Goal: Obtain resource: Download file/media

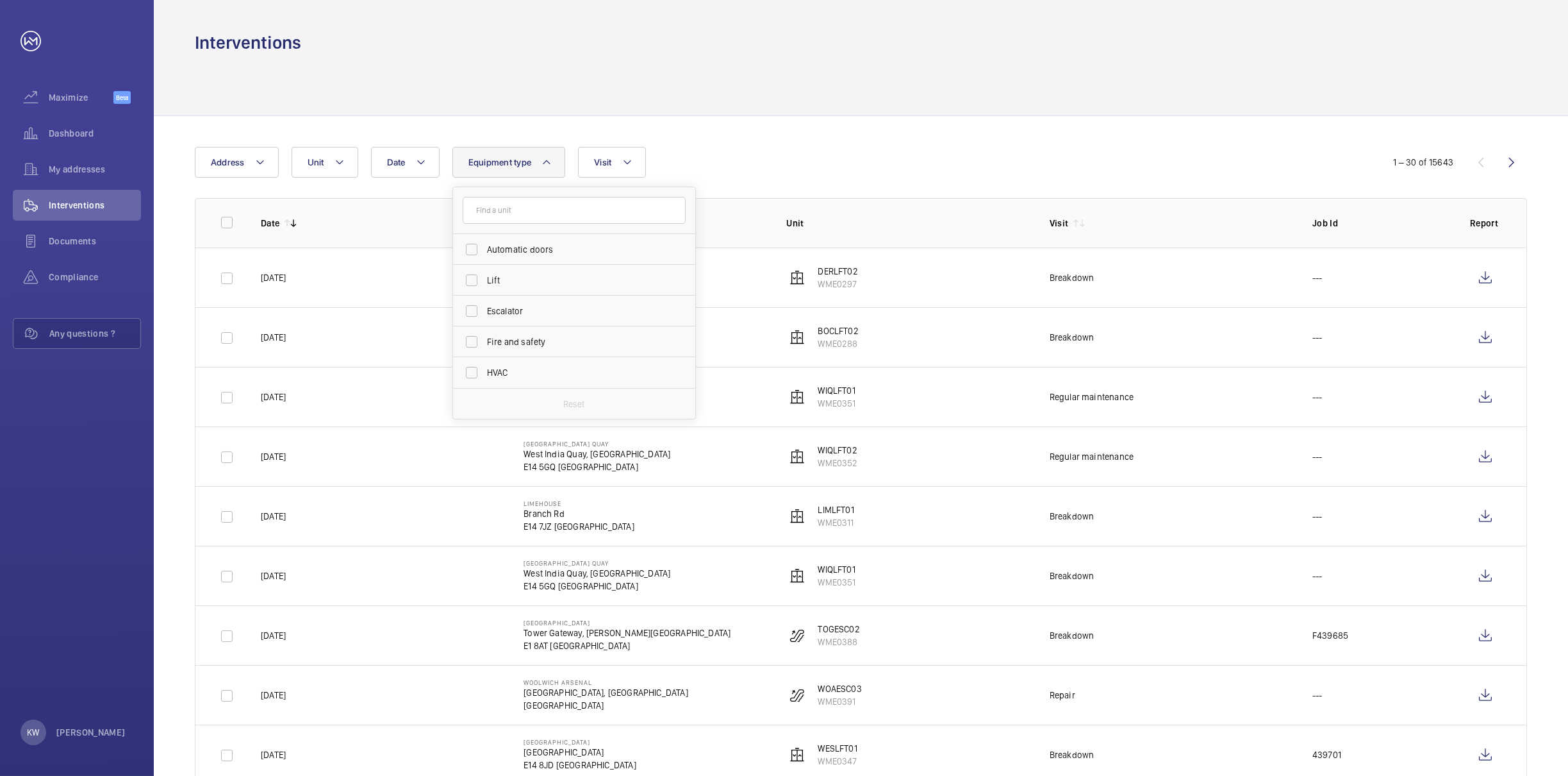
click at [501, 312] on span "Escalator" at bounding box center [575, 311] width 176 height 13
click at [485, 312] on input "Escalator" at bounding box center [471, 311] width 26 height 26
checkbox input "true"
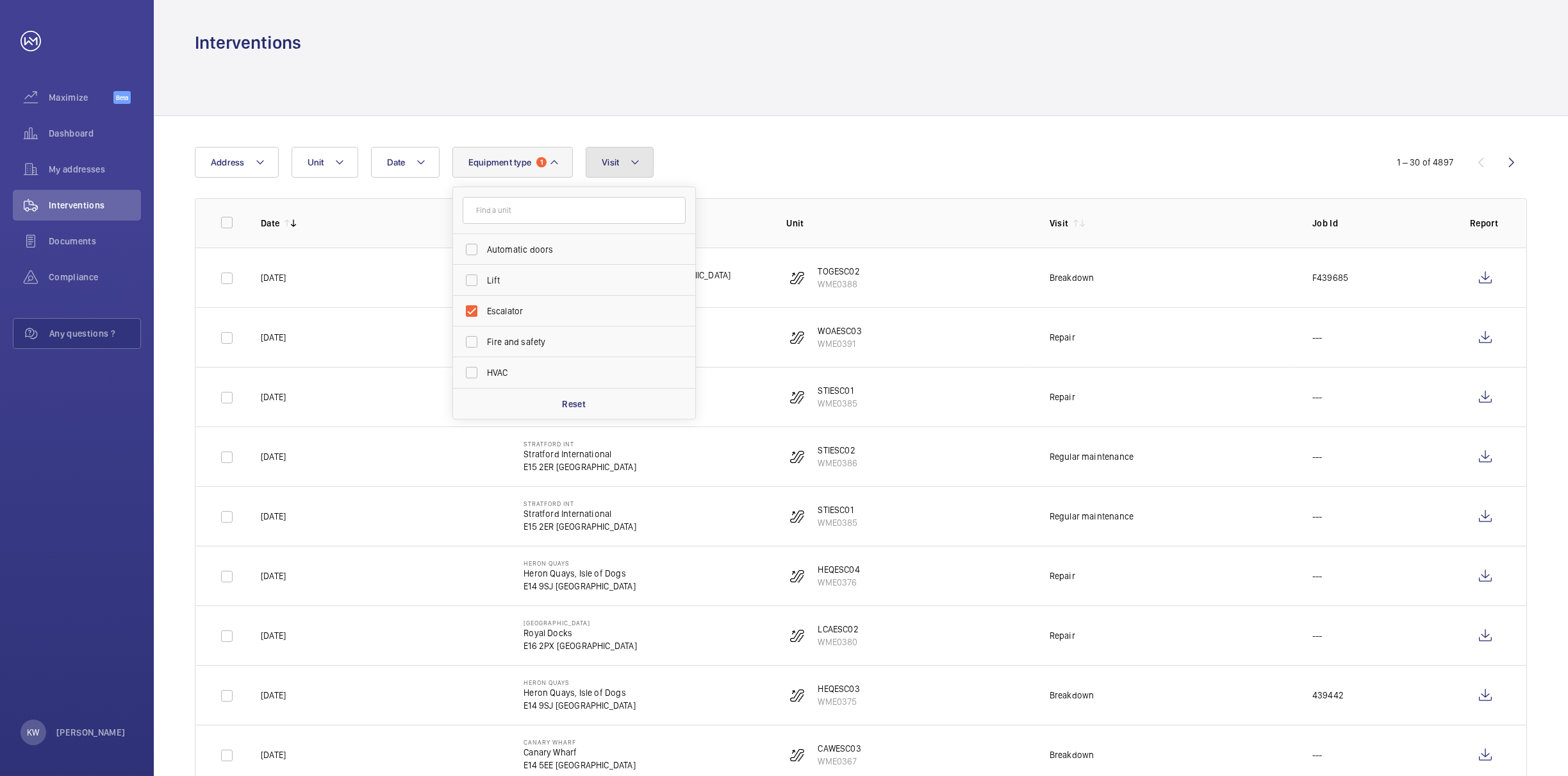
click at [621, 163] on button "Visit" at bounding box center [619, 162] width 67 height 31
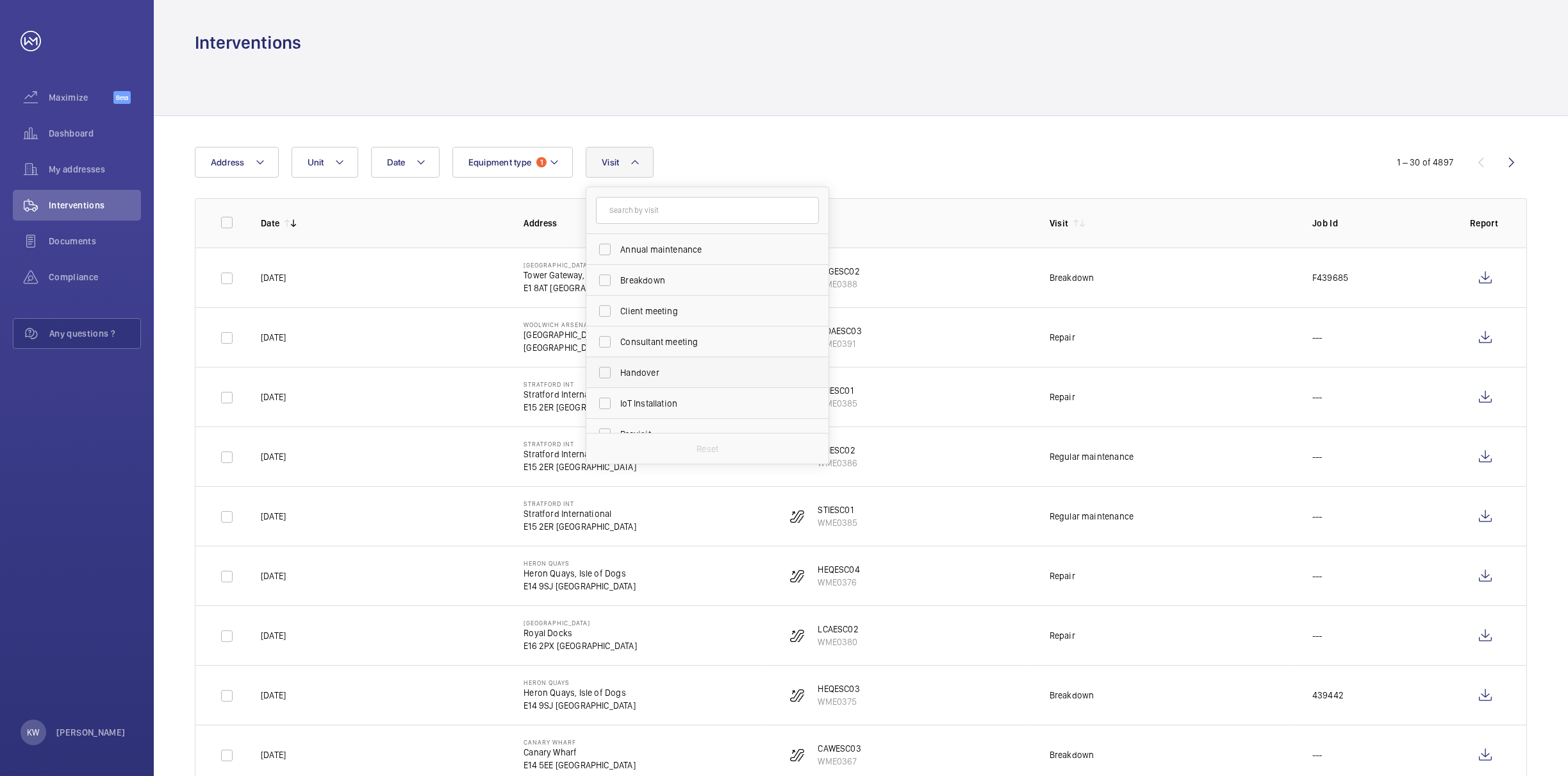
scroll to position [200, 0]
click at [632, 328] on span "Repair" at bounding box center [708, 326] width 176 height 13
click at [618, 328] on input "Repair" at bounding box center [605, 325] width 26 height 26
checkbox input "true"
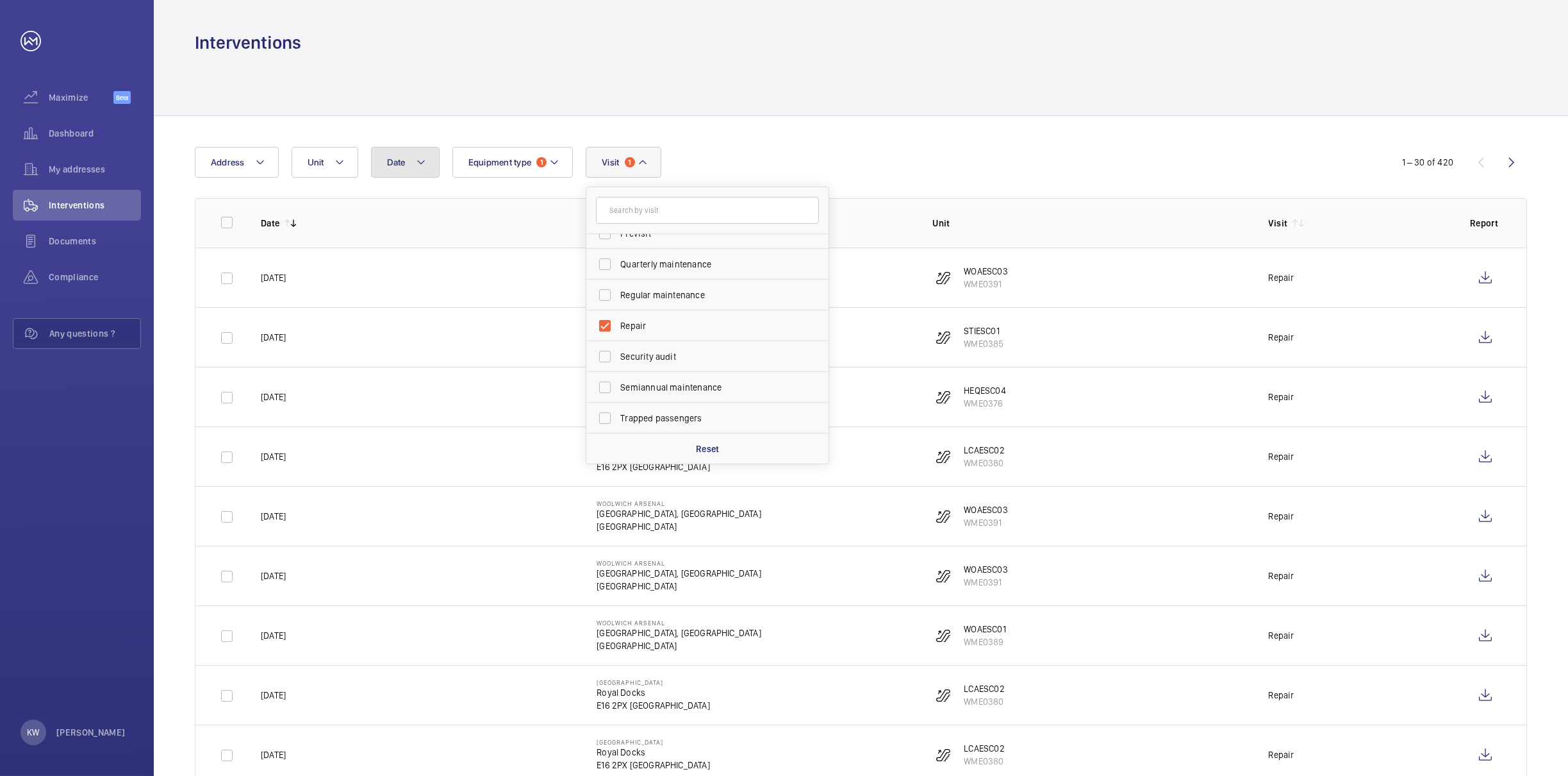
click at [424, 160] on mat-icon at bounding box center [421, 162] width 10 height 15
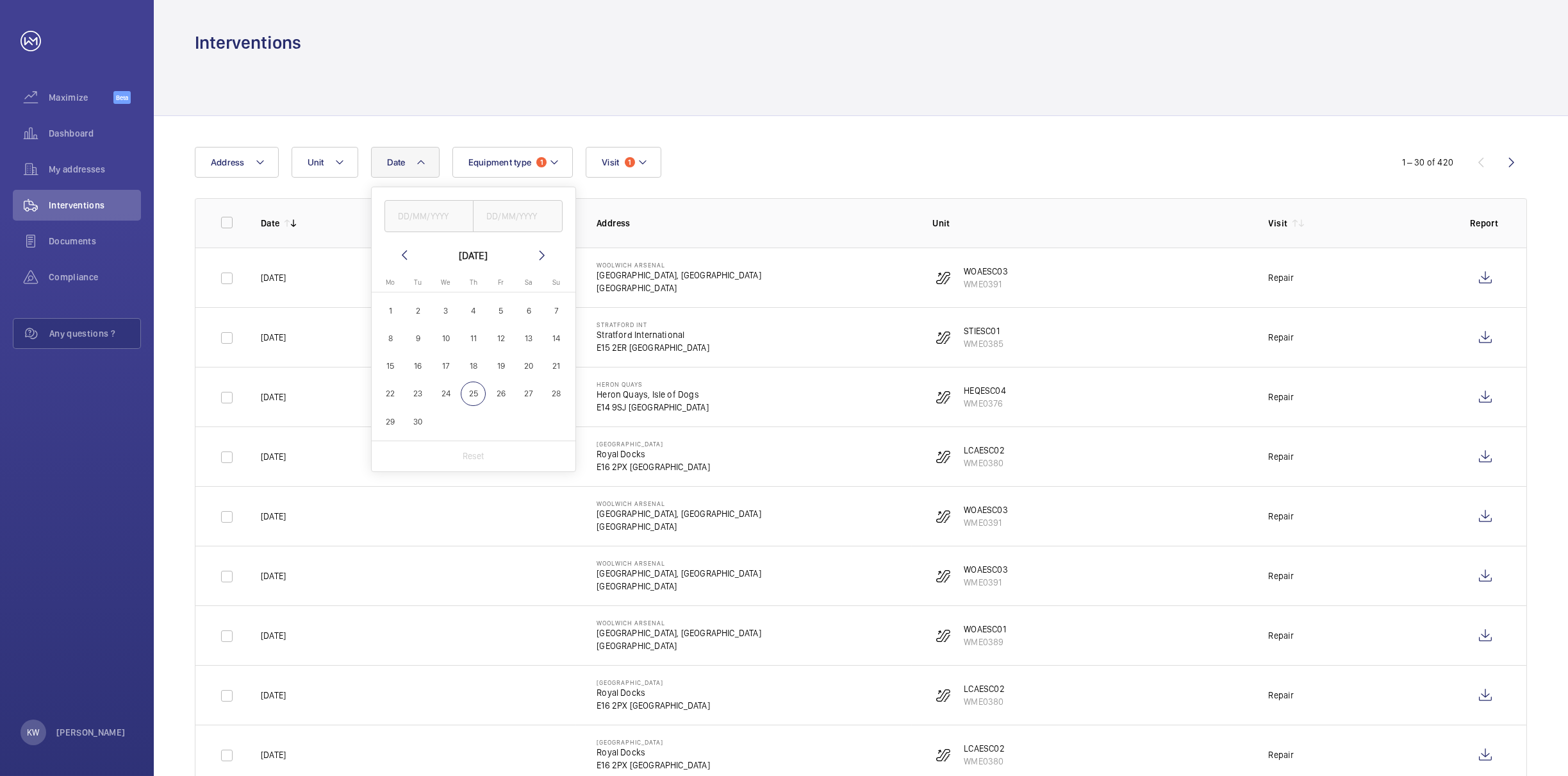
click at [404, 251] on mat-icon at bounding box center [404, 255] width 15 height 15
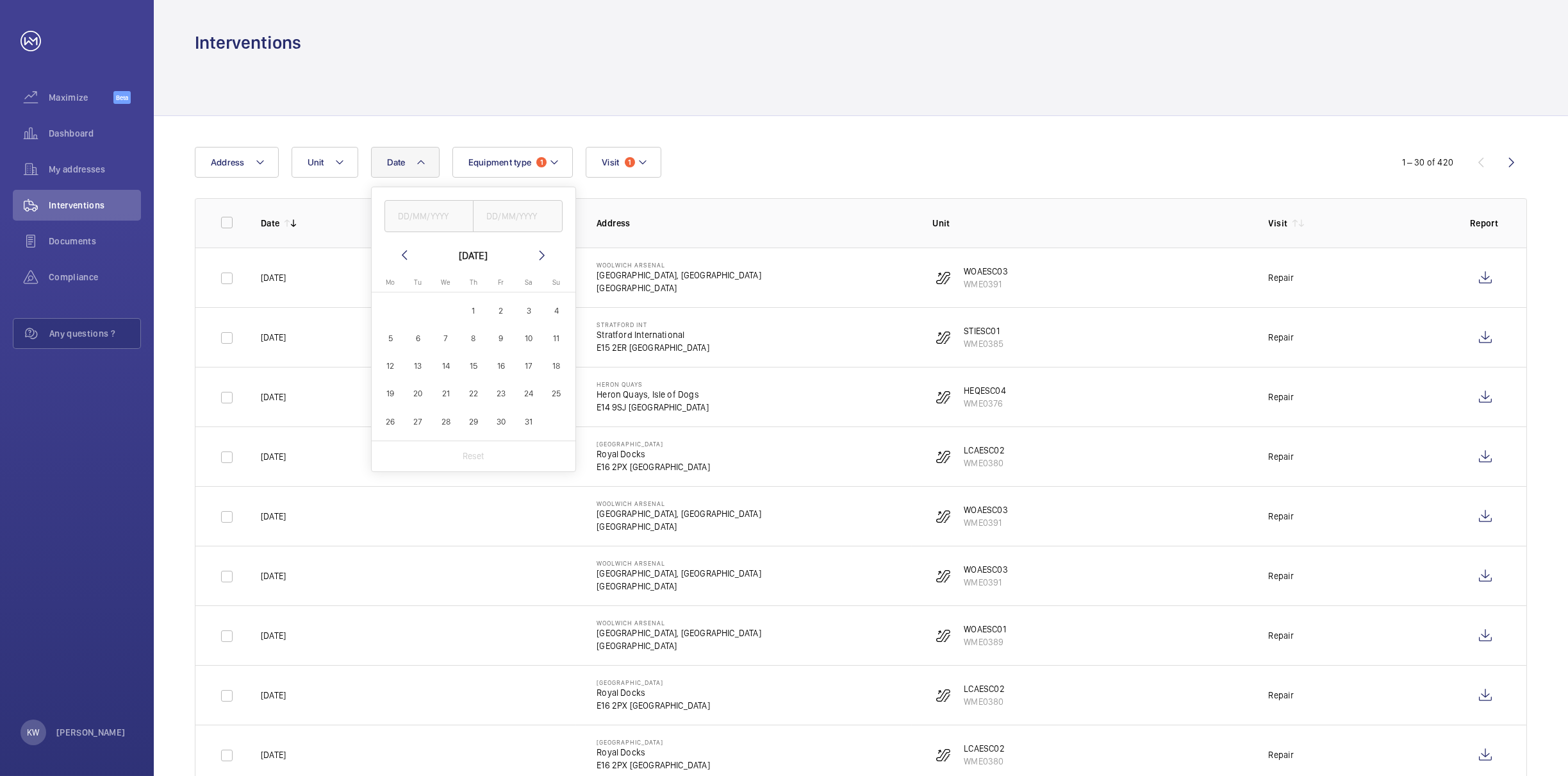
click at [404, 251] on mat-icon at bounding box center [404, 255] width 15 height 15
click at [421, 205] on input "text" at bounding box center [429, 216] width 90 height 32
type input "[DATE]"
click at [519, 217] on input "text" at bounding box center [518, 216] width 90 height 32
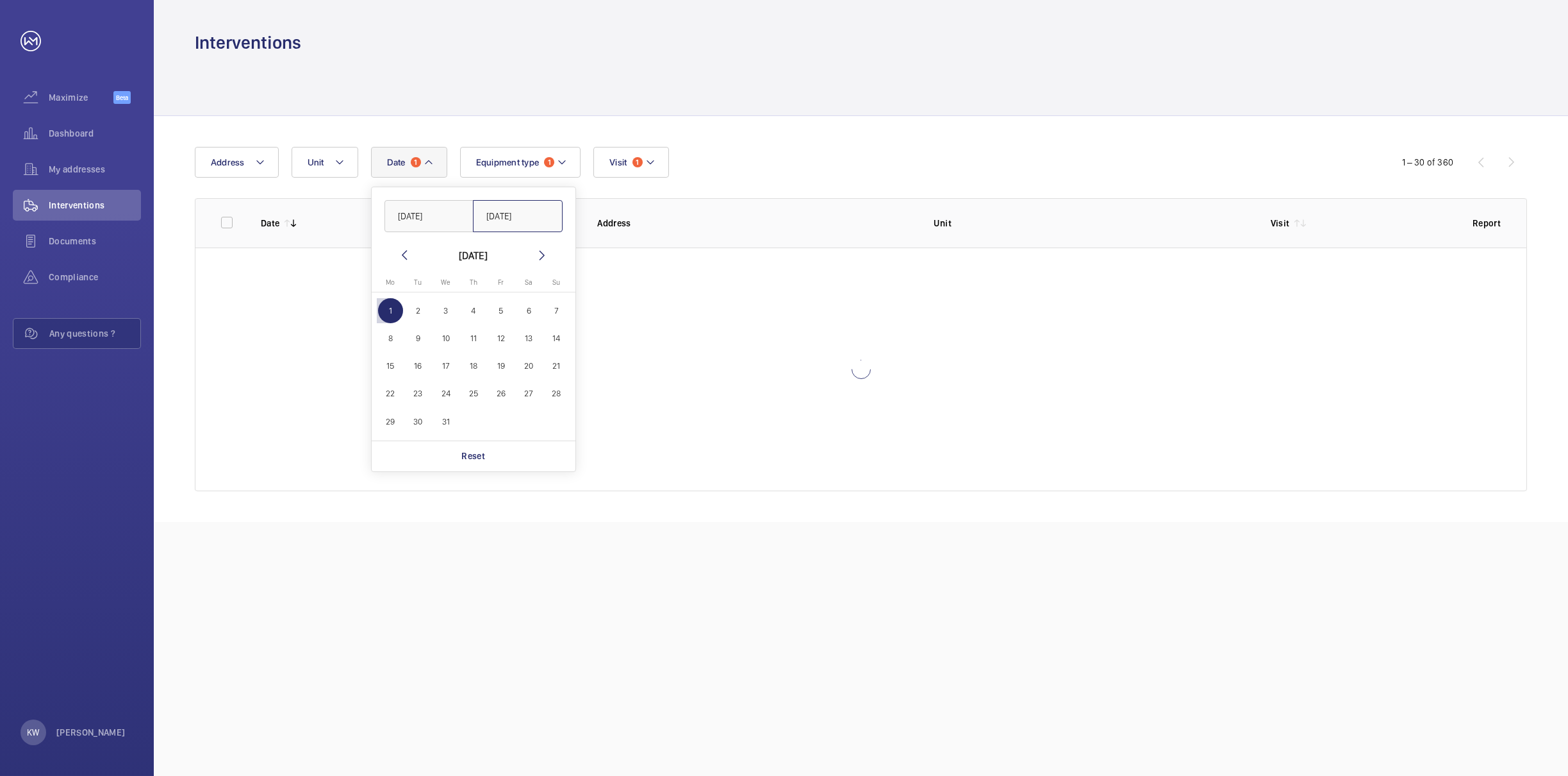
type input "[DATE]"
click at [729, 380] on div at bounding box center [860, 369] width 1331 height 244
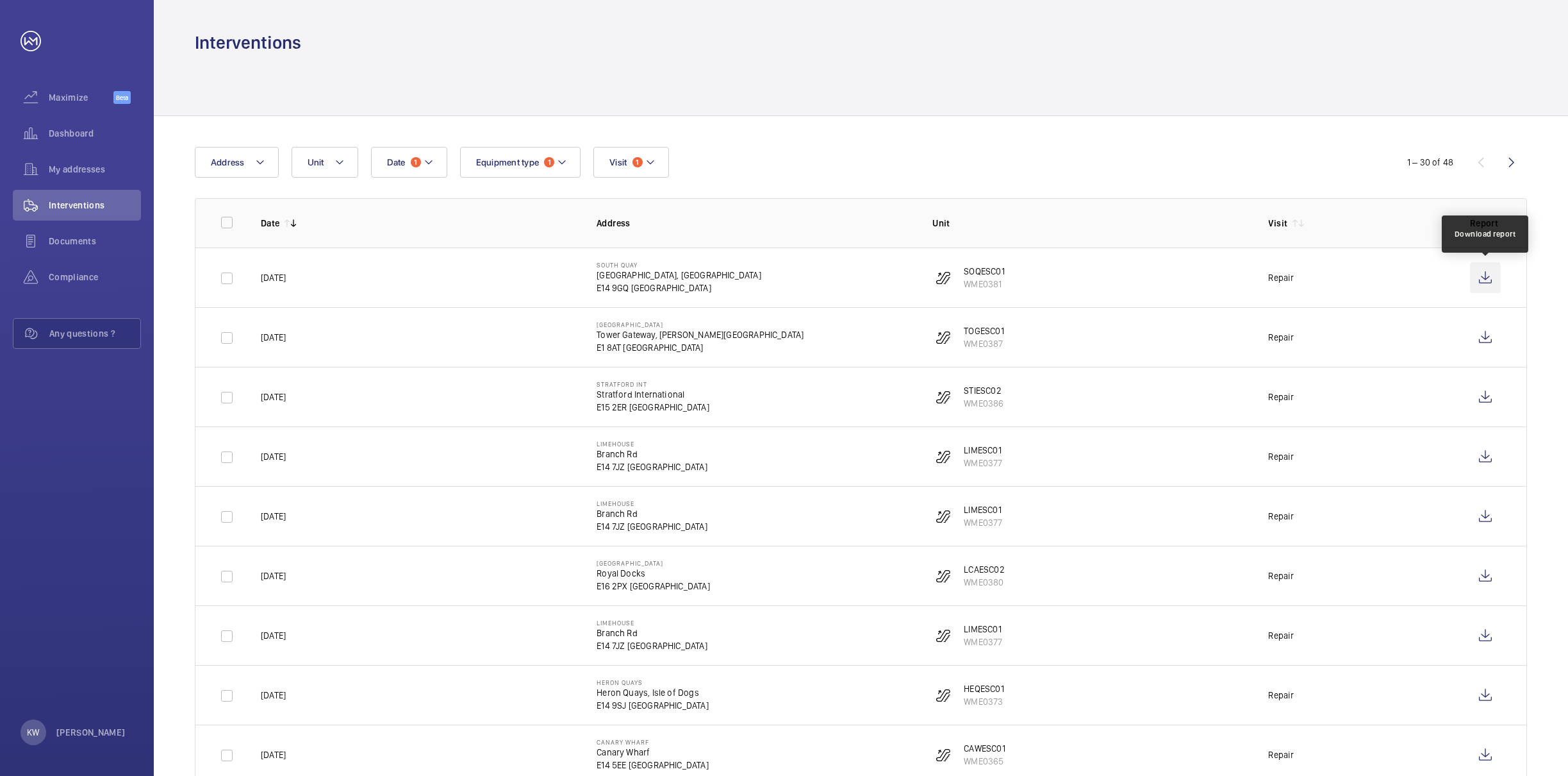
click at [1482, 285] on wm-front-icon-button at bounding box center [1485, 278] width 31 height 31
click at [1483, 332] on wm-front-icon-button at bounding box center [1485, 337] width 31 height 31
click at [1491, 398] on wm-front-icon-button at bounding box center [1485, 397] width 31 height 31
click at [1485, 462] on wm-front-icon-button at bounding box center [1485, 456] width 31 height 31
click at [1488, 530] on wm-front-icon-button at bounding box center [1485, 516] width 31 height 31
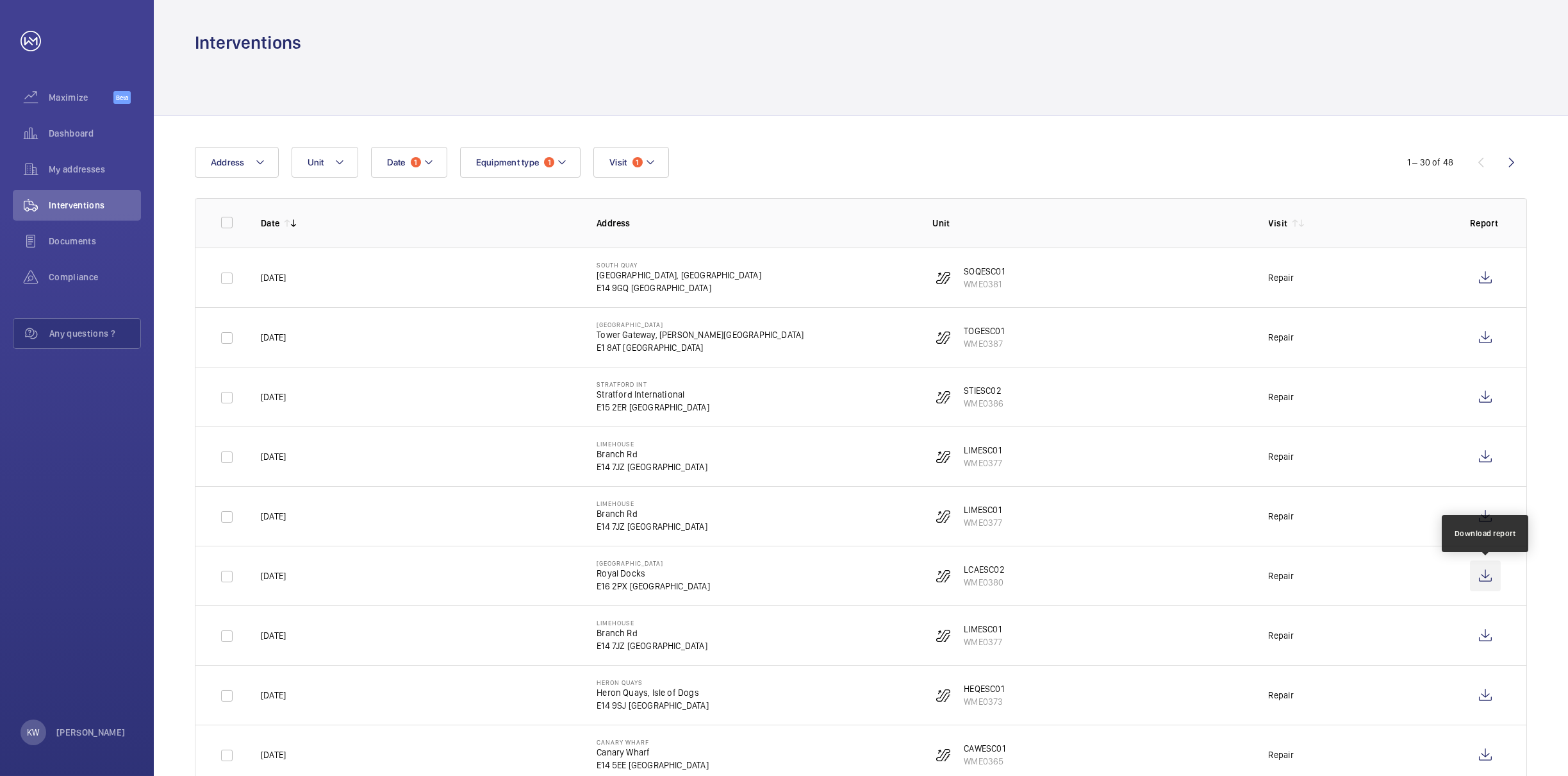
click at [1483, 580] on wm-front-icon-button at bounding box center [1485, 576] width 31 height 31
click at [1488, 636] on wm-front-icon-button at bounding box center [1485, 636] width 31 height 31
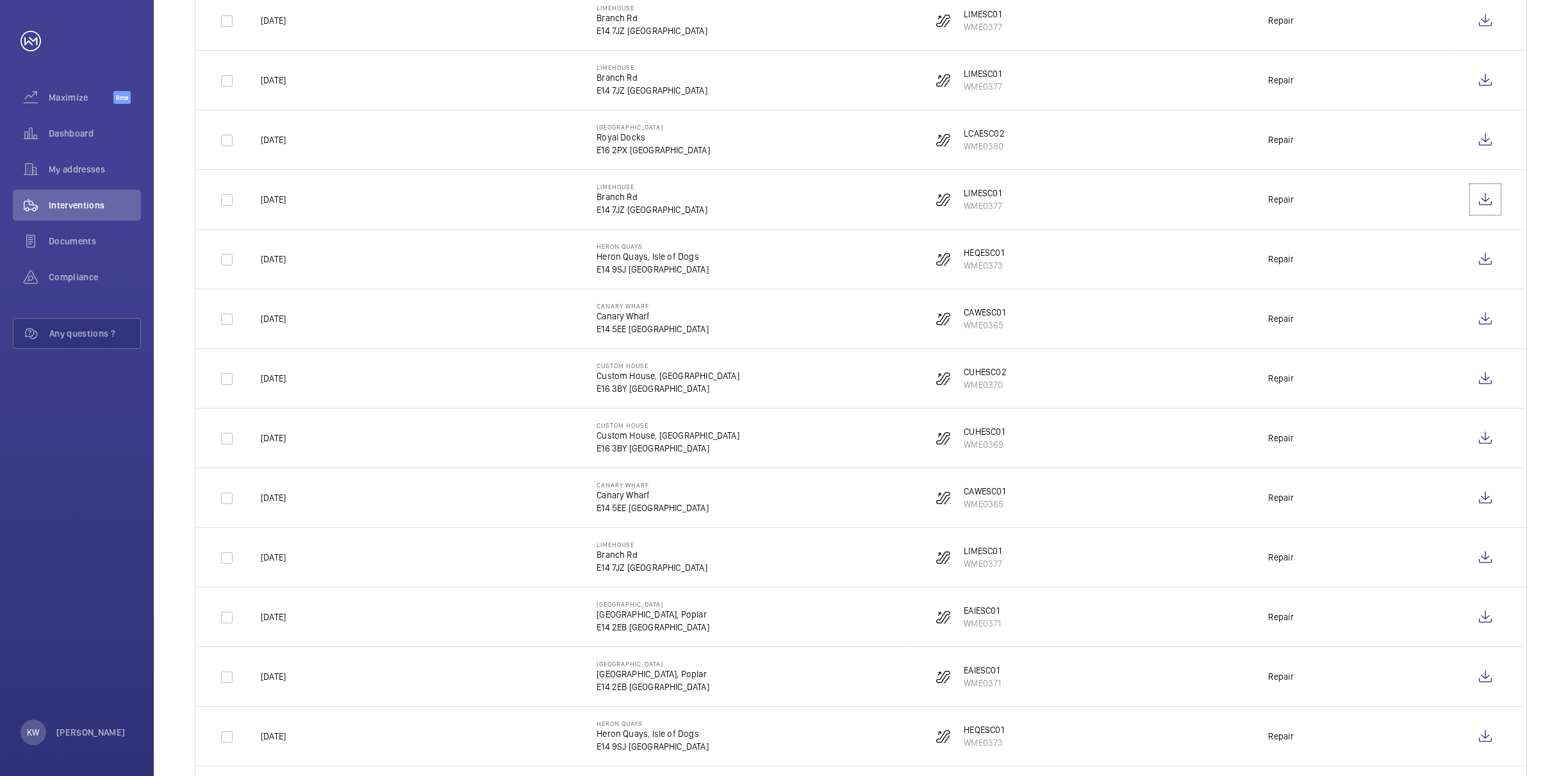
scroll to position [481, 0]
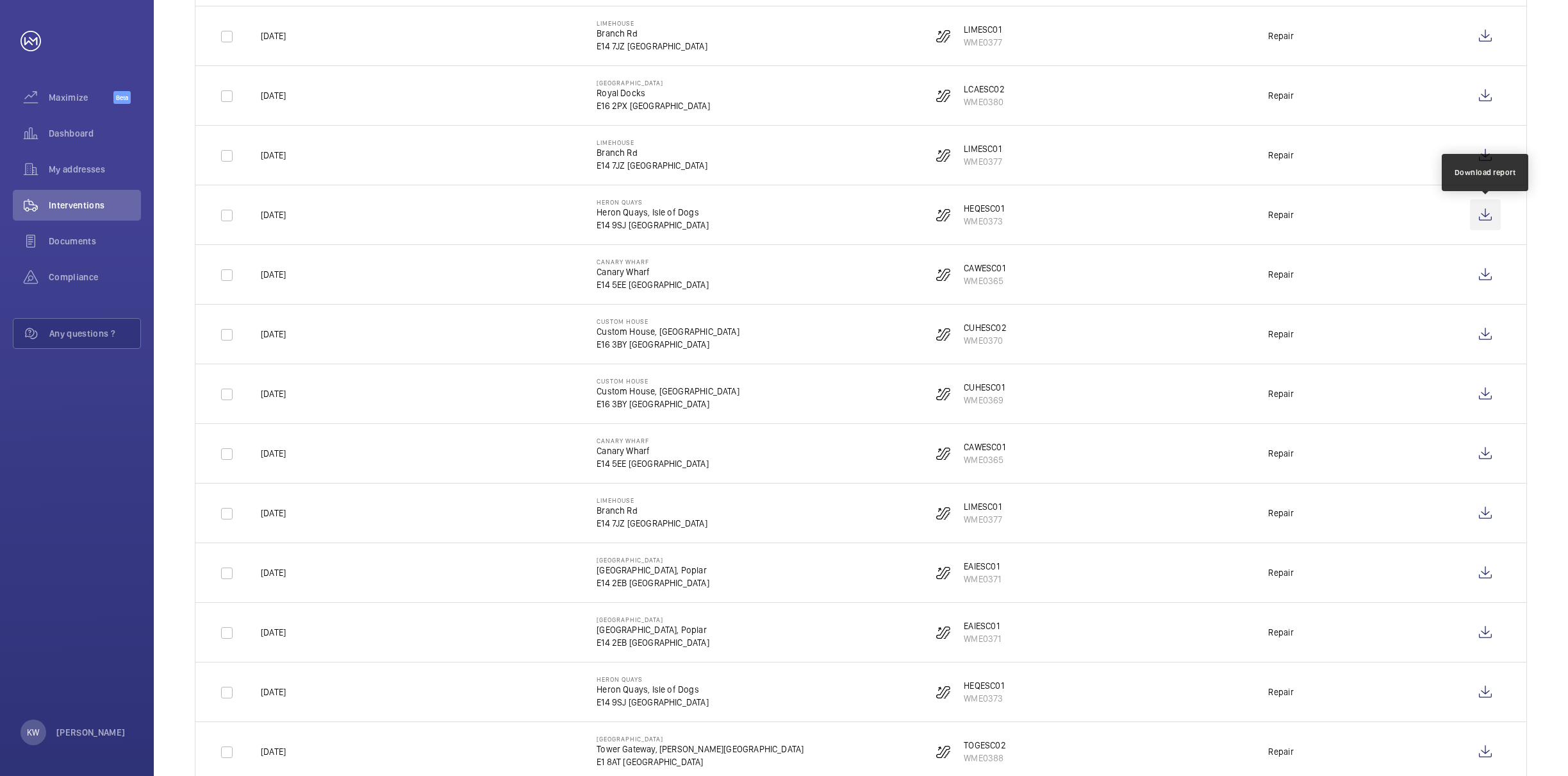
click at [1488, 221] on wm-front-icon-button at bounding box center [1485, 215] width 31 height 31
click at [1488, 272] on wm-front-icon-button at bounding box center [1485, 274] width 31 height 31
click at [1482, 341] on wm-front-icon-button at bounding box center [1485, 334] width 31 height 31
click at [1479, 398] on wm-front-icon-button at bounding box center [1485, 393] width 31 height 31
click at [1480, 456] on wm-front-icon-button at bounding box center [1485, 453] width 31 height 31
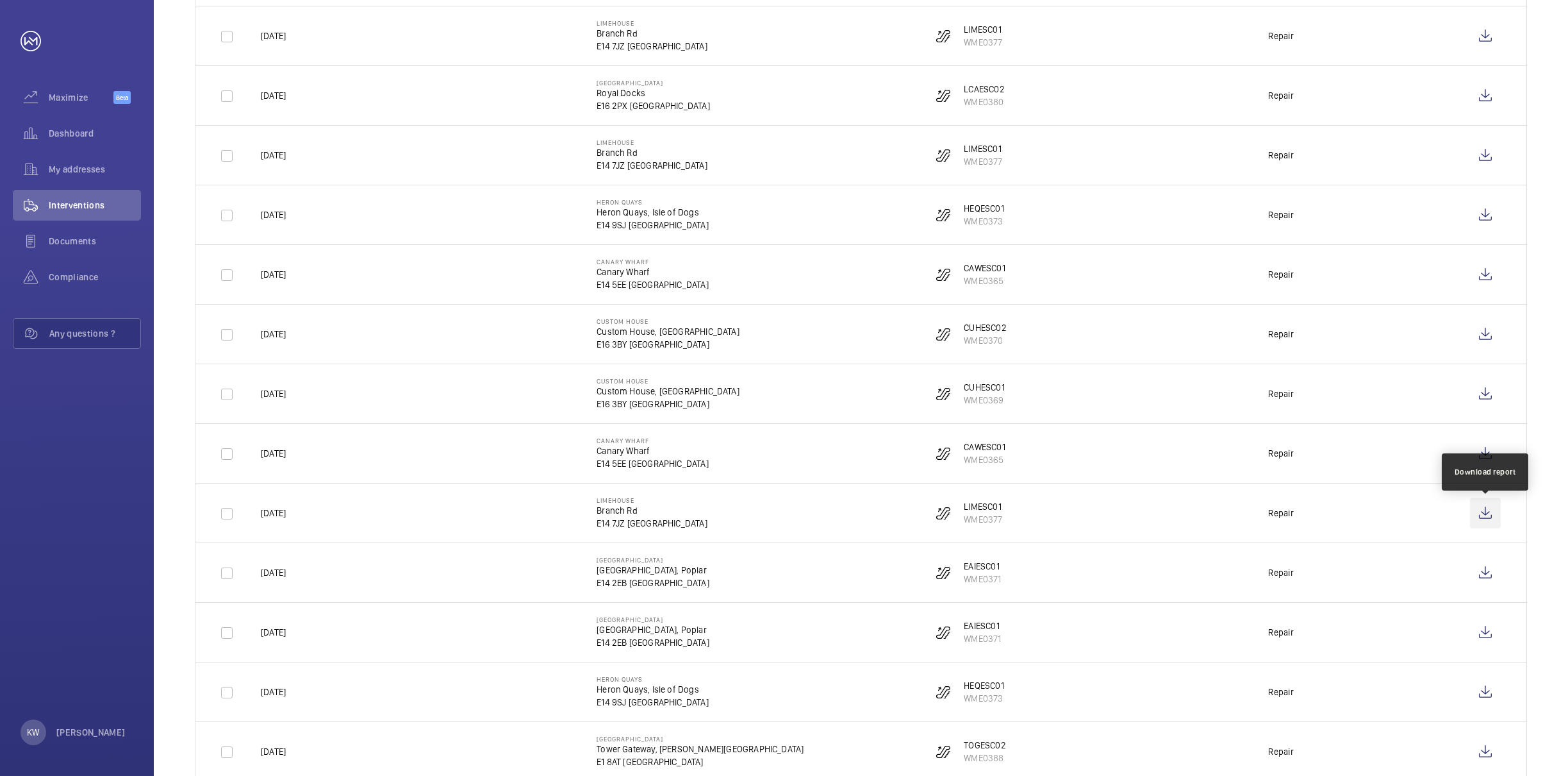
click at [1484, 519] on wm-front-icon-button at bounding box center [1485, 513] width 31 height 31
click at [1485, 523] on wm-front-icon-button at bounding box center [1485, 513] width 31 height 31
click at [1486, 575] on wm-front-icon-button at bounding box center [1485, 573] width 31 height 31
click at [1485, 630] on wm-front-icon-button at bounding box center [1485, 632] width 31 height 31
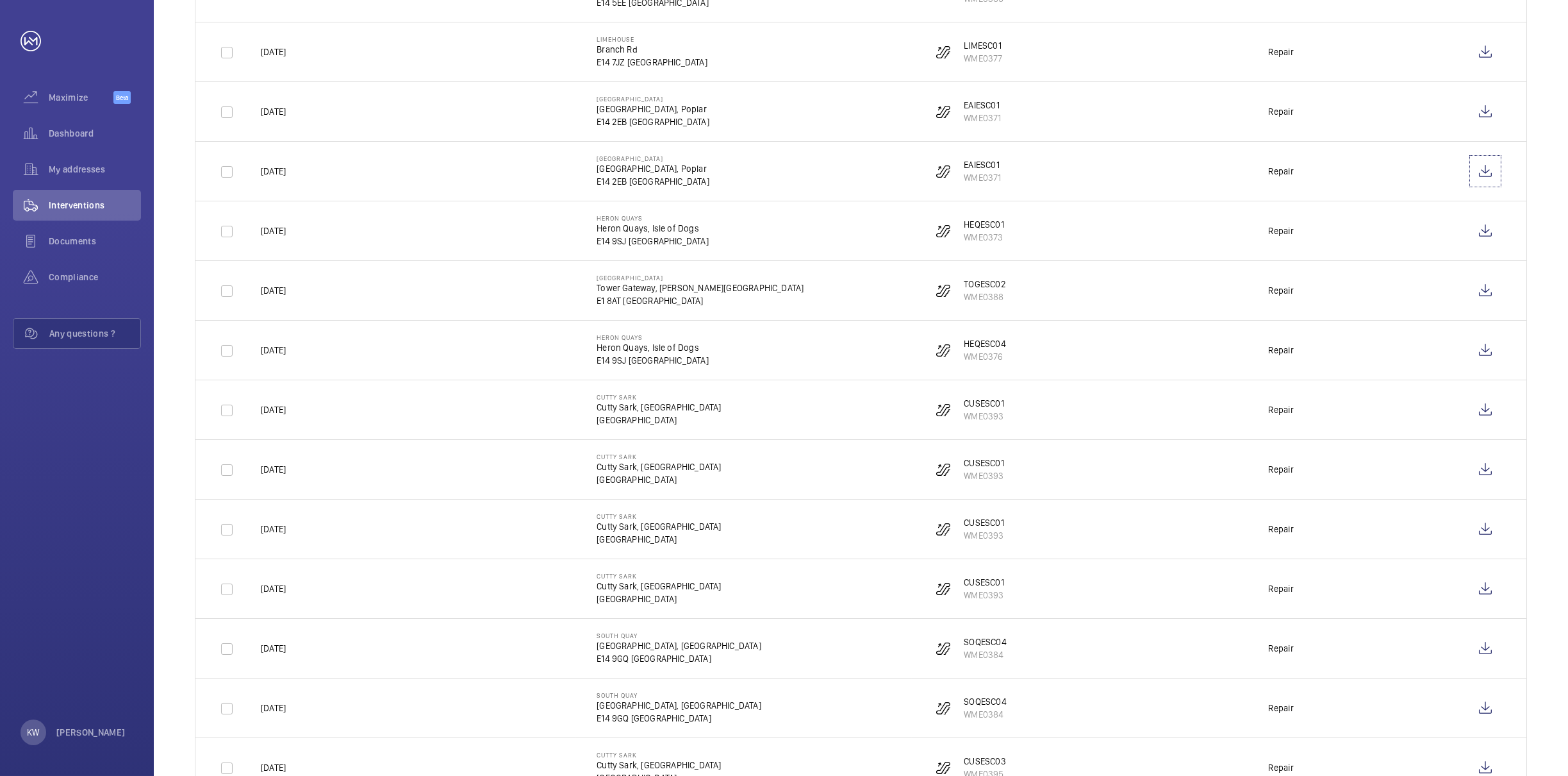
scroll to position [962, 0]
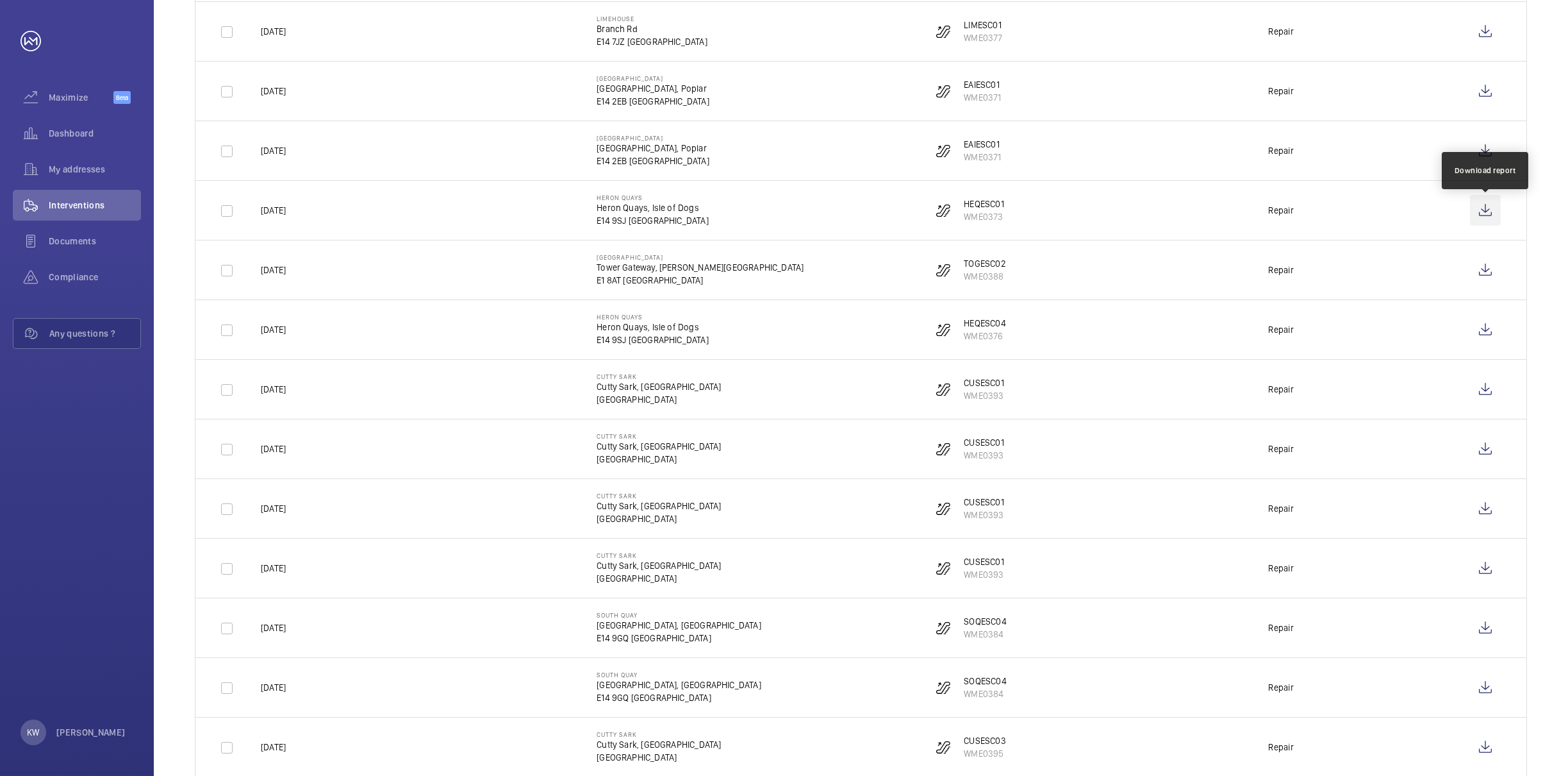
click at [1480, 211] on wm-front-icon-button at bounding box center [1485, 211] width 31 height 31
click at [1480, 276] on wm-front-icon-button at bounding box center [1485, 270] width 31 height 31
click at [1477, 331] on wm-front-icon-button at bounding box center [1485, 330] width 31 height 31
click at [1482, 393] on wm-front-icon-button at bounding box center [1485, 389] width 31 height 31
click at [1478, 456] on wm-front-icon-button at bounding box center [1485, 449] width 31 height 31
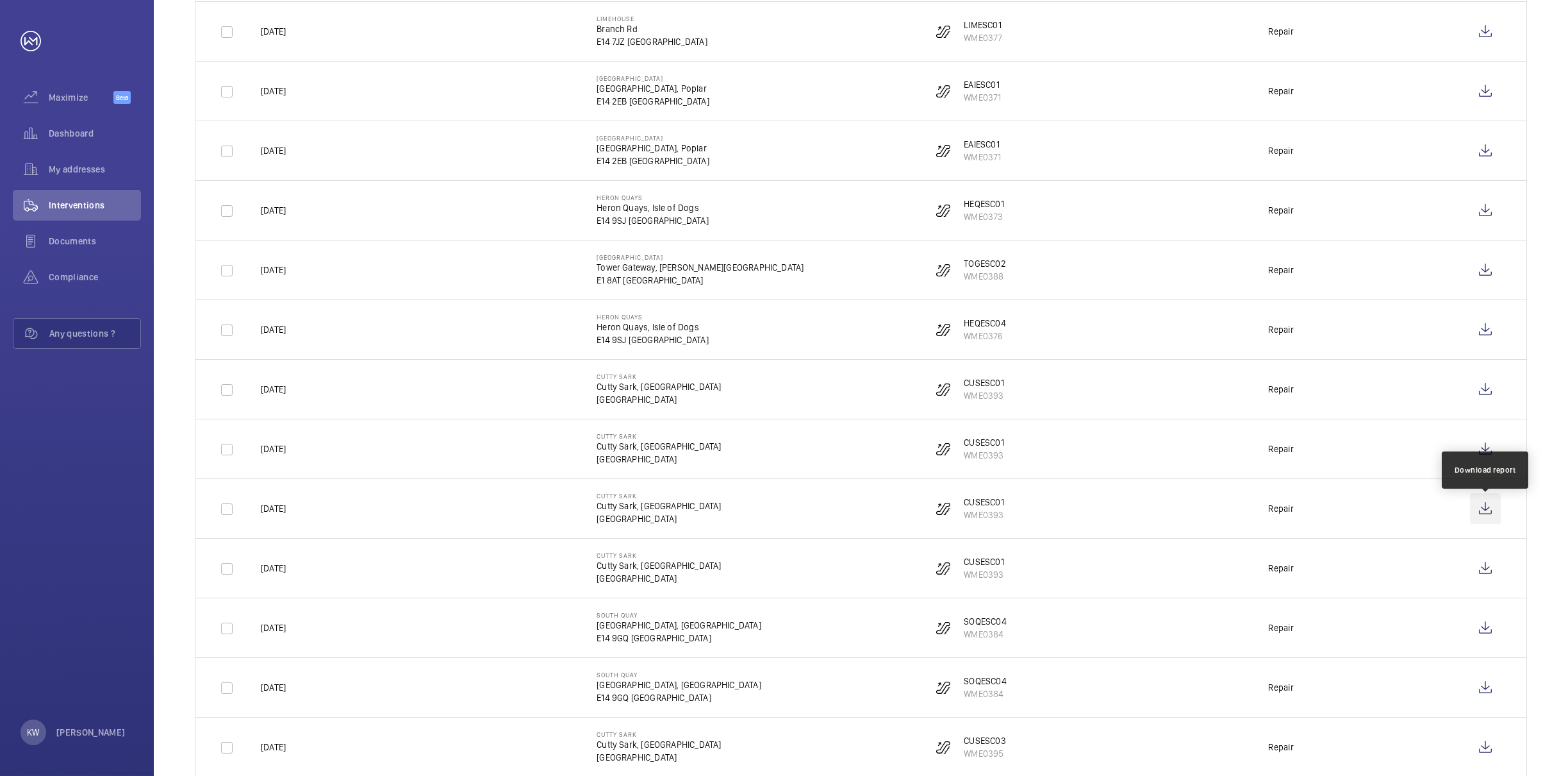
click at [1483, 510] on wm-front-icon-button at bounding box center [1485, 508] width 31 height 31
click at [1487, 579] on wm-front-icon-button at bounding box center [1485, 568] width 31 height 31
click at [1487, 632] on wm-front-icon-button at bounding box center [1485, 628] width 31 height 31
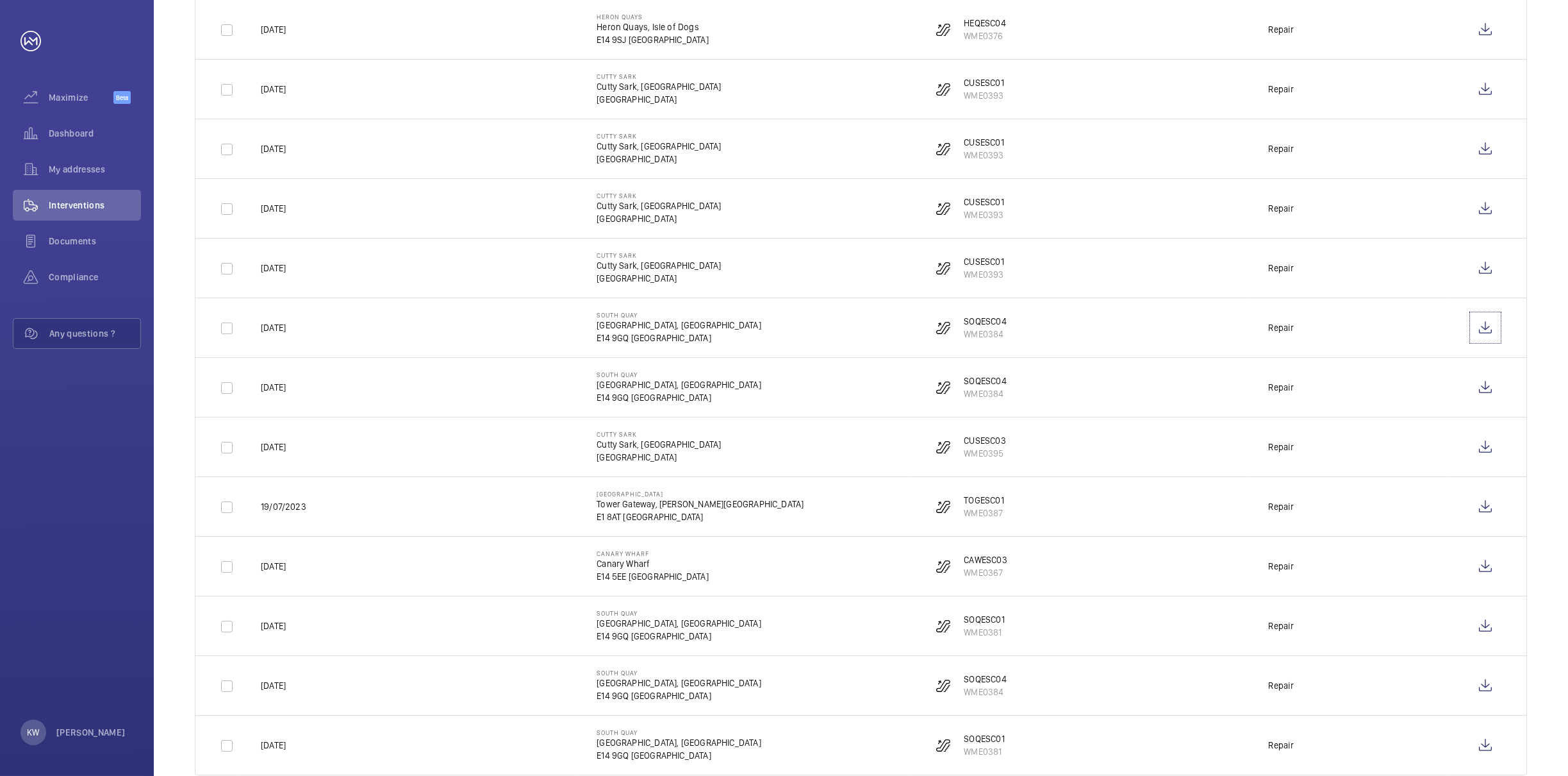
scroll to position [1300, 0]
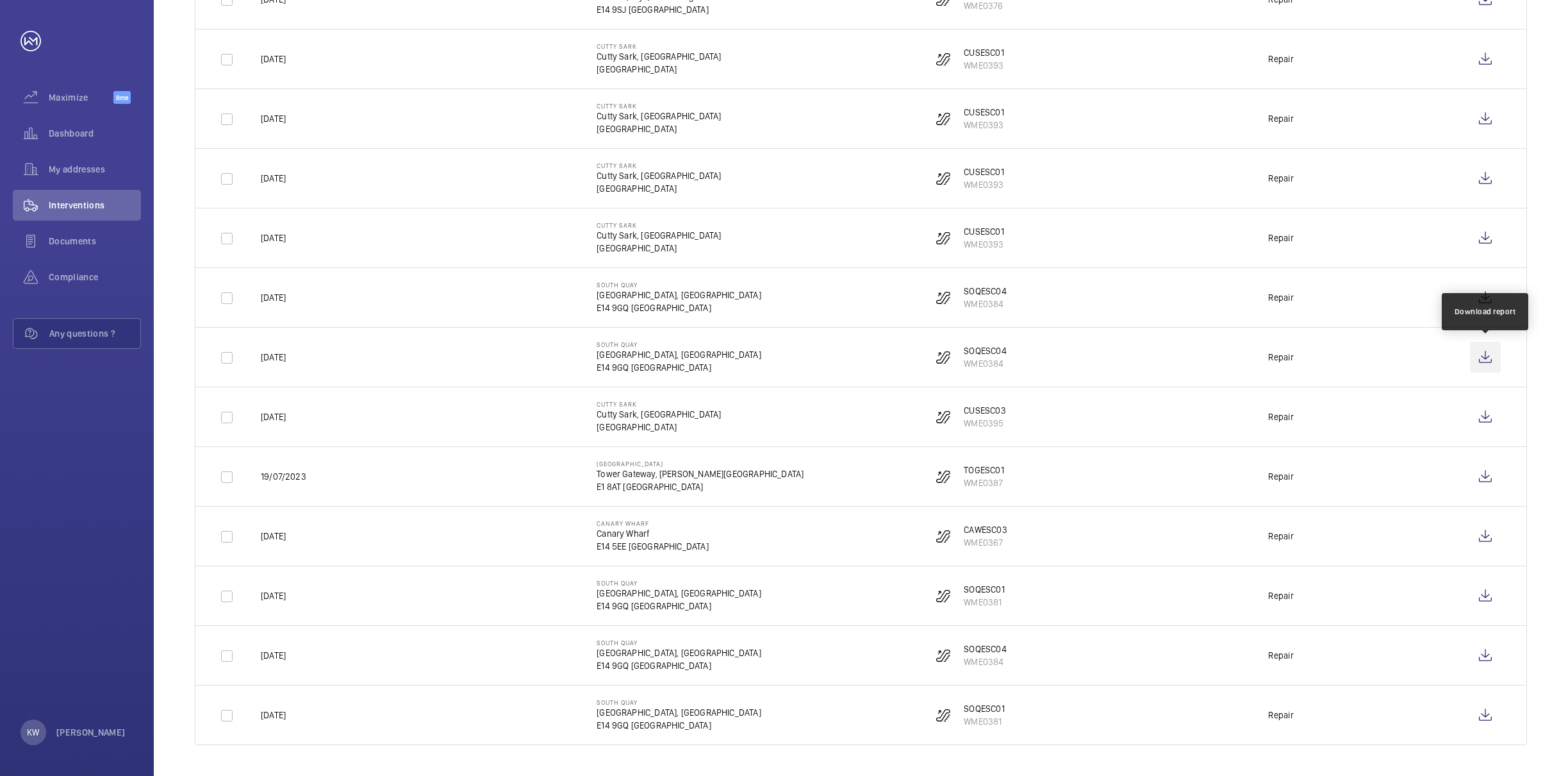
click at [1480, 354] on wm-front-icon-button at bounding box center [1485, 357] width 31 height 31
click at [1493, 419] on wm-front-icon-button at bounding box center [1485, 417] width 31 height 31
click at [1480, 476] on wm-front-icon-button at bounding box center [1485, 476] width 31 height 31
click at [1478, 536] on wm-front-icon-button at bounding box center [1485, 536] width 31 height 31
click at [1482, 599] on wm-front-icon-button at bounding box center [1485, 595] width 31 height 31
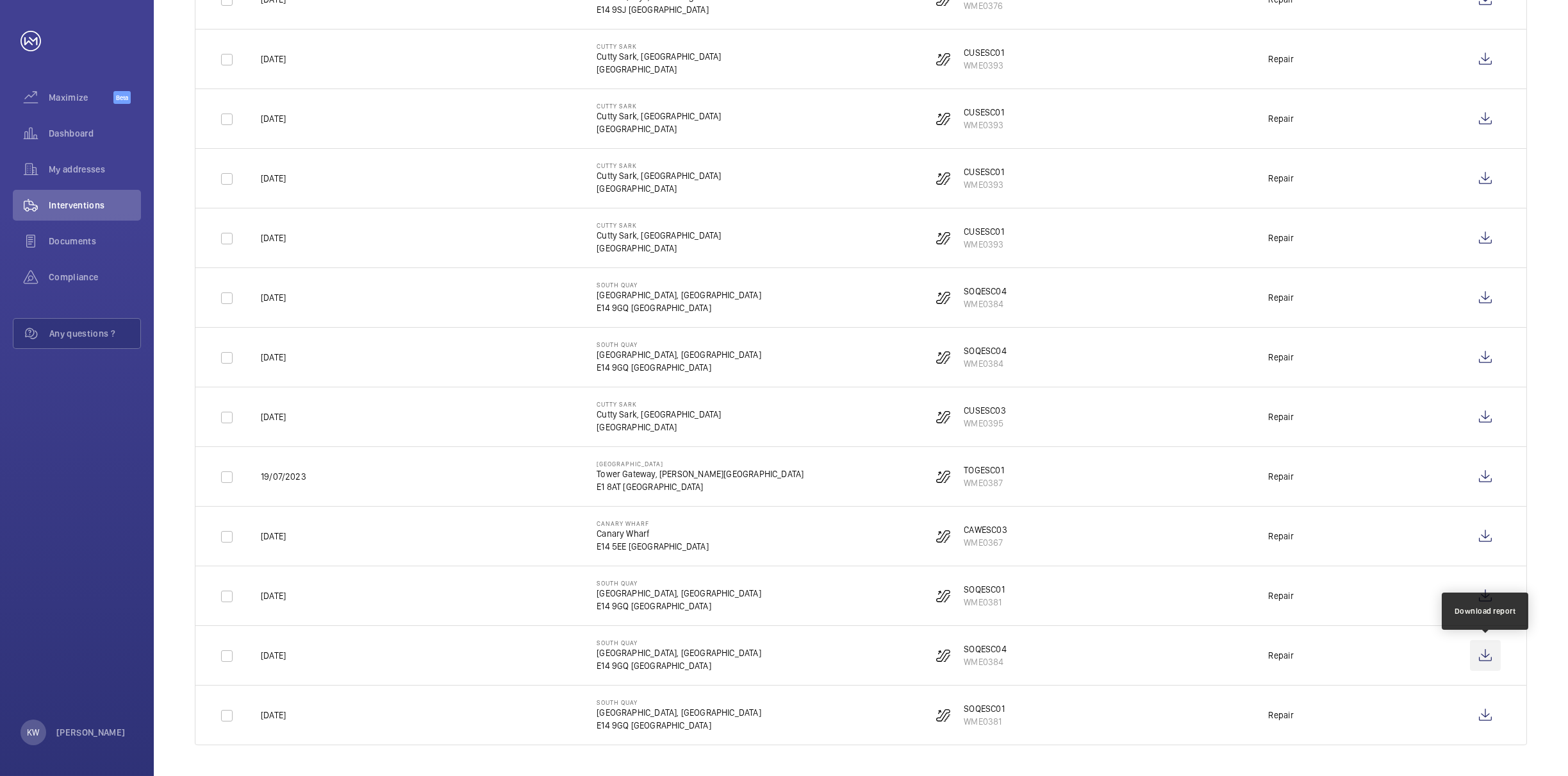
click at [1478, 652] on wm-front-icon-button at bounding box center [1485, 655] width 31 height 31
click at [1493, 723] on wm-front-icon-button at bounding box center [1485, 715] width 31 height 31
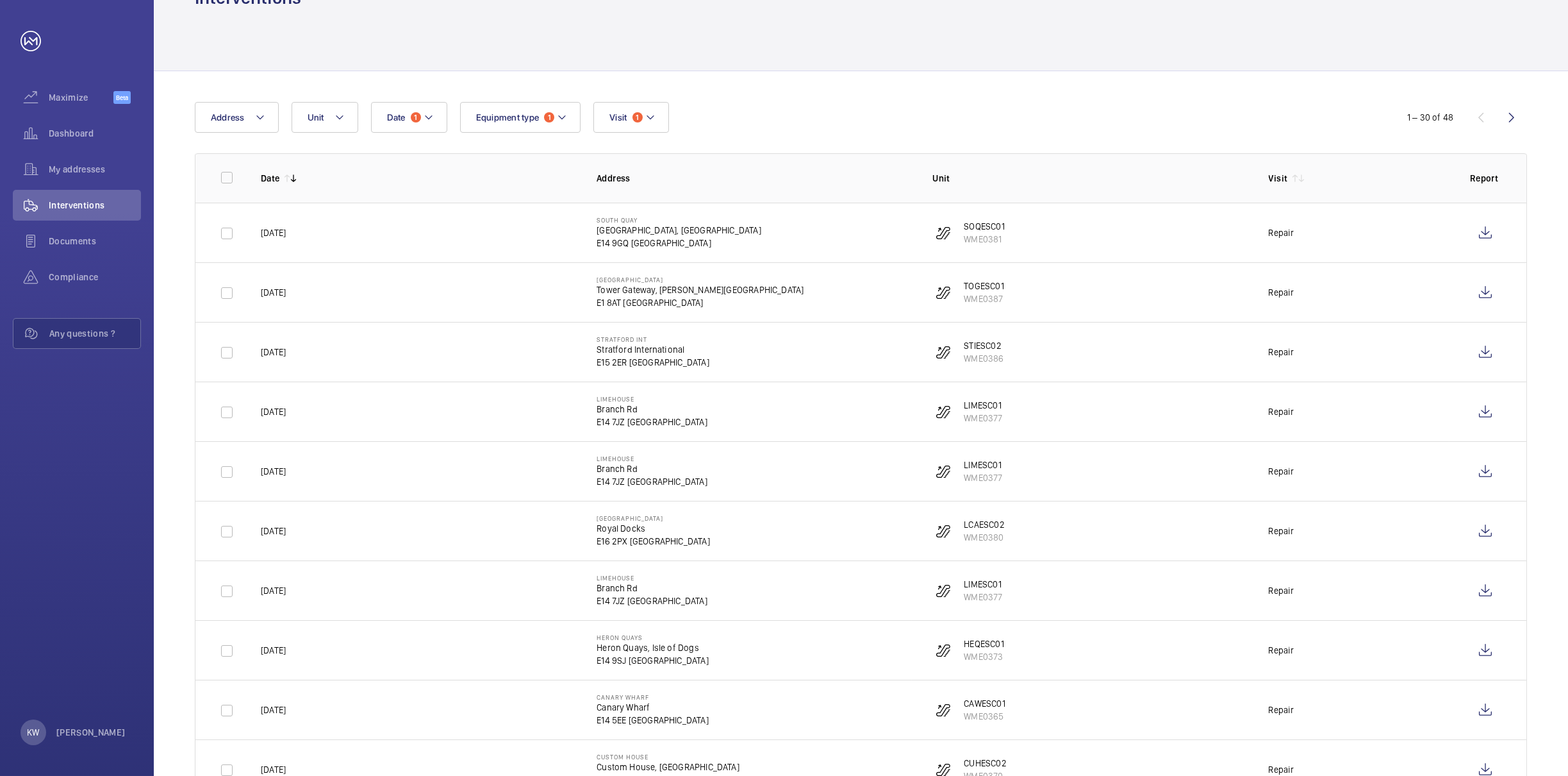
scroll to position [0, 0]
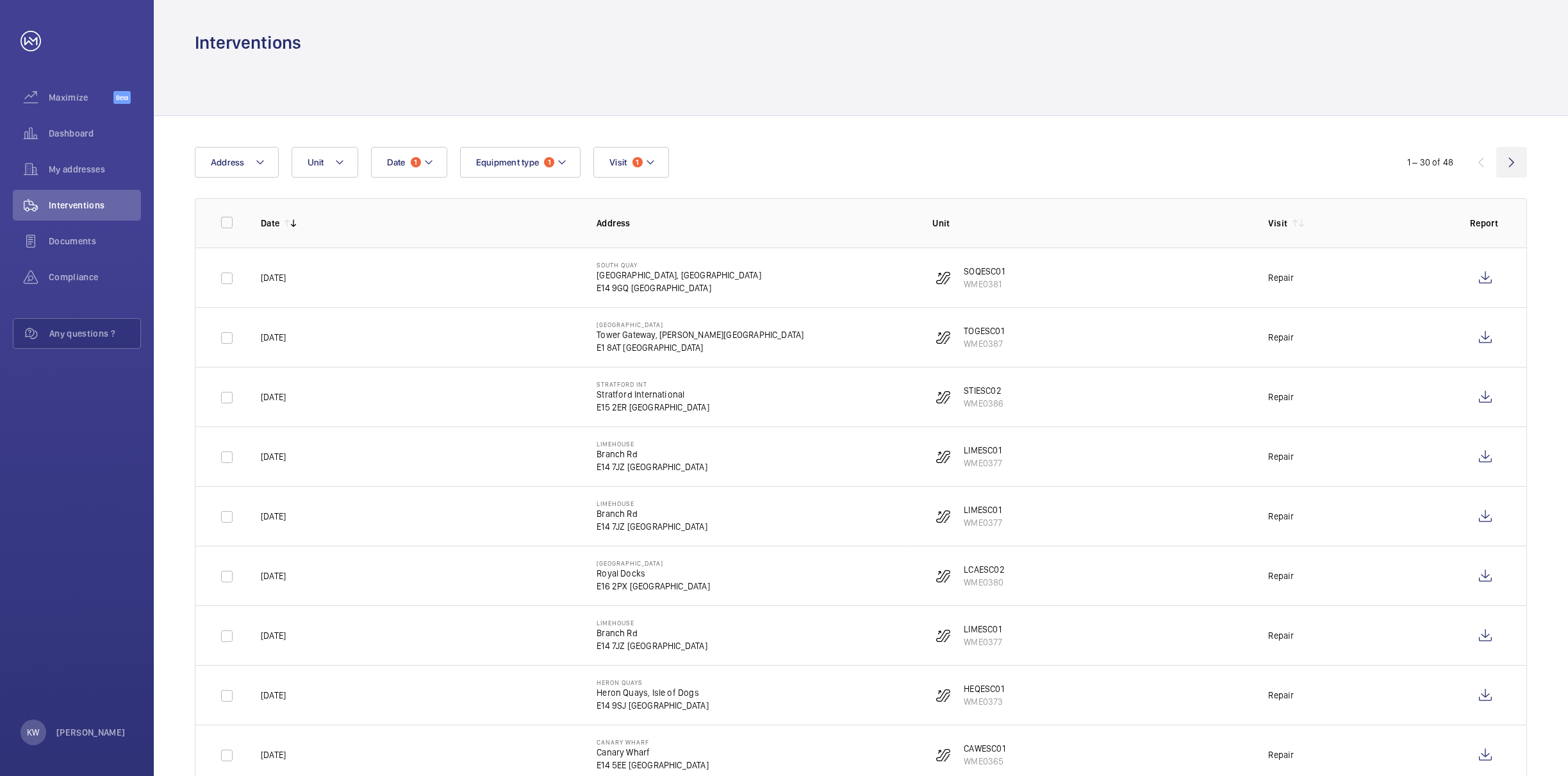
click at [1508, 159] on wm-front-icon-button at bounding box center [1512, 162] width 31 height 31
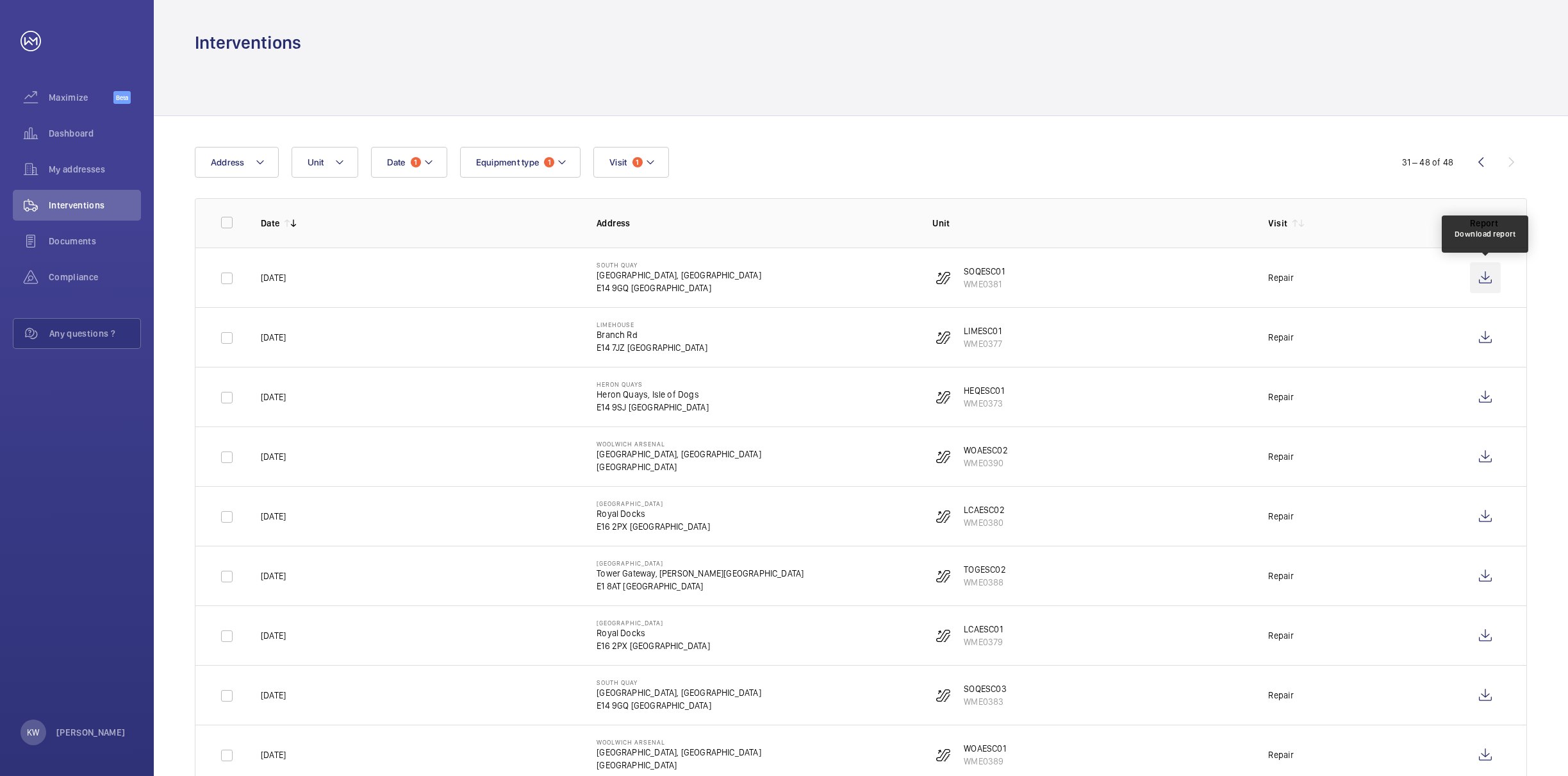
click at [1485, 282] on wm-front-icon-button at bounding box center [1485, 278] width 31 height 31
click at [1488, 340] on wm-front-icon-button at bounding box center [1485, 337] width 31 height 31
click at [1489, 395] on wm-front-icon-button at bounding box center [1485, 397] width 31 height 31
click at [1479, 456] on wm-front-icon-button at bounding box center [1485, 456] width 31 height 31
click at [1483, 516] on wm-front-icon-button at bounding box center [1485, 516] width 31 height 31
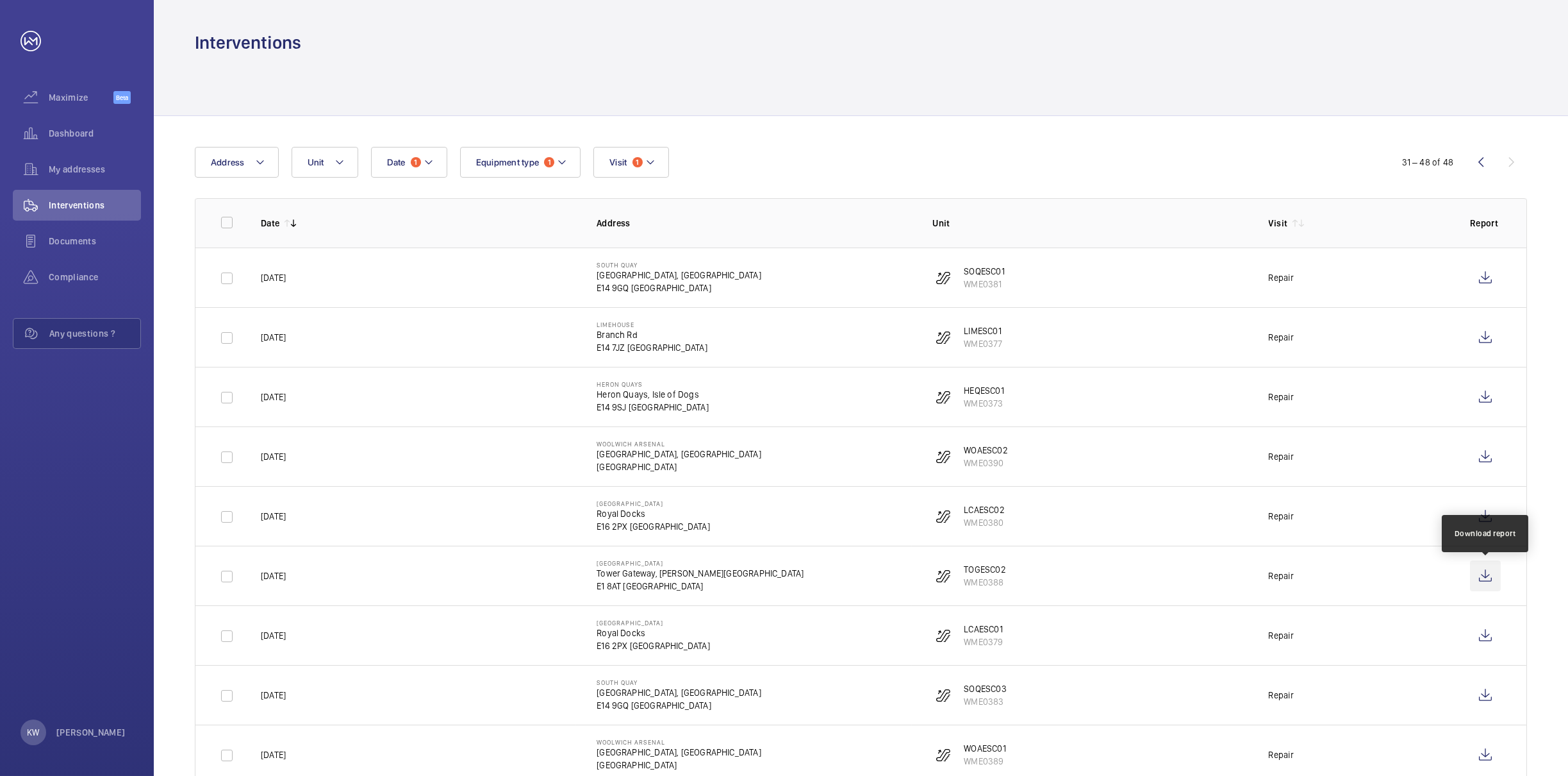
click at [1484, 578] on wm-front-icon-button at bounding box center [1485, 576] width 31 height 31
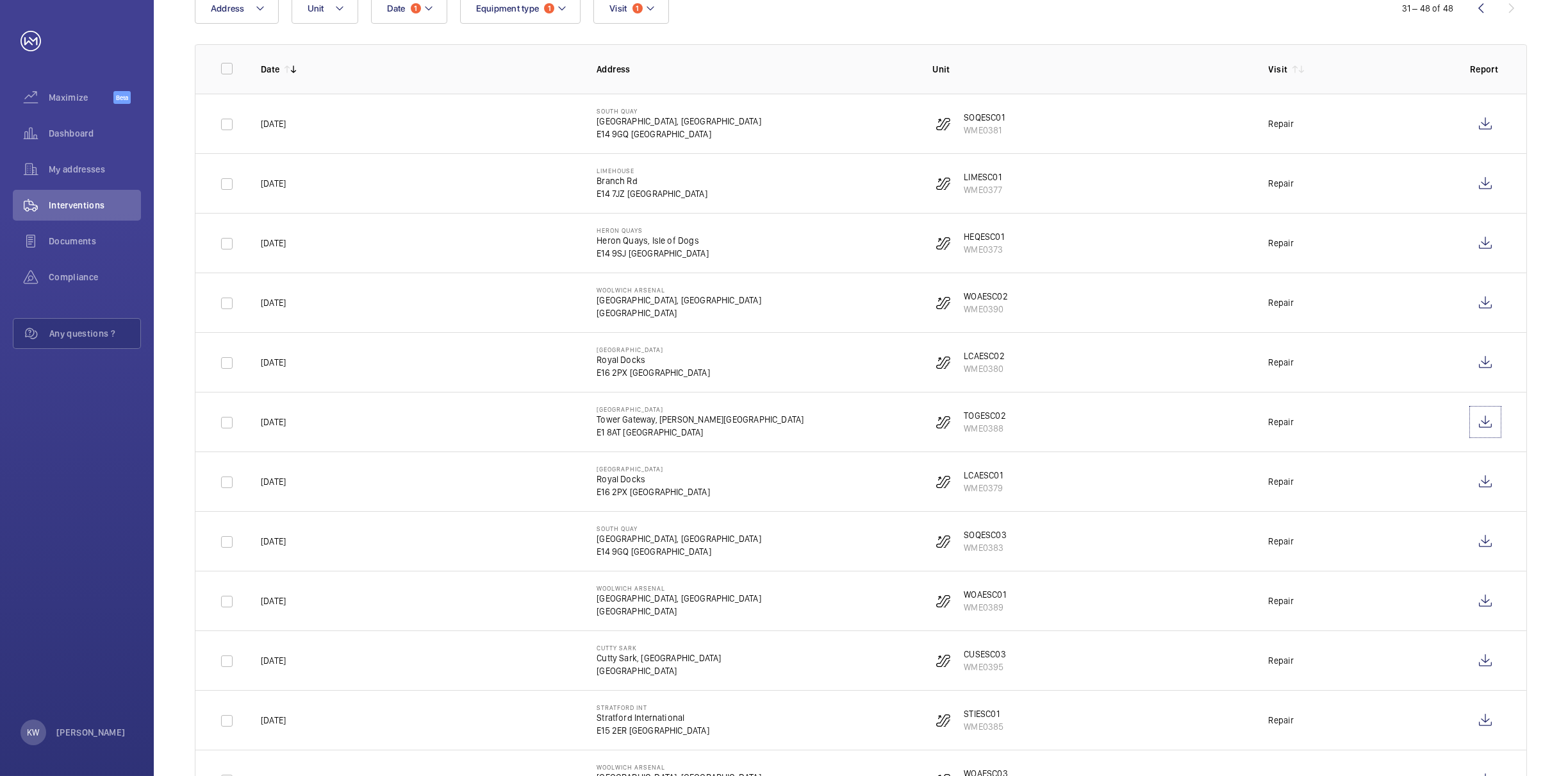
scroll to position [481, 0]
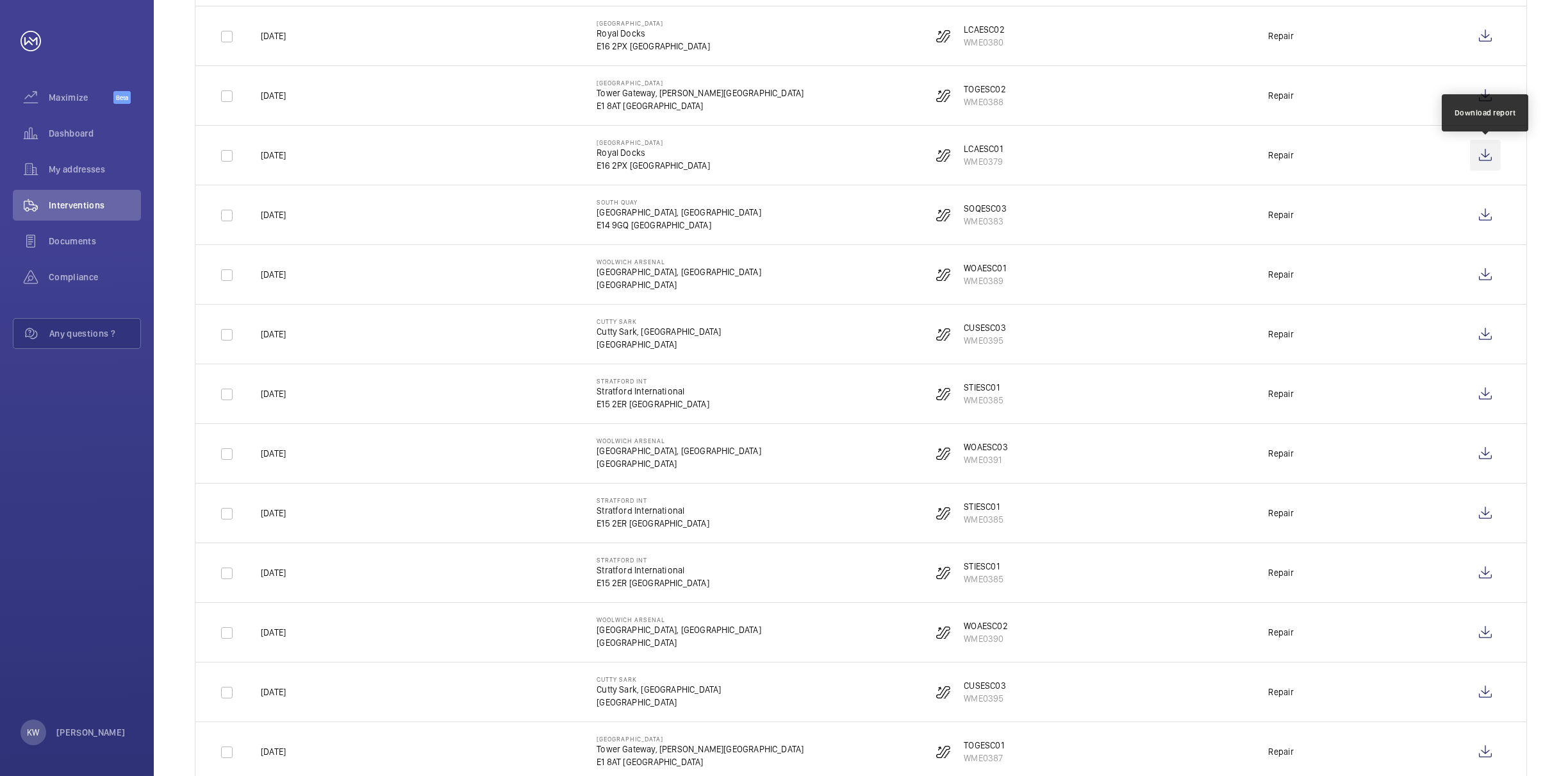
click at [1484, 164] on wm-front-icon-button at bounding box center [1485, 155] width 31 height 31
click at [1482, 221] on wm-front-icon-button at bounding box center [1485, 215] width 31 height 31
click at [1485, 278] on wm-front-icon-button at bounding box center [1485, 274] width 31 height 31
click at [1488, 335] on wm-front-icon-button at bounding box center [1485, 334] width 31 height 31
click at [1484, 403] on wm-front-icon-button at bounding box center [1485, 393] width 31 height 31
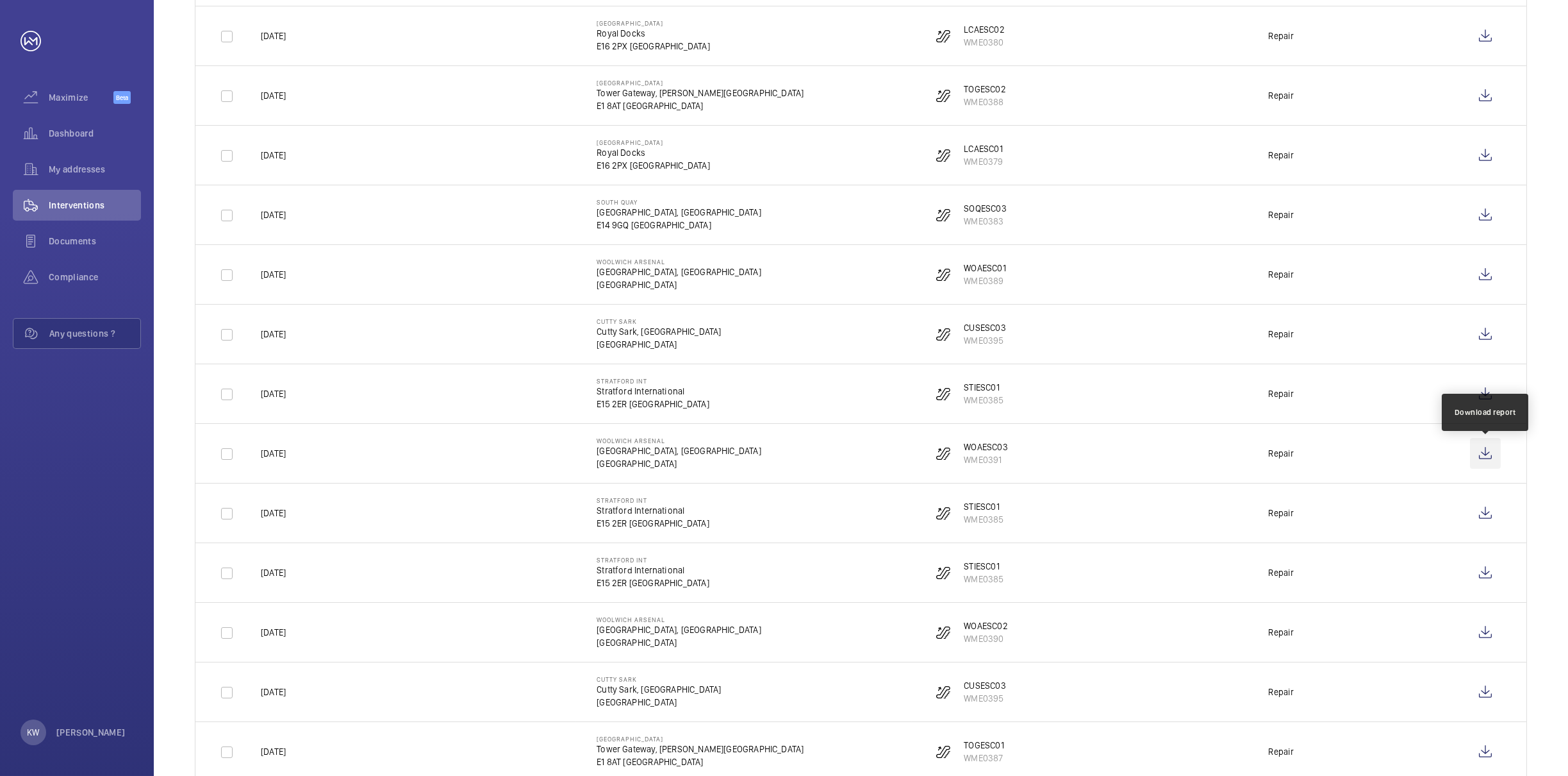
click at [1483, 458] on wm-front-icon-button at bounding box center [1485, 453] width 31 height 31
click at [1479, 514] on wm-front-icon-button at bounding box center [1485, 513] width 31 height 31
click at [1484, 576] on wm-front-icon-button at bounding box center [1485, 573] width 31 height 31
click at [1490, 634] on wm-front-icon-button at bounding box center [1485, 632] width 31 height 31
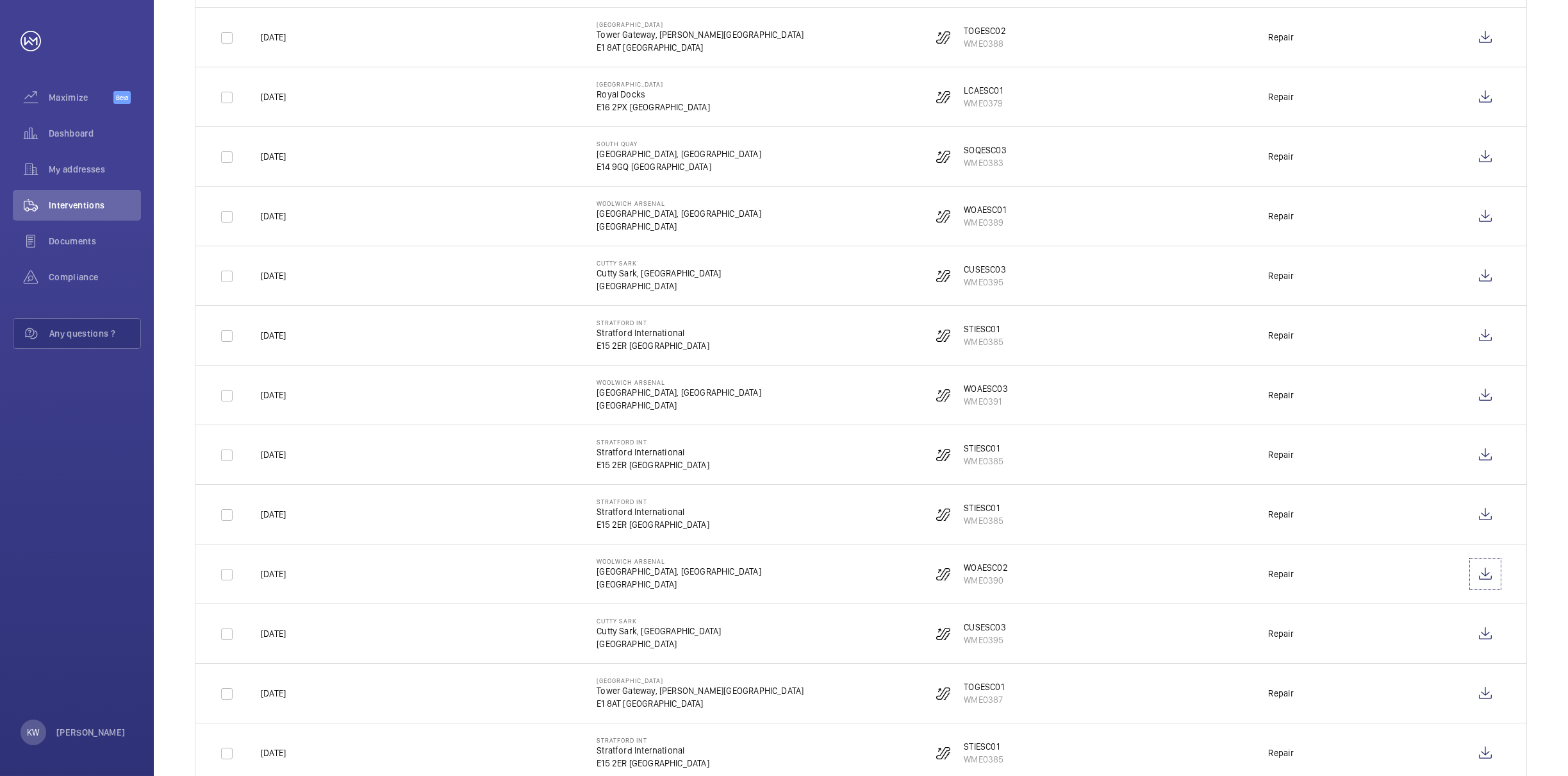
scroll to position [581, 0]
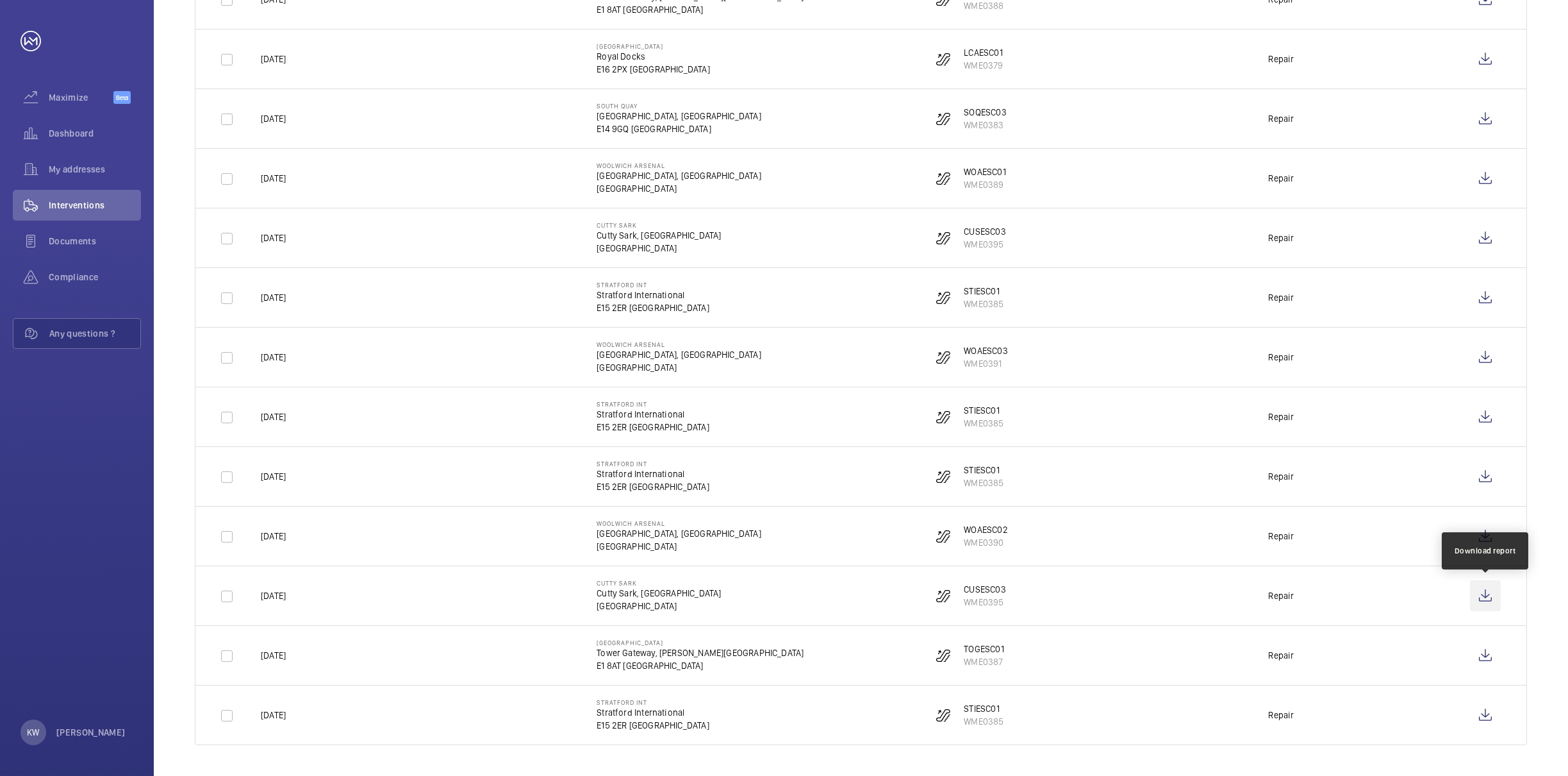
click at [1490, 595] on wm-front-icon-button at bounding box center [1485, 595] width 31 height 31
click at [1484, 654] on wm-front-icon-button at bounding box center [1485, 655] width 31 height 31
click at [1482, 715] on wm-front-icon-button at bounding box center [1485, 715] width 31 height 31
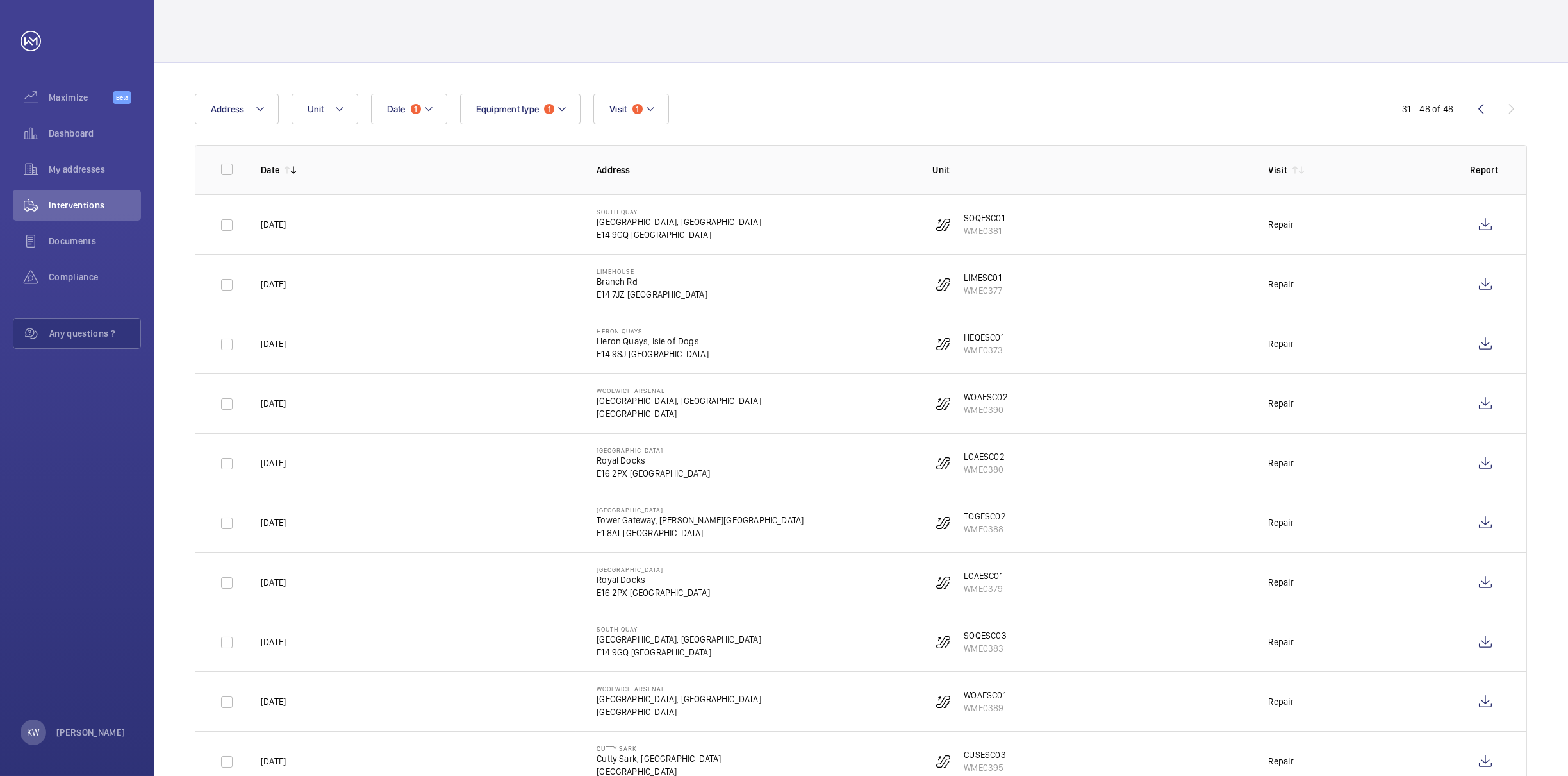
scroll to position [0, 0]
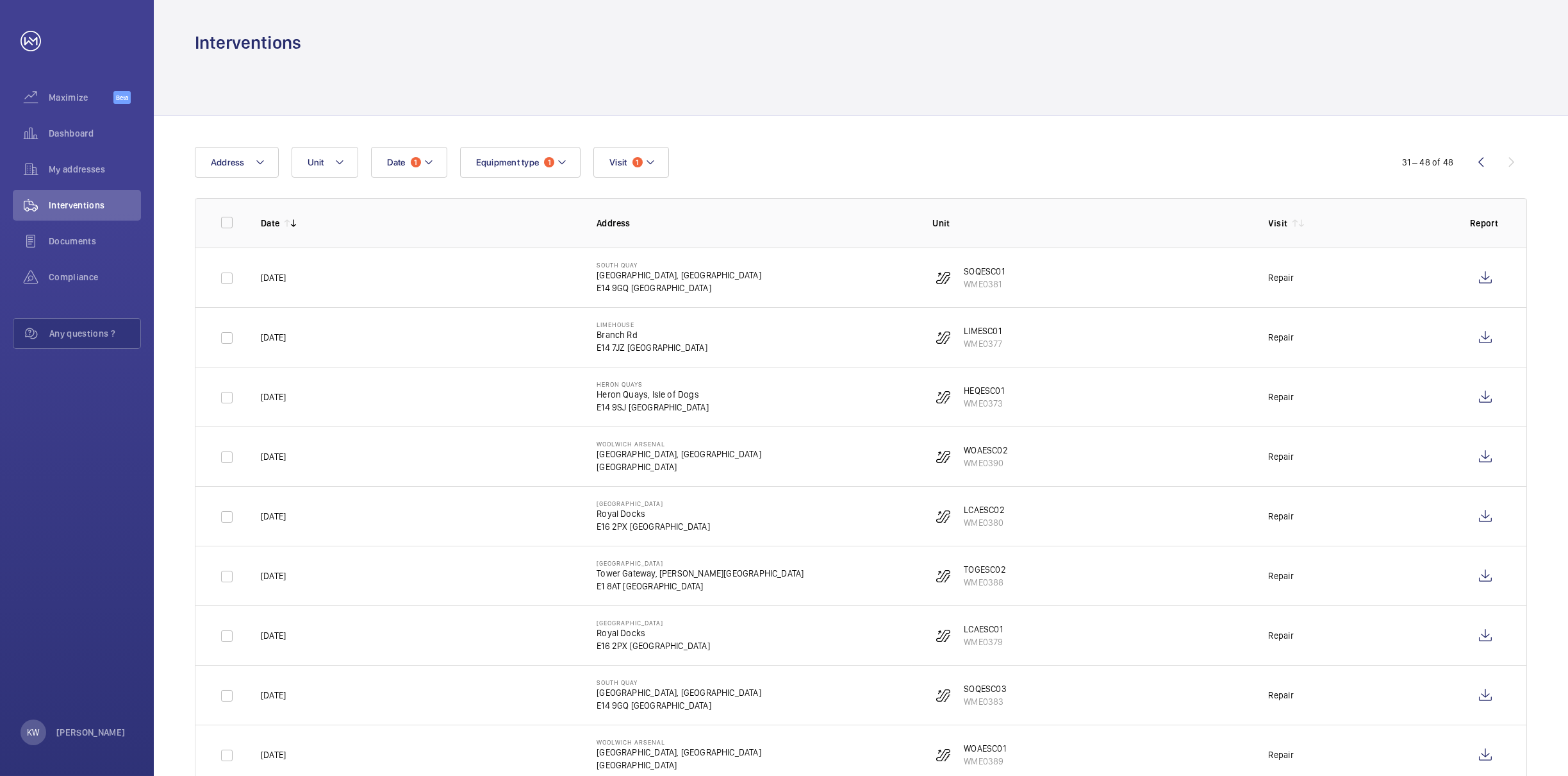
click at [1512, 165] on div "31 – 48 of 48" at bounding box center [1450, 162] width 154 height 15
click at [1481, 165] on wm-front-icon-button at bounding box center [1481, 162] width 31 height 31
click at [404, 167] on button "Date 1" at bounding box center [409, 162] width 76 height 31
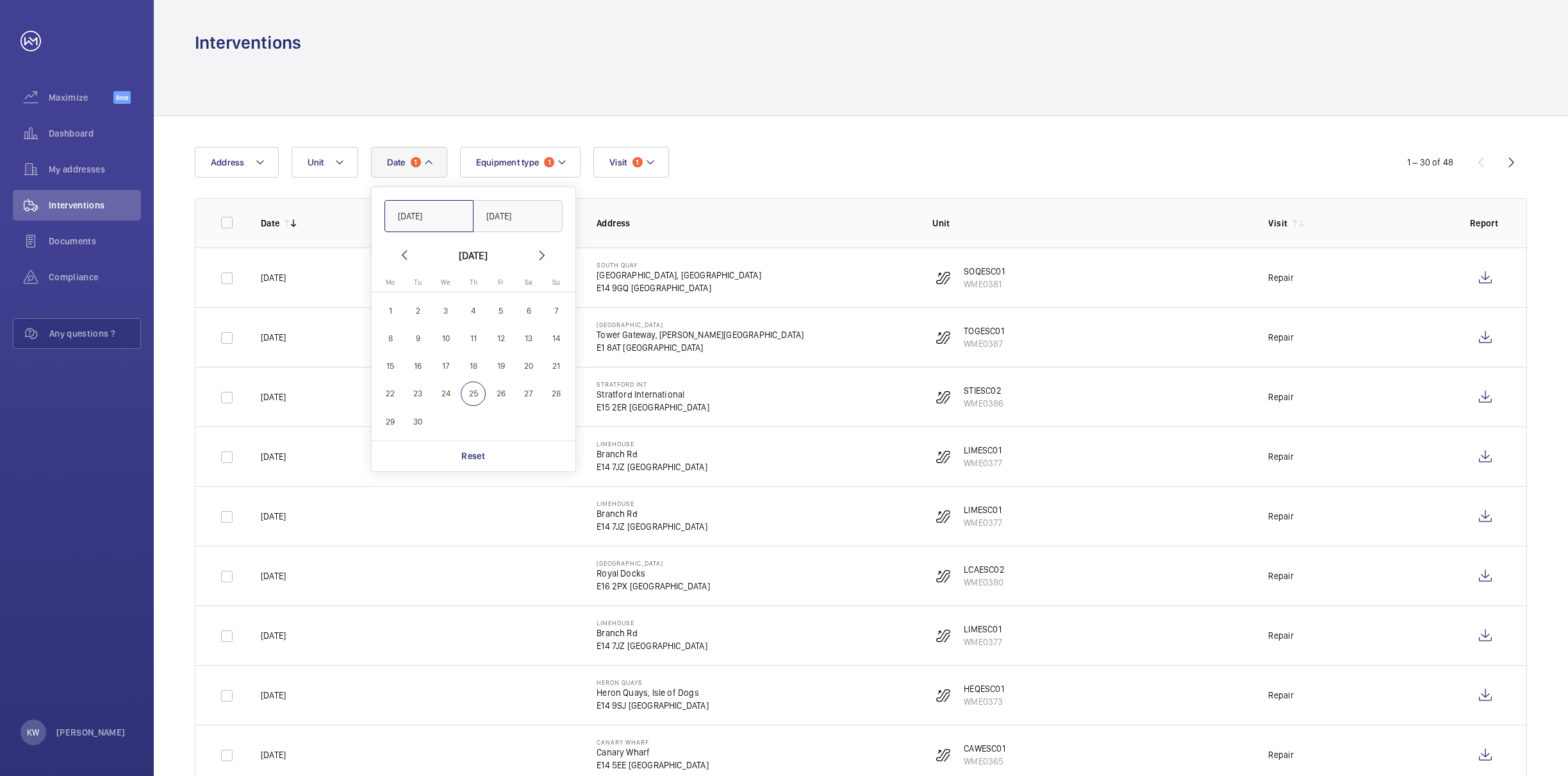
click at [442, 215] on input "[DATE]" at bounding box center [429, 216] width 90 height 32
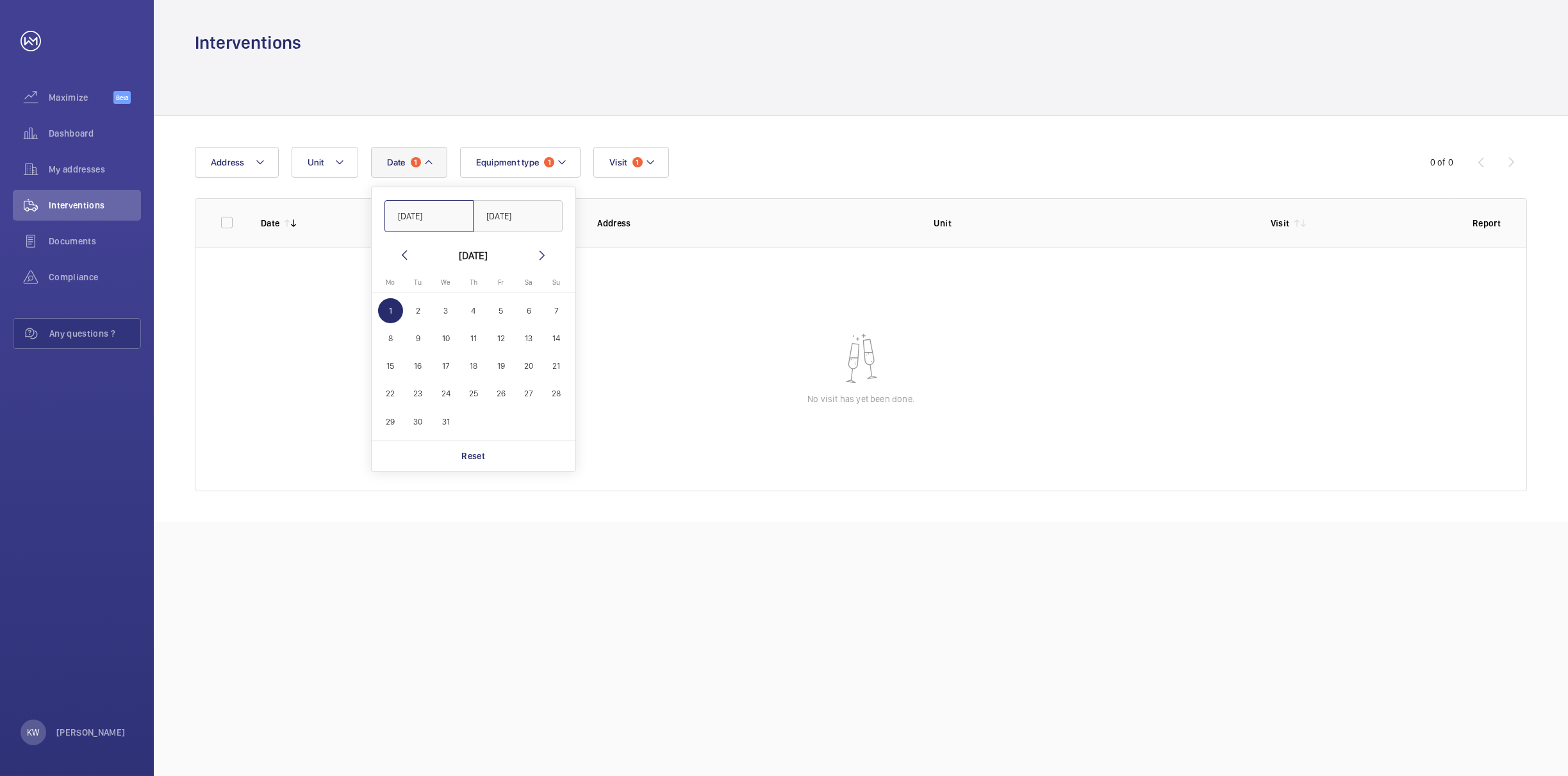
type input "[DATE]"
click at [553, 216] on input "[DATE]" at bounding box center [518, 216] width 90 height 32
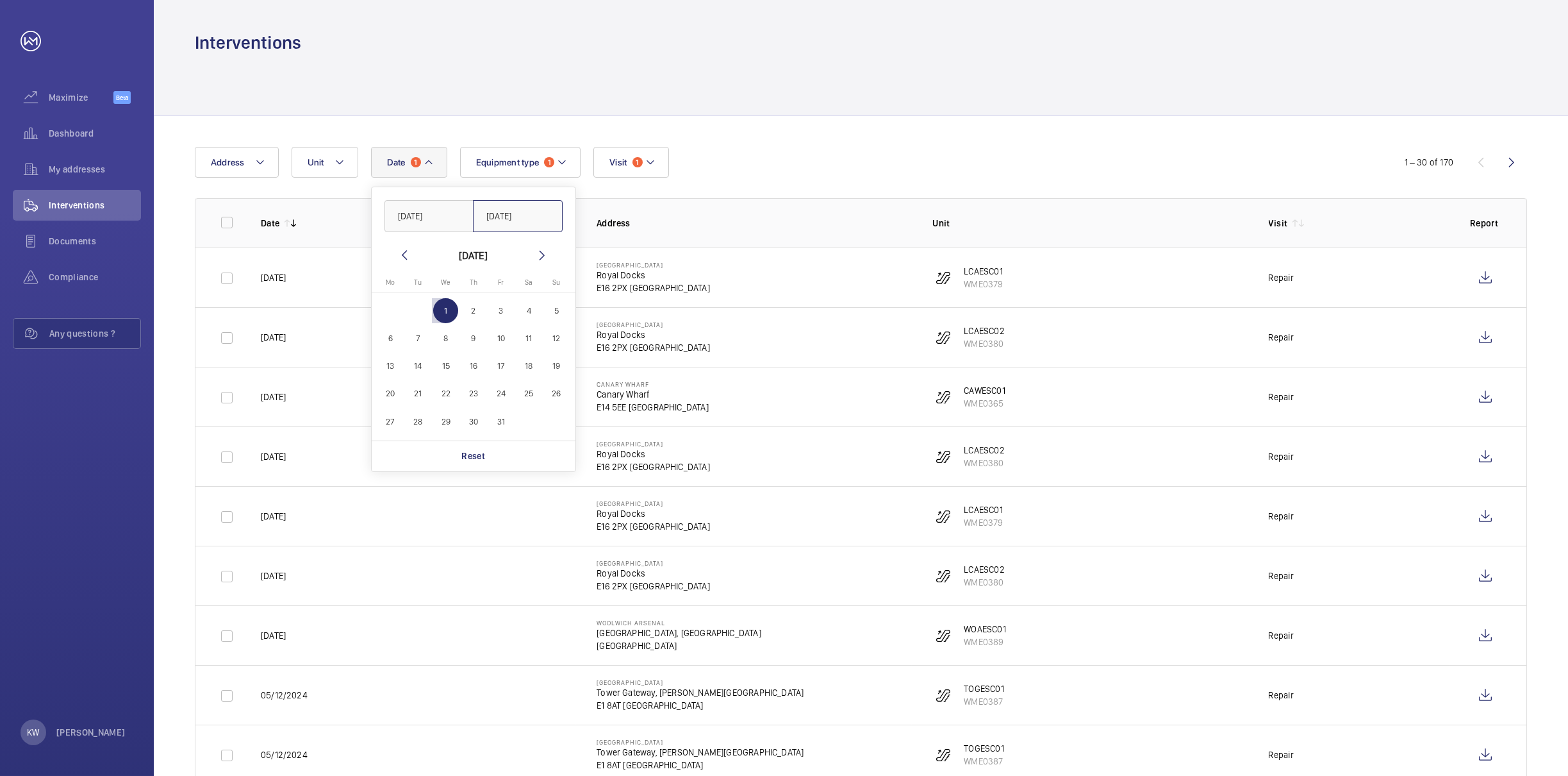
type input "[DATE]"
click at [796, 162] on div "Date 1 [DATE] [DATE] [DATE] [DATE] Mo [DATE] Tu [DATE] We [DATE] Th [DATE] Fr […" at bounding box center [784, 162] width 1178 height 31
click at [1491, 287] on wm-front-icon-button at bounding box center [1485, 278] width 31 height 31
click at [426, 173] on button "Date 1" at bounding box center [409, 162] width 76 height 31
click at [960, 173] on div "Date 1 [DATE] [DATE] [DATE] [DATE] Mo [DATE] Tu [DATE] We [DATE] Th [DATE] Fr […" at bounding box center [784, 162] width 1178 height 31
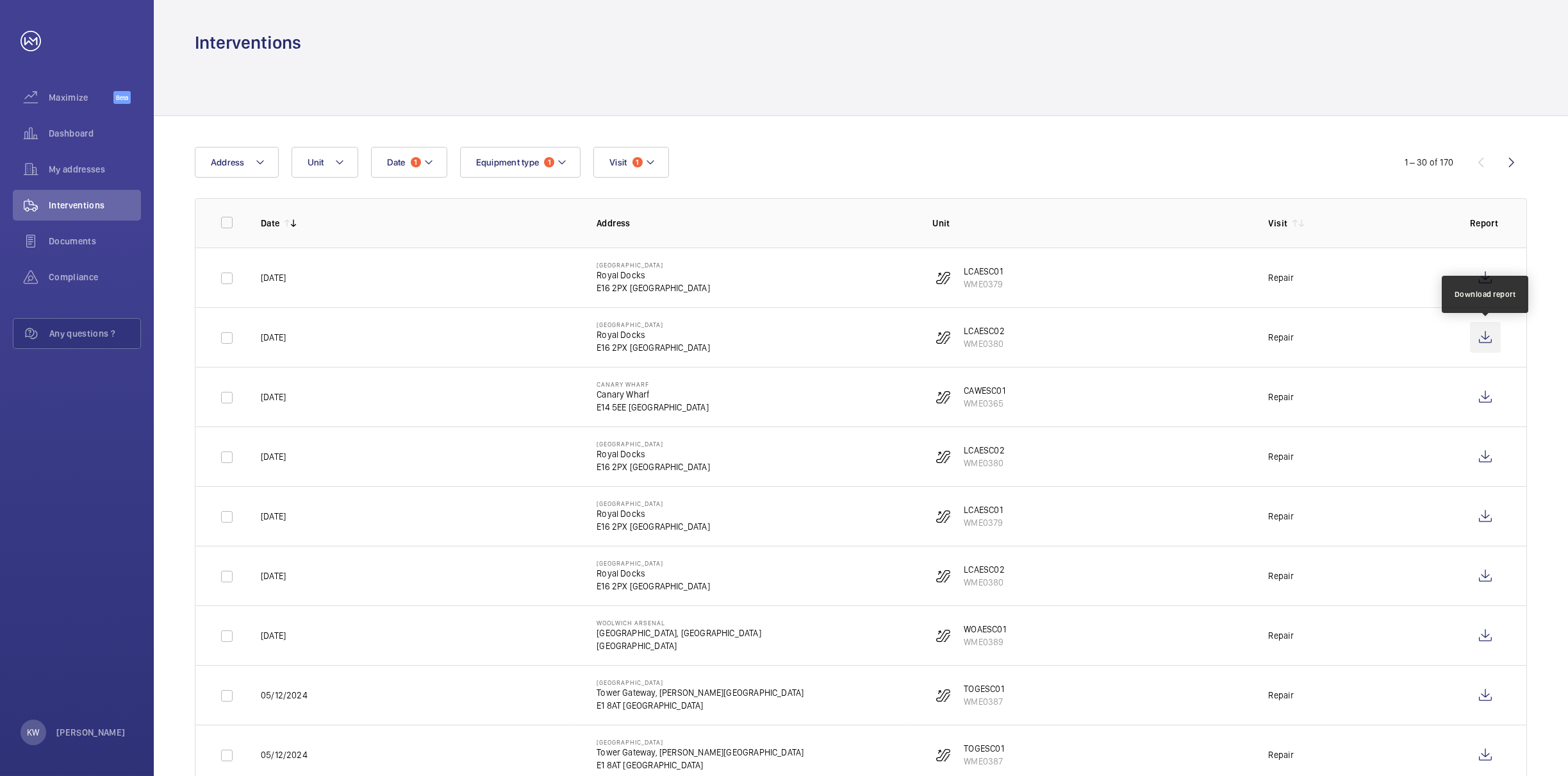
click at [1486, 336] on wm-front-icon-button at bounding box center [1485, 337] width 31 height 31
click at [1488, 340] on wm-front-icon-button at bounding box center [1485, 337] width 31 height 31
click at [1489, 407] on wm-front-icon-button at bounding box center [1485, 397] width 31 height 31
click at [1488, 456] on wm-front-icon-button at bounding box center [1485, 456] width 31 height 31
click at [1478, 518] on wm-front-icon-button at bounding box center [1485, 516] width 31 height 31
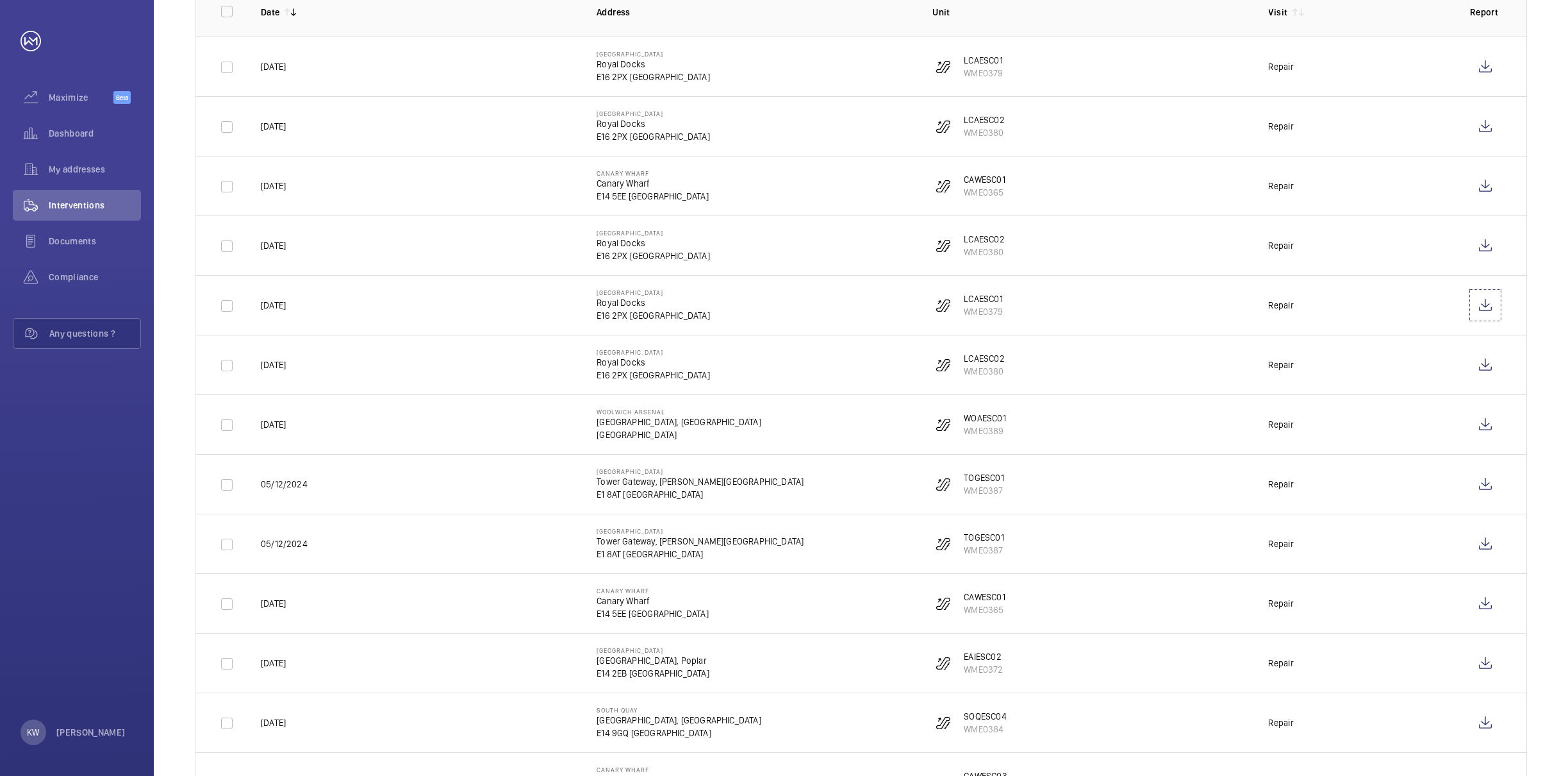
scroll to position [481, 0]
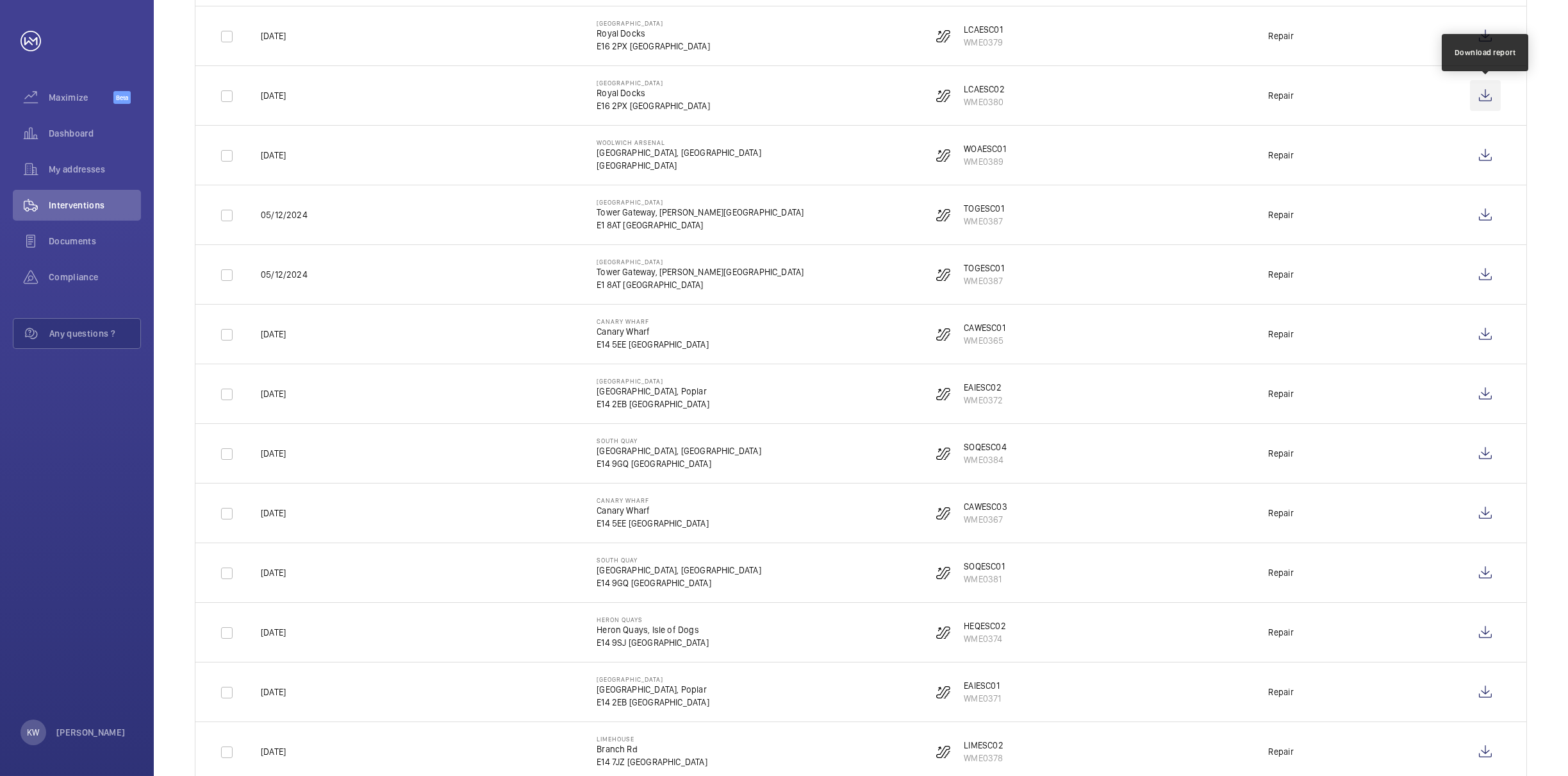
click at [1486, 107] on wm-front-icon-button at bounding box center [1485, 96] width 31 height 31
click at [1484, 169] on wm-front-icon-button at bounding box center [1485, 155] width 31 height 31
click at [1483, 219] on wm-front-icon-button at bounding box center [1485, 215] width 31 height 31
click at [1480, 273] on wm-front-icon-button at bounding box center [1485, 274] width 31 height 31
click at [1488, 337] on wm-front-icon-button at bounding box center [1485, 334] width 31 height 31
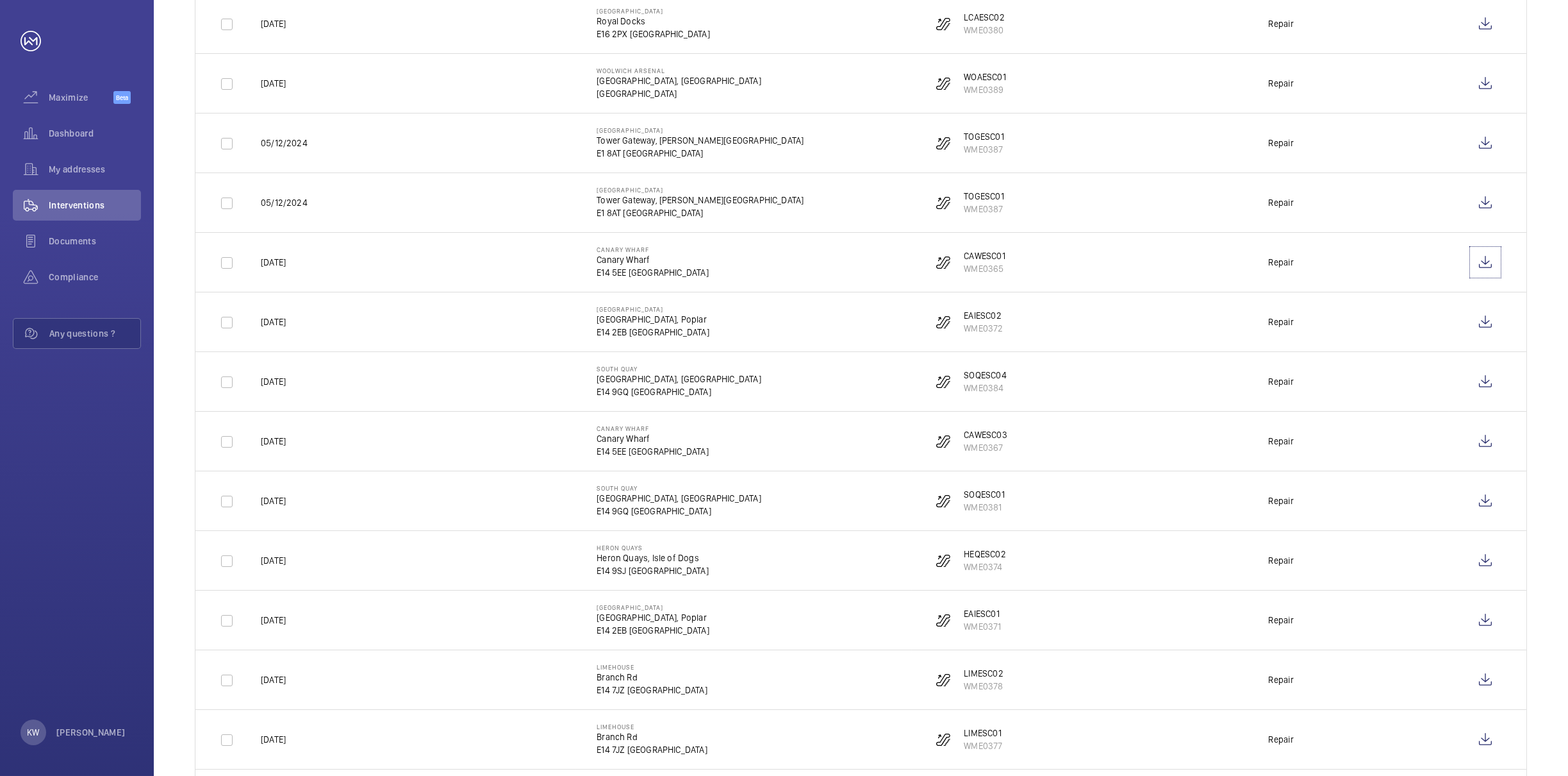
scroll to position [674, 0]
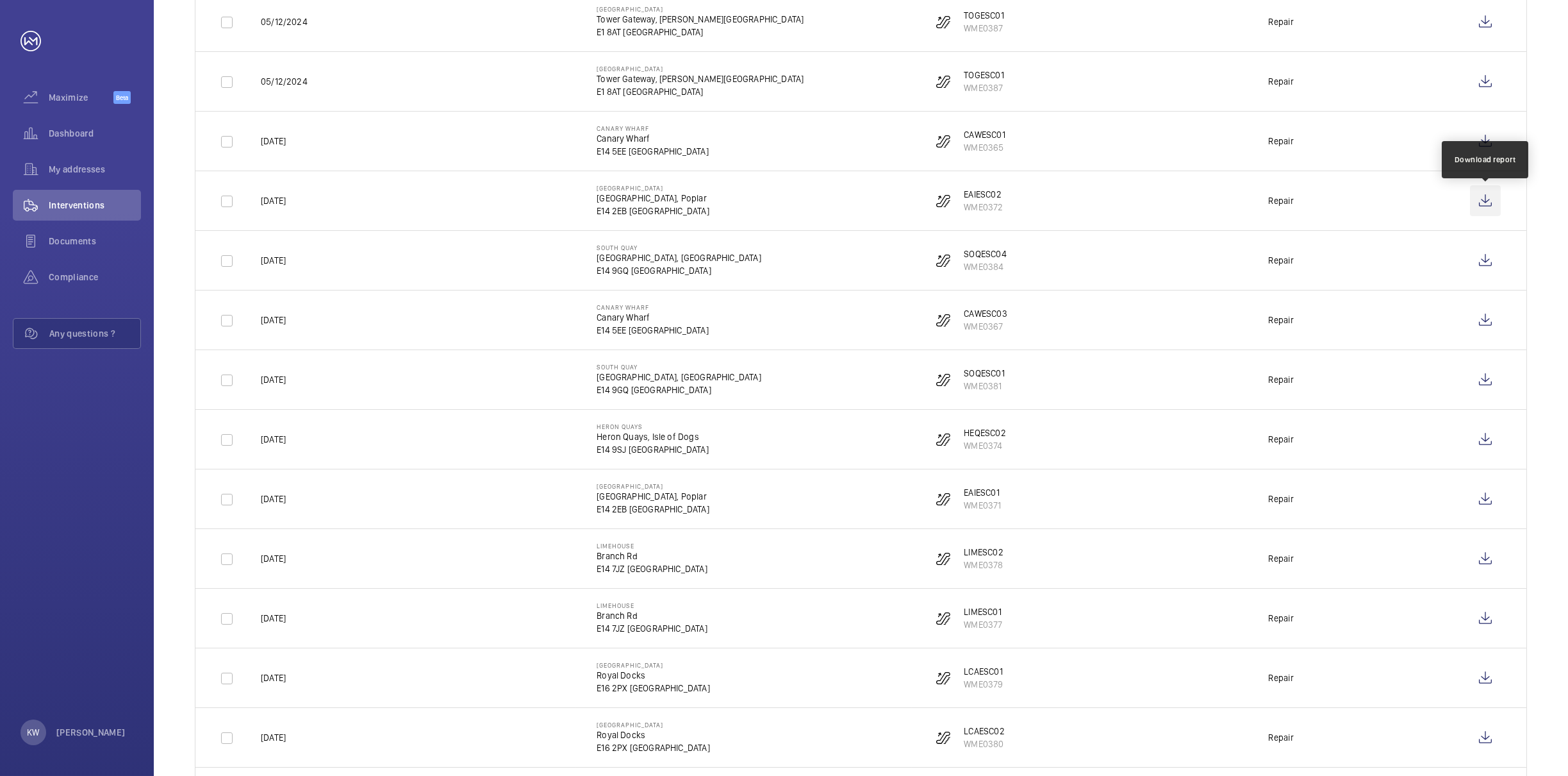
click at [1472, 206] on wm-front-icon-button at bounding box center [1485, 200] width 31 height 31
click at [1484, 265] on wm-front-icon-button at bounding box center [1485, 260] width 31 height 31
click at [1480, 336] on wm-front-icon-button at bounding box center [1485, 320] width 31 height 31
click at [1482, 381] on wm-front-icon-button at bounding box center [1485, 380] width 31 height 31
click at [1488, 444] on wm-front-icon-button at bounding box center [1485, 439] width 31 height 31
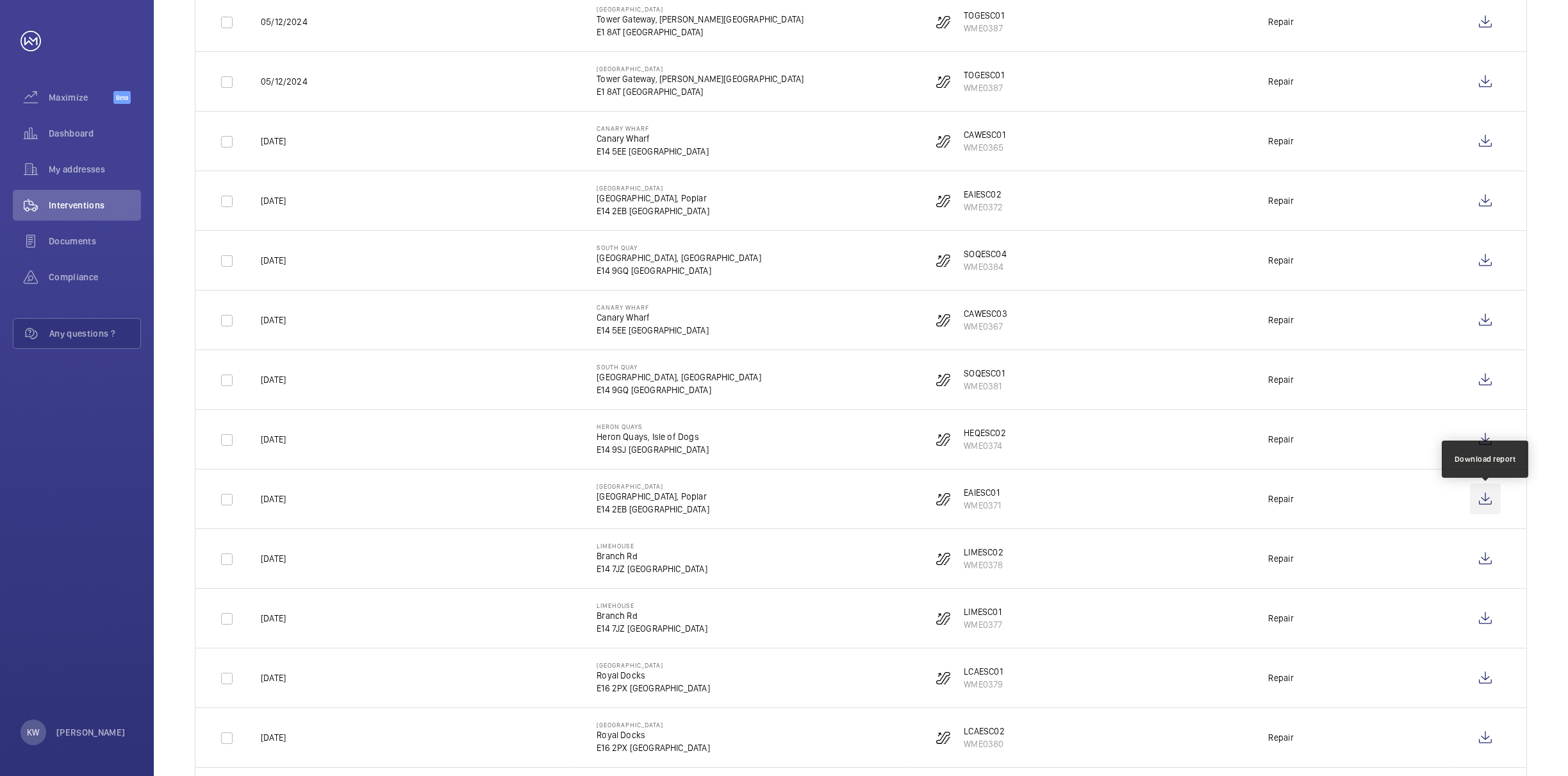
click at [1488, 503] on wm-front-icon-button at bounding box center [1485, 499] width 31 height 31
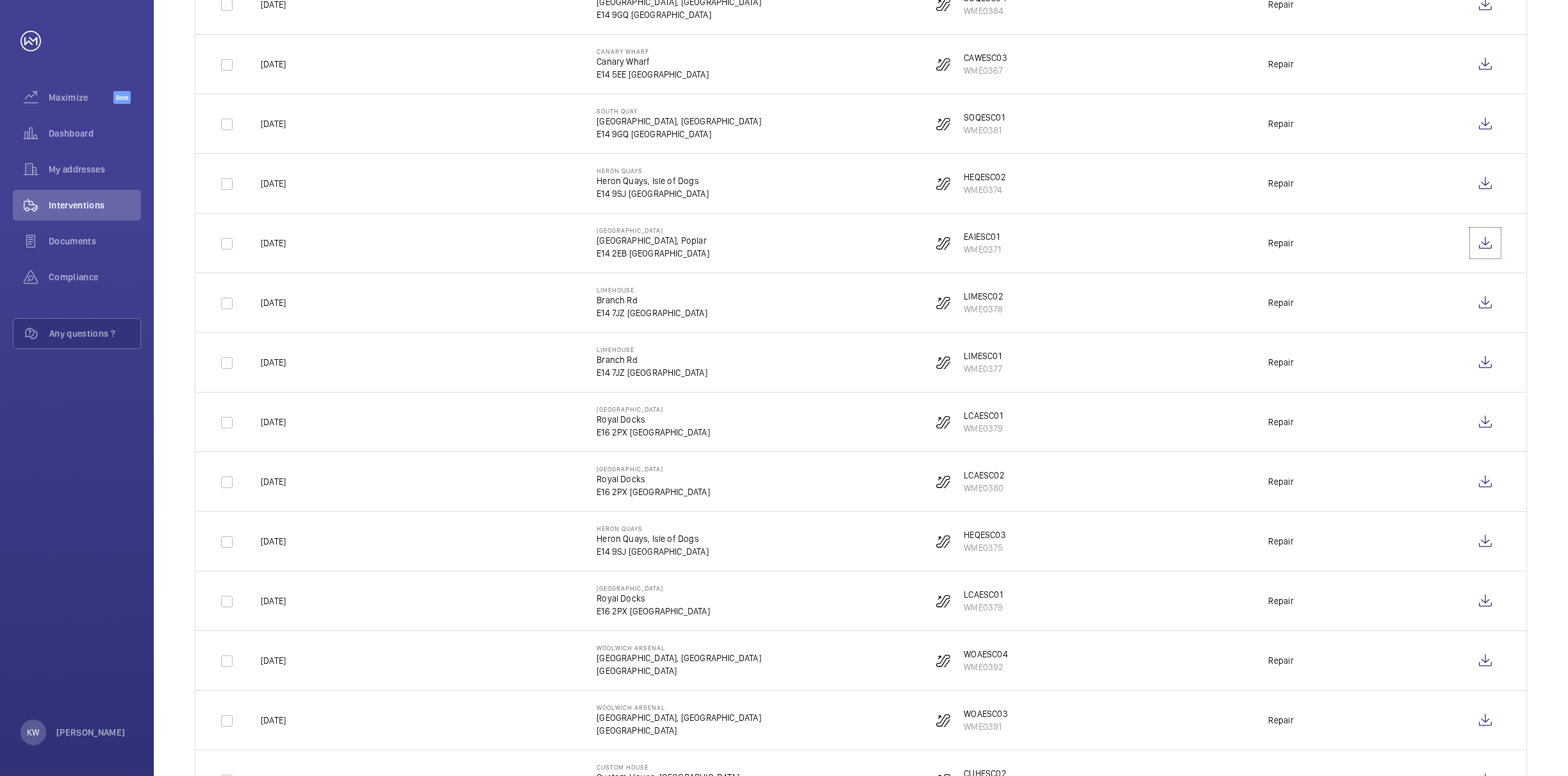
scroll to position [962, 0]
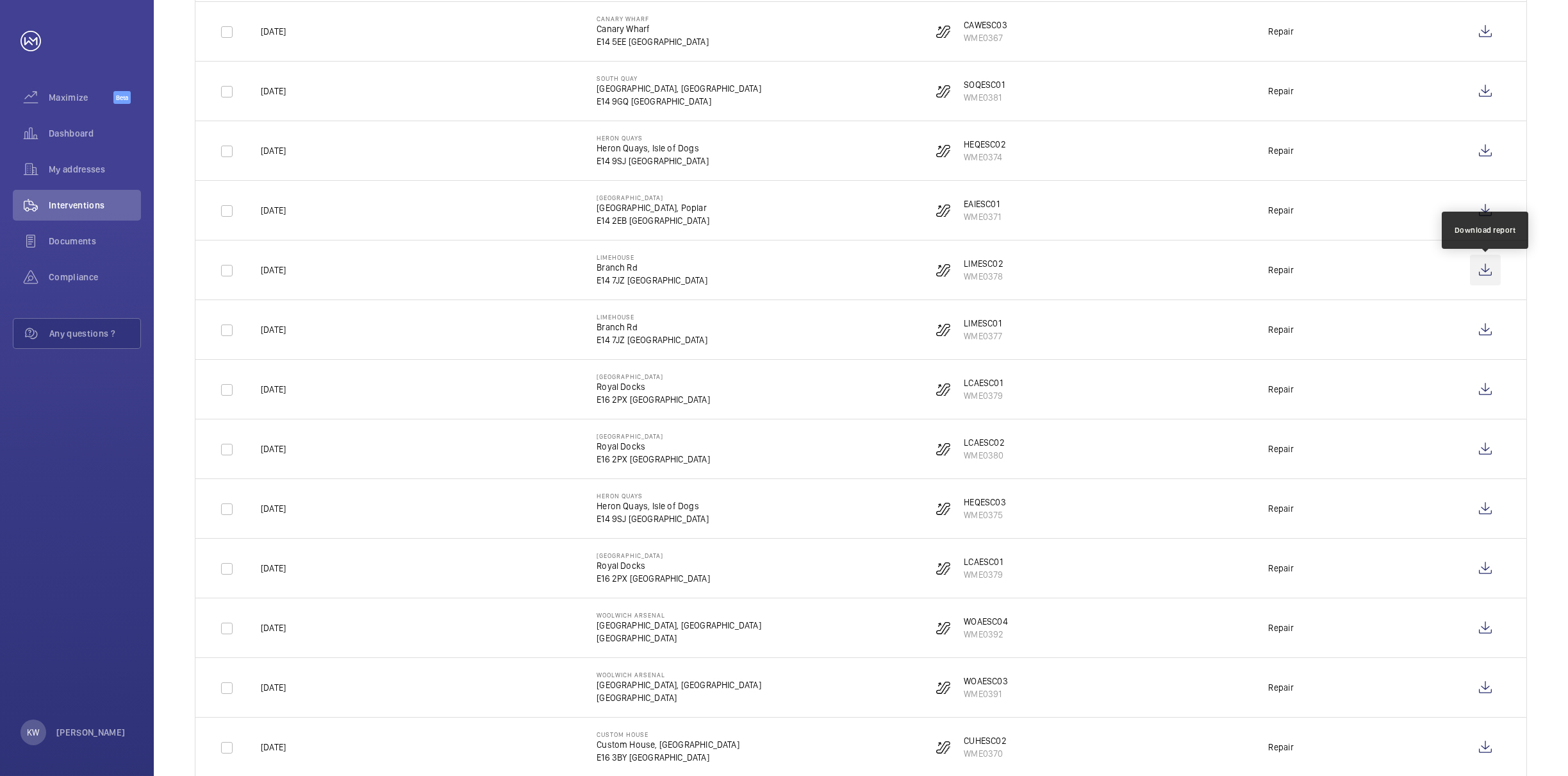
click at [1486, 275] on wm-front-icon-button at bounding box center [1485, 270] width 31 height 31
click at [1479, 339] on wm-front-icon-button at bounding box center [1485, 330] width 31 height 31
click at [1485, 395] on wm-front-icon-button at bounding box center [1485, 389] width 31 height 31
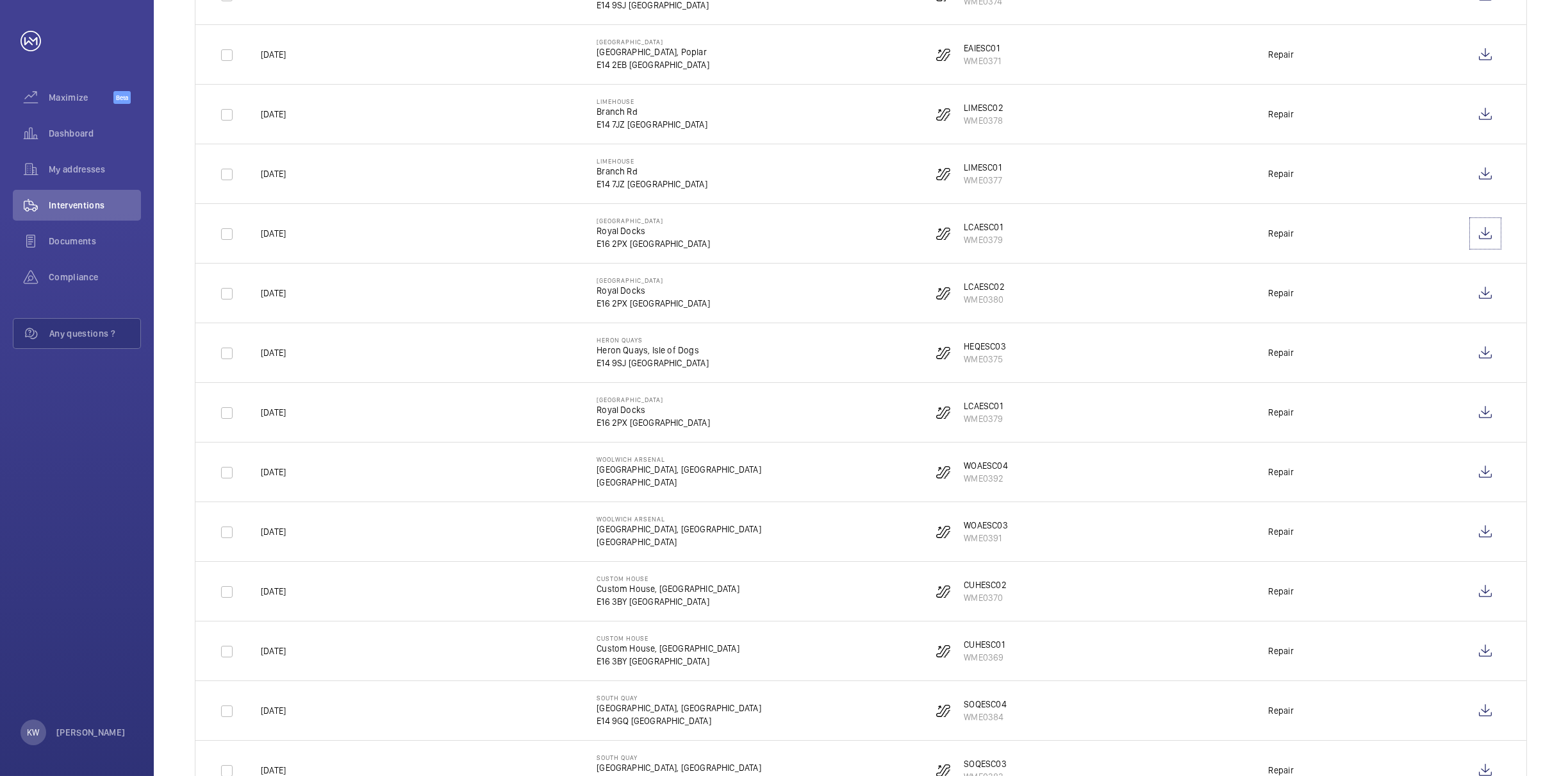
scroll to position [1153, 0]
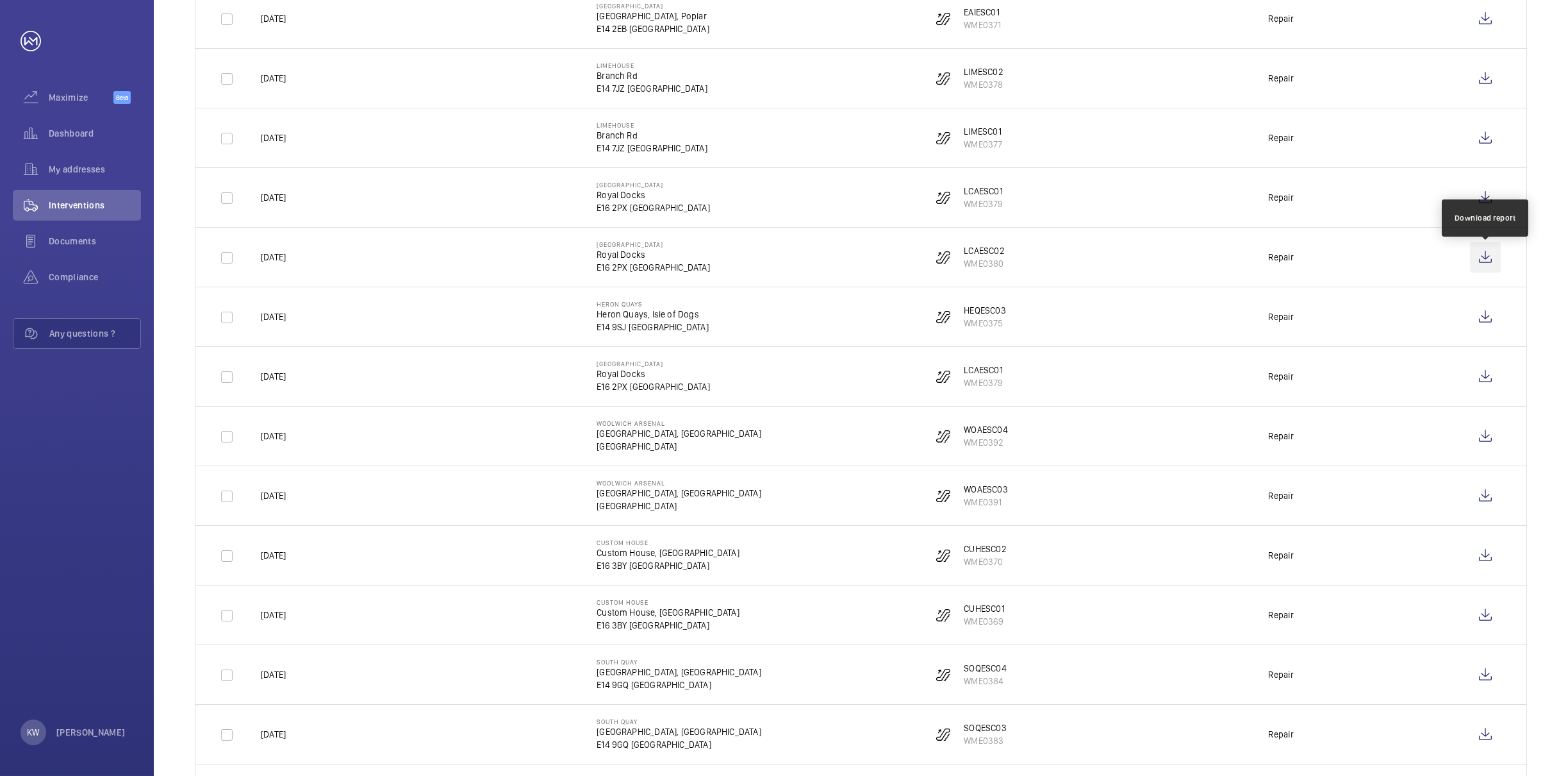
click at [1479, 264] on wm-front-icon-button at bounding box center [1485, 257] width 31 height 31
click at [1488, 322] on wm-front-icon-button at bounding box center [1485, 317] width 31 height 31
click at [1489, 383] on wm-front-icon-button at bounding box center [1485, 377] width 31 height 31
click at [1480, 437] on wm-front-icon-button at bounding box center [1485, 436] width 31 height 31
click at [1489, 505] on wm-front-icon-button at bounding box center [1485, 496] width 31 height 31
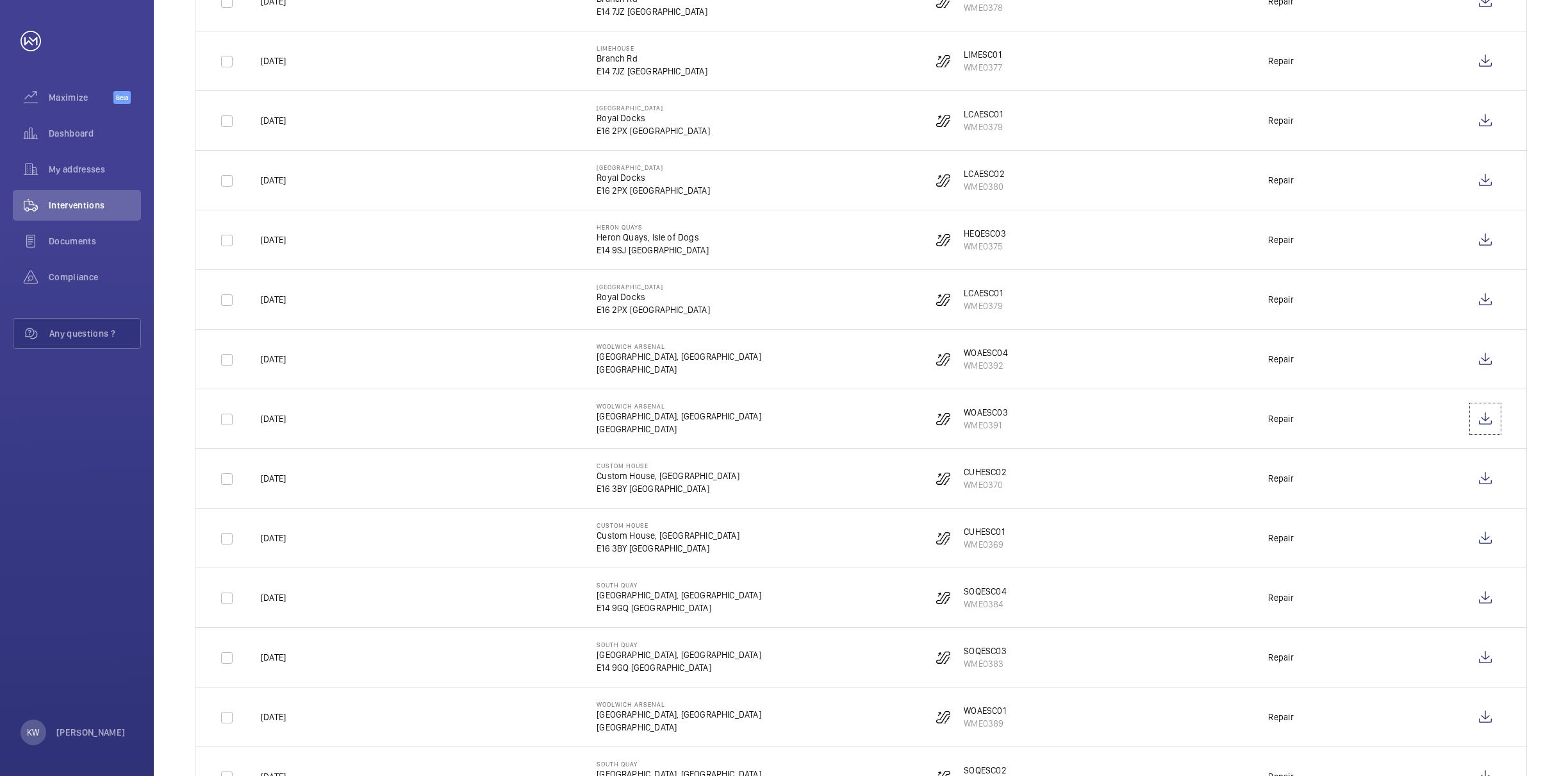
scroll to position [1300, 0]
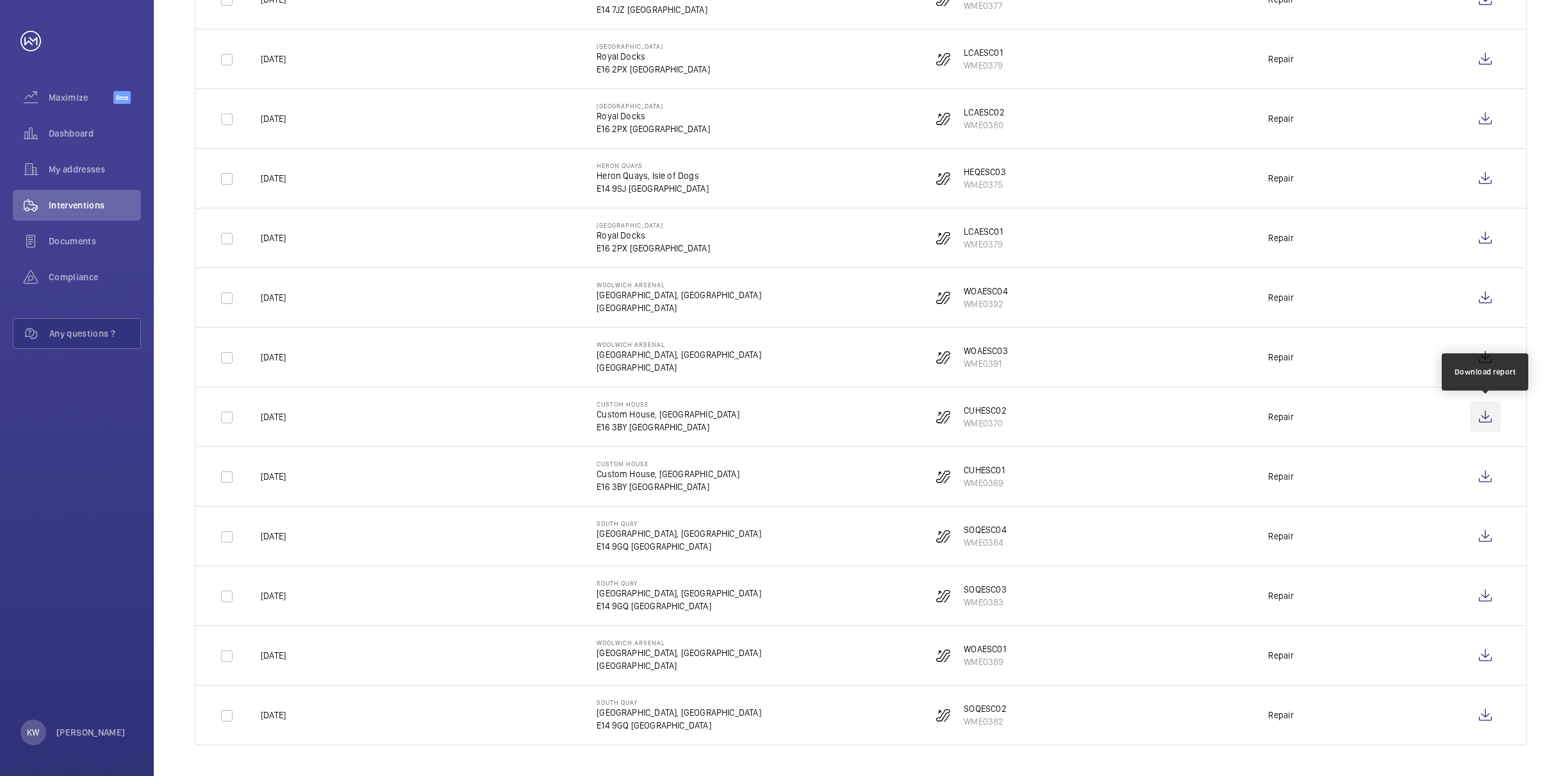
click at [1488, 419] on wm-front-icon-button at bounding box center [1485, 417] width 31 height 31
click at [1484, 473] on wm-front-icon-button at bounding box center [1485, 476] width 31 height 31
click at [1488, 534] on wm-front-icon-button at bounding box center [1485, 536] width 31 height 31
click at [1491, 595] on wm-front-icon-button at bounding box center [1485, 595] width 31 height 31
click at [1481, 657] on wm-front-icon-button at bounding box center [1485, 655] width 31 height 31
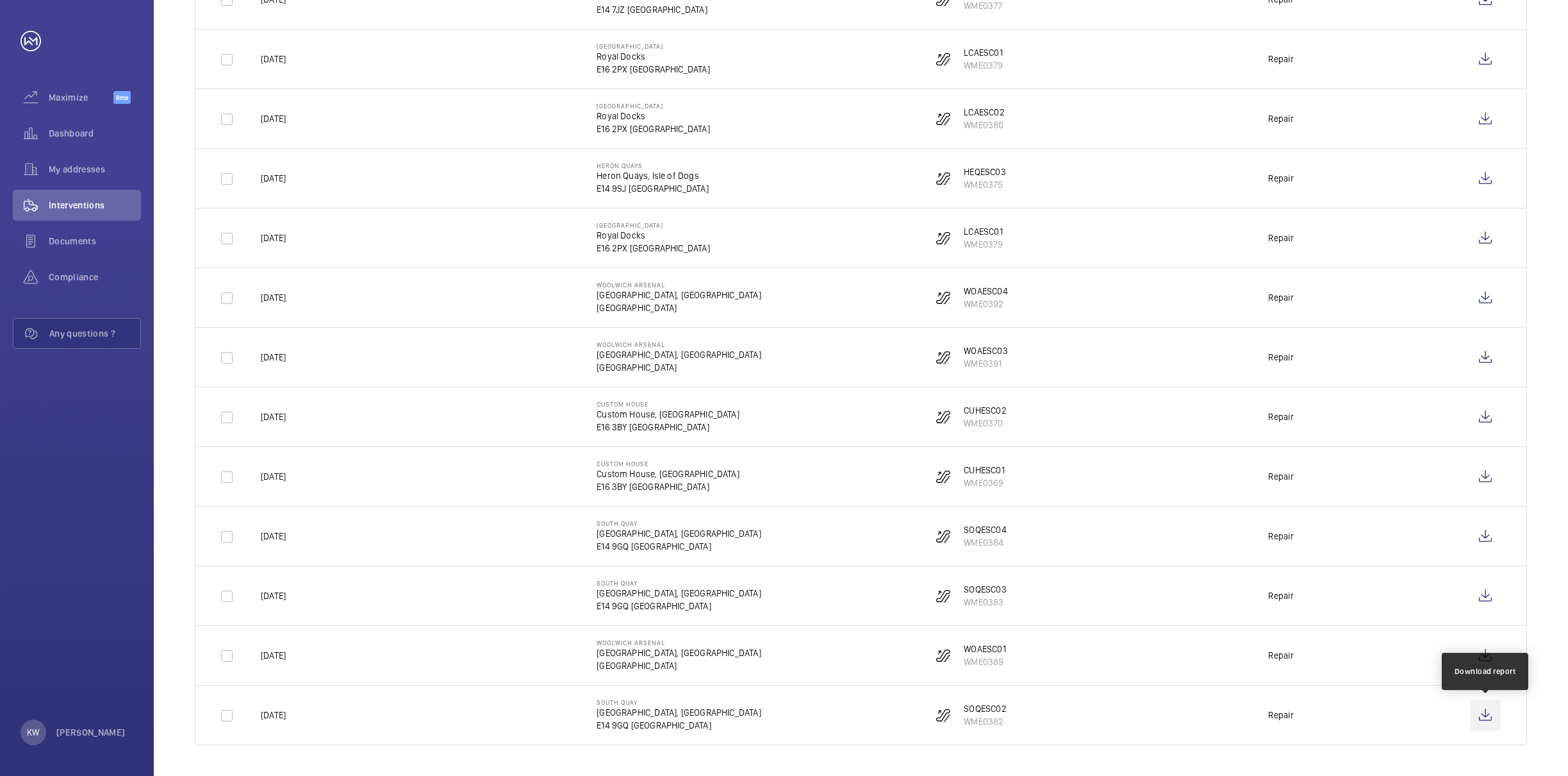
click at [1486, 720] on wm-front-icon-button at bounding box center [1485, 715] width 31 height 31
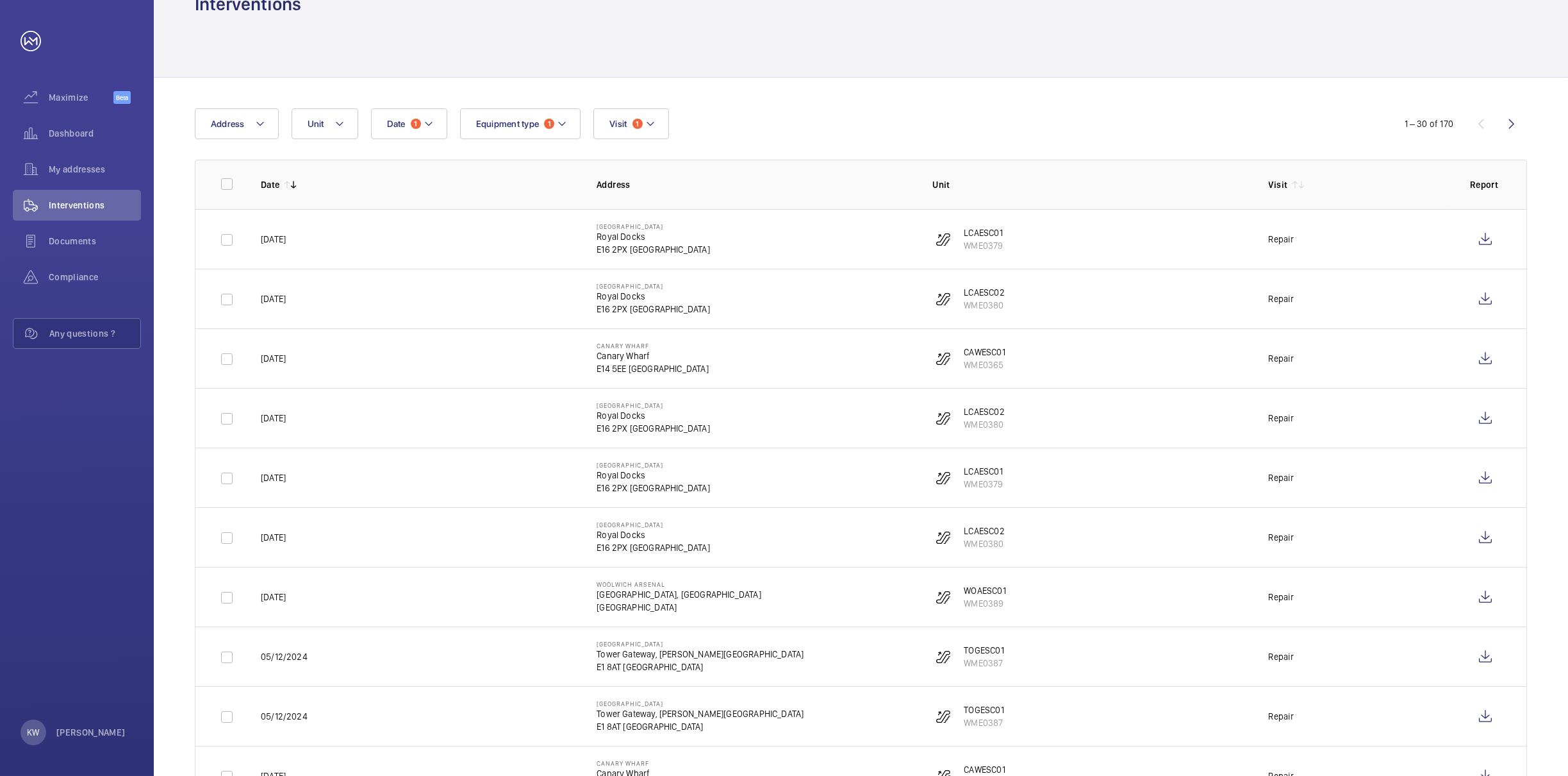
scroll to position [0, 0]
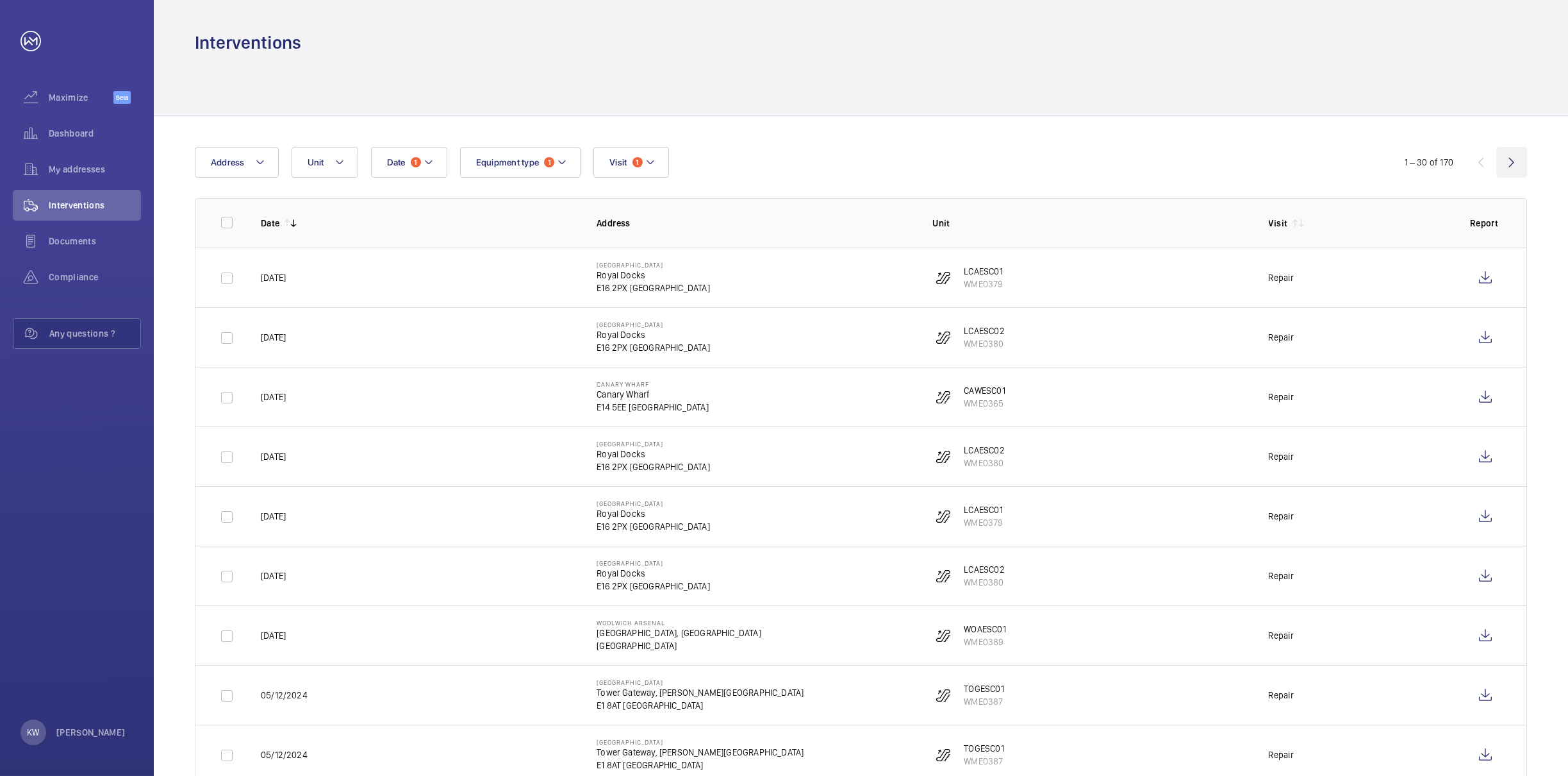
click at [1514, 165] on wm-front-icon-button at bounding box center [1512, 162] width 31 height 31
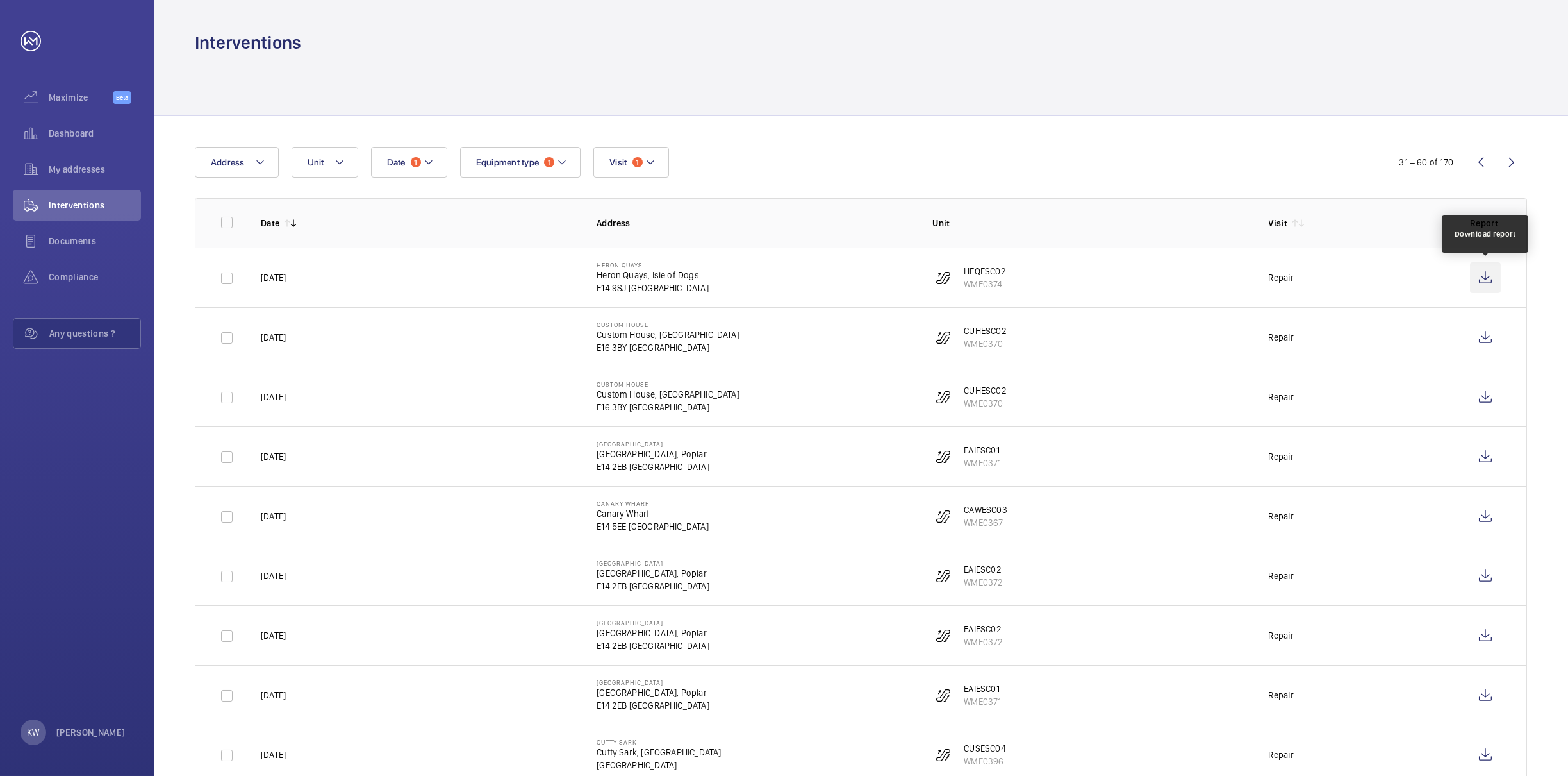
click at [1484, 276] on wm-front-icon-button at bounding box center [1485, 278] width 31 height 31
click at [1483, 336] on wm-front-icon-button at bounding box center [1485, 337] width 31 height 31
click at [1485, 398] on wm-front-icon-button at bounding box center [1485, 397] width 31 height 31
click at [1488, 458] on wm-front-icon-button at bounding box center [1485, 456] width 31 height 31
click at [1495, 519] on wm-front-icon-button at bounding box center [1485, 516] width 31 height 31
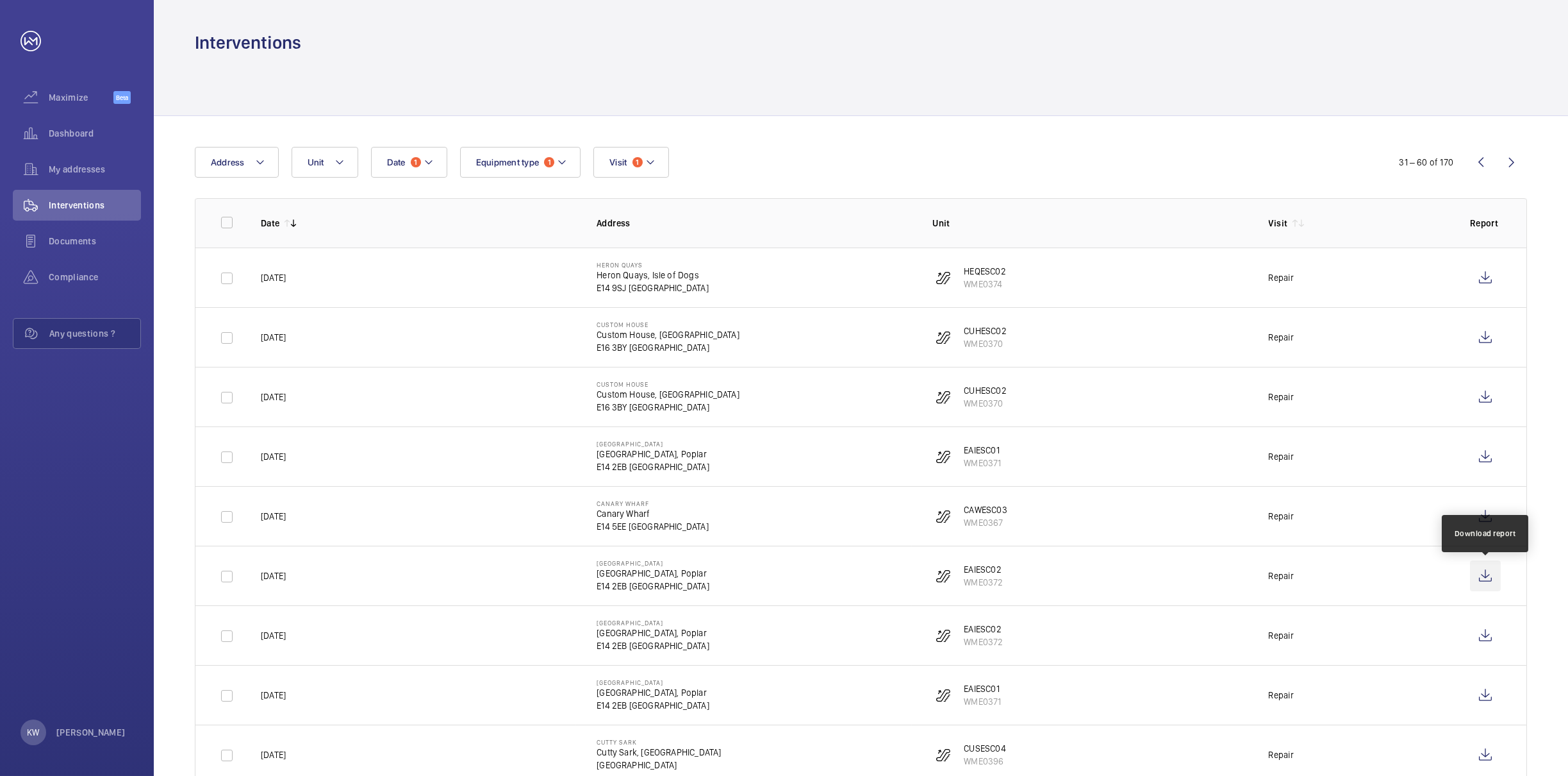
click at [1484, 576] on wm-front-icon-button at bounding box center [1485, 576] width 31 height 31
click at [1488, 638] on wm-front-icon-button at bounding box center [1485, 636] width 31 height 31
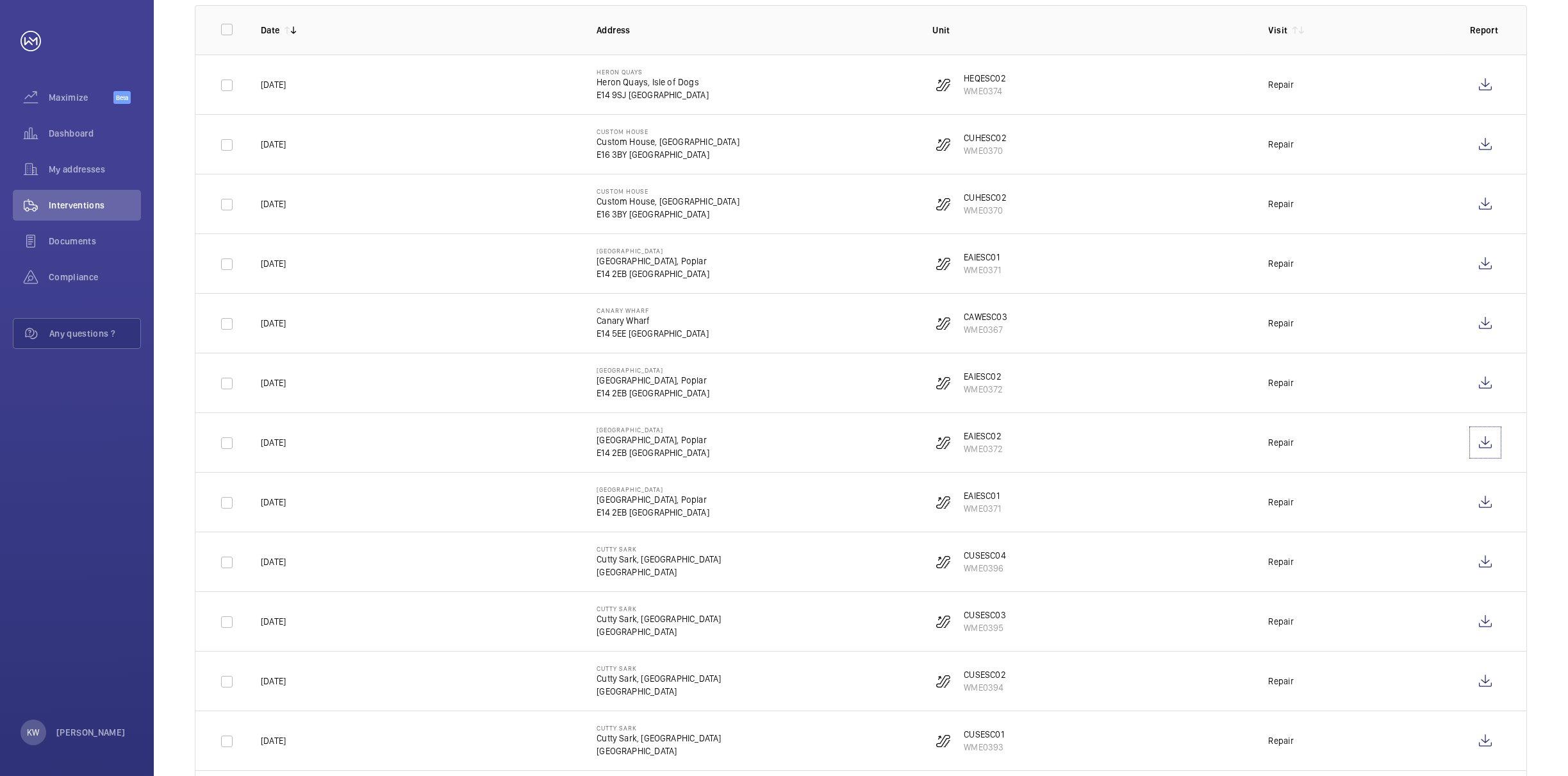
scroll to position [384, 0]
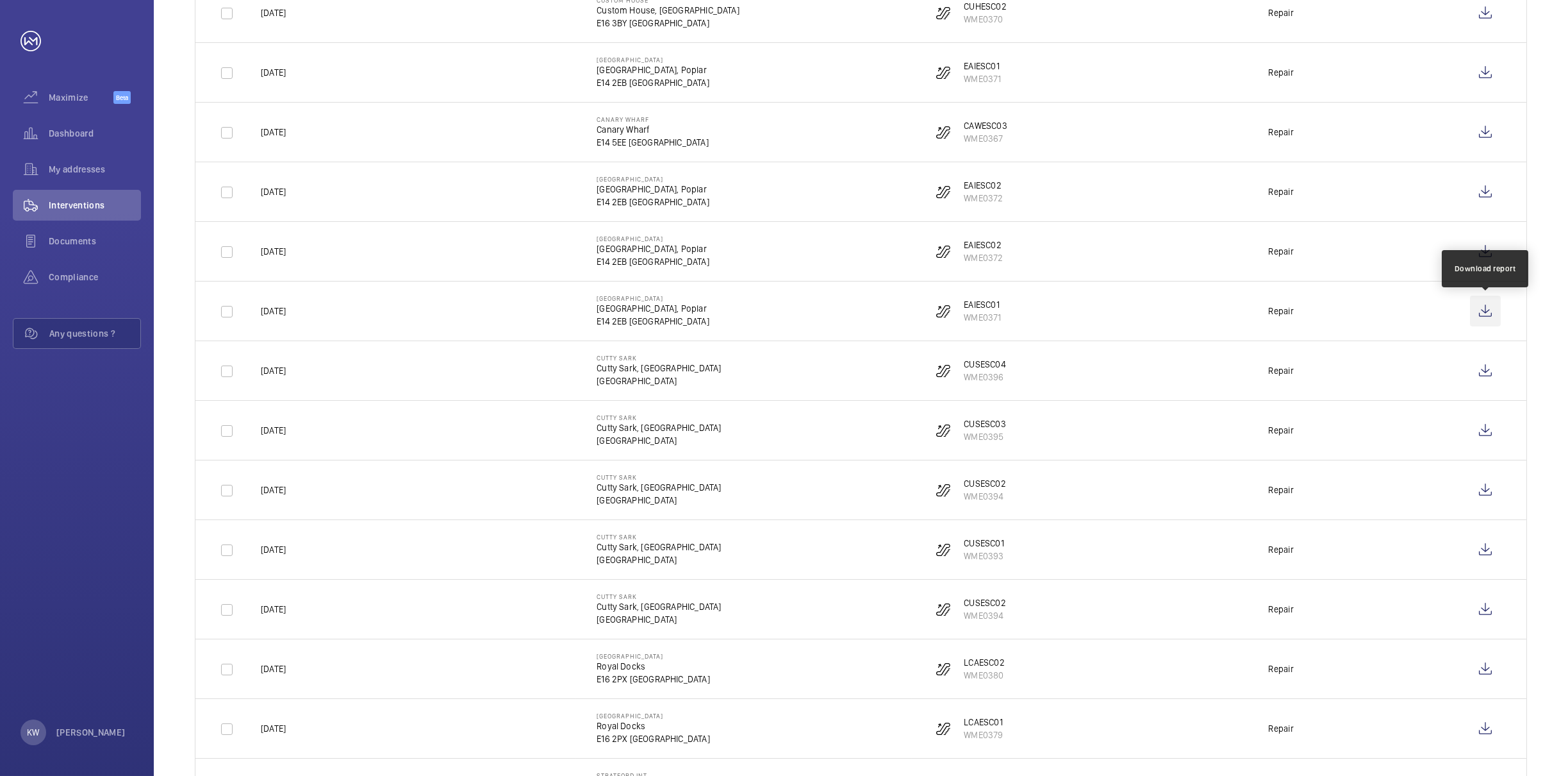
click at [1484, 314] on wm-front-icon-button at bounding box center [1485, 311] width 31 height 31
click at [1484, 375] on wm-front-icon-button at bounding box center [1485, 371] width 31 height 31
click at [1482, 429] on wm-front-icon-button at bounding box center [1485, 430] width 31 height 31
click at [1484, 495] on wm-front-icon-button at bounding box center [1485, 490] width 31 height 31
click at [1485, 556] on wm-front-icon-button at bounding box center [1485, 549] width 31 height 31
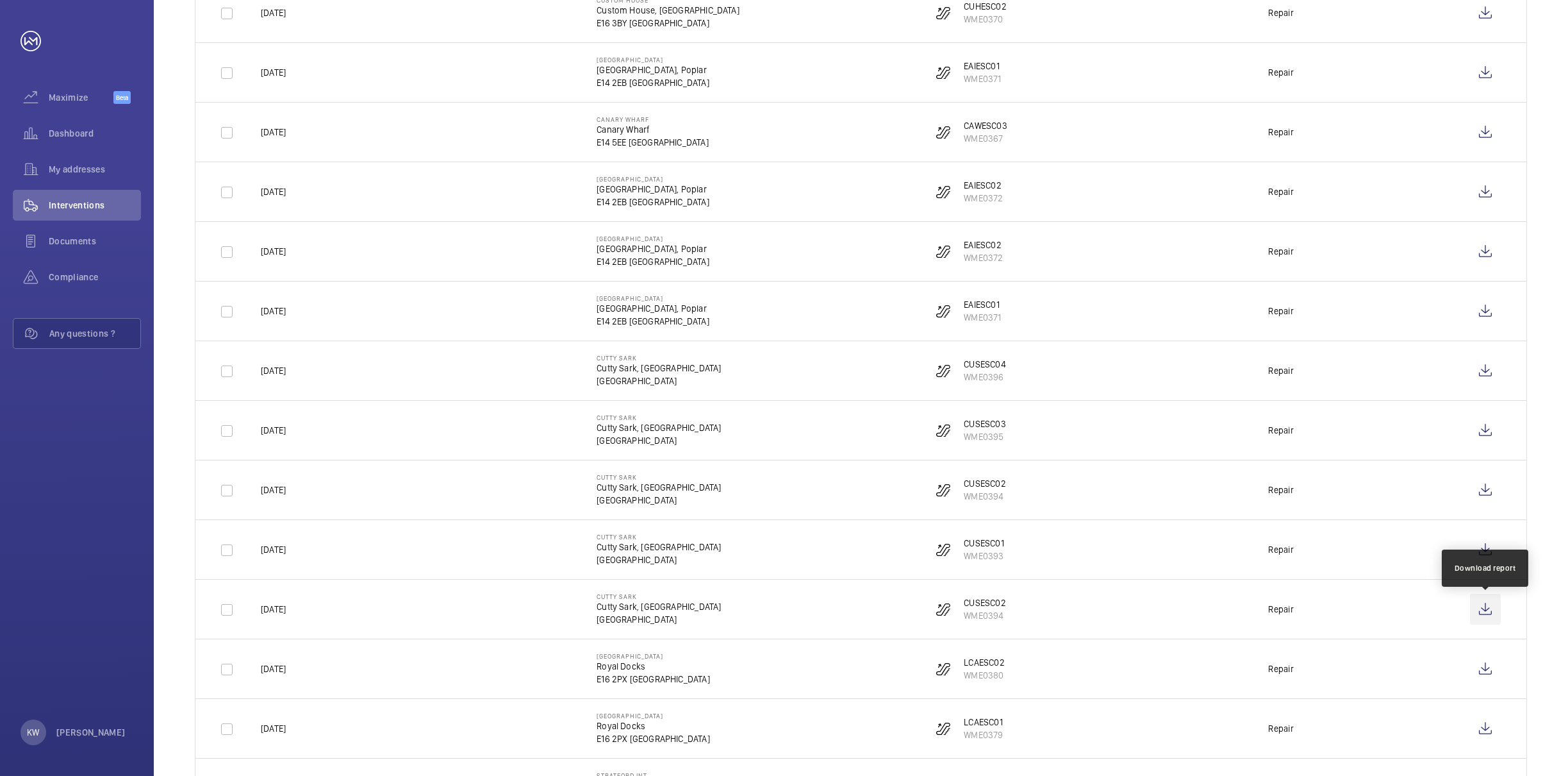
click at [1488, 615] on wm-front-icon-button at bounding box center [1485, 609] width 31 height 31
click at [1482, 668] on wm-front-icon-button at bounding box center [1485, 668] width 31 height 31
click at [1487, 728] on wm-front-icon-button at bounding box center [1485, 728] width 31 height 31
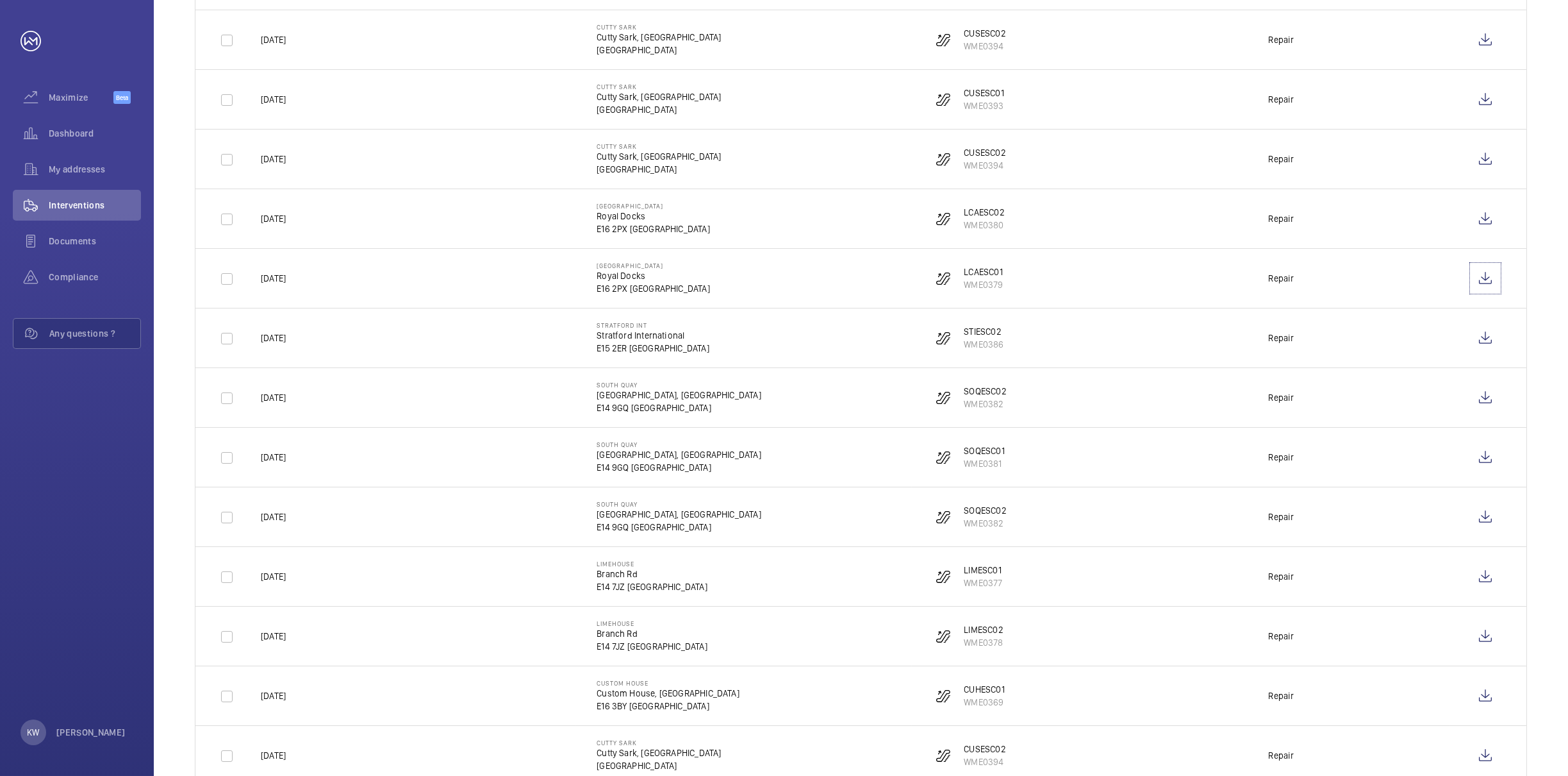
scroll to position [962, 0]
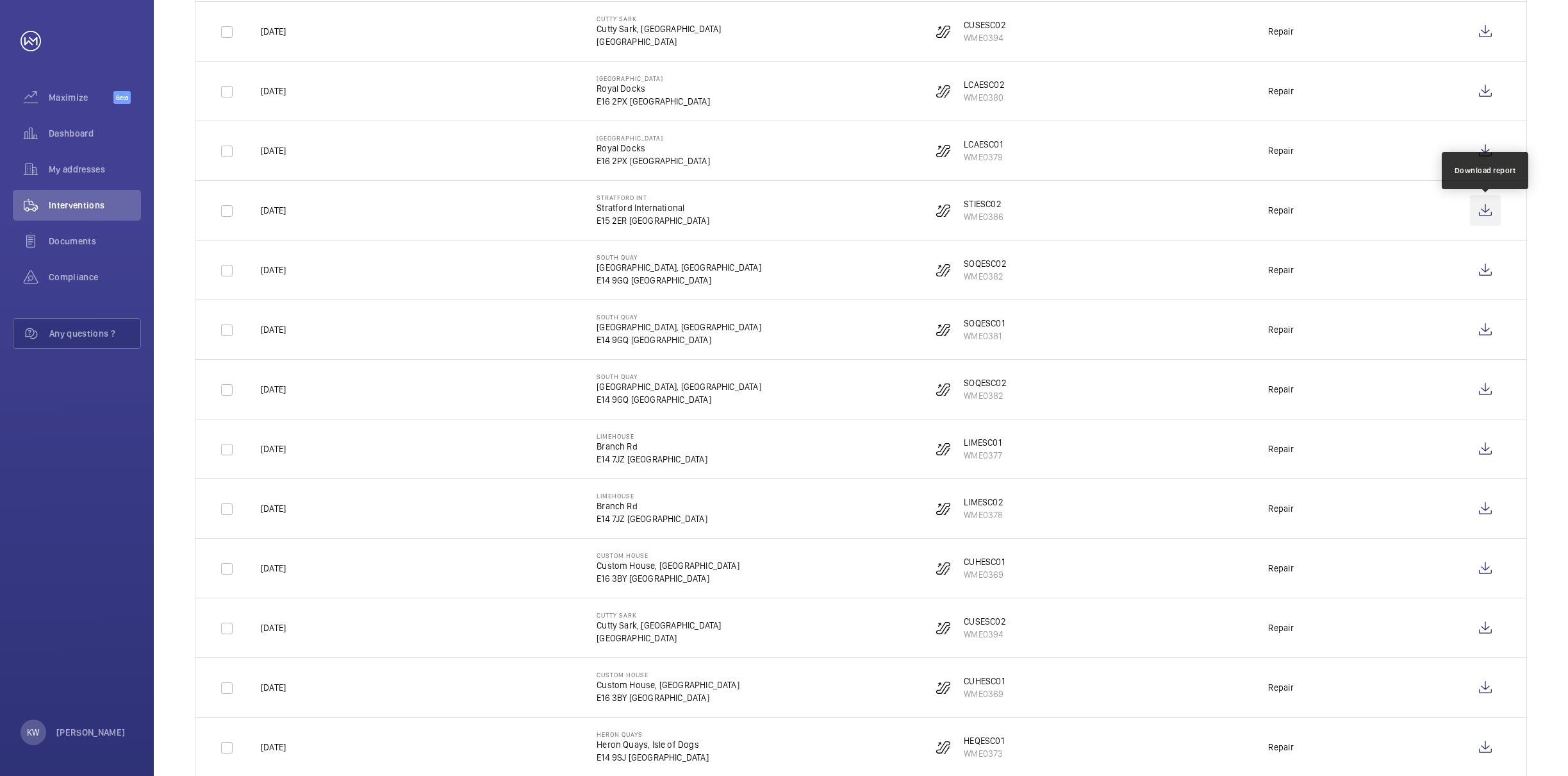
click at [1482, 216] on wm-front-icon-button at bounding box center [1485, 211] width 31 height 31
click at [1480, 268] on wm-front-icon-button at bounding box center [1485, 270] width 31 height 31
click at [1488, 336] on wm-front-icon-button at bounding box center [1485, 330] width 31 height 31
click at [1487, 398] on wm-front-icon-button at bounding box center [1485, 389] width 31 height 31
click at [1484, 455] on wm-front-icon-button at bounding box center [1485, 449] width 31 height 31
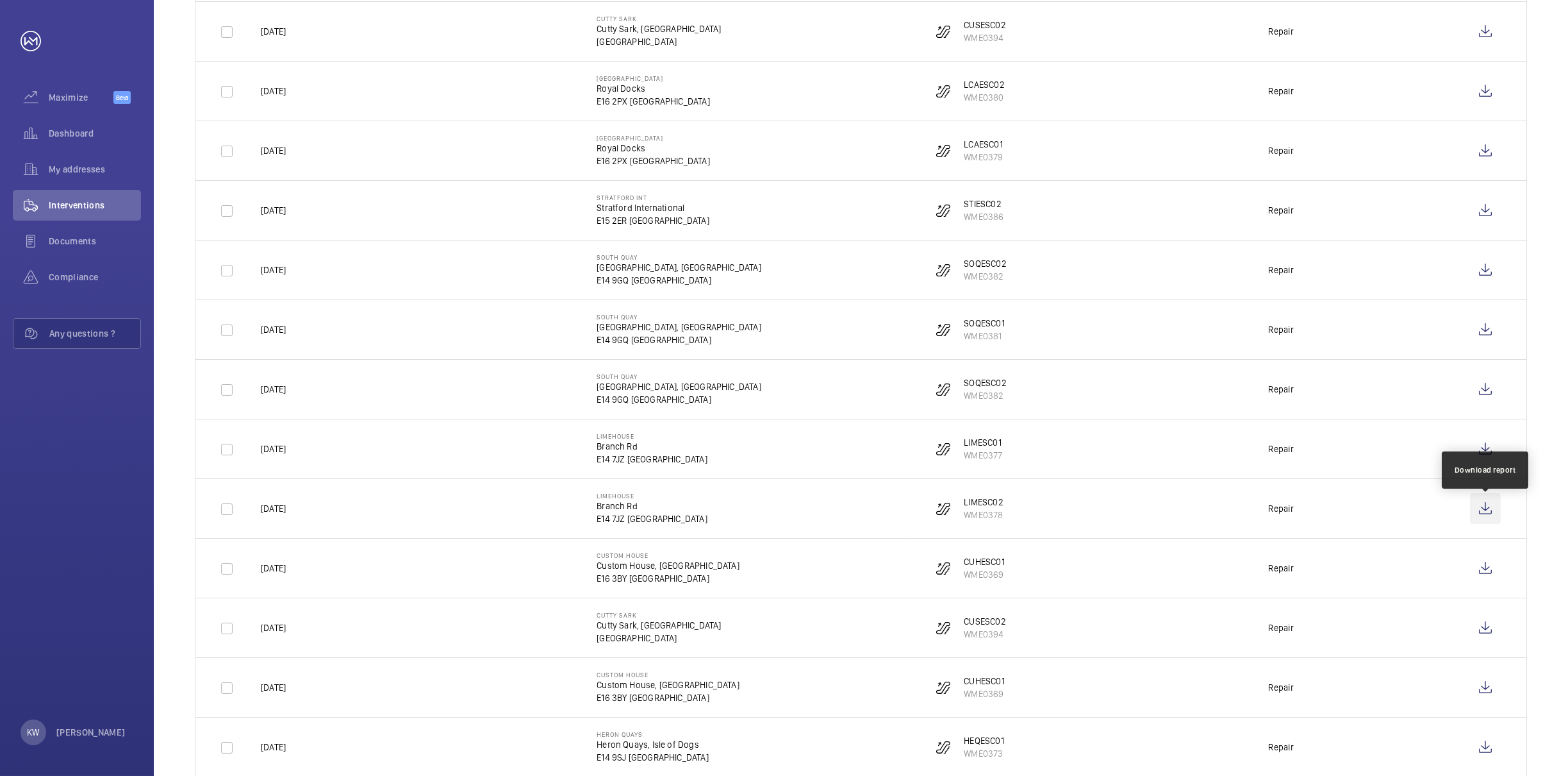
click at [1490, 517] on wm-front-icon-button at bounding box center [1485, 508] width 31 height 31
click at [1488, 579] on wm-front-icon-button at bounding box center [1485, 568] width 31 height 31
click at [1485, 633] on wm-front-icon-button at bounding box center [1485, 628] width 31 height 31
click at [1488, 688] on wm-front-icon-button at bounding box center [1485, 688] width 31 height 31
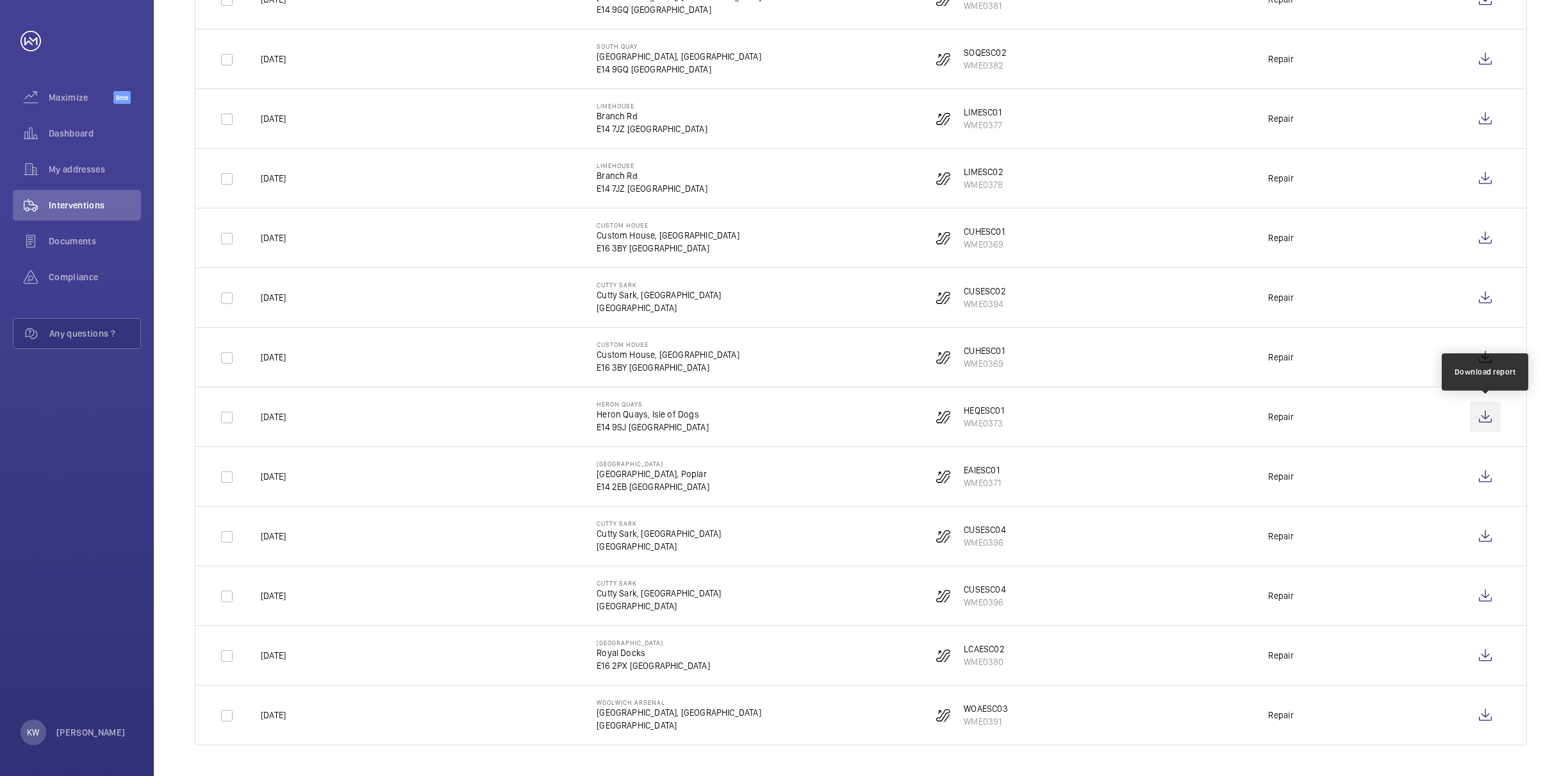
click at [1484, 415] on wm-front-icon-button at bounding box center [1485, 417] width 31 height 31
click at [1484, 481] on wm-front-icon-button at bounding box center [1485, 476] width 31 height 31
click at [1481, 537] on wm-front-icon-button at bounding box center [1485, 536] width 31 height 31
click at [1485, 602] on wm-front-icon-button at bounding box center [1485, 595] width 31 height 31
click at [1493, 655] on wm-front-icon-button at bounding box center [1485, 655] width 31 height 31
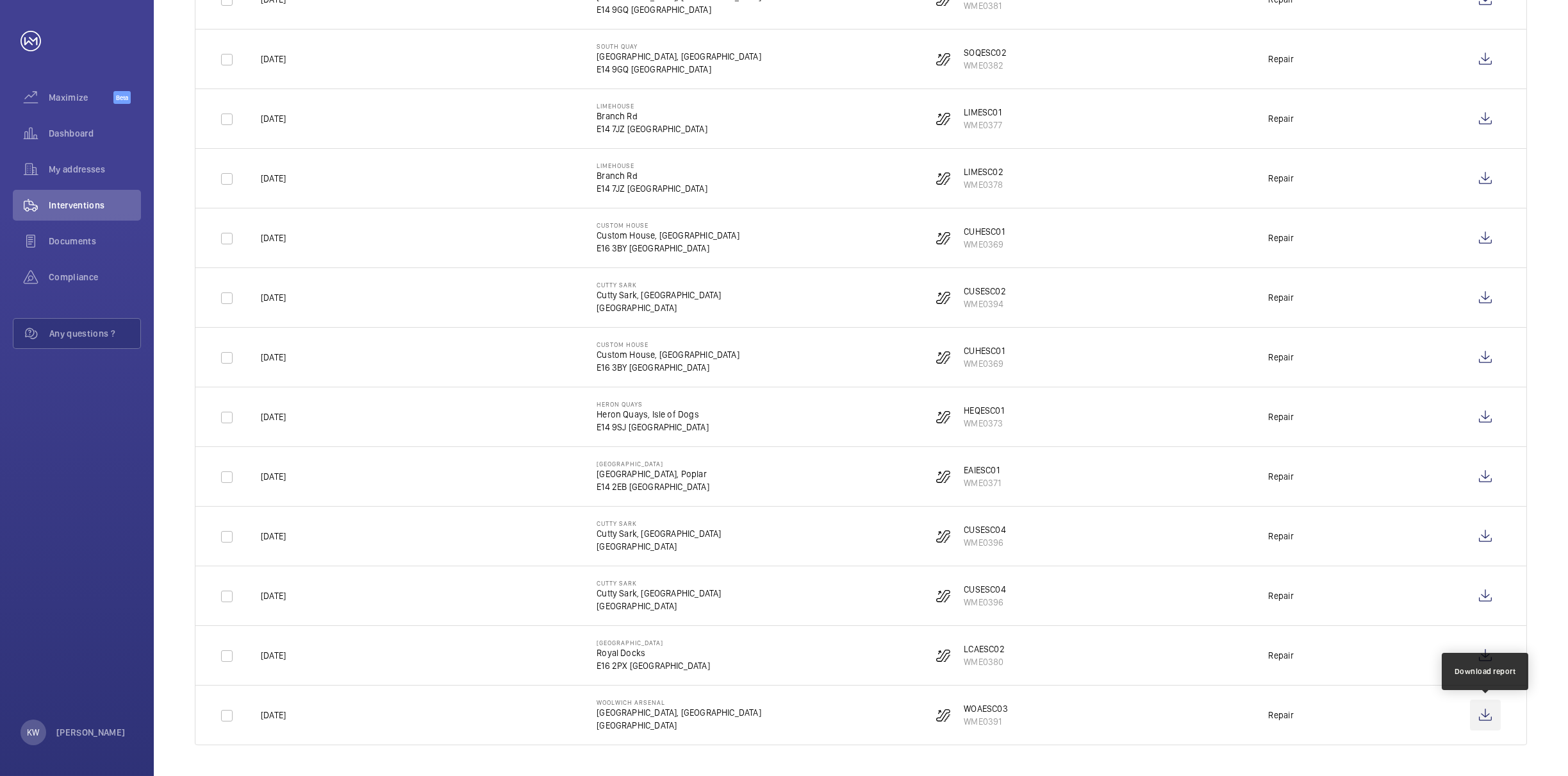
click at [1488, 717] on wm-front-icon-button at bounding box center [1485, 715] width 31 height 31
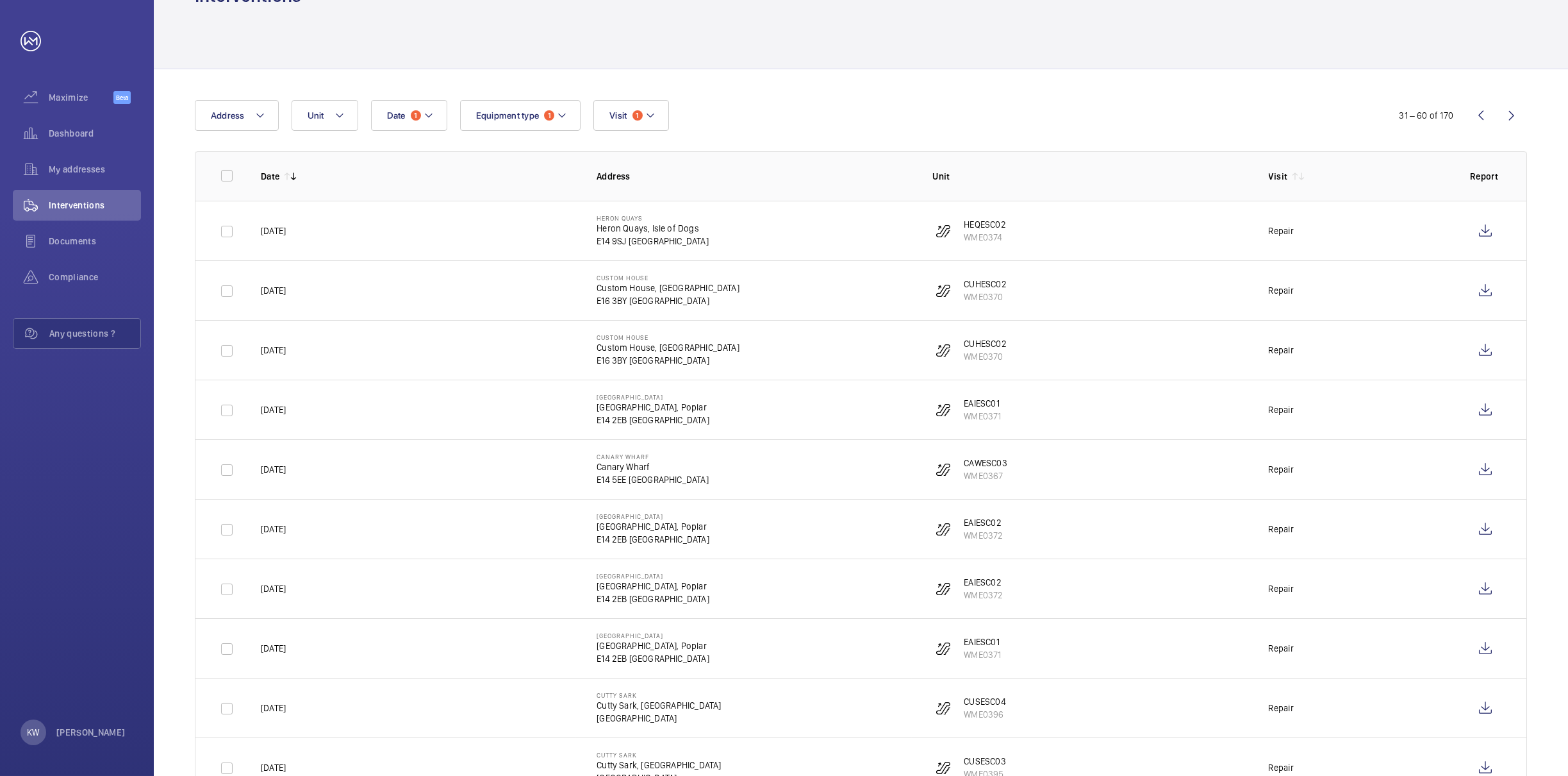
scroll to position [0, 0]
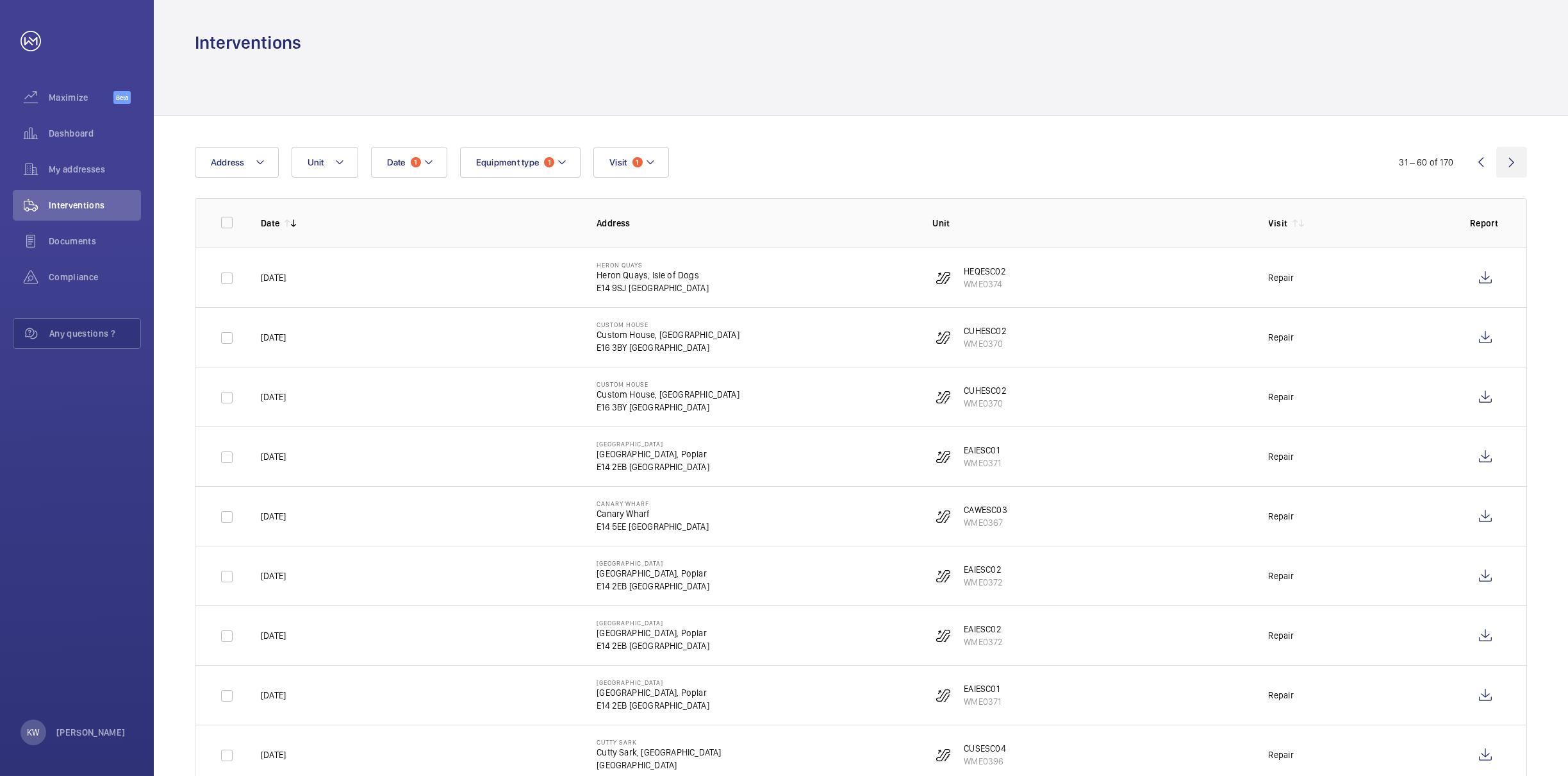
click at [1514, 163] on wm-front-icon-button at bounding box center [1512, 162] width 31 height 31
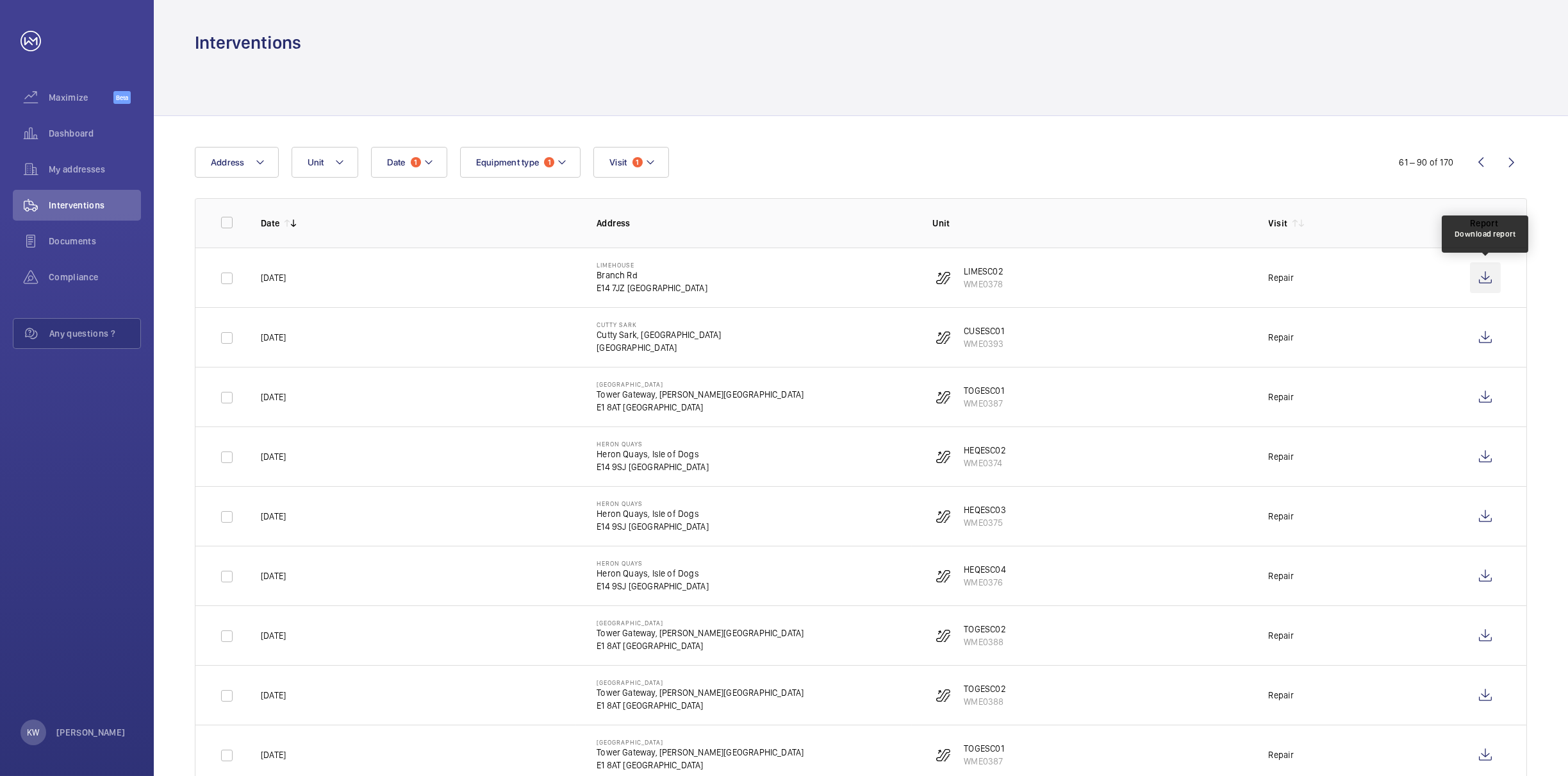
click at [1484, 279] on wm-front-icon-button at bounding box center [1485, 278] width 31 height 31
click at [1484, 335] on wm-front-icon-button at bounding box center [1485, 337] width 31 height 31
click at [1475, 399] on wm-front-icon-button at bounding box center [1485, 397] width 31 height 31
click at [1485, 459] on wm-front-icon-button at bounding box center [1485, 456] width 31 height 31
click at [1482, 521] on wm-front-icon-button at bounding box center [1485, 516] width 31 height 31
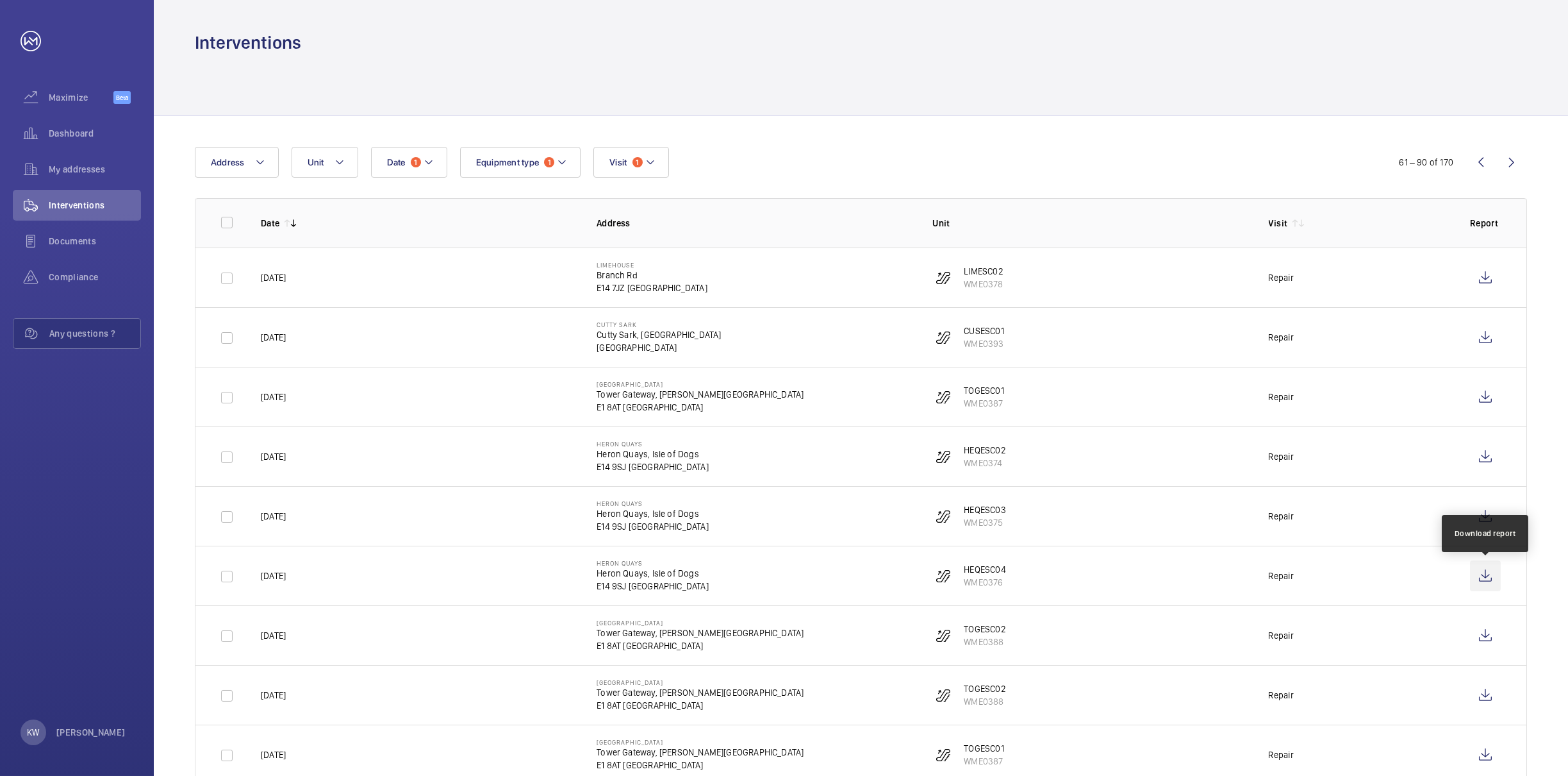
click at [1489, 584] on wm-front-icon-button at bounding box center [1485, 576] width 31 height 31
click at [1484, 638] on wm-front-icon-button at bounding box center [1485, 636] width 31 height 31
click at [1484, 696] on wm-front-icon-button at bounding box center [1485, 695] width 31 height 31
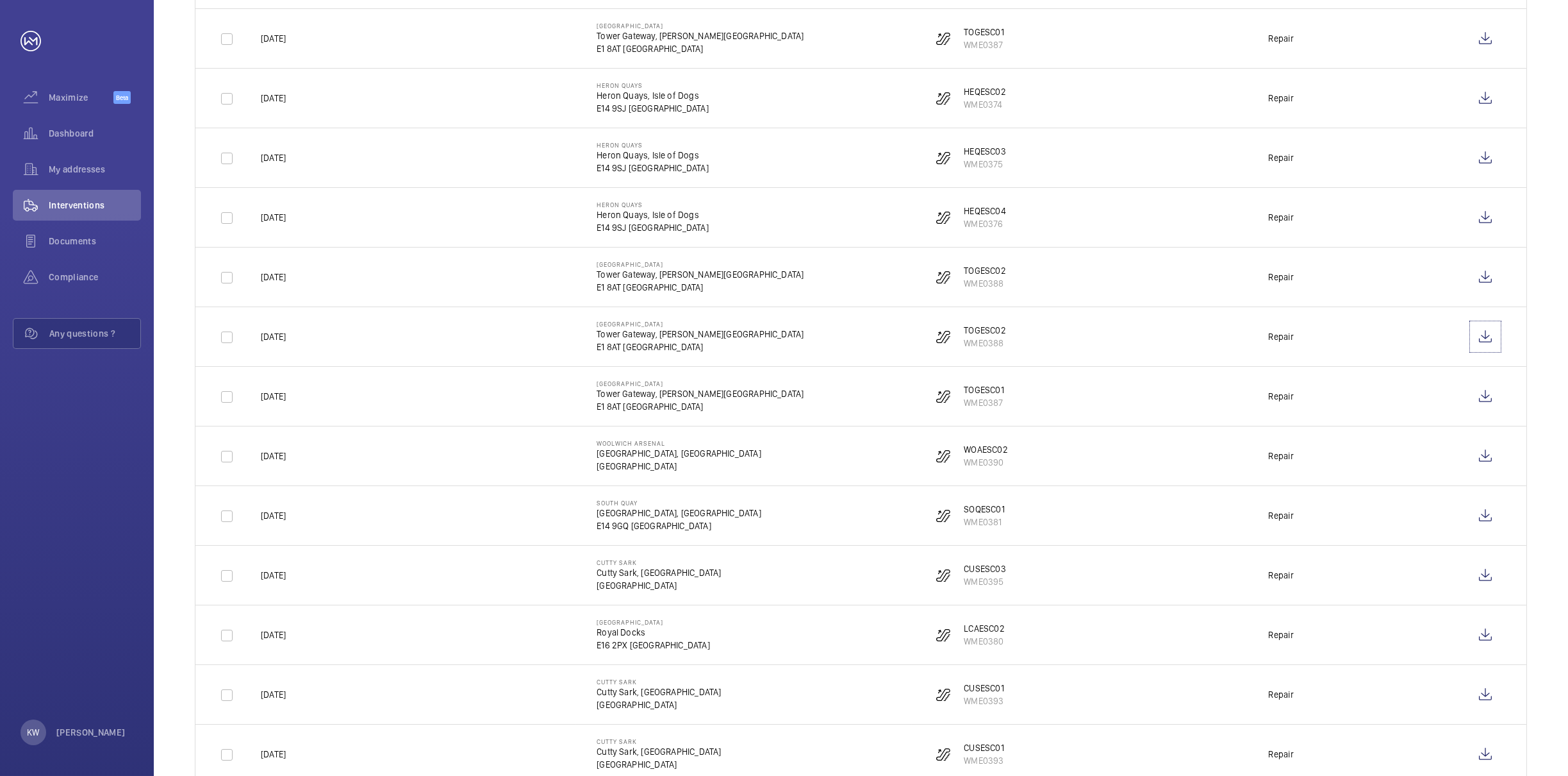
scroll to position [481, 0]
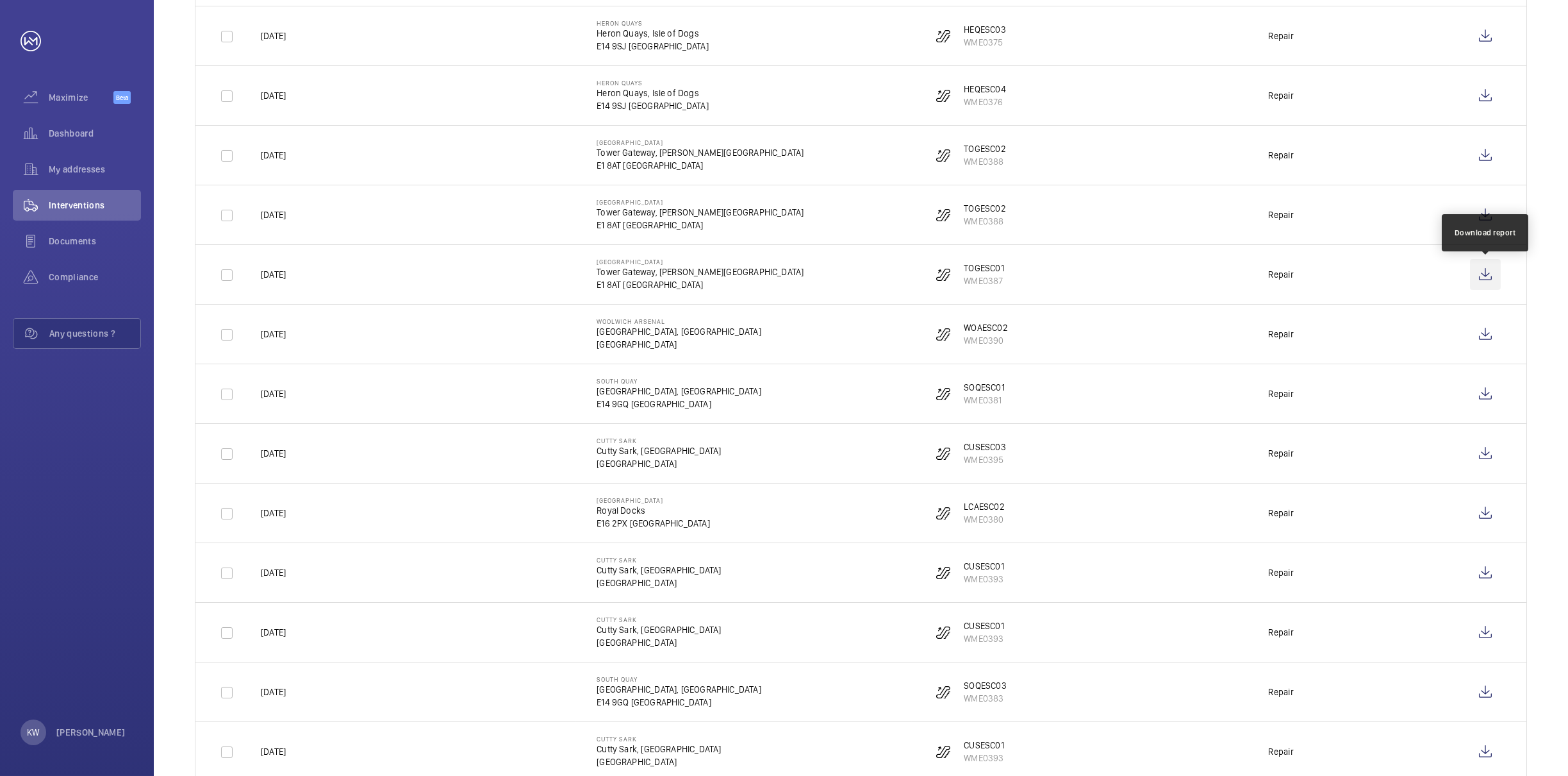
click at [1484, 276] on wm-front-icon-button at bounding box center [1485, 274] width 31 height 31
click at [1488, 336] on wm-front-icon-button at bounding box center [1485, 334] width 31 height 31
click at [1476, 401] on wm-front-icon-button at bounding box center [1485, 393] width 31 height 31
click at [1489, 459] on wm-front-icon-button at bounding box center [1485, 453] width 31 height 31
click at [1490, 512] on wm-front-icon-button at bounding box center [1485, 513] width 31 height 31
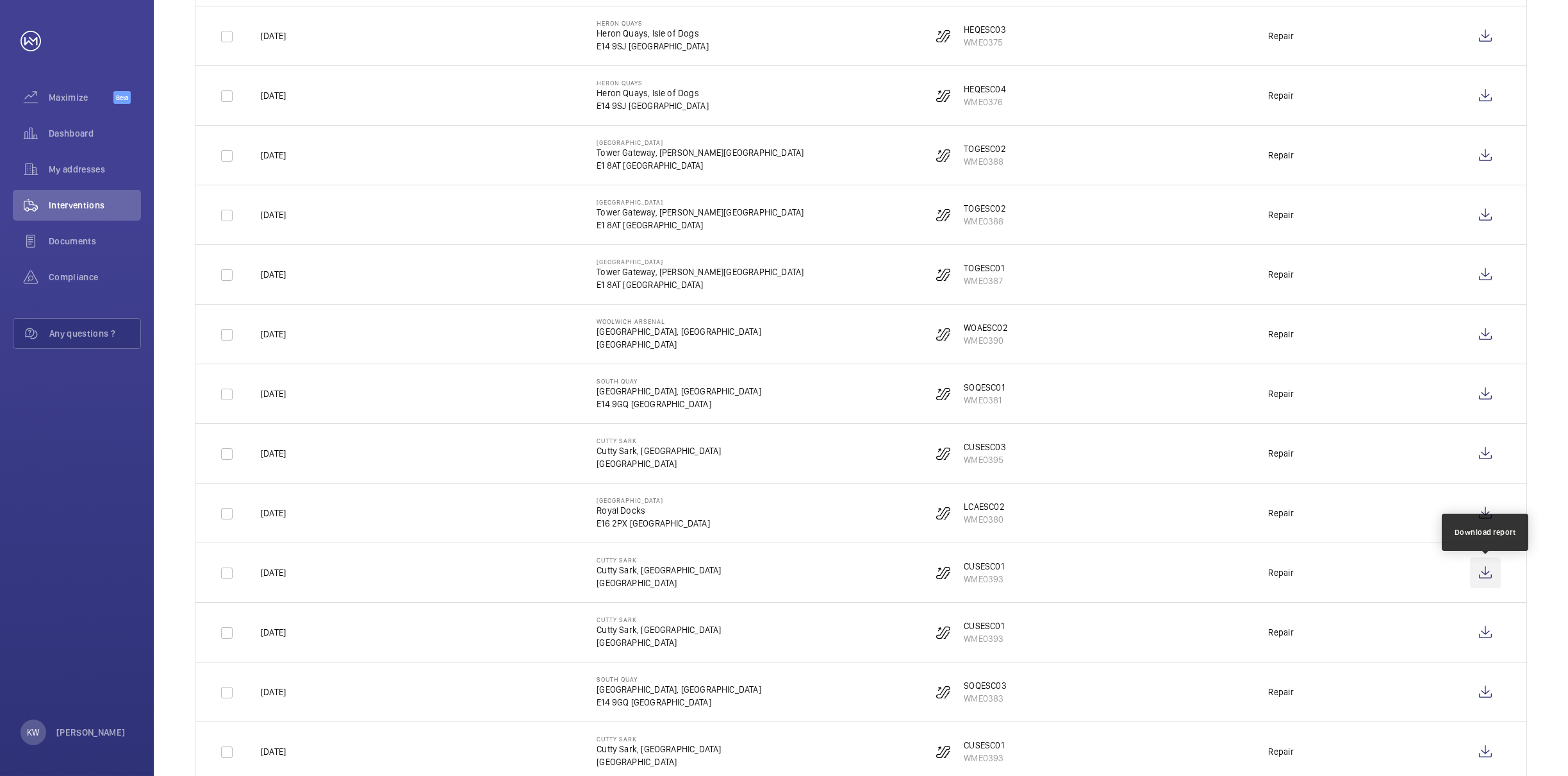
click at [1491, 580] on wm-front-icon-button at bounding box center [1485, 573] width 31 height 31
click at [1486, 636] on wm-front-icon-button at bounding box center [1485, 632] width 31 height 31
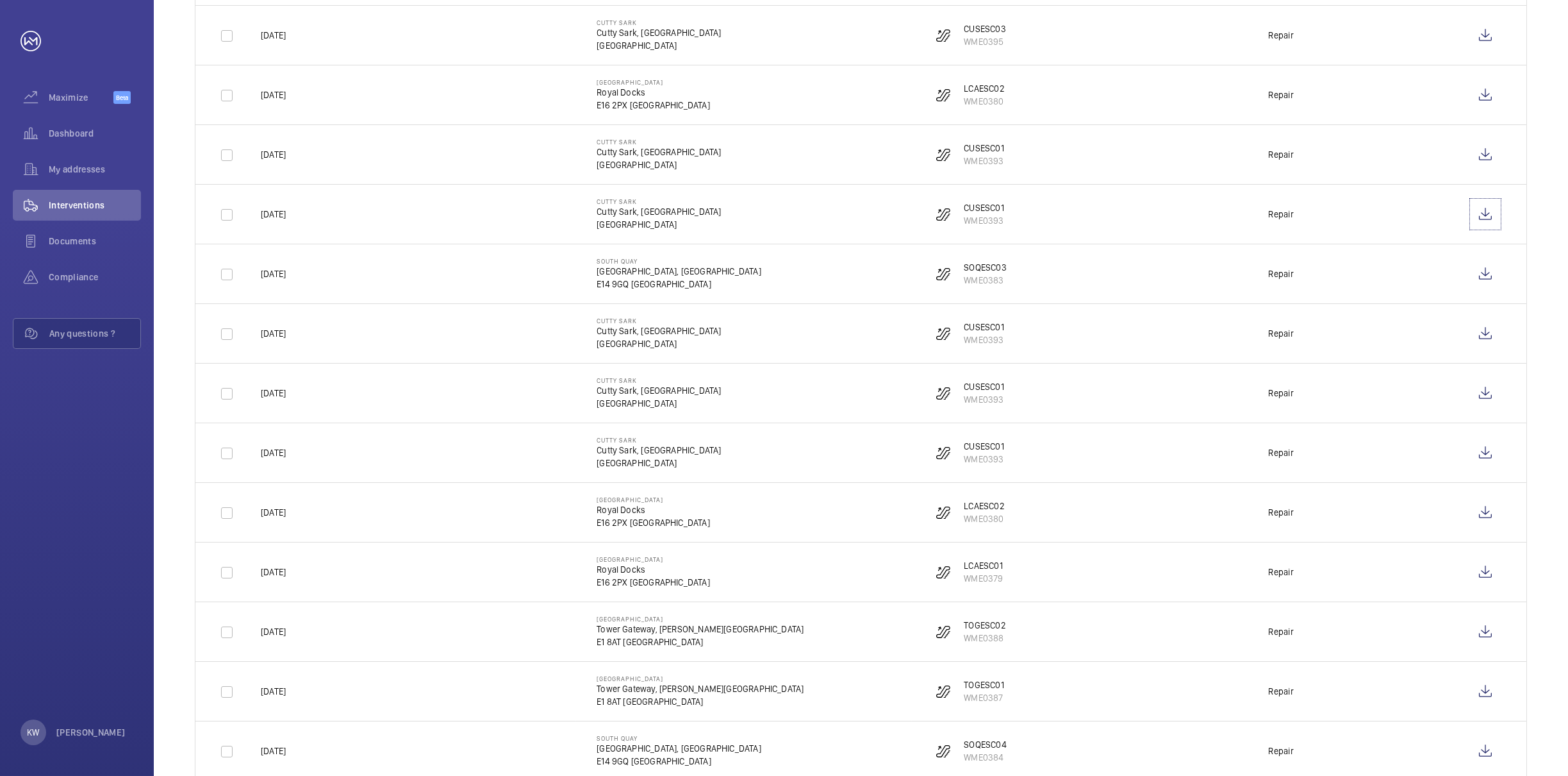
scroll to position [962, 0]
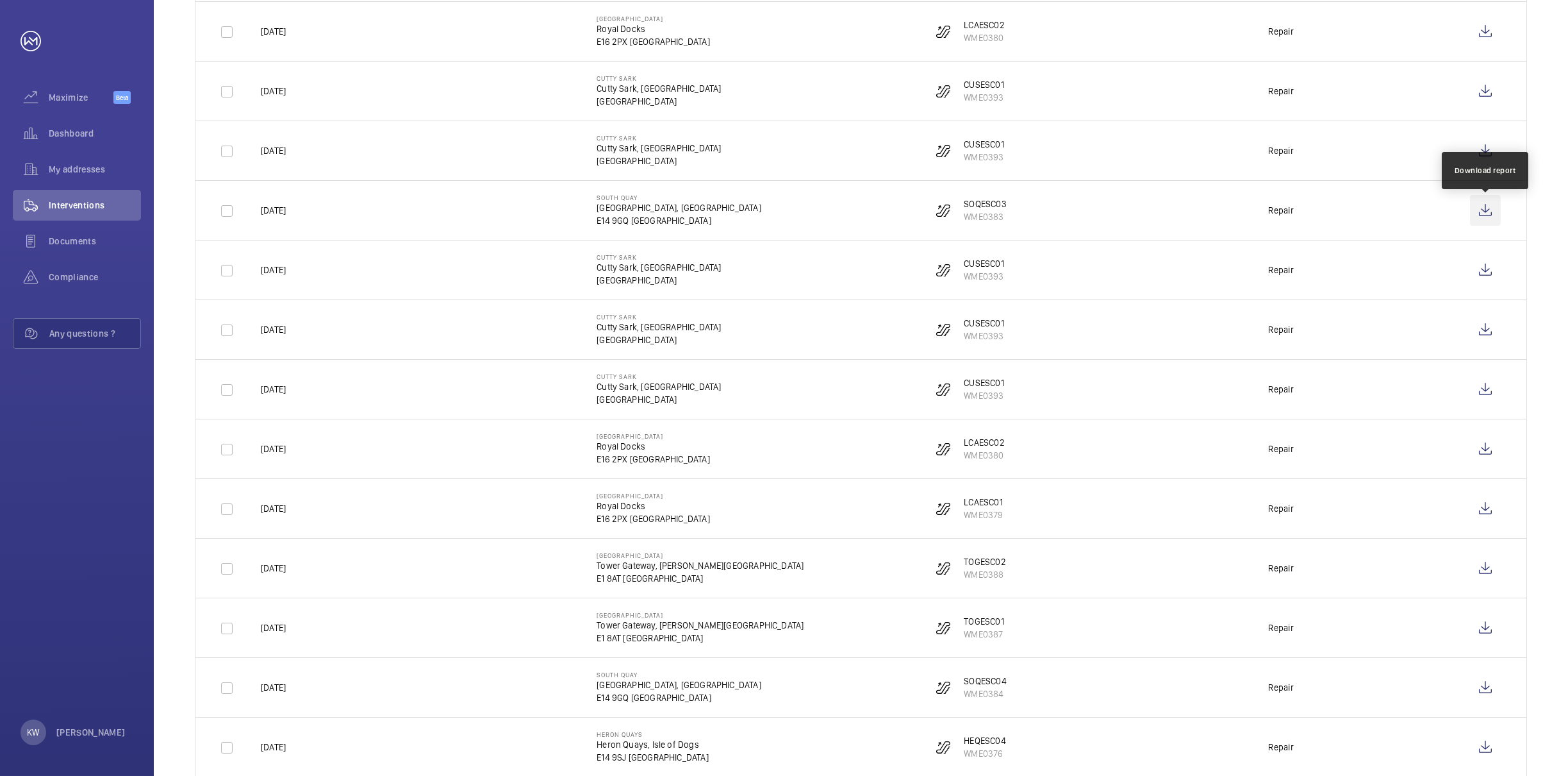
click at [1484, 218] on wm-front-icon-button at bounding box center [1485, 211] width 31 height 31
click at [1480, 274] on wm-front-icon-button at bounding box center [1485, 270] width 31 height 31
click at [1486, 338] on wm-front-icon-button at bounding box center [1485, 330] width 31 height 31
click at [1482, 396] on wm-front-icon-button at bounding box center [1485, 389] width 31 height 31
click at [1479, 455] on wm-front-icon-button at bounding box center [1485, 449] width 31 height 31
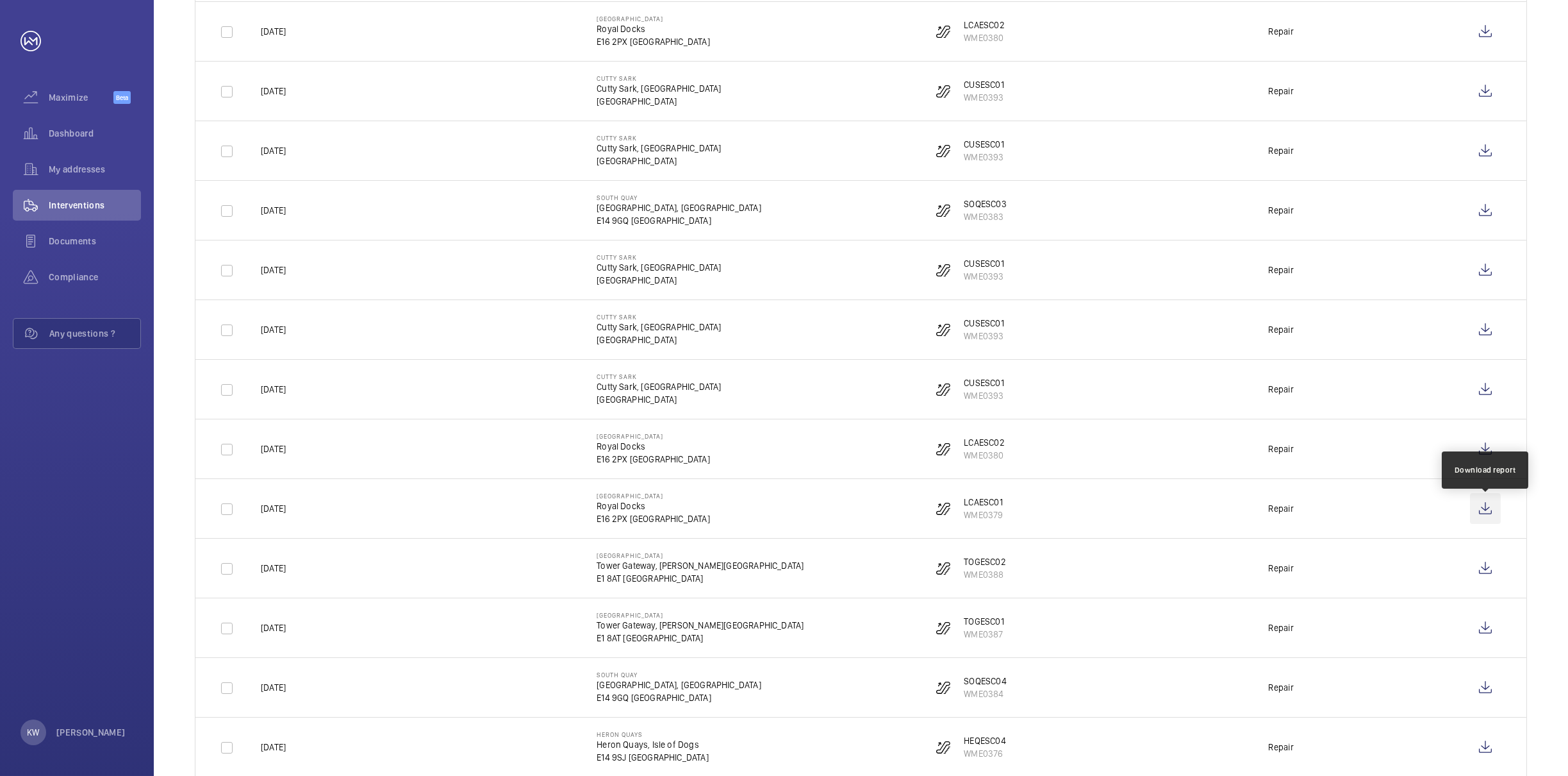
click at [1488, 518] on wm-front-icon-button at bounding box center [1485, 508] width 31 height 31
click at [1484, 577] on wm-front-icon-button at bounding box center [1485, 568] width 31 height 31
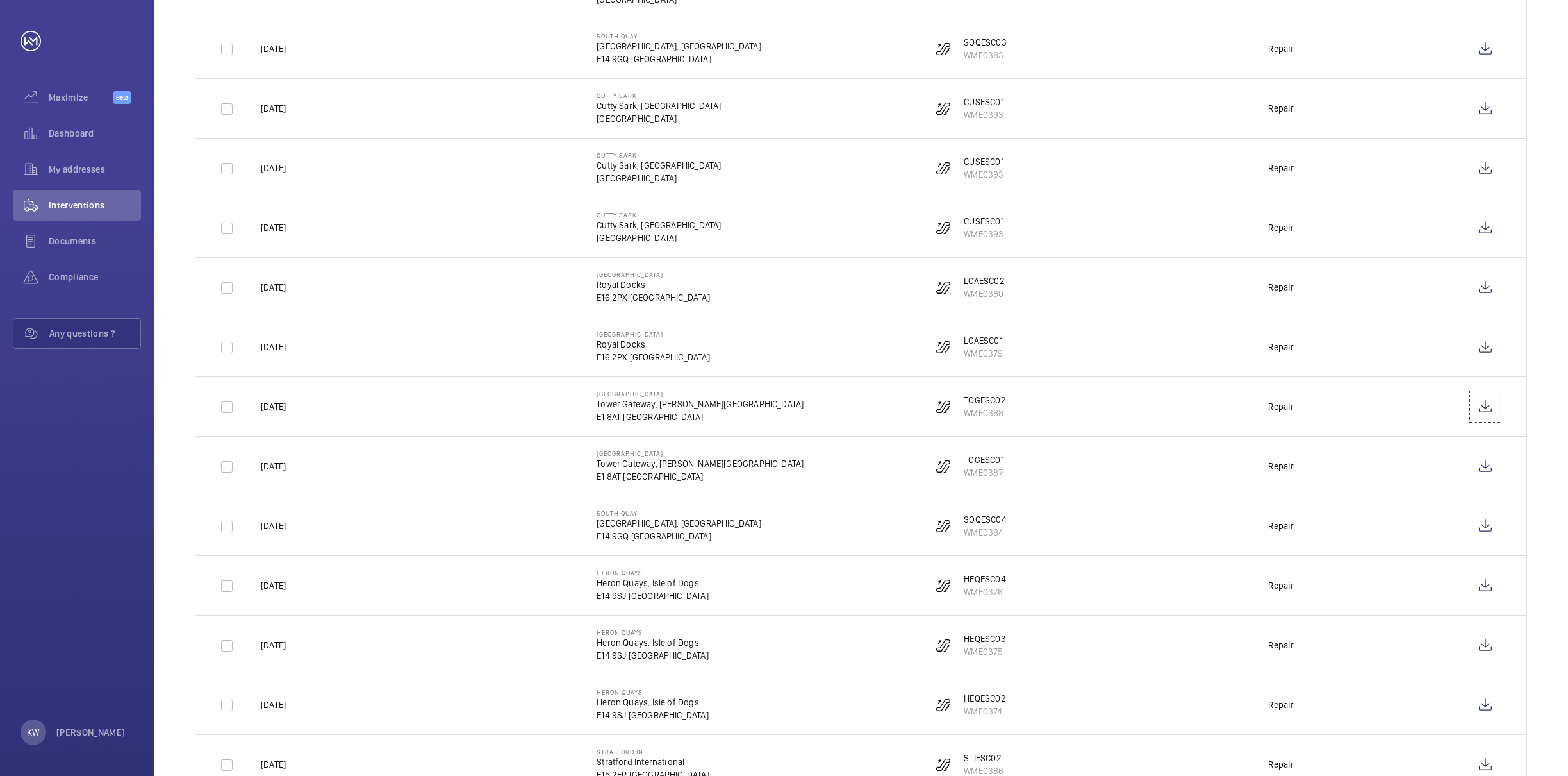
scroll to position [1300, 0]
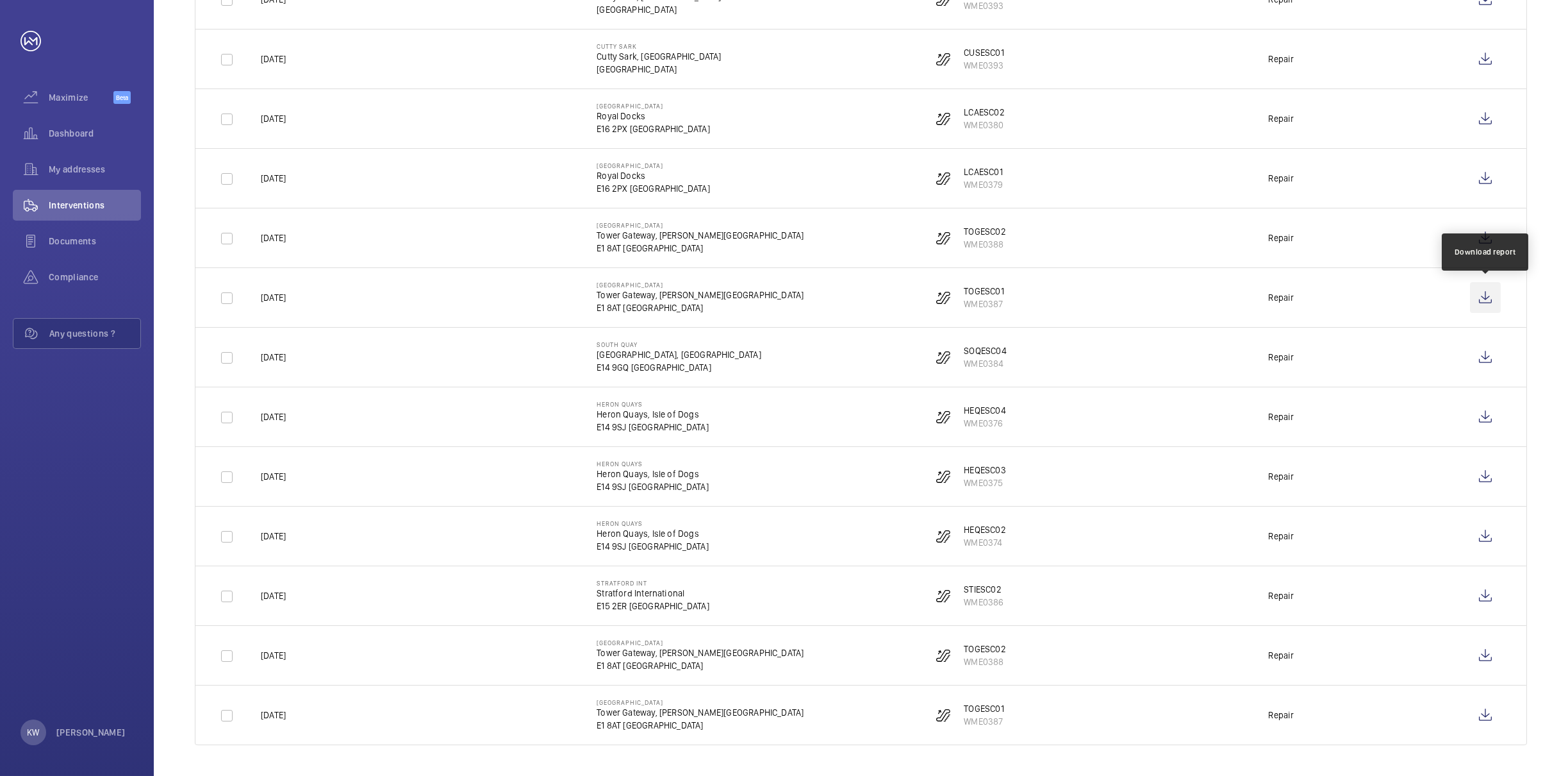
click at [1482, 300] on wm-front-icon-button at bounding box center [1485, 298] width 31 height 31
click at [1487, 355] on wm-front-icon-button at bounding box center [1485, 357] width 31 height 31
click at [1483, 413] on wm-front-icon-button at bounding box center [1485, 417] width 31 height 31
click at [1491, 474] on wm-front-icon-button at bounding box center [1485, 476] width 31 height 31
click at [1489, 533] on wm-front-icon-button at bounding box center [1485, 536] width 31 height 31
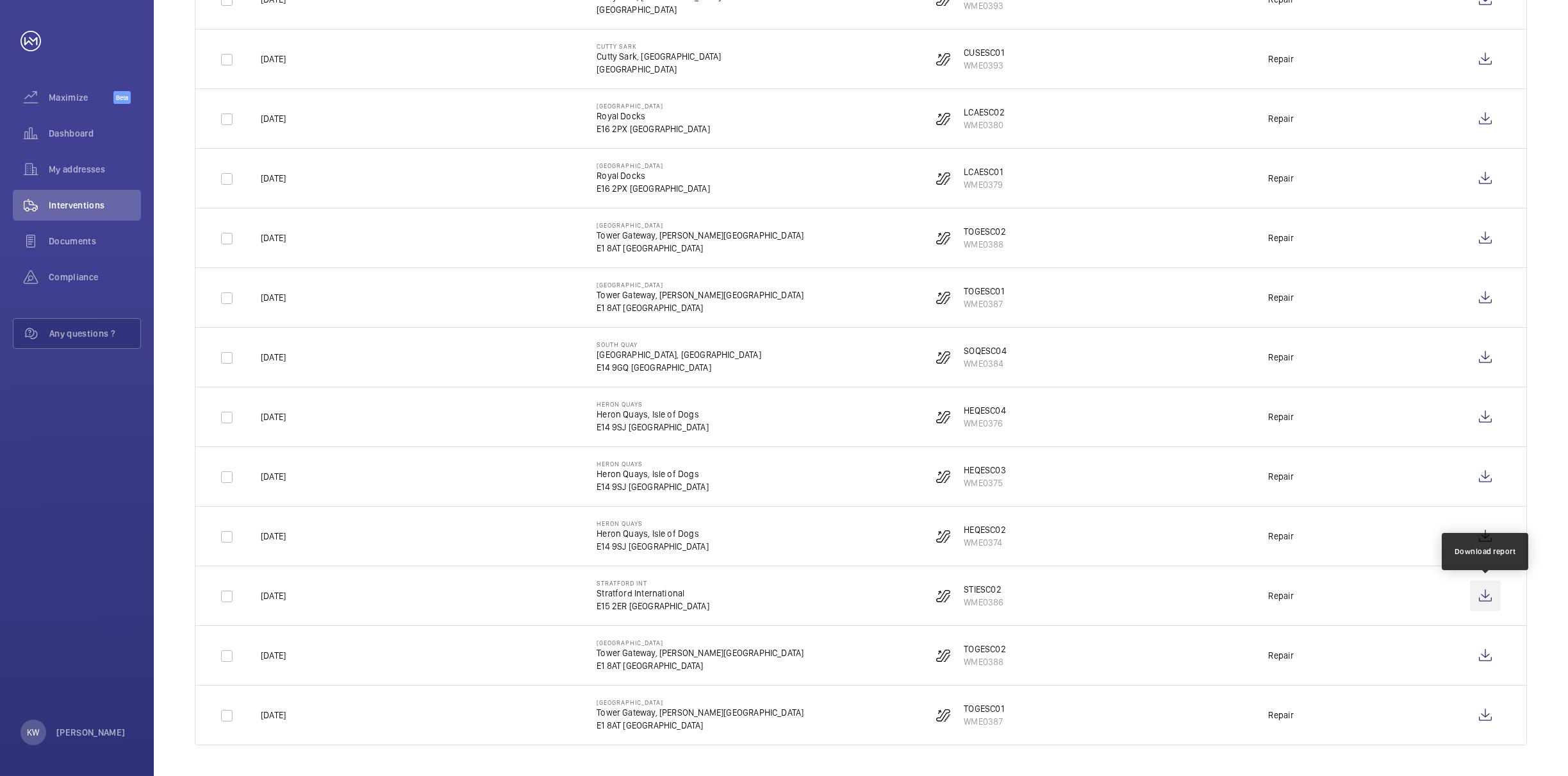
click at [1484, 592] on wm-front-icon-button at bounding box center [1485, 595] width 31 height 31
click at [1486, 663] on wm-front-icon-button at bounding box center [1485, 655] width 31 height 31
click at [1487, 717] on wm-front-icon-button at bounding box center [1485, 715] width 31 height 31
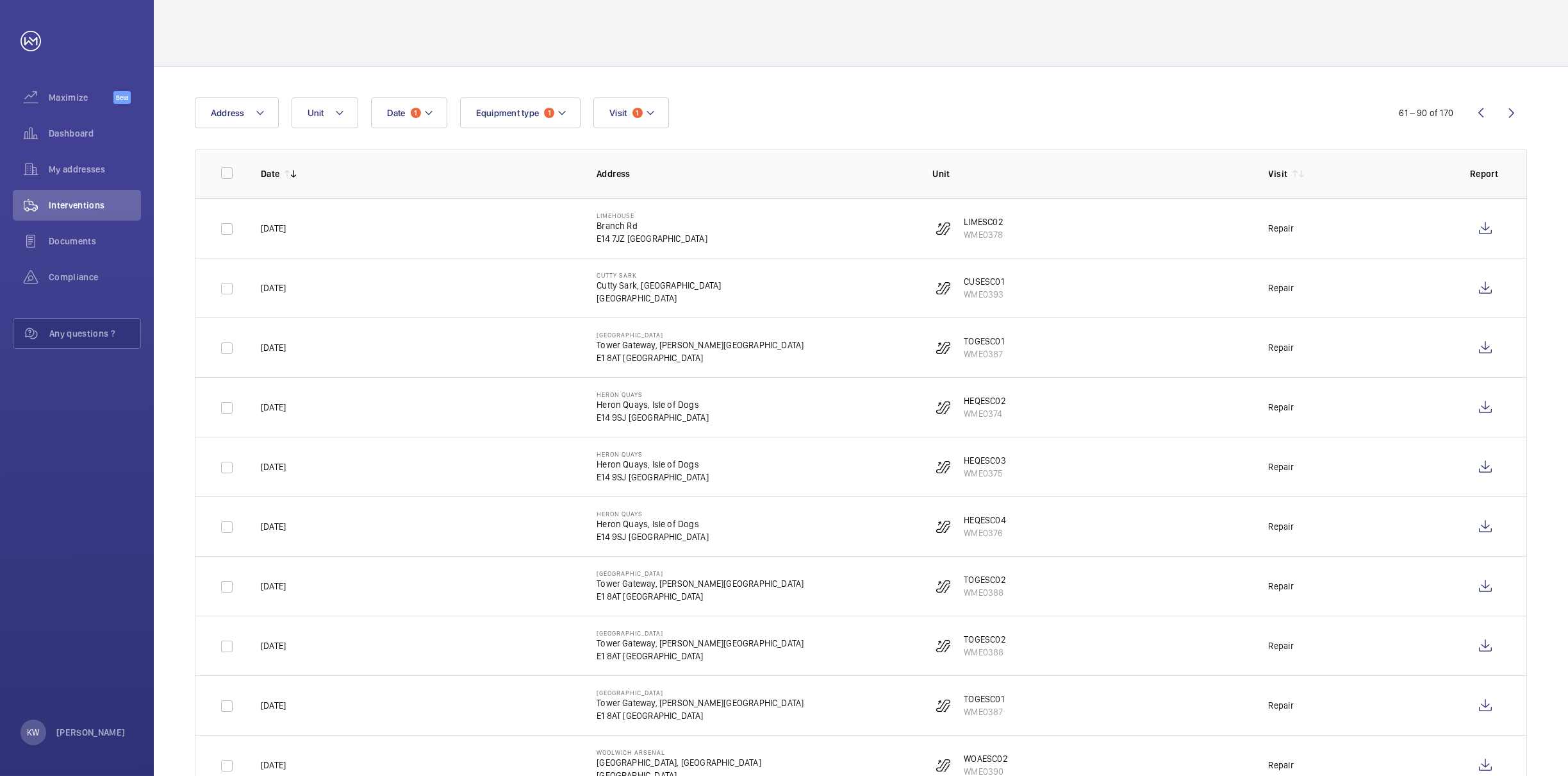
scroll to position [0, 0]
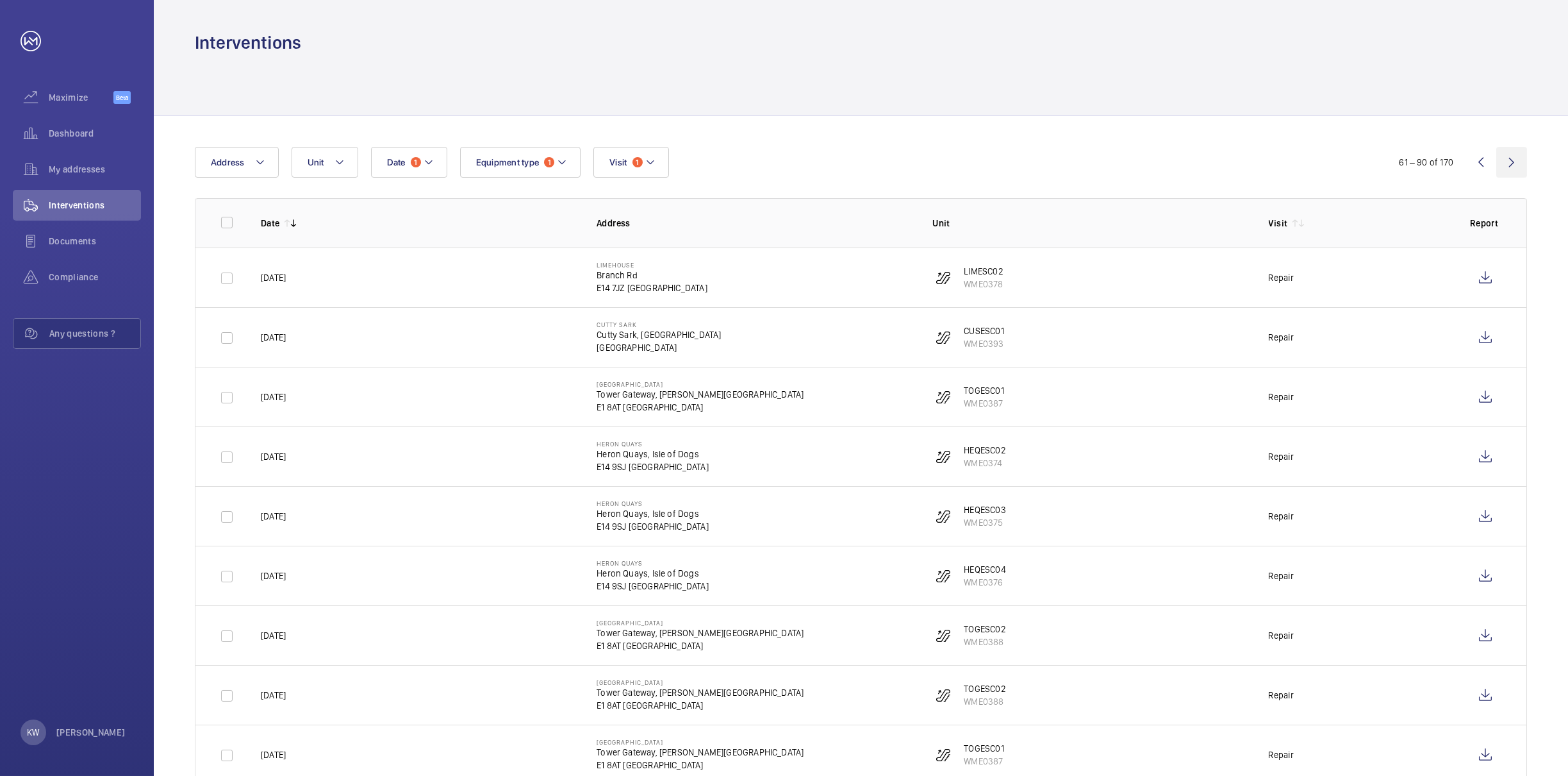
click at [1518, 169] on wm-front-icon-button at bounding box center [1512, 162] width 31 height 31
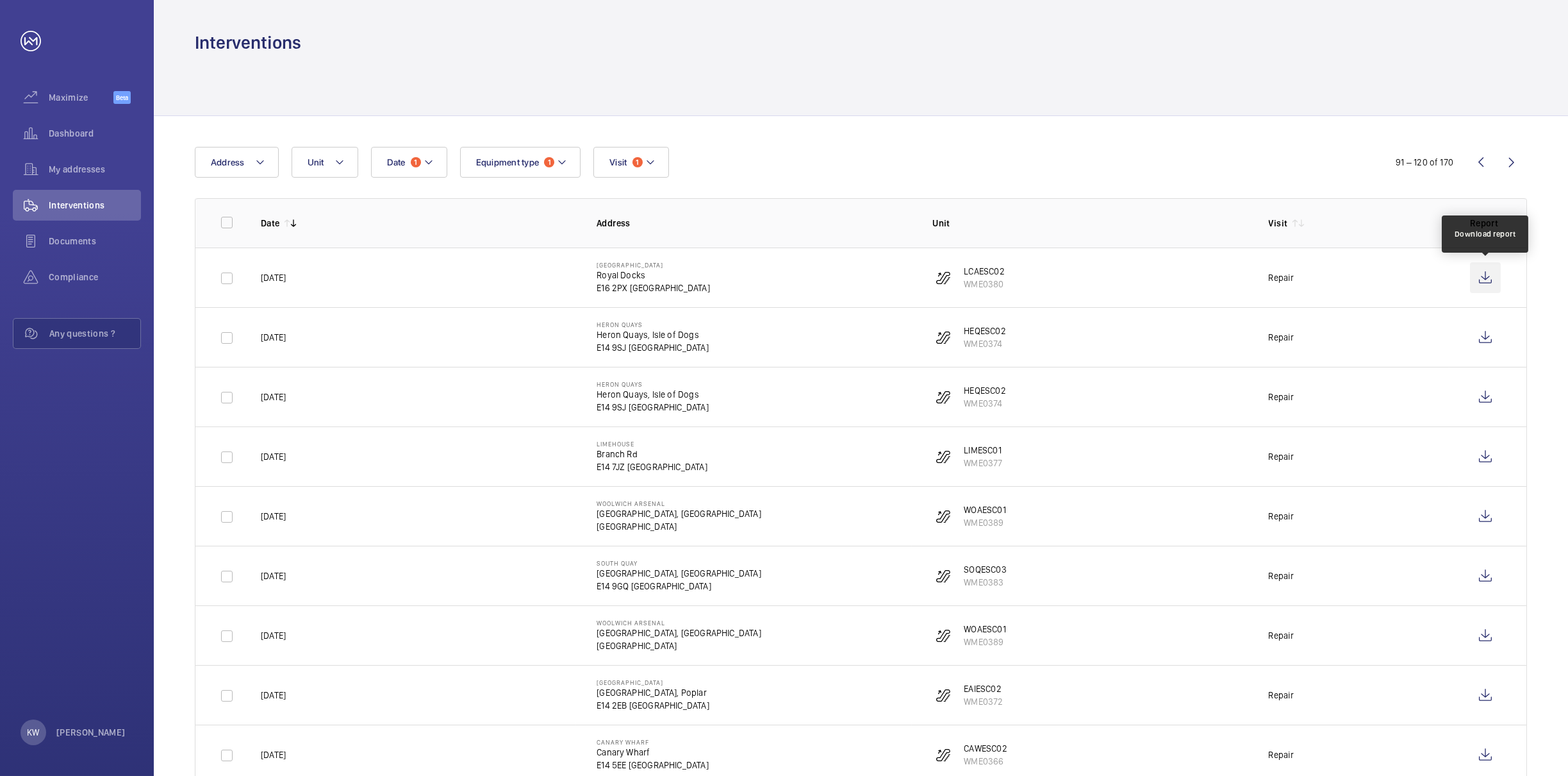
click at [1482, 281] on wm-front-icon-button at bounding box center [1485, 278] width 31 height 31
click at [1486, 335] on wm-front-icon-button at bounding box center [1485, 337] width 31 height 31
click at [1482, 400] on wm-front-icon-button at bounding box center [1485, 397] width 31 height 31
click at [1487, 465] on wm-front-icon-button at bounding box center [1485, 456] width 31 height 31
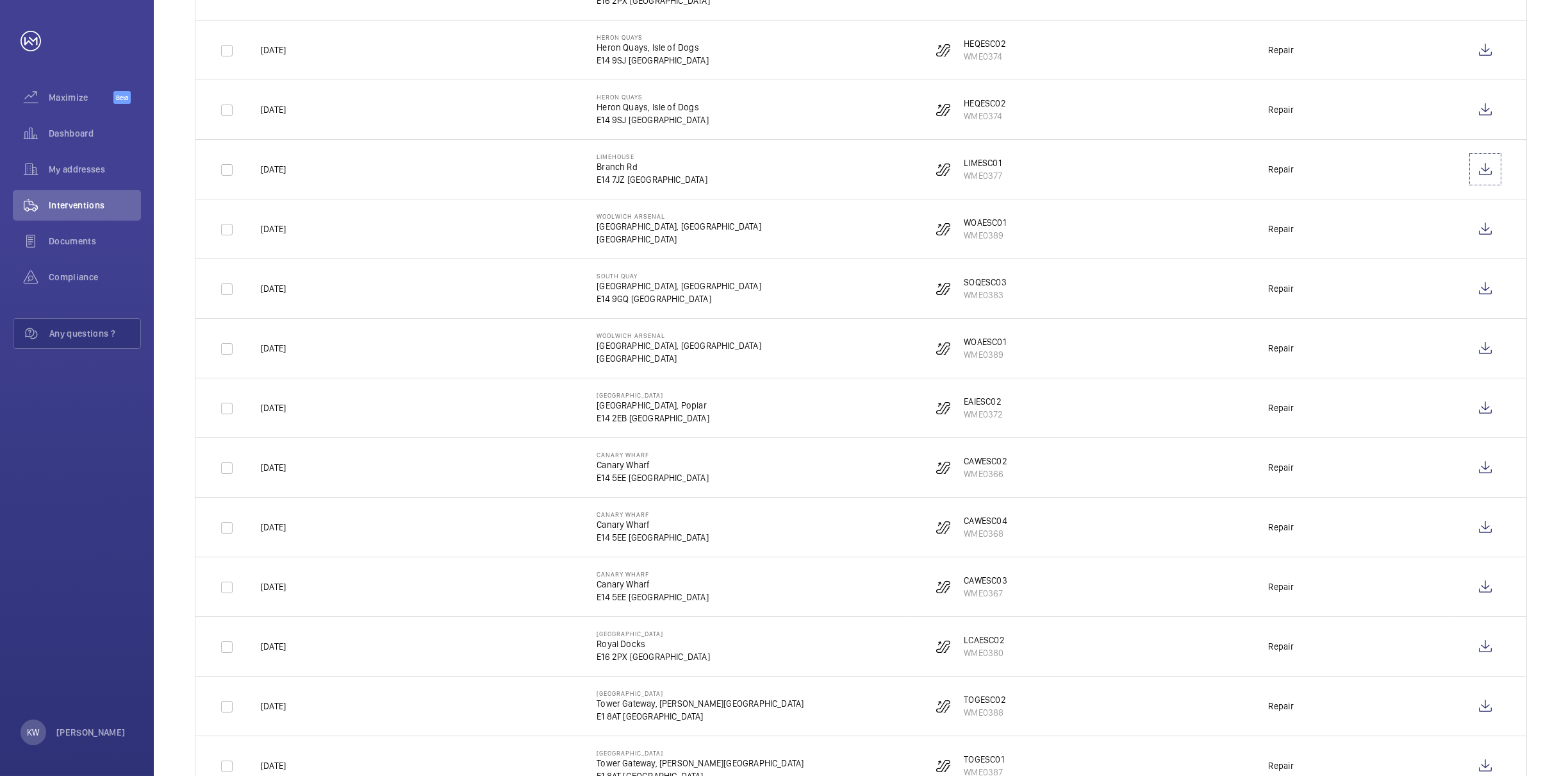
scroll to position [289, 0]
click at [1480, 228] on wm-front-icon-button at bounding box center [1485, 227] width 31 height 31
click at [1494, 293] on wm-front-icon-button at bounding box center [1485, 287] width 31 height 31
click at [1479, 351] on wm-front-icon-button at bounding box center [1485, 347] width 31 height 31
click at [1481, 406] on wm-front-icon-button at bounding box center [1485, 407] width 31 height 31
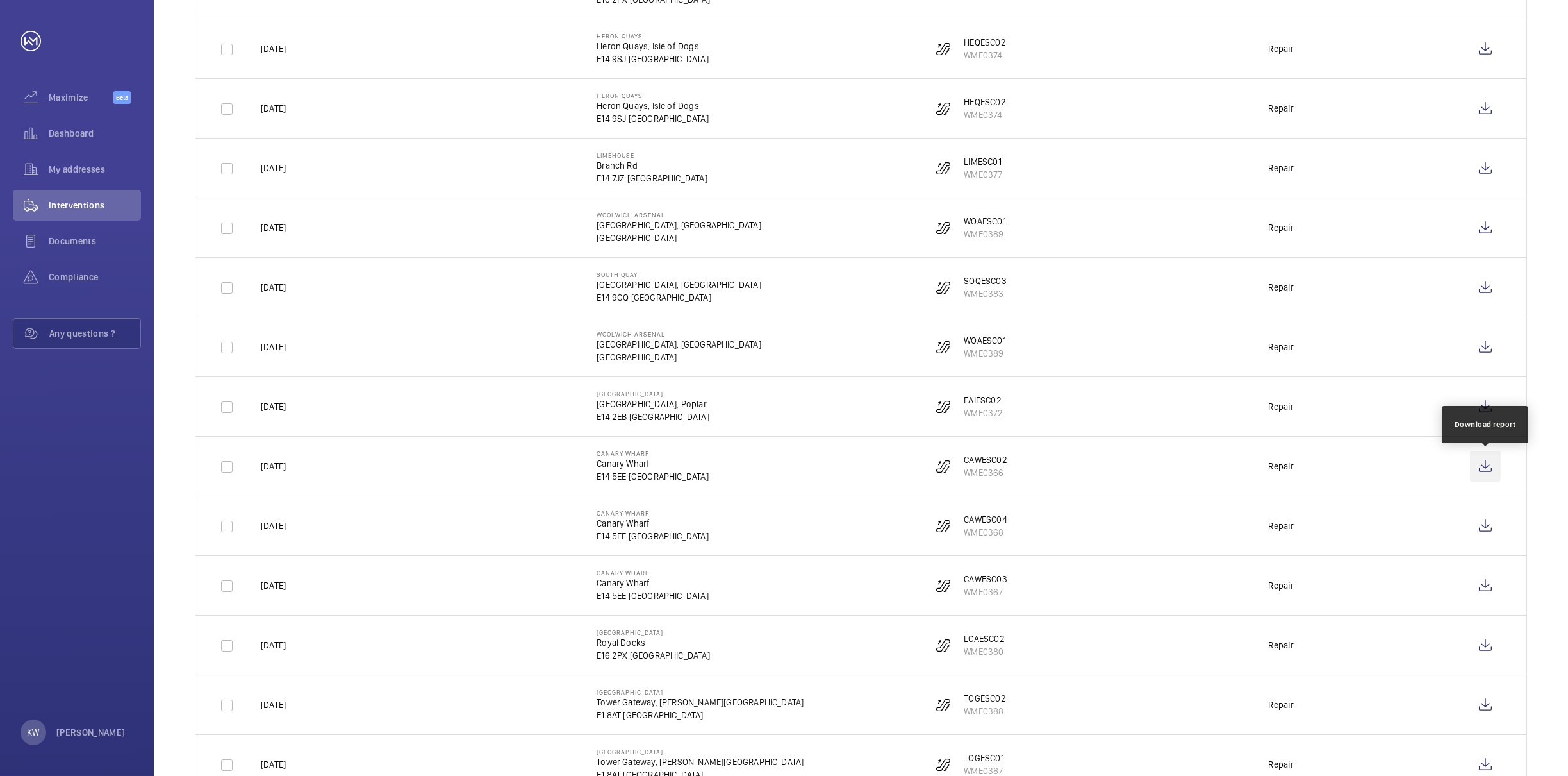
click at [1483, 465] on wm-front-icon-button at bounding box center [1485, 466] width 31 height 31
click at [1486, 533] on wm-front-icon-button at bounding box center [1485, 526] width 31 height 31
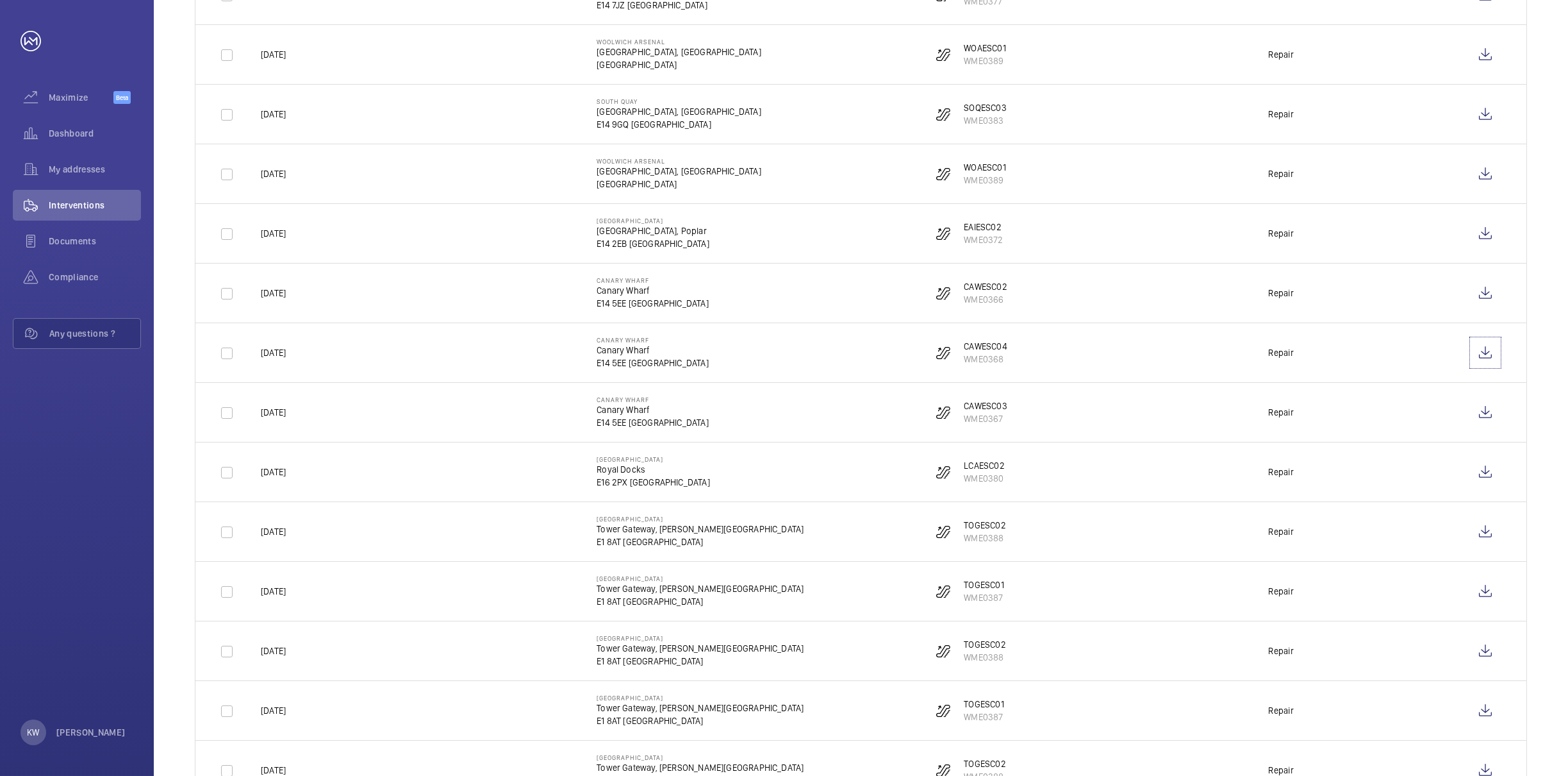
scroll to position [674, 0]
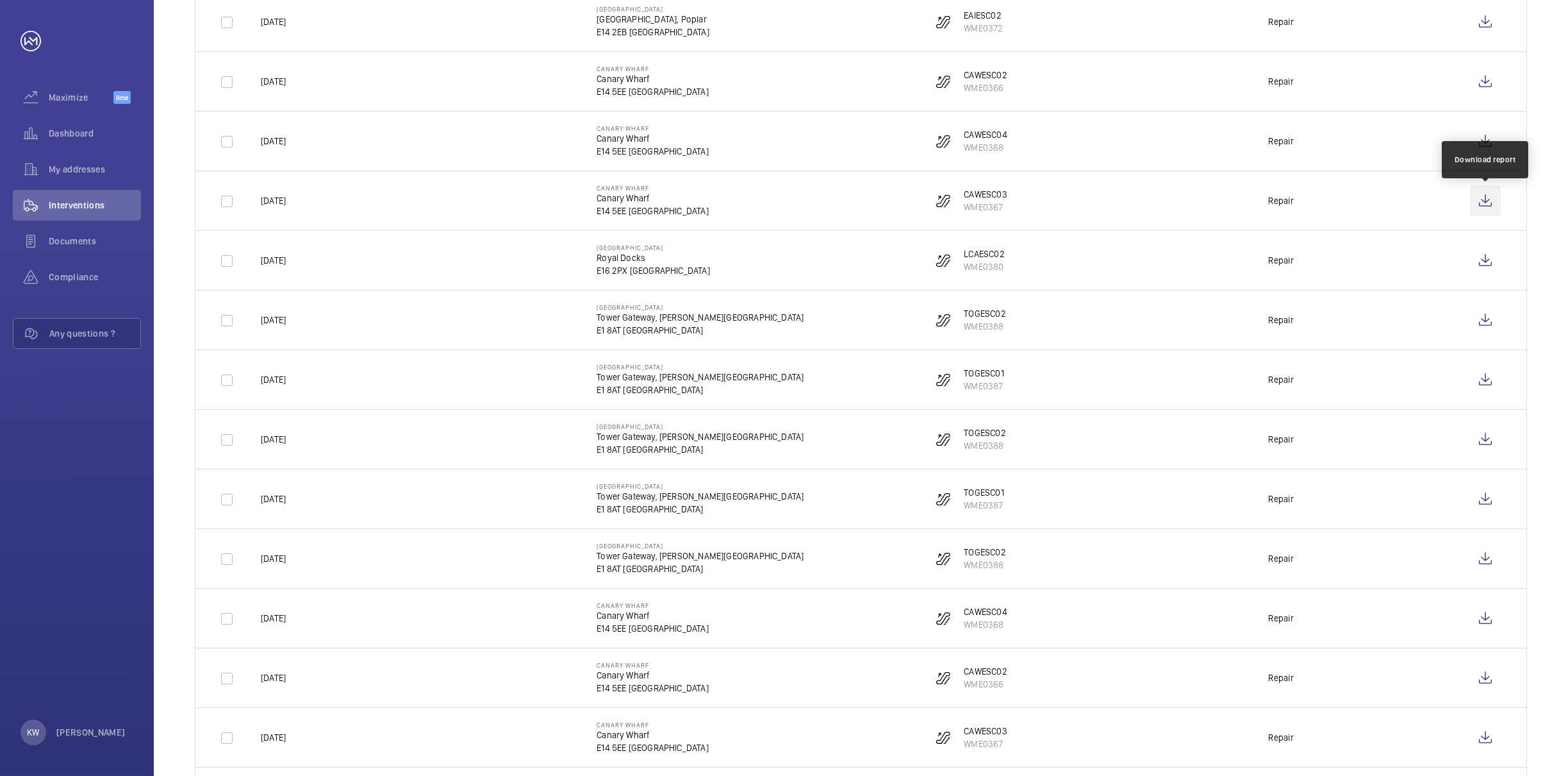
click at [1482, 201] on wm-front-icon-button at bounding box center [1485, 200] width 31 height 31
click at [1484, 269] on wm-front-icon-button at bounding box center [1485, 260] width 31 height 31
click at [1482, 325] on wm-front-icon-button at bounding box center [1485, 320] width 31 height 31
click at [1482, 374] on wm-front-icon-button at bounding box center [1485, 380] width 31 height 31
click at [1484, 444] on wm-front-icon-button at bounding box center [1485, 439] width 31 height 31
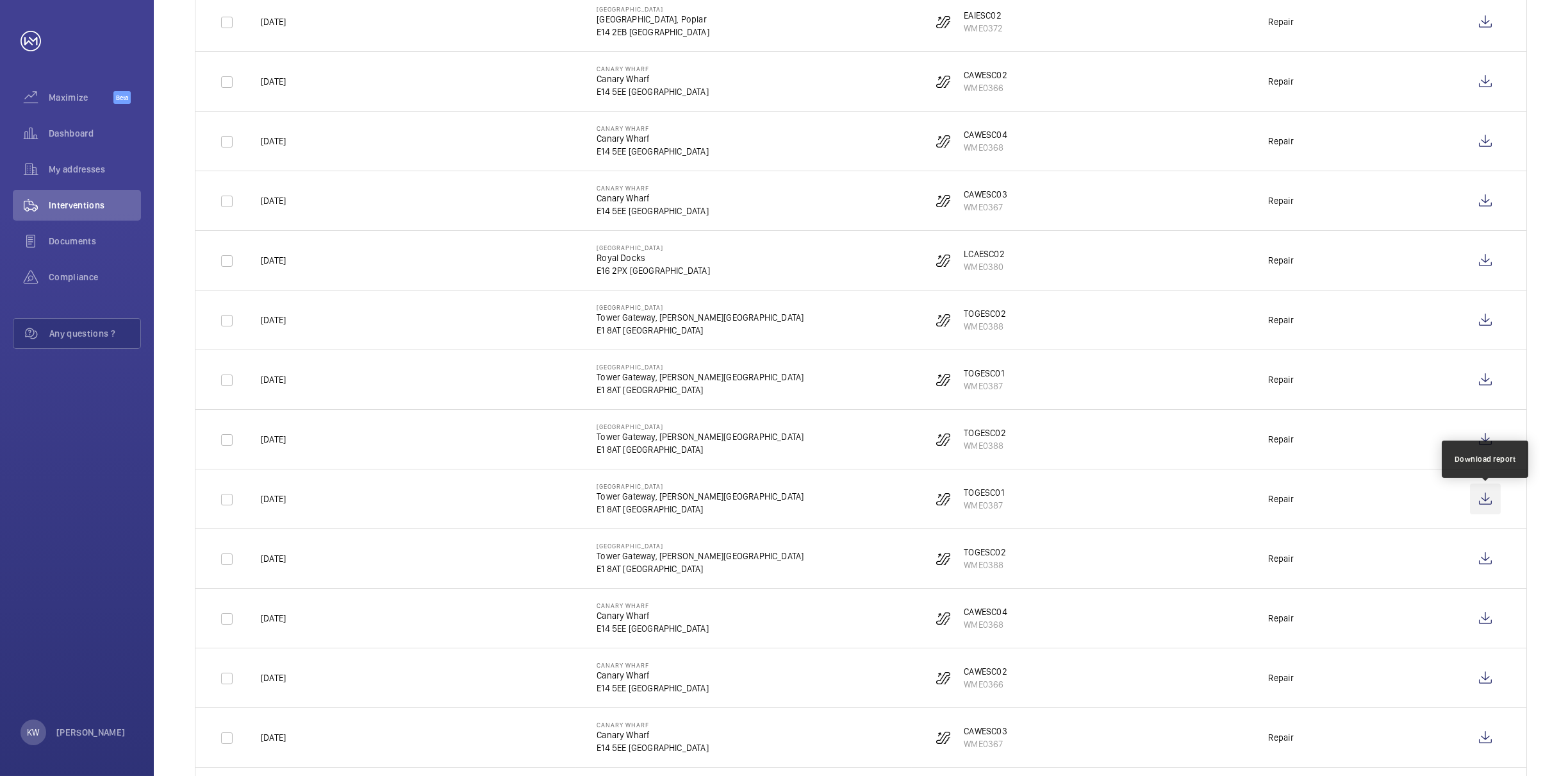
click at [1492, 502] on wm-front-icon-button at bounding box center [1485, 499] width 31 height 31
click at [1485, 561] on wm-front-icon-button at bounding box center [1485, 559] width 31 height 31
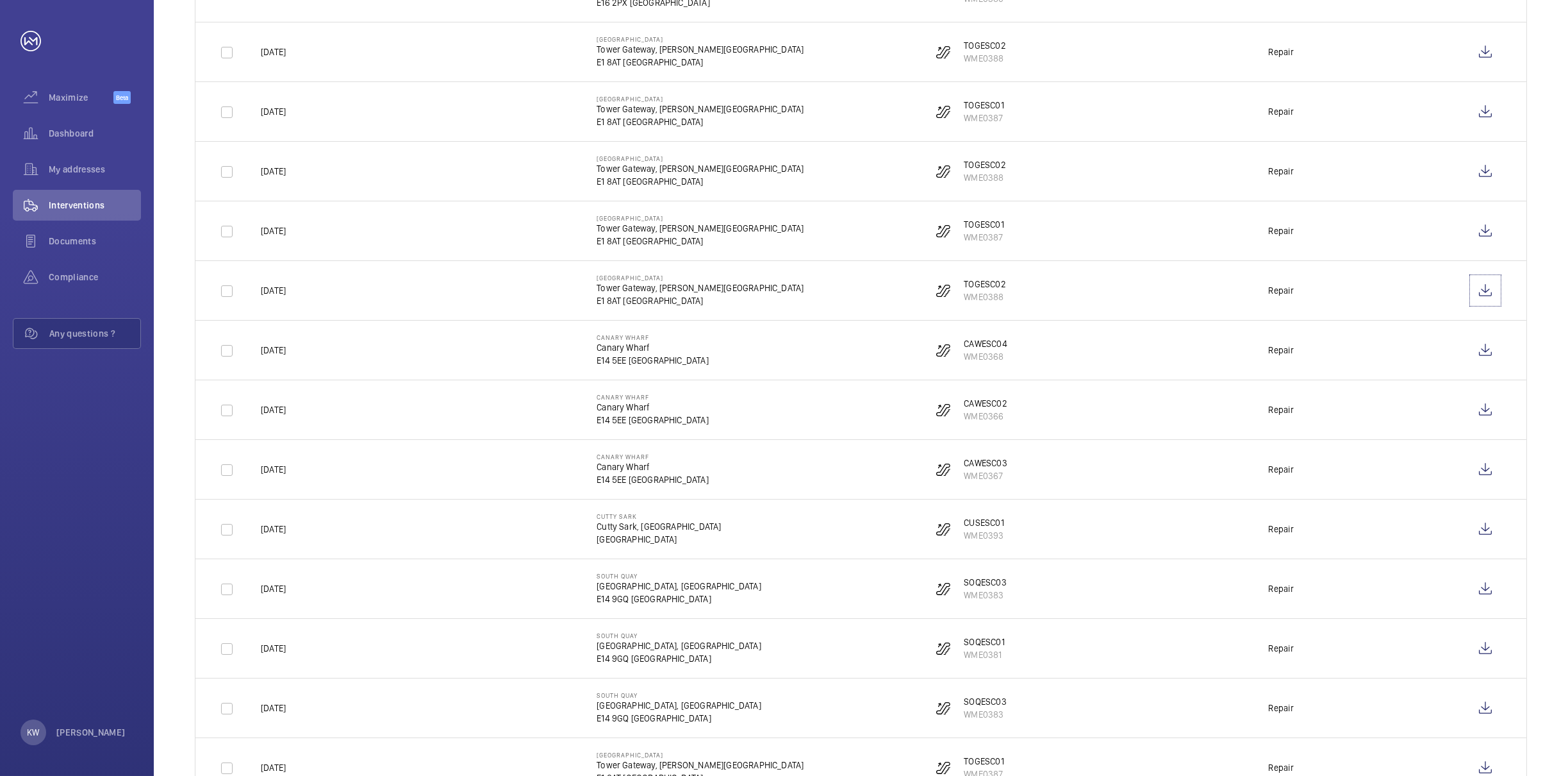
scroll to position [1153, 0]
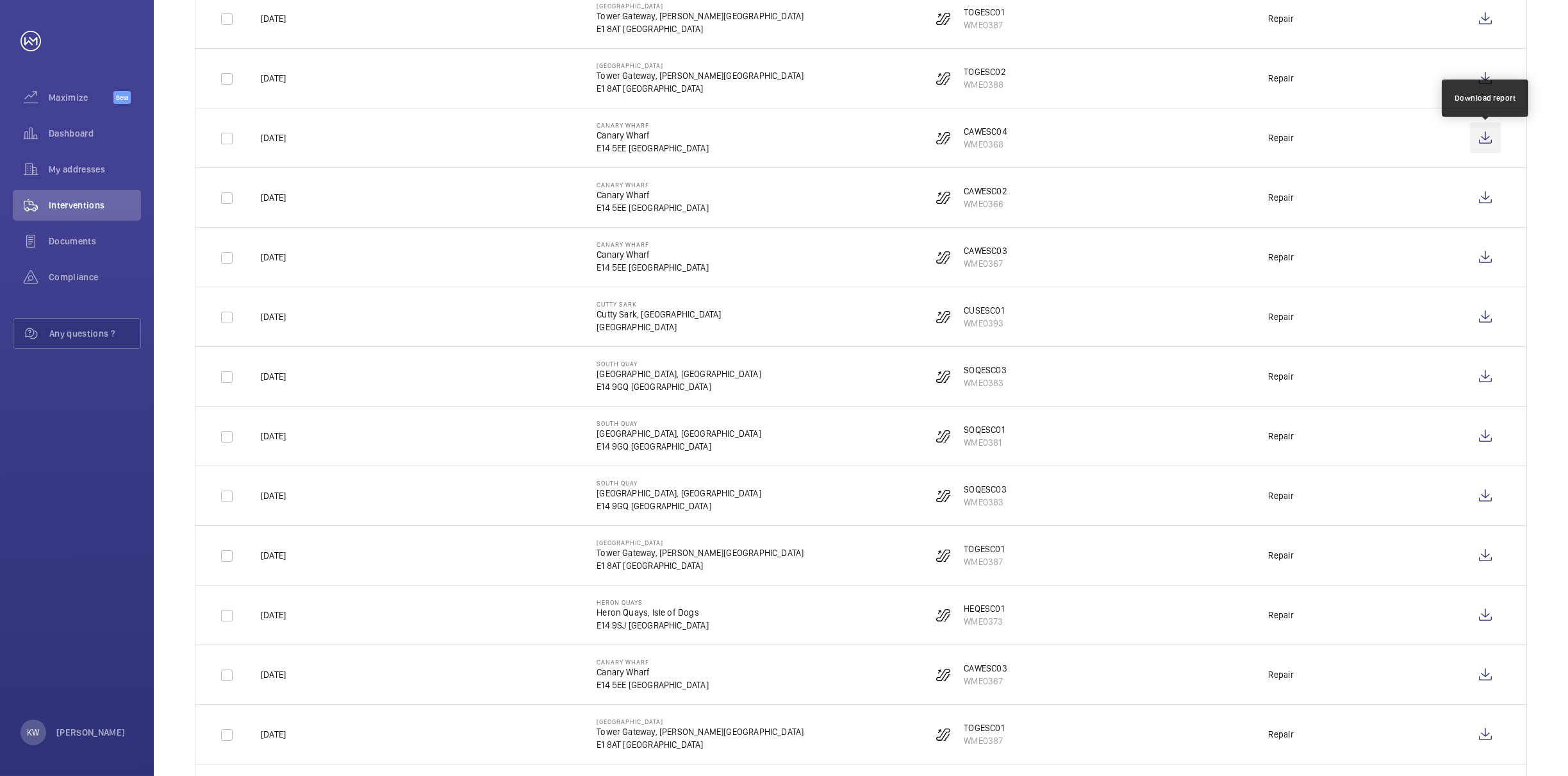
click at [1480, 148] on wm-front-icon-button at bounding box center [1485, 138] width 31 height 31
click at [1491, 196] on wm-front-icon-button at bounding box center [1485, 197] width 31 height 31
click at [1484, 260] on wm-front-icon-button at bounding box center [1485, 257] width 31 height 31
click at [1486, 326] on wm-front-icon-button at bounding box center [1485, 317] width 31 height 31
click at [1485, 378] on wm-front-icon-button at bounding box center [1485, 377] width 31 height 31
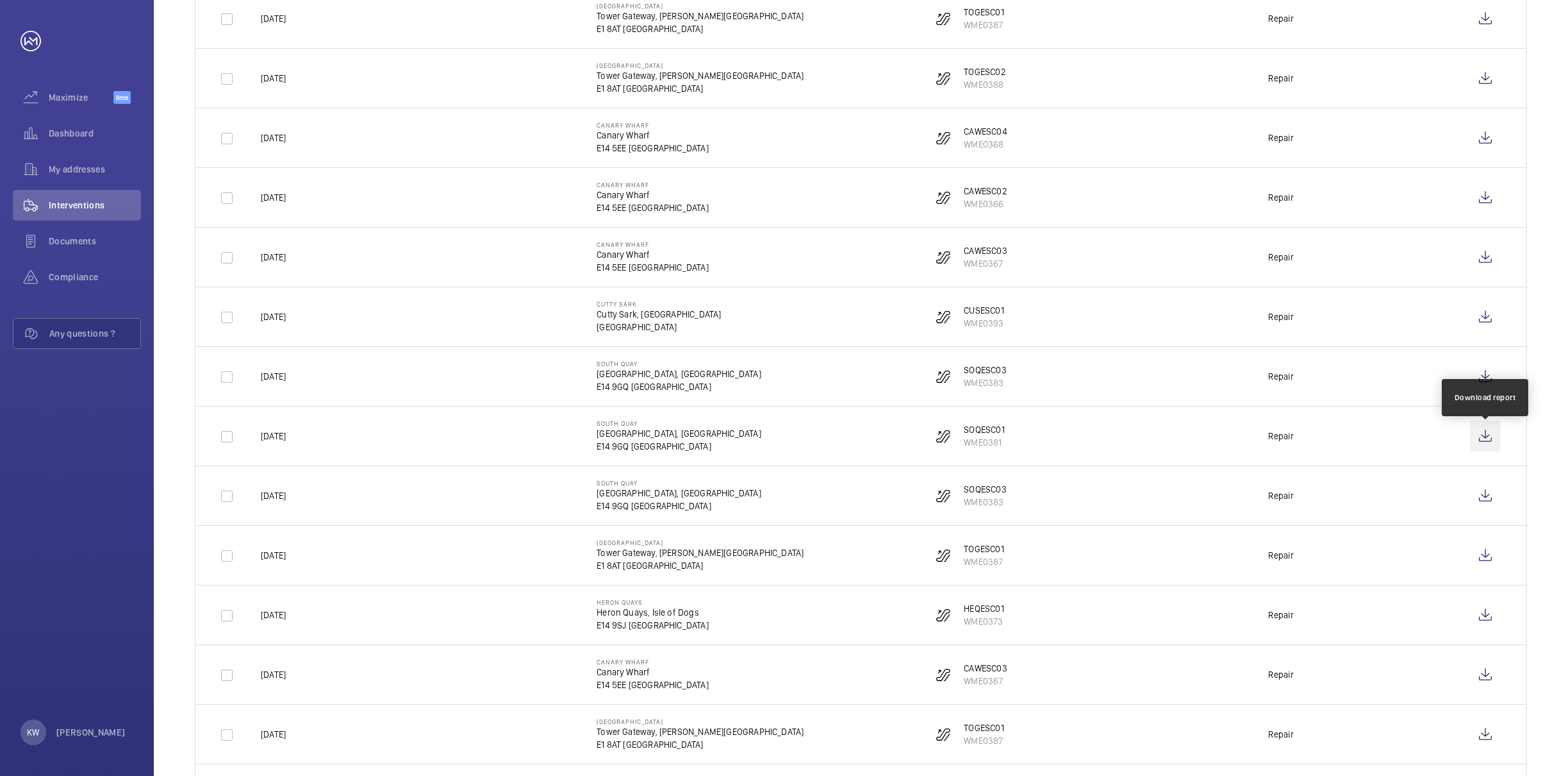
click at [1486, 442] on wm-front-icon-button at bounding box center [1485, 436] width 31 height 31
click at [1482, 498] on wm-front-icon-button at bounding box center [1485, 496] width 31 height 31
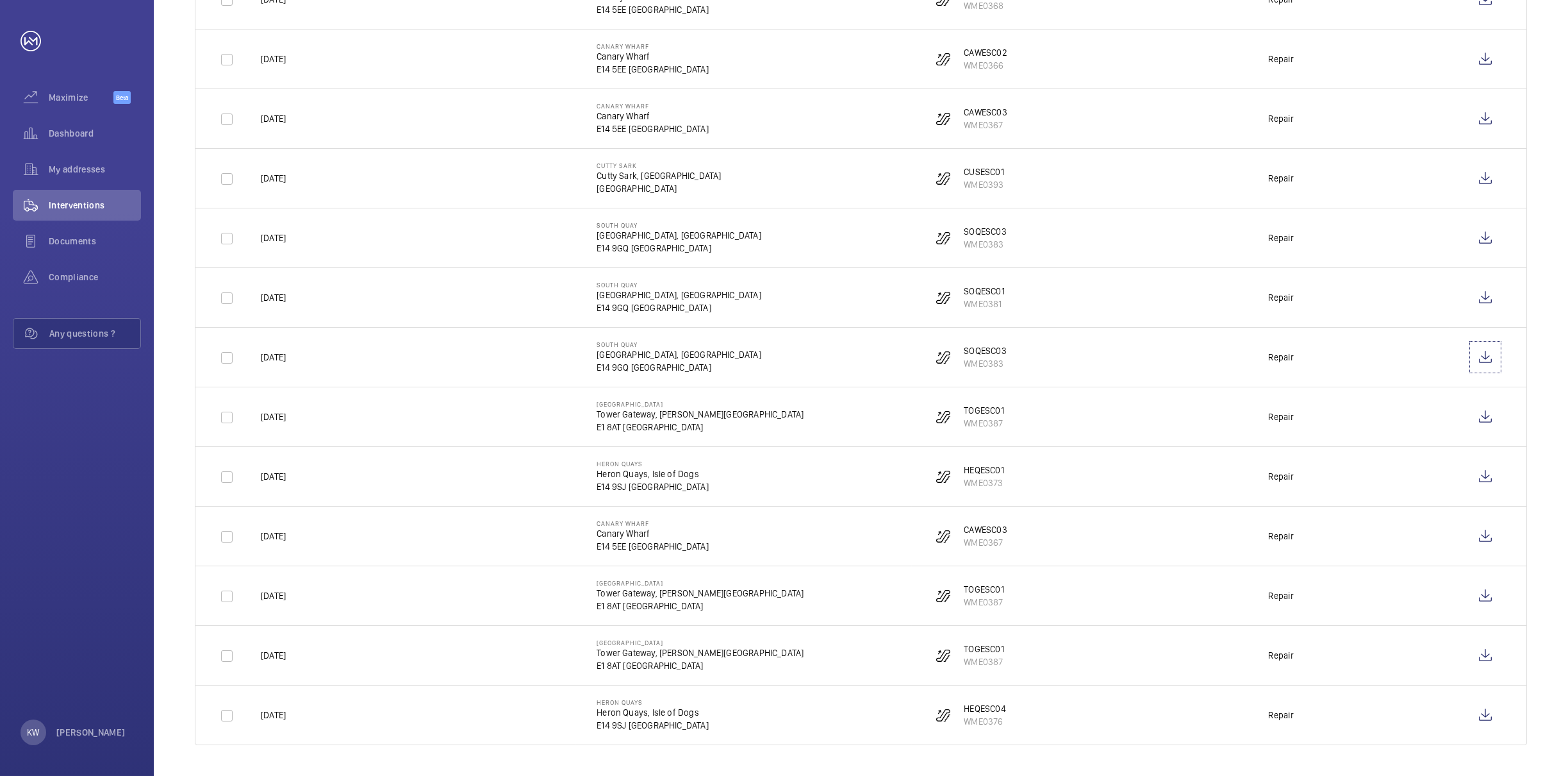
scroll to position [1300, 0]
click at [1488, 415] on wm-front-icon-button at bounding box center [1485, 417] width 31 height 31
click at [1491, 477] on wm-front-icon-button at bounding box center [1485, 476] width 31 height 31
click at [1492, 540] on wm-front-icon-button at bounding box center [1485, 536] width 31 height 31
click at [1484, 592] on wm-front-icon-button at bounding box center [1485, 595] width 31 height 31
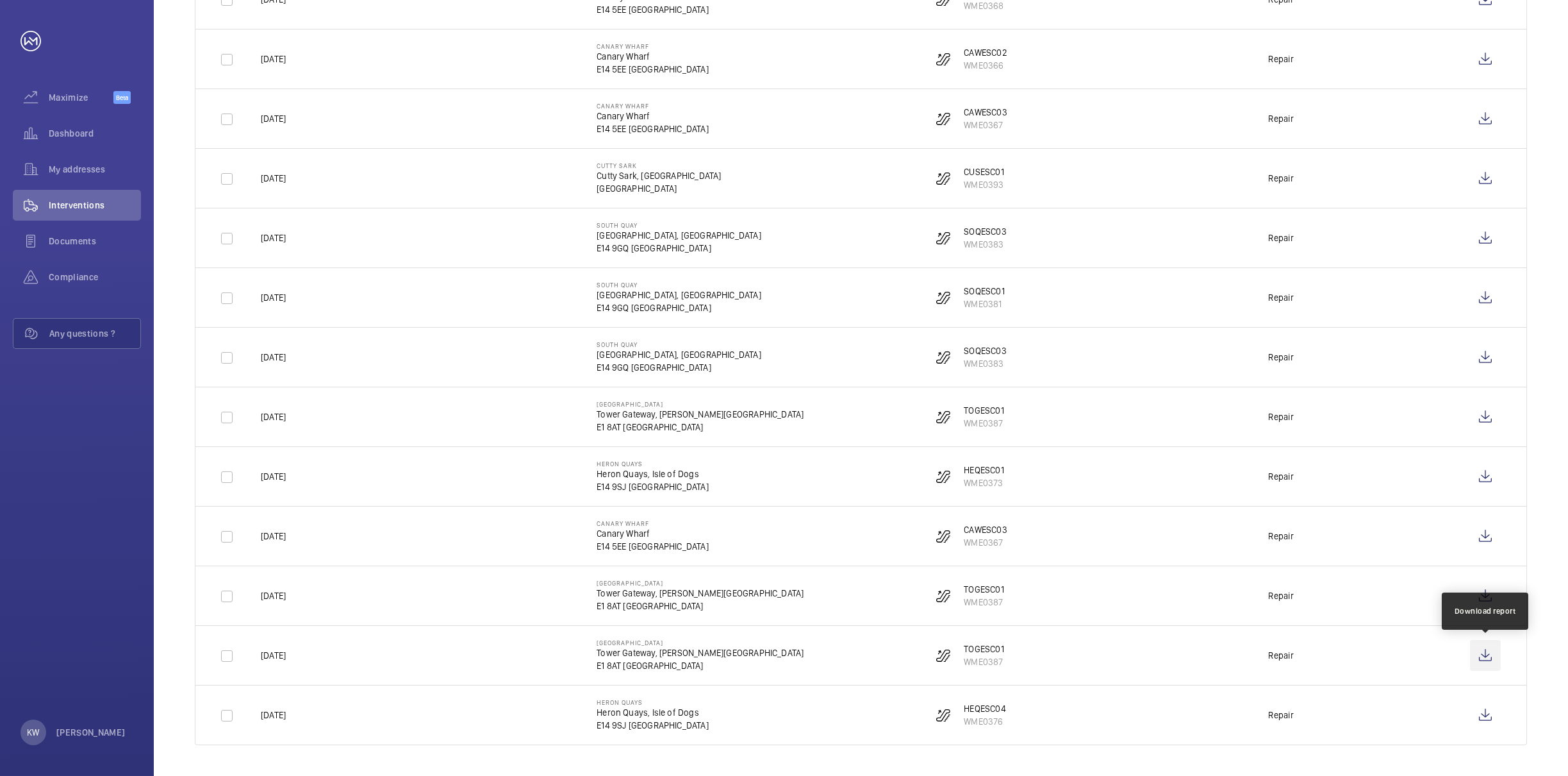
click at [1485, 652] on wm-front-icon-button at bounding box center [1485, 655] width 31 height 31
click at [1488, 723] on wm-front-icon-button at bounding box center [1485, 715] width 31 height 31
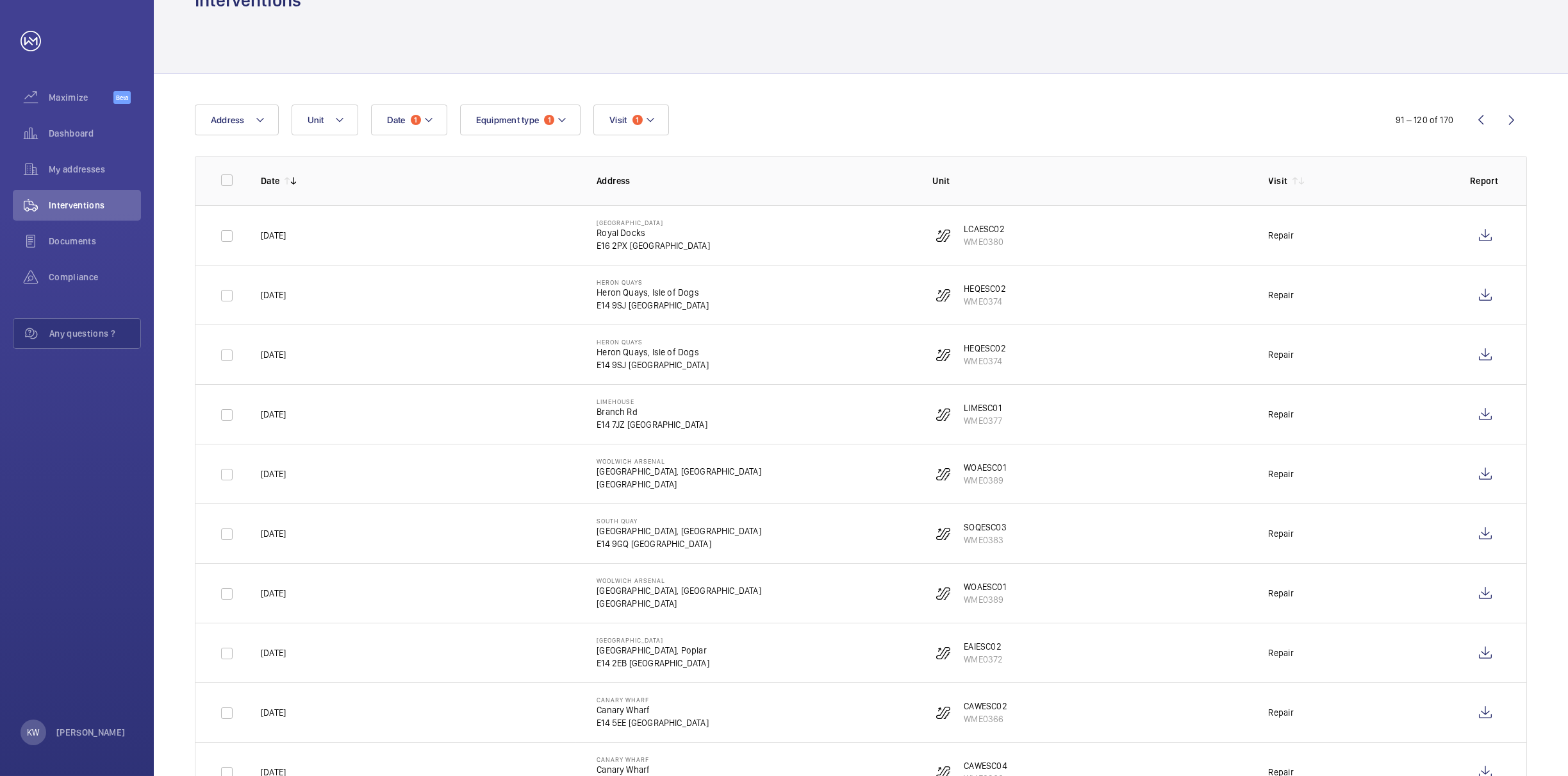
scroll to position [0, 0]
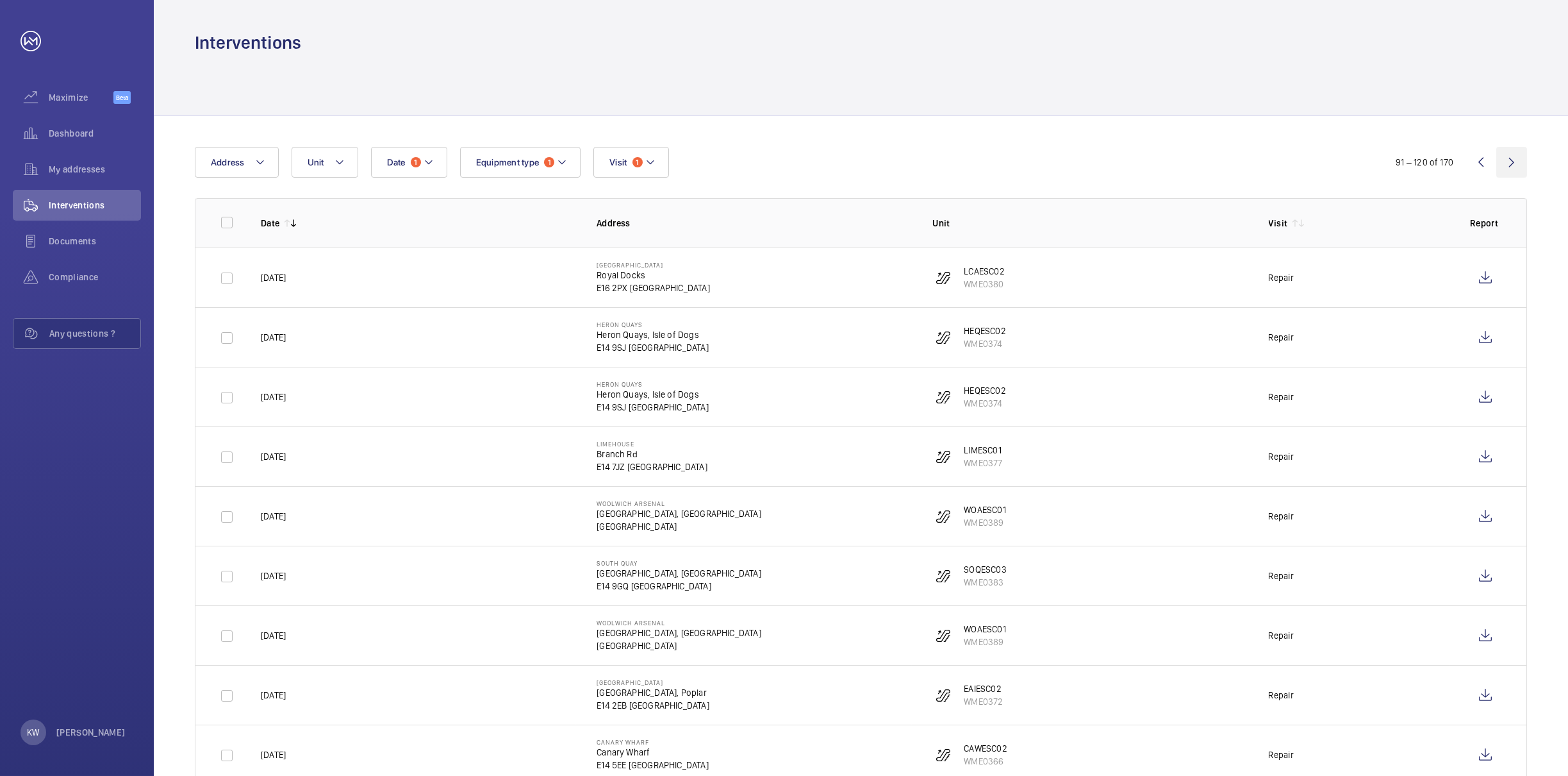
click at [1510, 164] on wm-front-icon-button at bounding box center [1512, 162] width 31 height 31
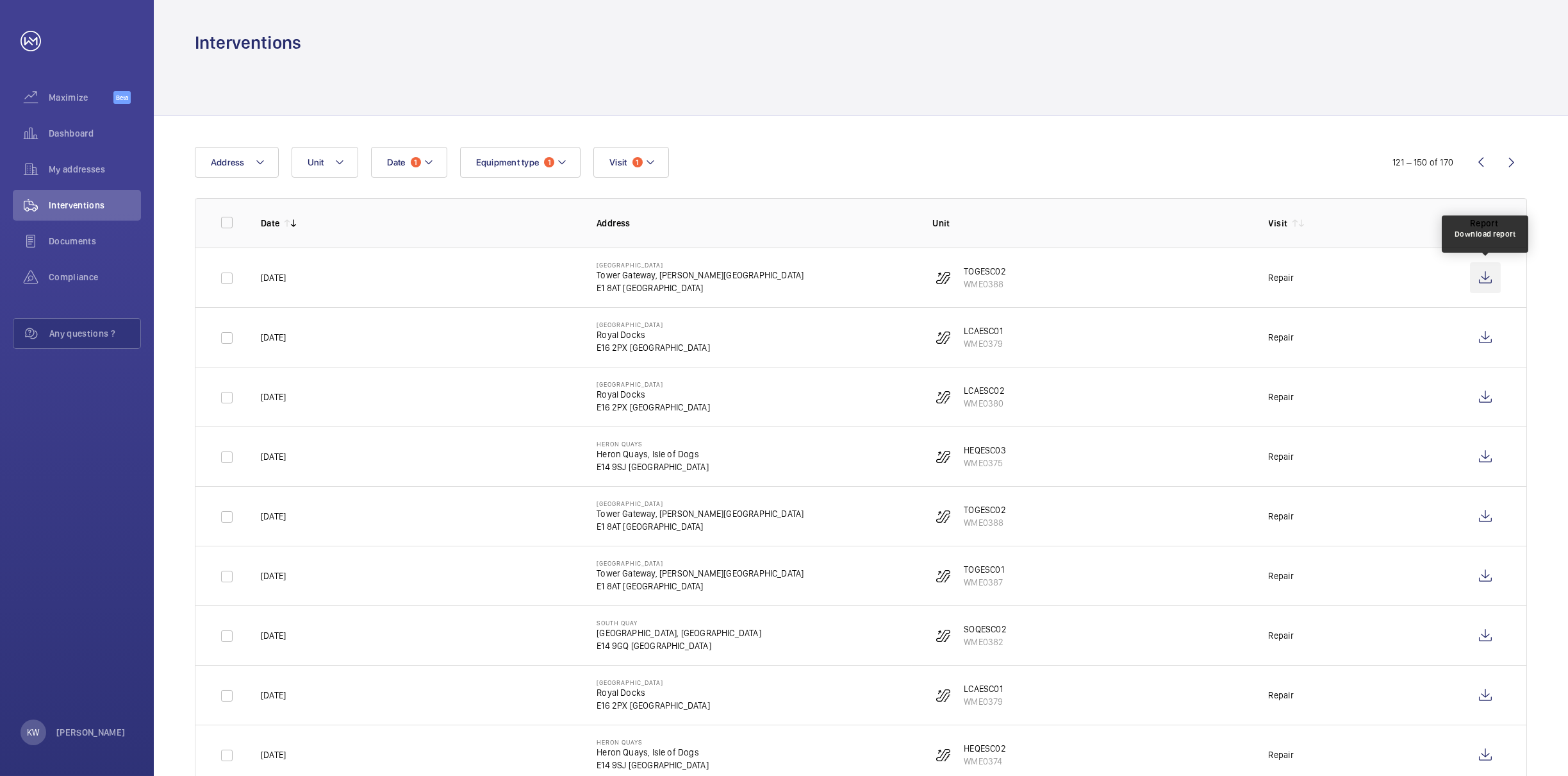
click at [1487, 282] on wm-front-icon-button at bounding box center [1485, 278] width 31 height 31
click at [1484, 331] on wm-front-icon-button at bounding box center [1485, 337] width 31 height 31
click at [1487, 402] on wm-front-icon-button at bounding box center [1485, 397] width 31 height 31
click at [1485, 455] on wm-front-icon-button at bounding box center [1485, 456] width 31 height 31
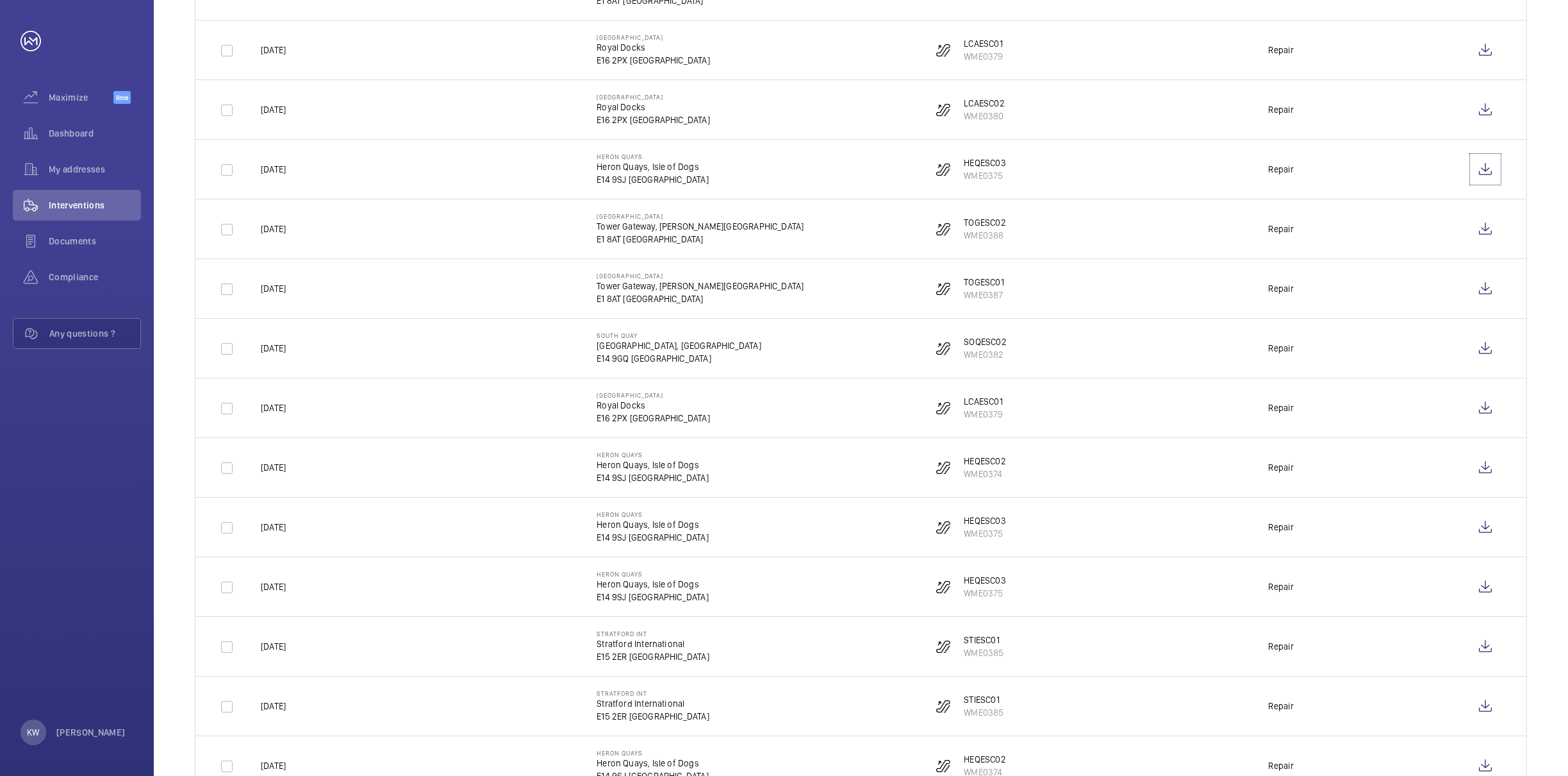
scroll to position [289, 0]
click at [1482, 227] on wm-front-icon-button at bounding box center [1485, 227] width 31 height 31
click at [1480, 289] on wm-front-icon-button at bounding box center [1485, 287] width 31 height 31
click at [1487, 345] on wm-front-icon-button at bounding box center [1485, 347] width 31 height 31
click at [1481, 408] on wm-front-icon-button at bounding box center [1485, 407] width 31 height 31
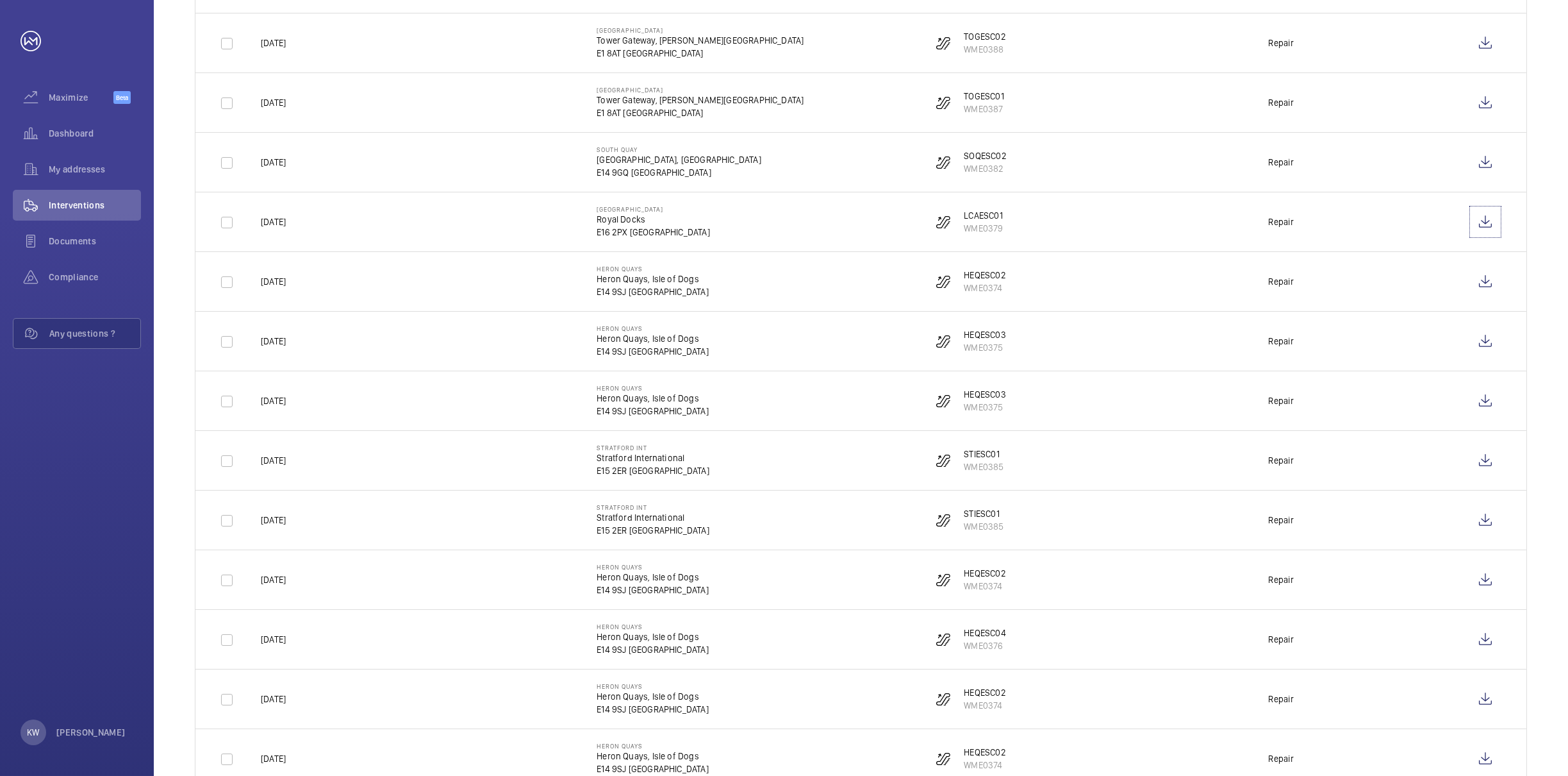
scroll to position [481, 0]
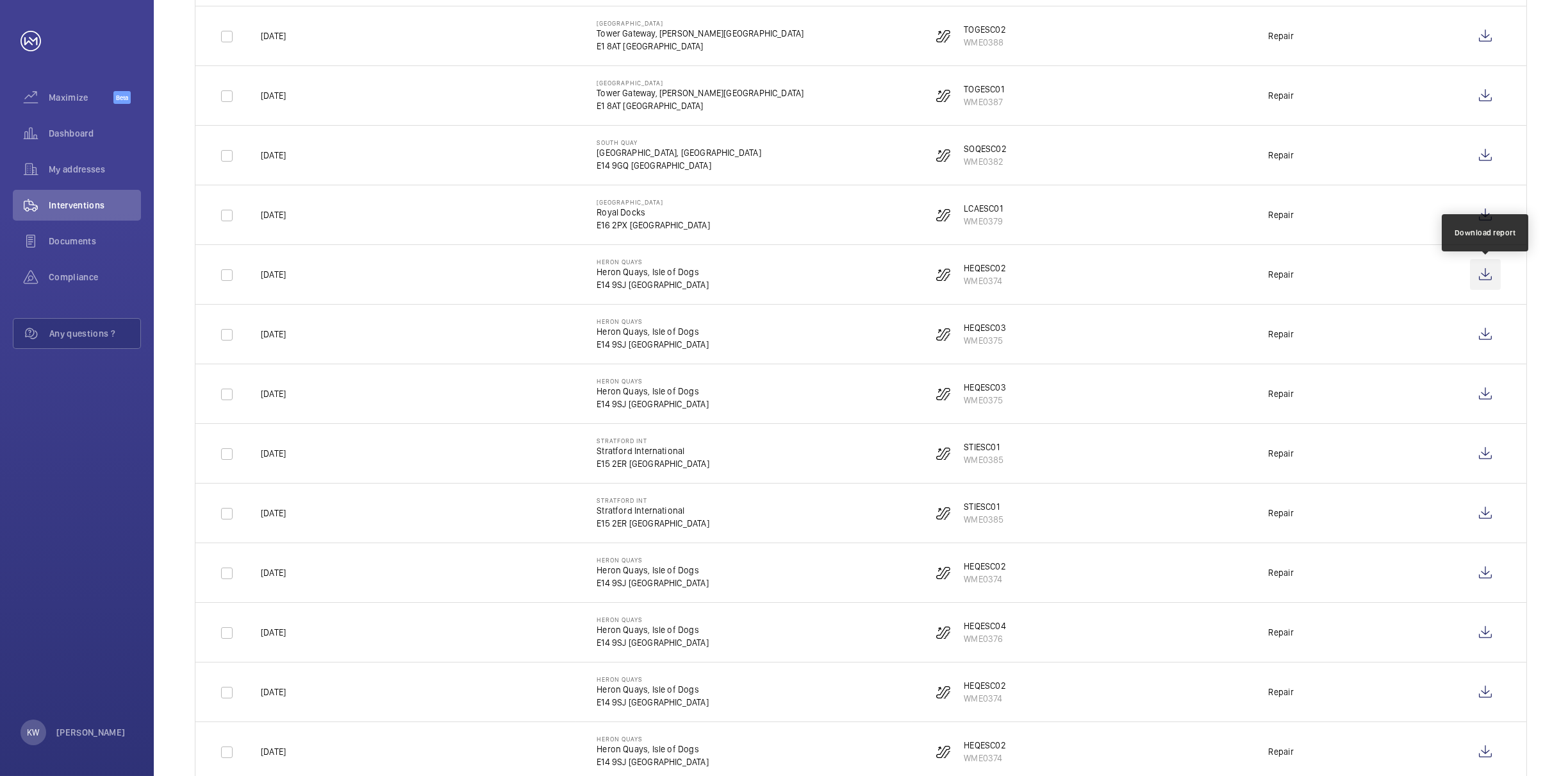
click at [1474, 279] on wm-front-icon-button at bounding box center [1485, 274] width 31 height 31
click at [1487, 334] on wm-front-icon-button at bounding box center [1485, 334] width 31 height 31
click at [1483, 401] on wm-front-icon-button at bounding box center [1485, 393] width 31 height 31
click at [1480, 467] on wm-front-icon-button at bounding box center [1485, 453] width 31 height 31
click at [1484, 514] on wm-front-icon-button at bounding box center [1485, 513] width 31 height 31
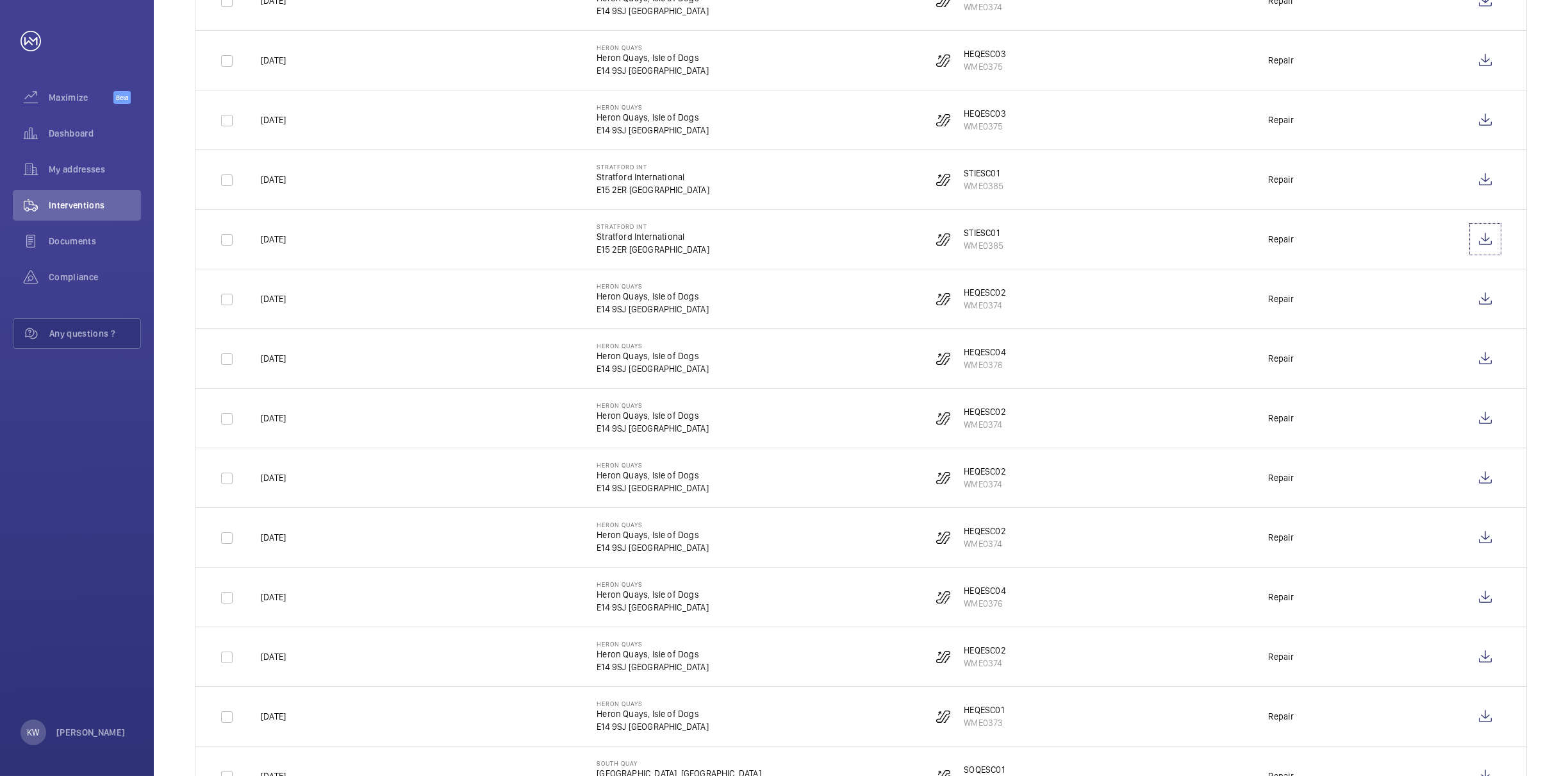
scroll to position [769, 0]
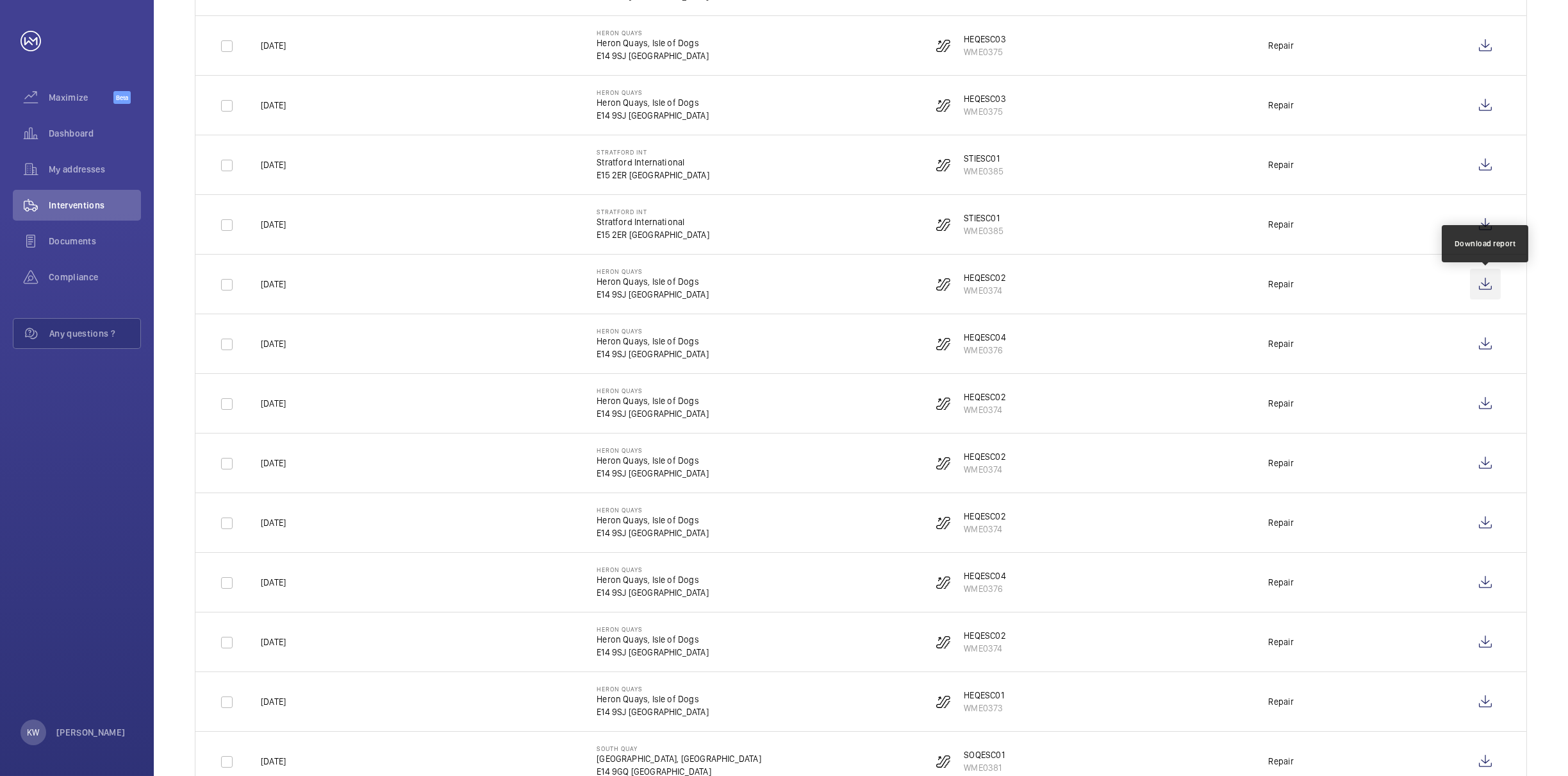
click at [1483, 298] on wm-front-icon-button at bounding box center [1485, 284] width 31 height 31
click at [1496, 344] on wm-front-icon-button at bounding box center [1485, 344] width 31 height 31
click at [1478, 408] on wm-front-icon-button at bounding box center [1485, 403] width 31 height 31
click at [1484, 470] on wm-front-icon-button at bounding box center [1485, 463] width 31 height 31
click at [1484, 521] on wm-front-icon-button at bounding box center [1485, 522] width 31 height 31
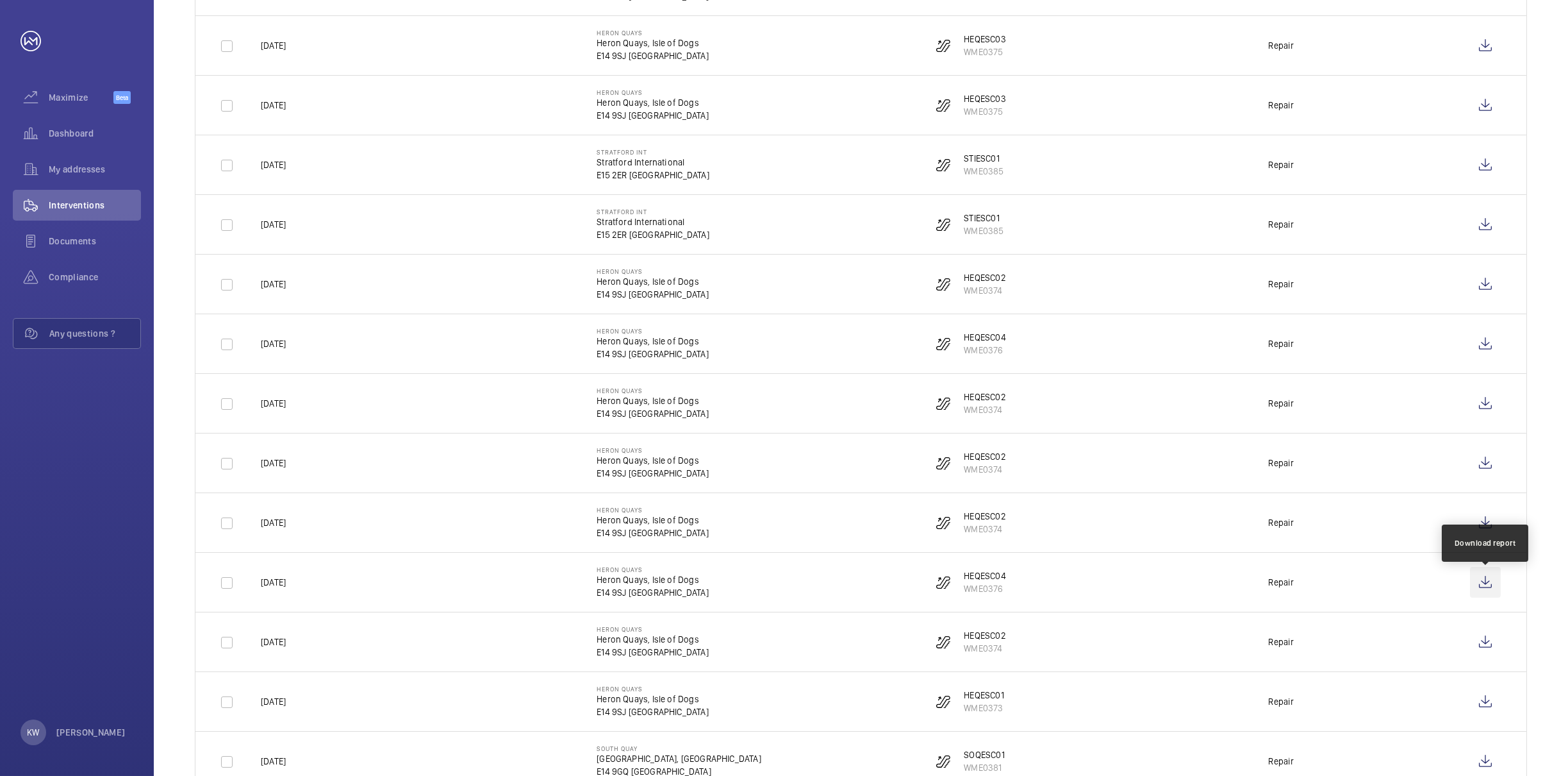
click at [1488, 584] on wm-front-icon-button at bounding box center [1485, 582] width 31 height 31
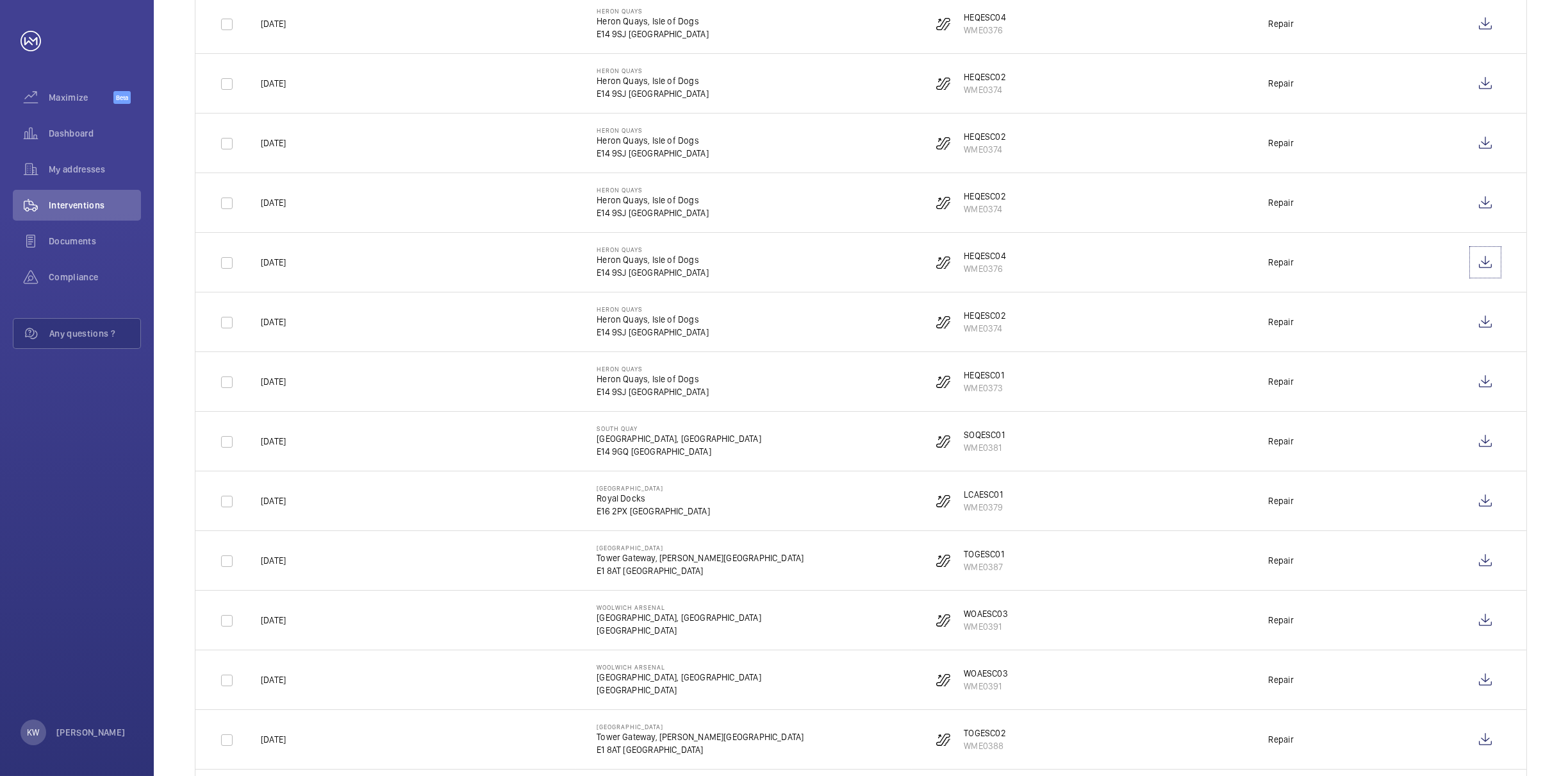
scroll to position [1153, 0]
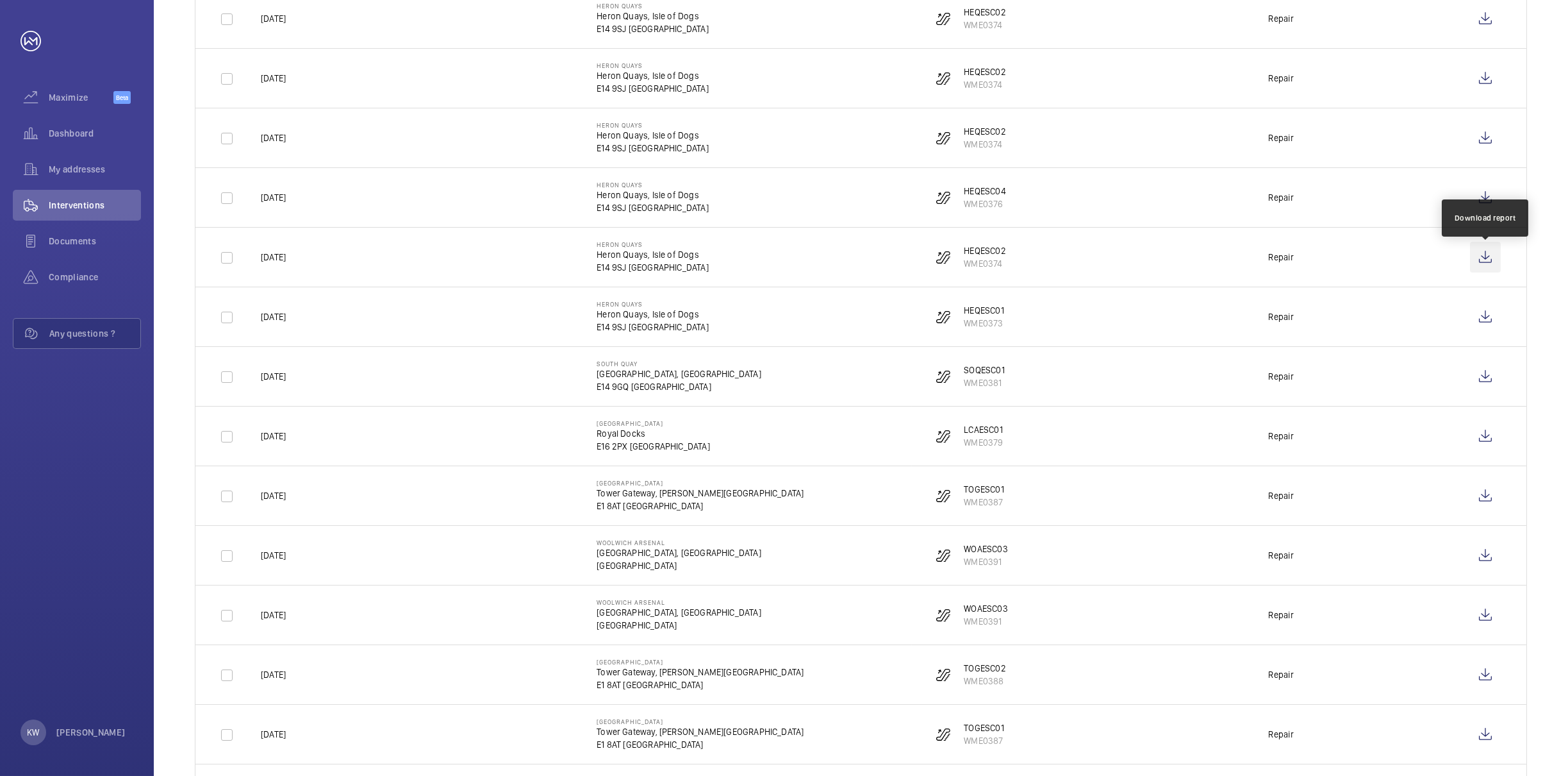
click at [1484, 267] on wm-front-icon-button at bounding box center [1485, 257] width 31 height 31
click at [1485, 324] on wm-front-icon-button at bounding box center [1485, 317] width 31 height 31
click at [1487, 385] on wm-front-icon-button at bounding box center [1485, 377] width 31 height 31
click at [1488, 446] on wm-front-icon-button at bounding box center [1485, 436] width 31 height 31
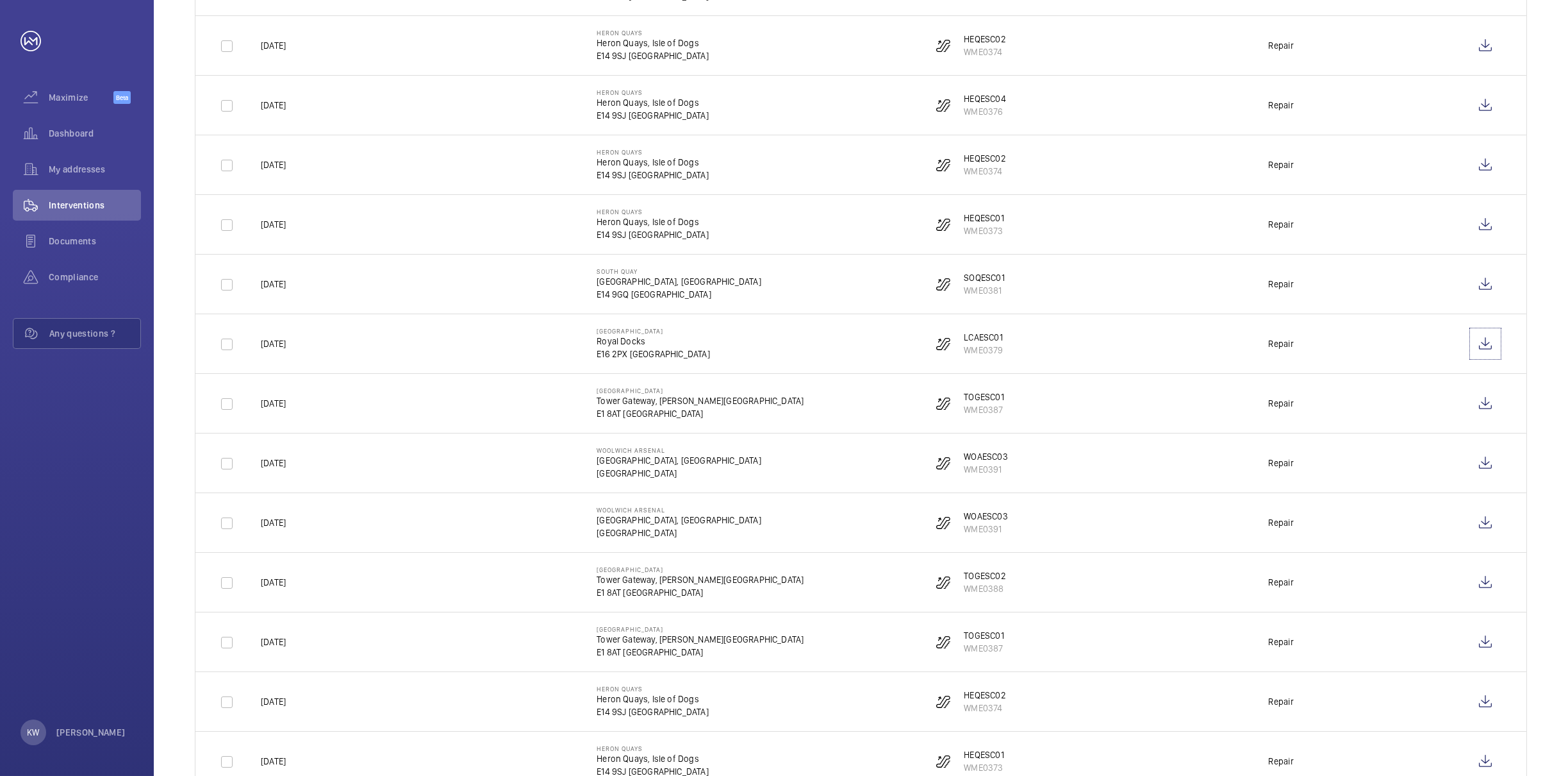
scroll to position [1300, 0]
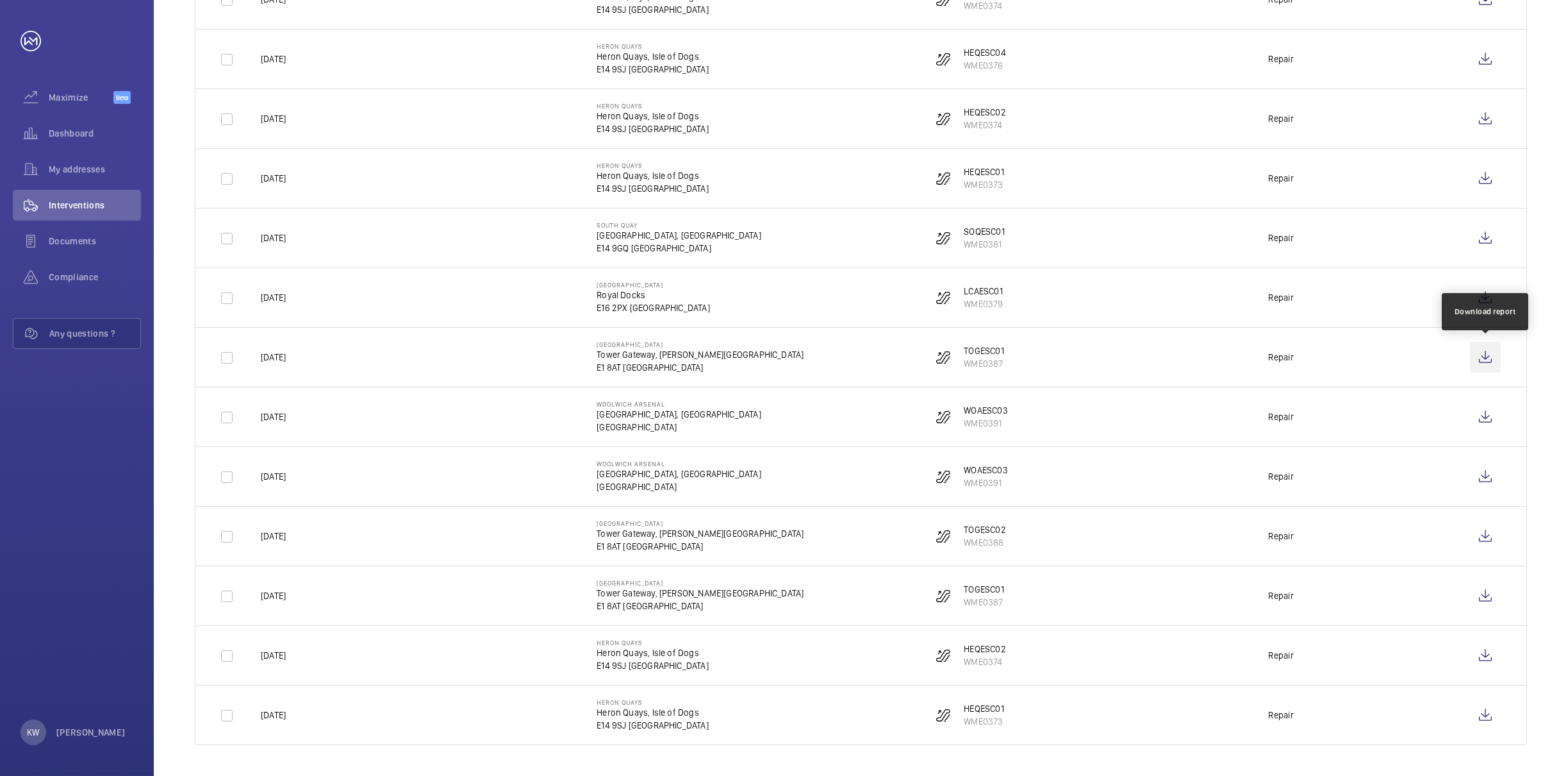
click at [1485, 353] on wm-front-icon-button at bounding box center [1485, 357] width 31 height 31
click at [1483, 417] on wm-front-icon-button at bounding box center [1485, 417] width 31 height 31
click at [1478, 478] on wm-front-icon-button at bounding box center [1485, 476] width 31 height 31
click at [1483, 537] on wm-front-icon-button at bounding box center [1485, 536] width 31 height 31
click at [1485, 592] on wm-front-icon-button at bounding box center [1485, 595] width 31 height 31
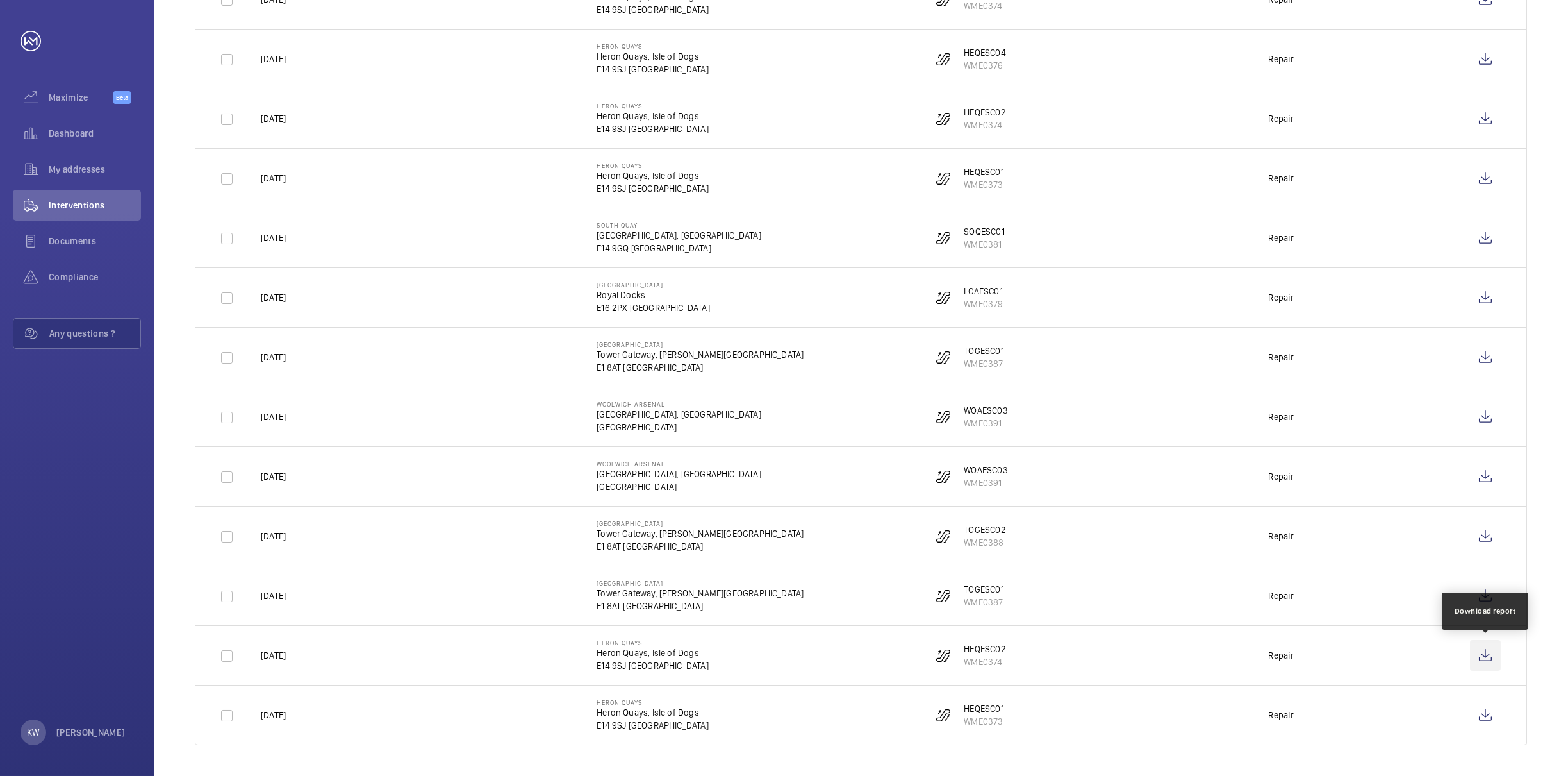
click at [1494, 663] on wm-front-icon-button at bounding box center [1485, 655] width 31 height 31
click at [1485, 717] on wm-front-icon-button at bounding box center [1485, 715] width 31 height 31
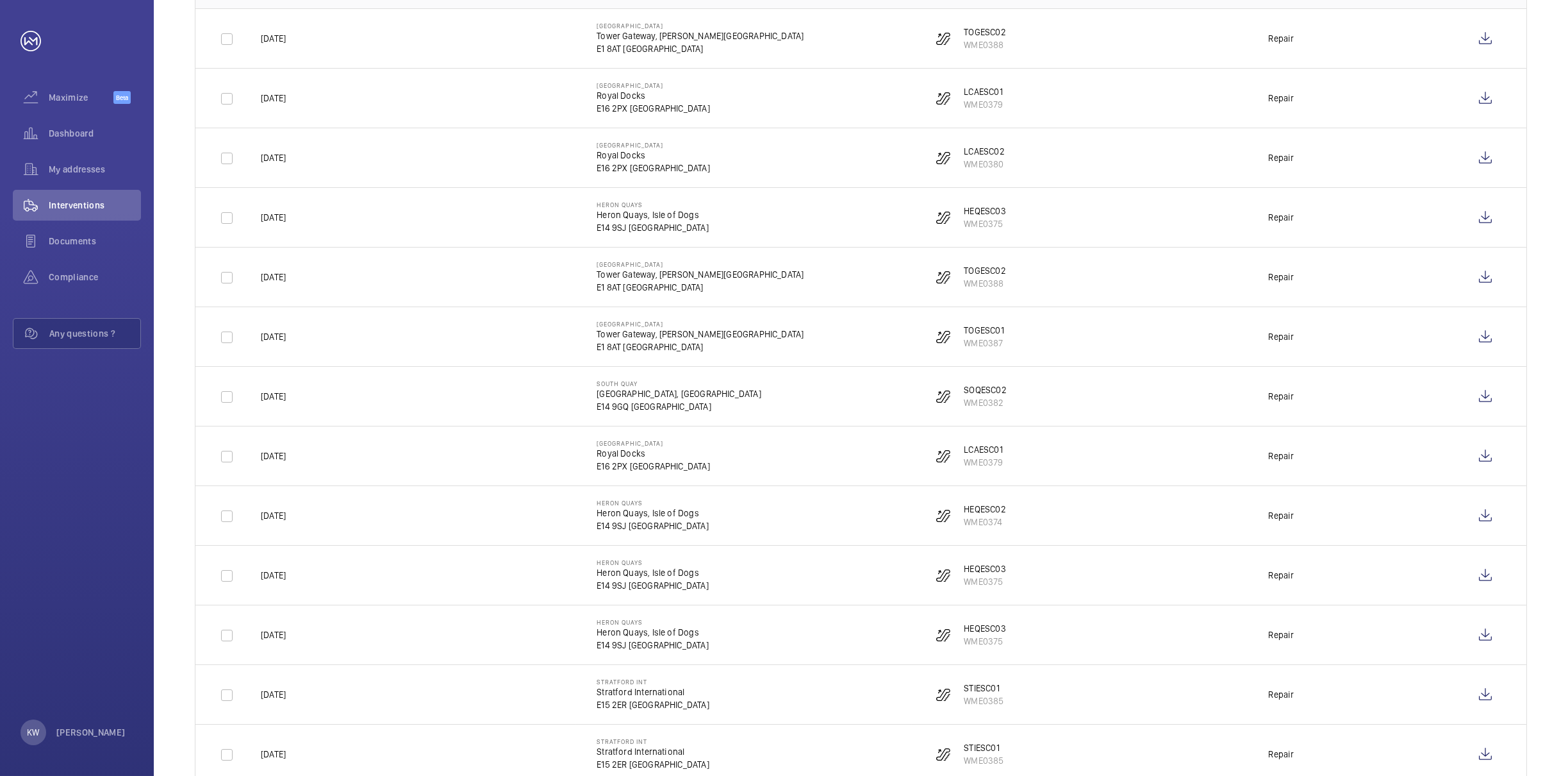
scroll to position [0, 0]
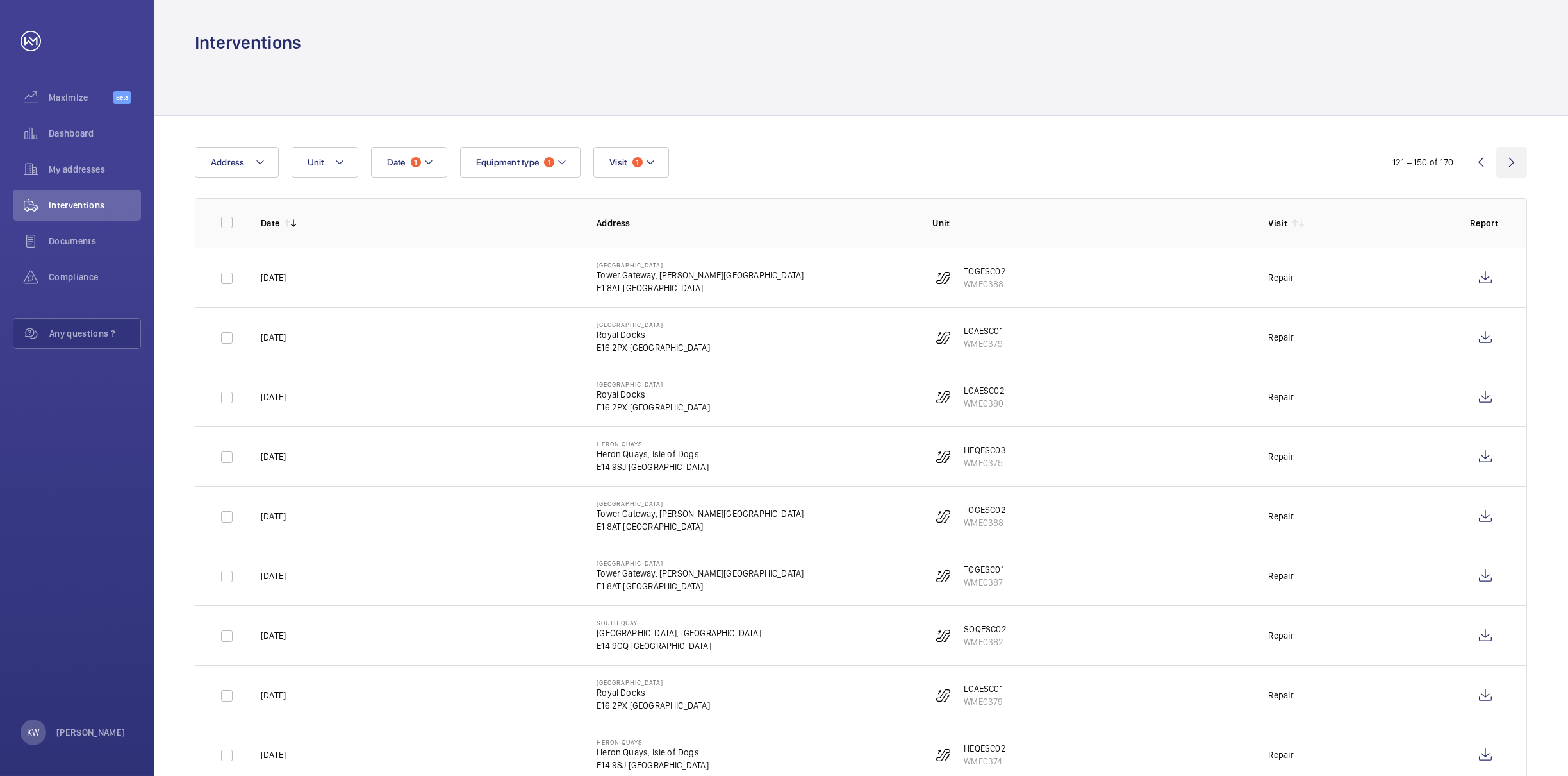
click at [1512, 167] on wm-front-icon-button at bounding box center [1512, 162] width 31 height 31
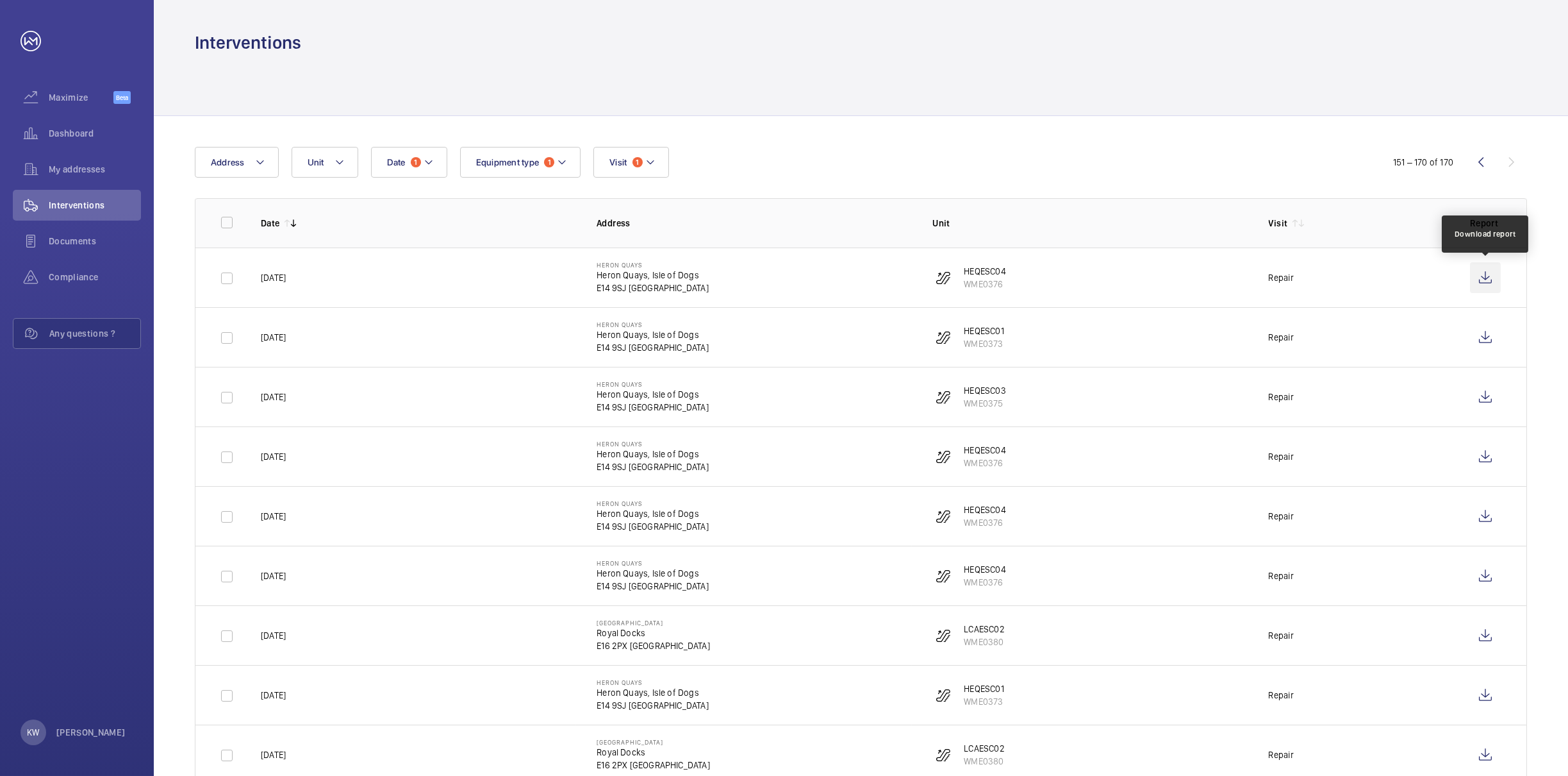
click at [1489, 280] on wm-front-icon-button at bounding box center [1485, 278] width 31 height 31
click at [1485, 341] on wm-front-icon-button at bounding box center [1485, 337] width 31 height 31
click at [1484, 393] on wm-front-icon-button at bounding box center [1485, 397] width 31 height 31
click at [1488, 464] on wm-front-icon-button at bounding box center [1485, 456] width 31 height 31
click at [1491, 525] on wm-front-icon-button at bounding box center [1485, 516] width 31 height 31
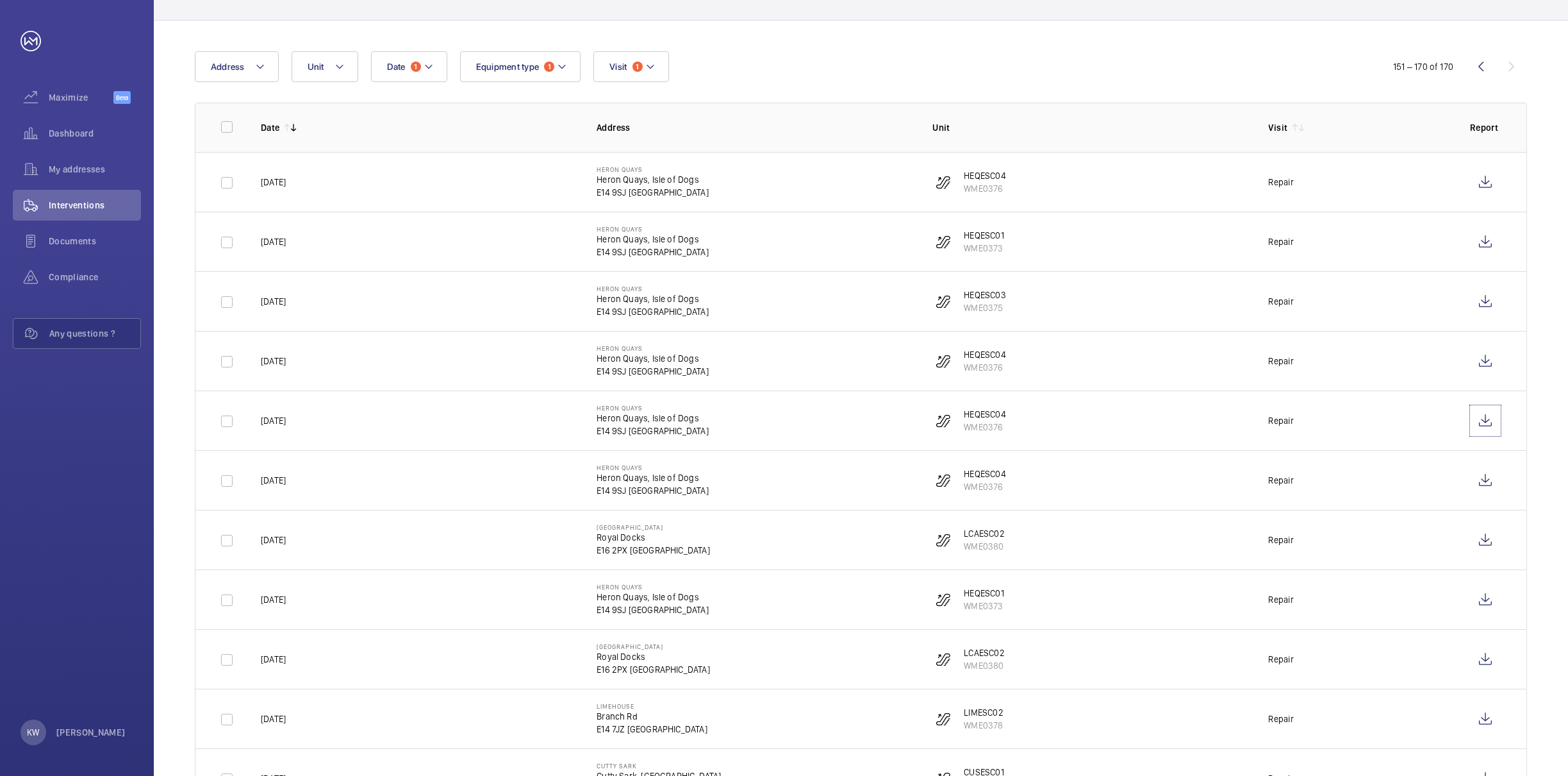
scroll to position [192, 0]
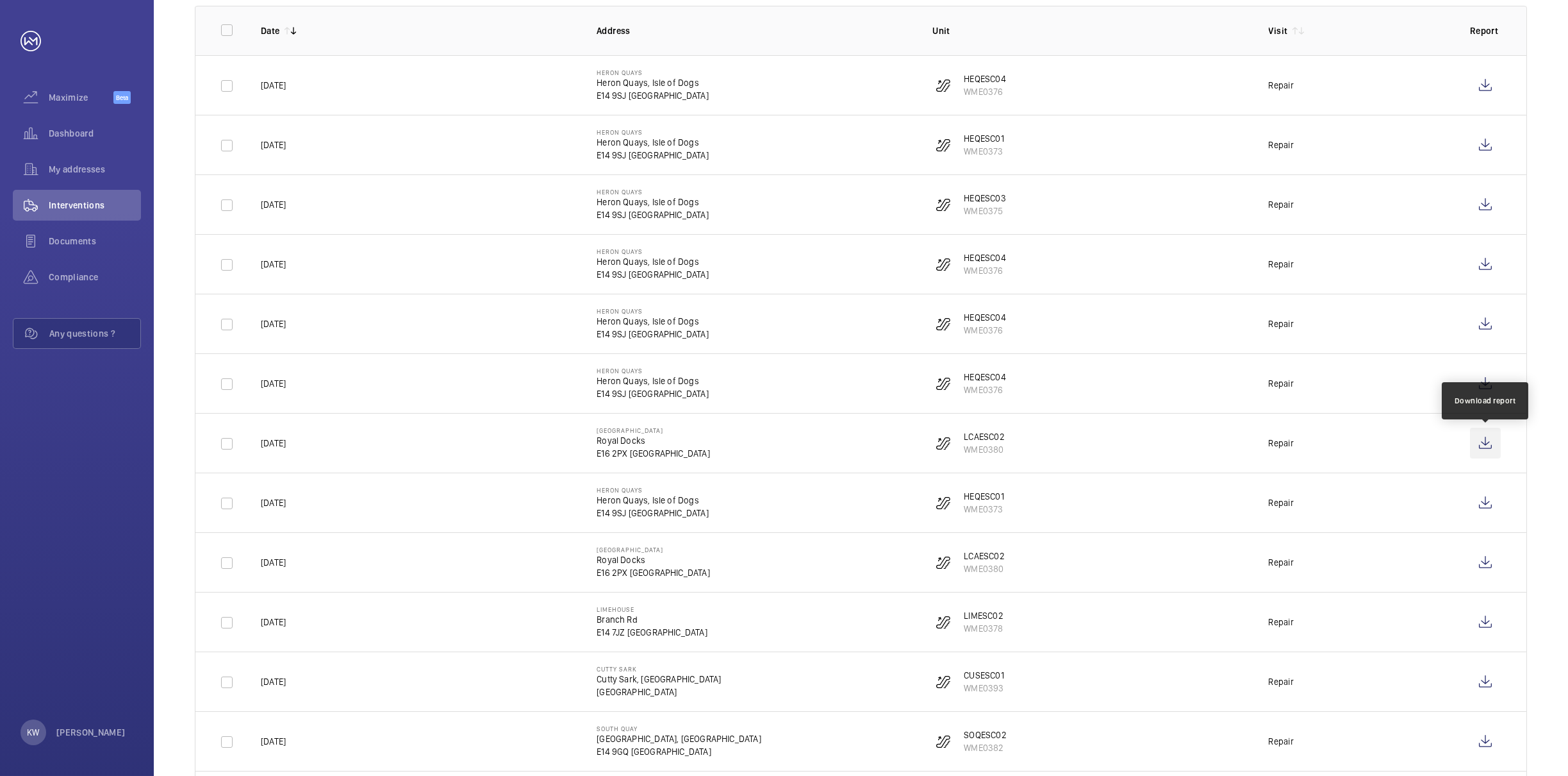
click at [1479, 445] on wm-front-icon-button at bounding box center [1485, 443] width 31 height 31
click at [1479, 502] on wm-front-icon-button at bounding box center [1485, 502] width 31 height 31
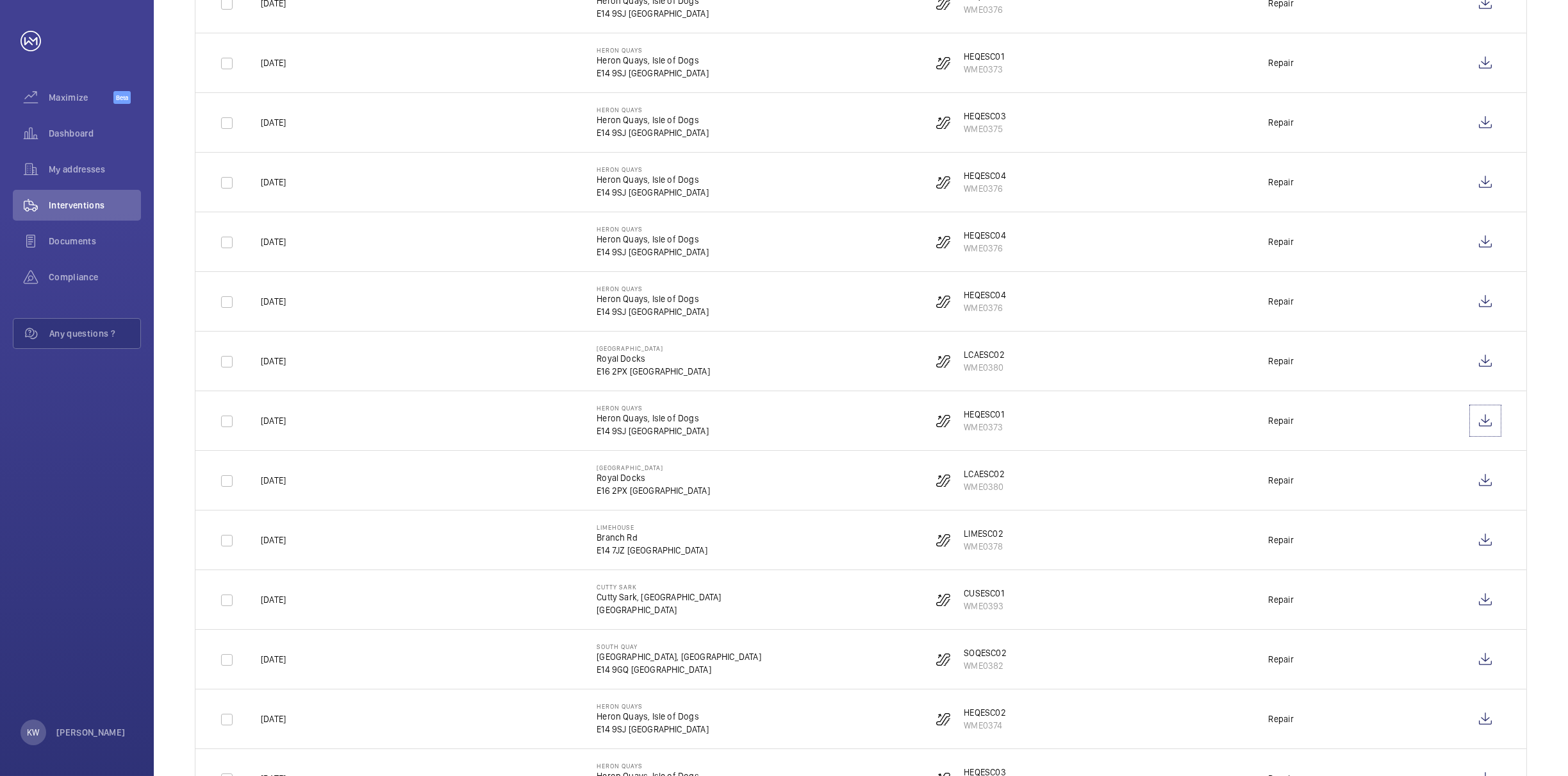
scroll to position [384, 0]
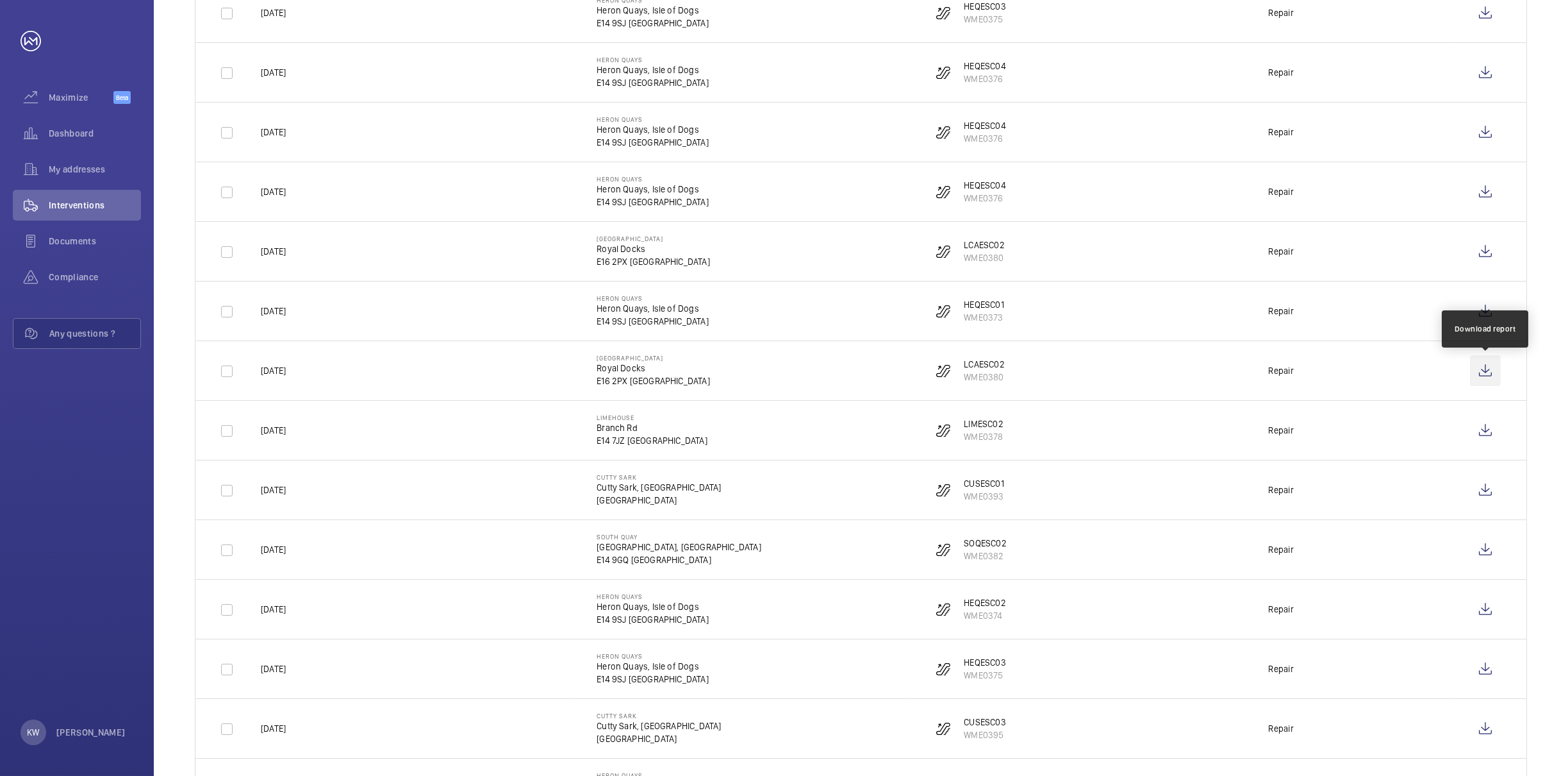
click at [1479, 376] on wm-front-icon-button at bounding box center [1485, 371] width 31 height 31
click at [1487, 432] on wm-front-icon-button at bounding box center [1485, 430] width 31 height 31
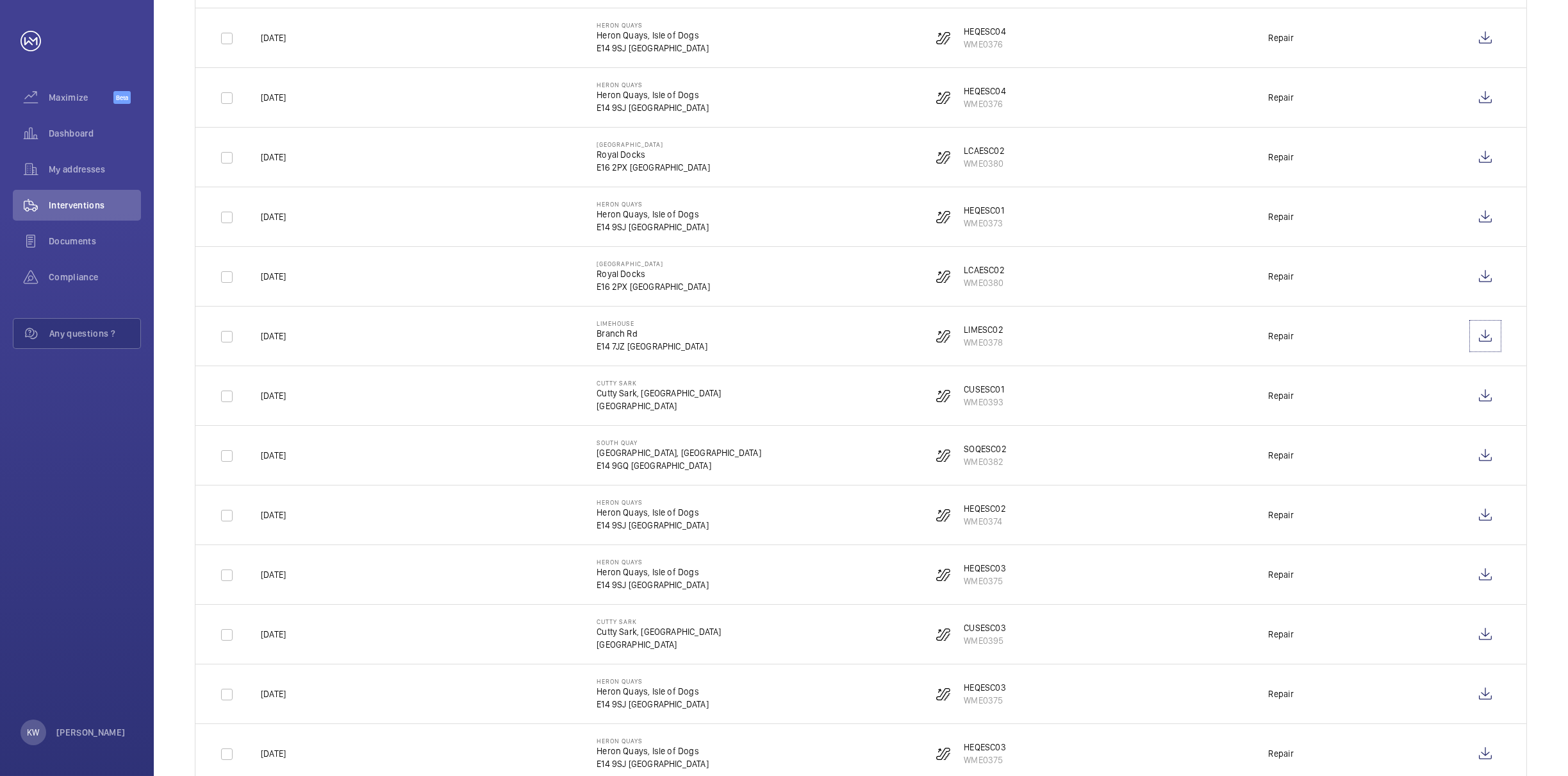
scroll to position [674, 0]
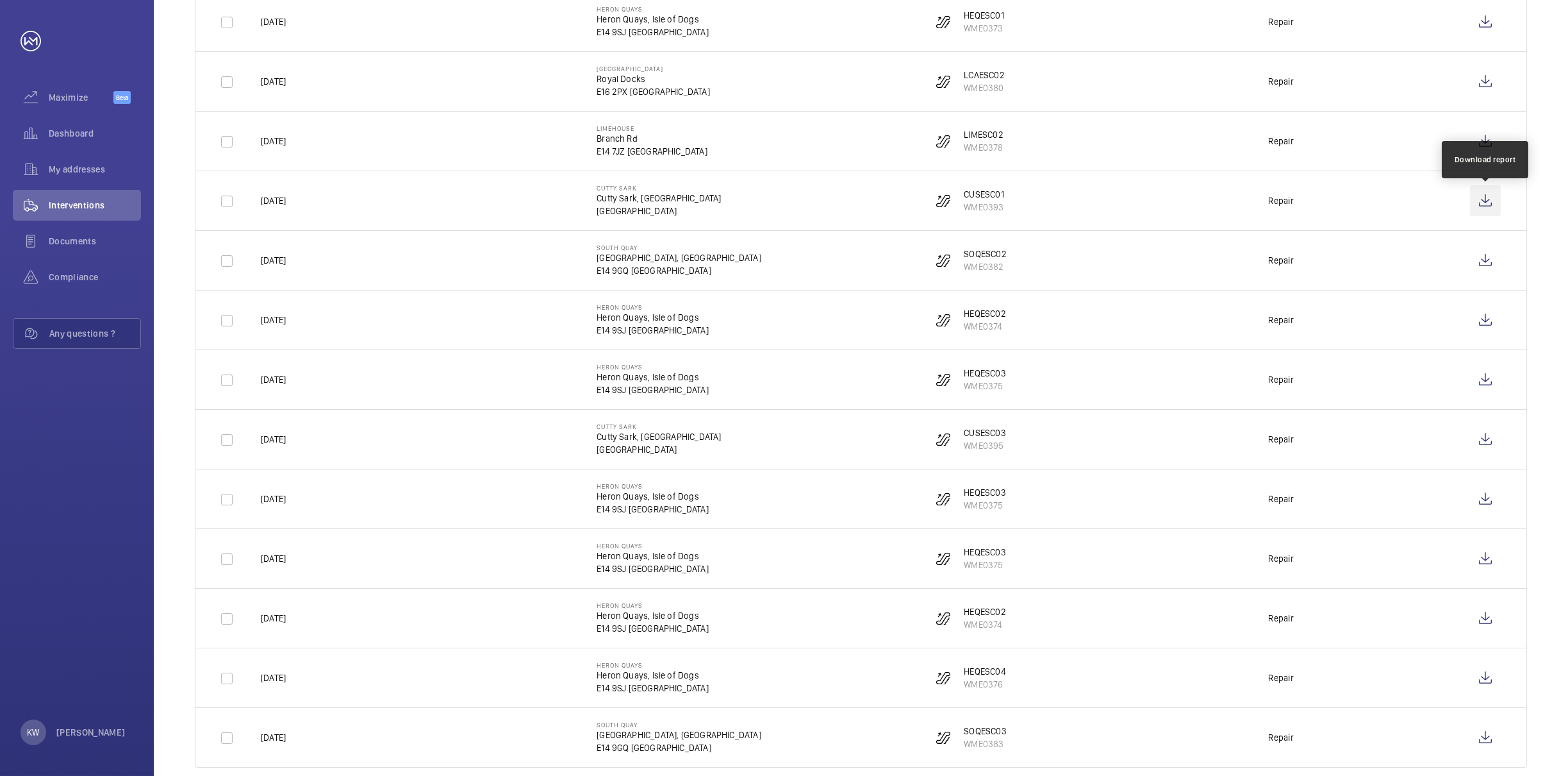
click at [1485, 206] on wm-front-icon-button at bounding box center [1485, 200] width 31 height 31
click at [1481, 260] on wm-front-icon-button at bounding box center [1485, 260] width 31 height 31
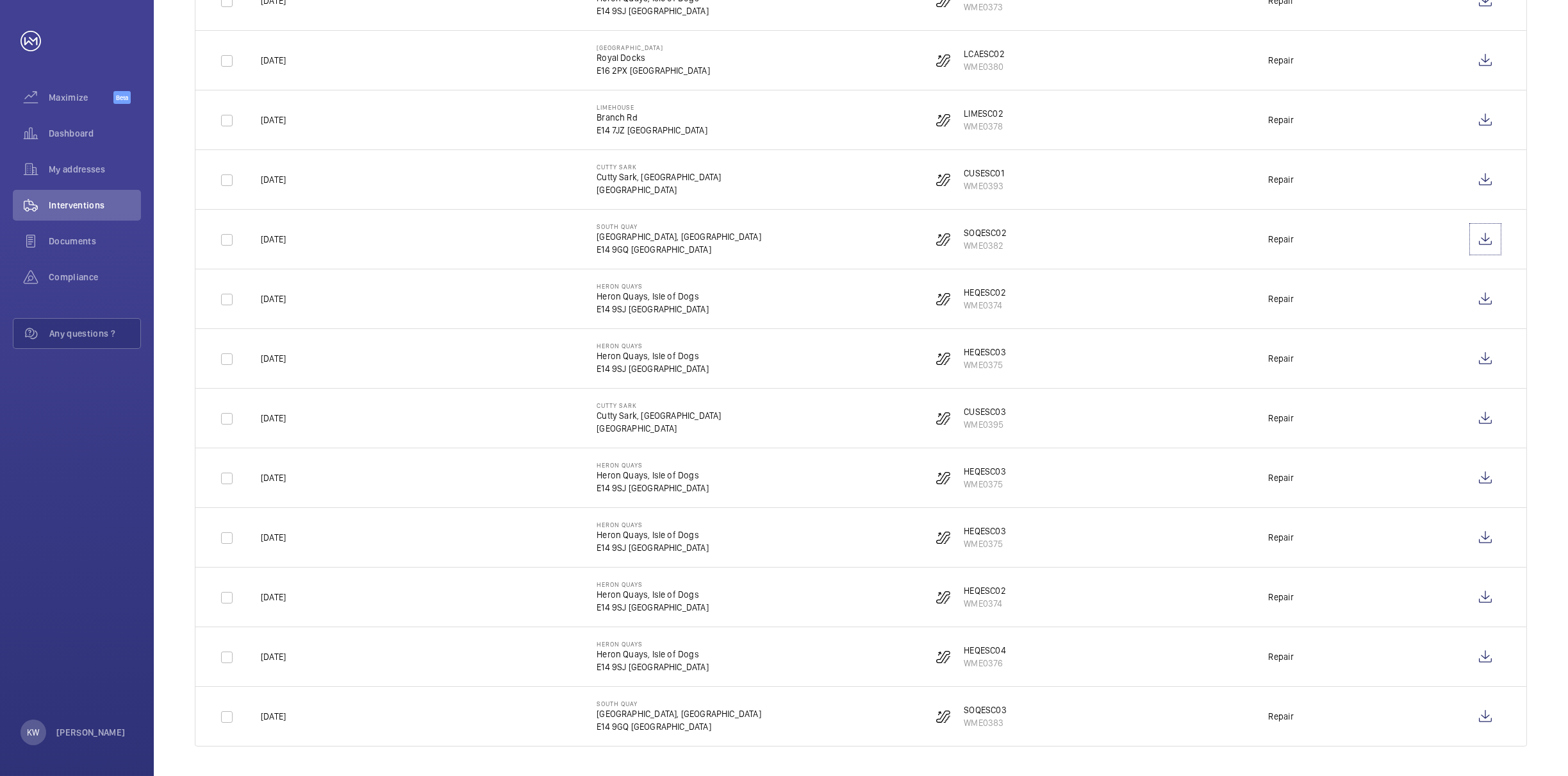
scroll to position [701, 0]
click at [1486, 289] on wm-front-icon-button at bounding box center [1485, 298] width 31 height 31
click at [1487, 358] on wm-front-icon-button at bounding box center [1485, 357] width 31 height 31
click at [1479, 418] on wm-front-icon-button at bounding box center [1485, 417] width 31 height 31
click at [1487, 471] on wm-front-icon-button at bounding box center [1485, 476] width 31 height 31
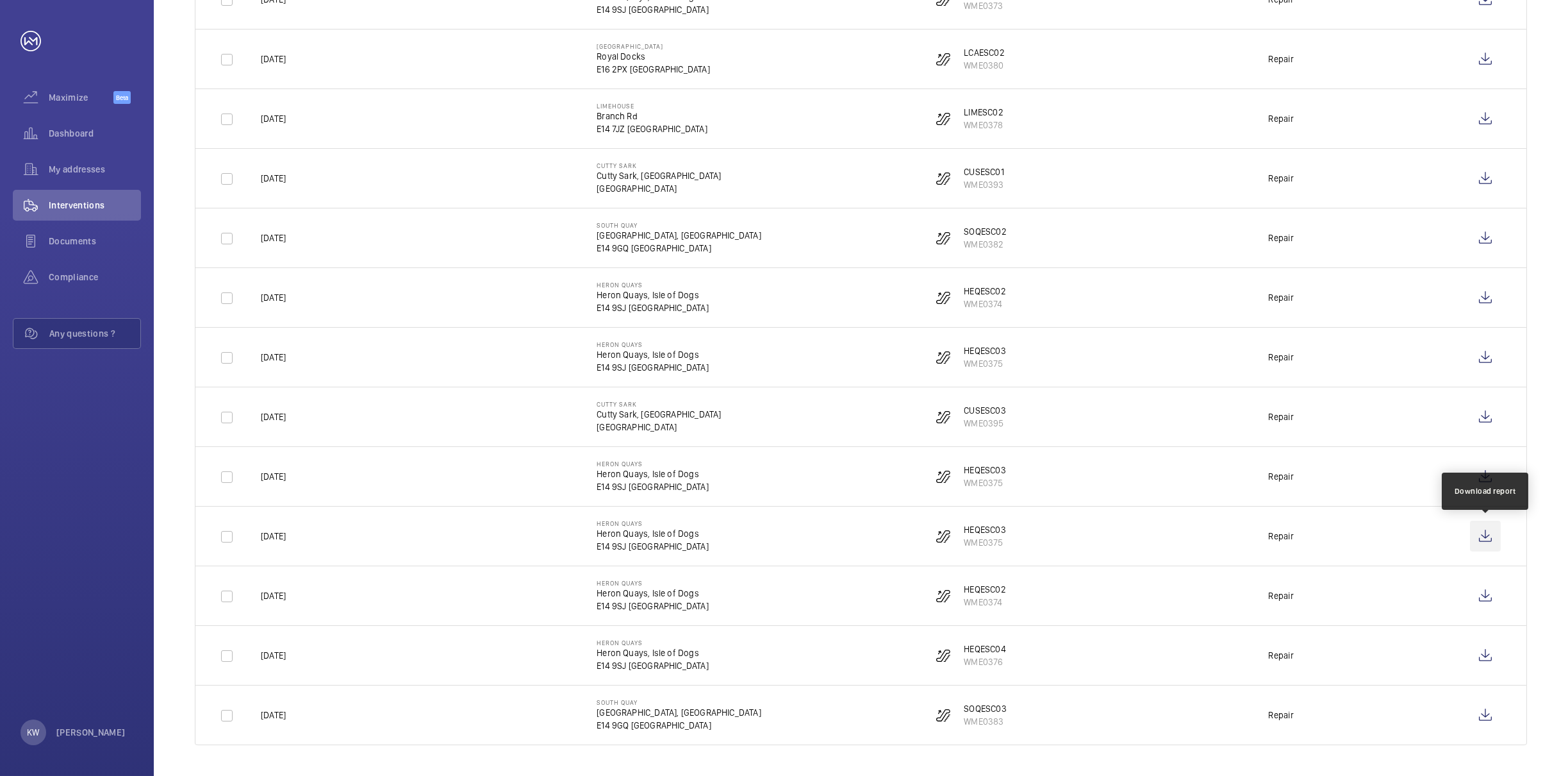
click at [1481, 538] on wm-front-icon-button at bounding box center [1485, 536] width 31 height 31
click at [1484, 599] on wm-front-icon-button at bounding box center [1485, 595] width 31 height 31
click at [1488, 658] on wm-front-icon-button at bounding box center [1485, 655] width 31 height 31
click at [1491, 710] on wm-front-icon-button at bounding box center [1485, 715] width 31 height 31
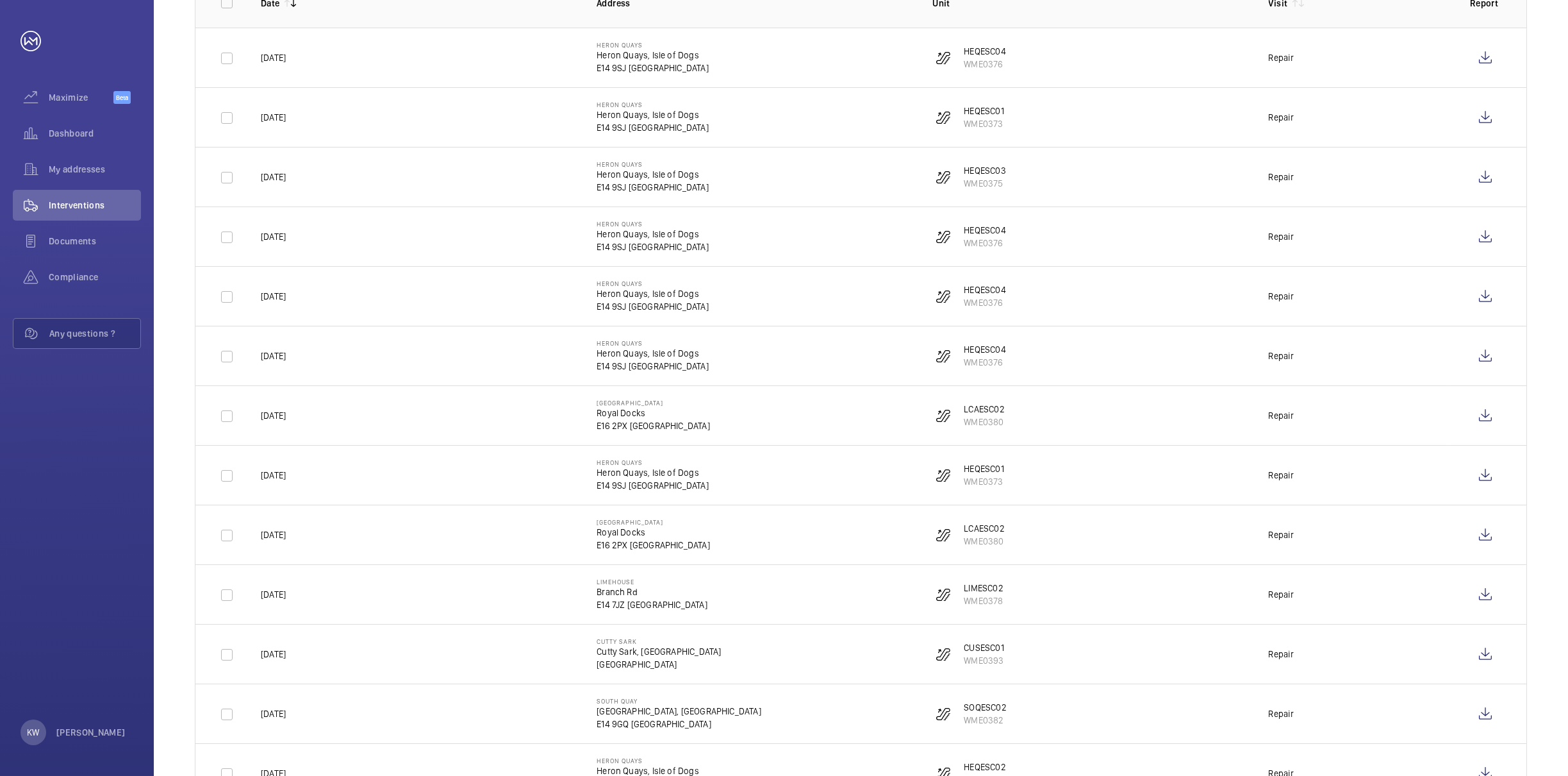
scroll to position [0, 0]
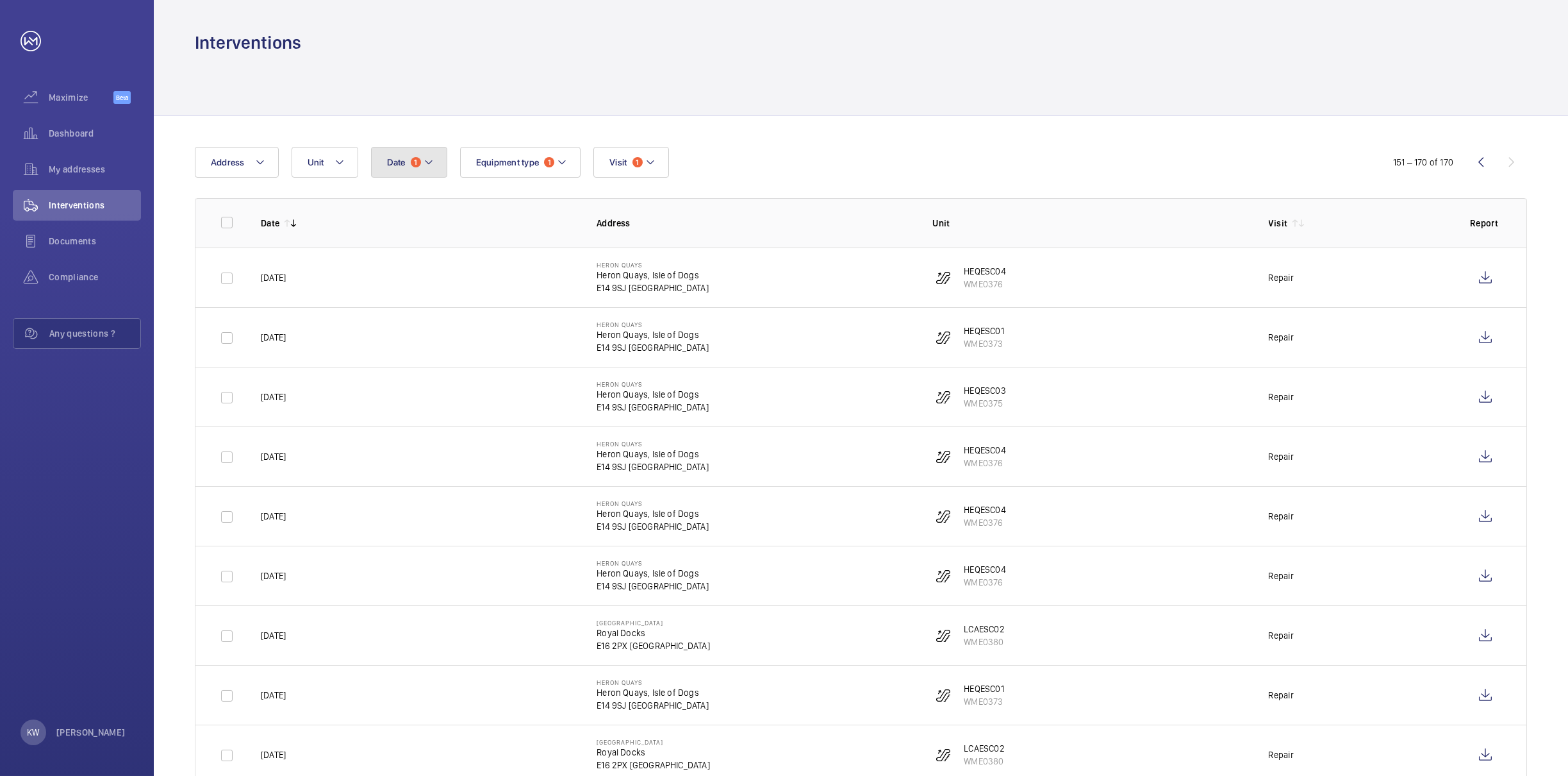
click at [407, 164] on button "Date 1" at bounding box center [409, 162] width 76 height 31
click at [450, 218] on input "[DATE]" at bounding box center [429, 216] width 90 height 32
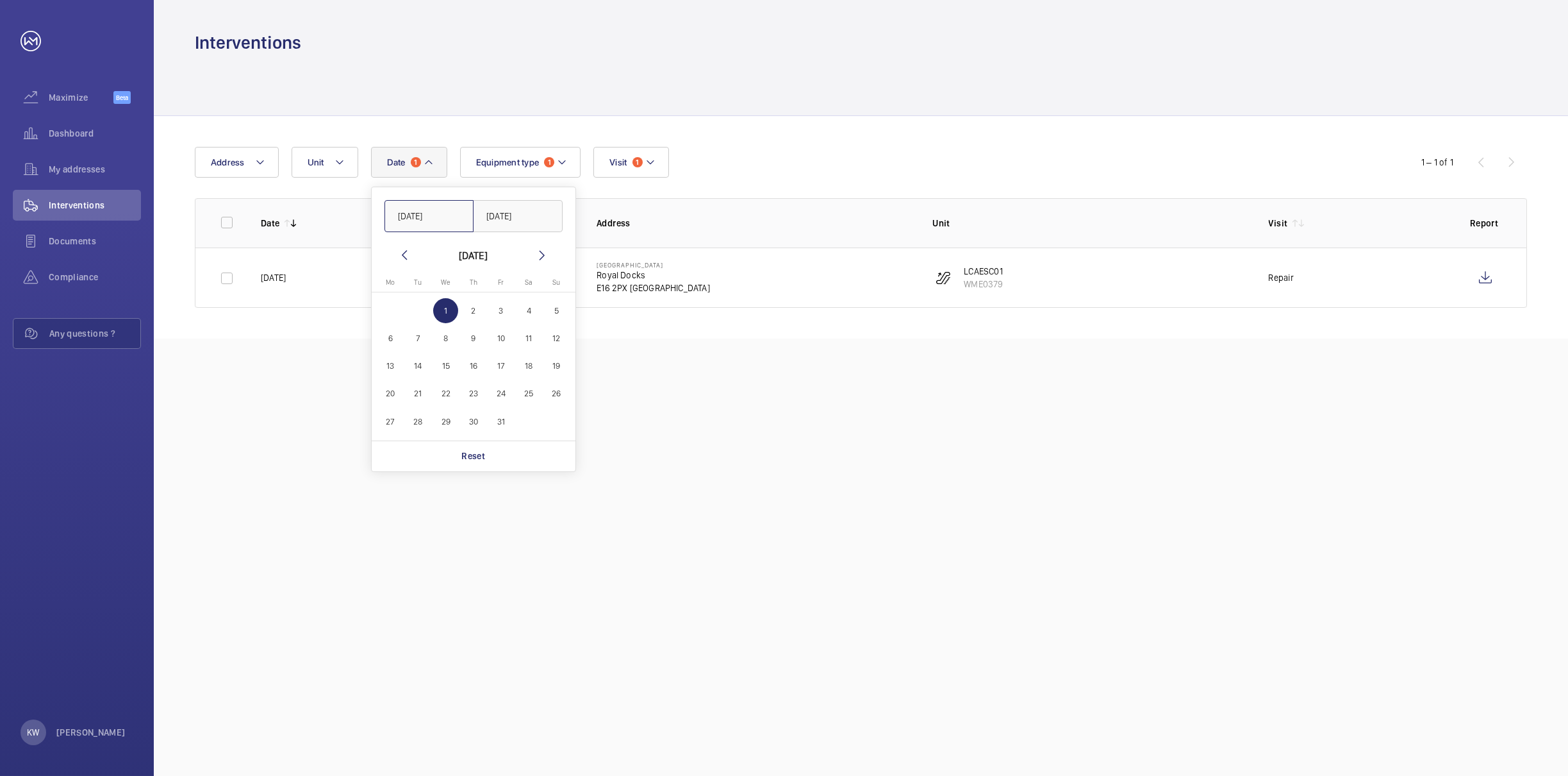
type input "[DATE]"
click at [536, 212] on input "[DATE]" at bounding box center [518, 216] width 90 height 32
type input "0"
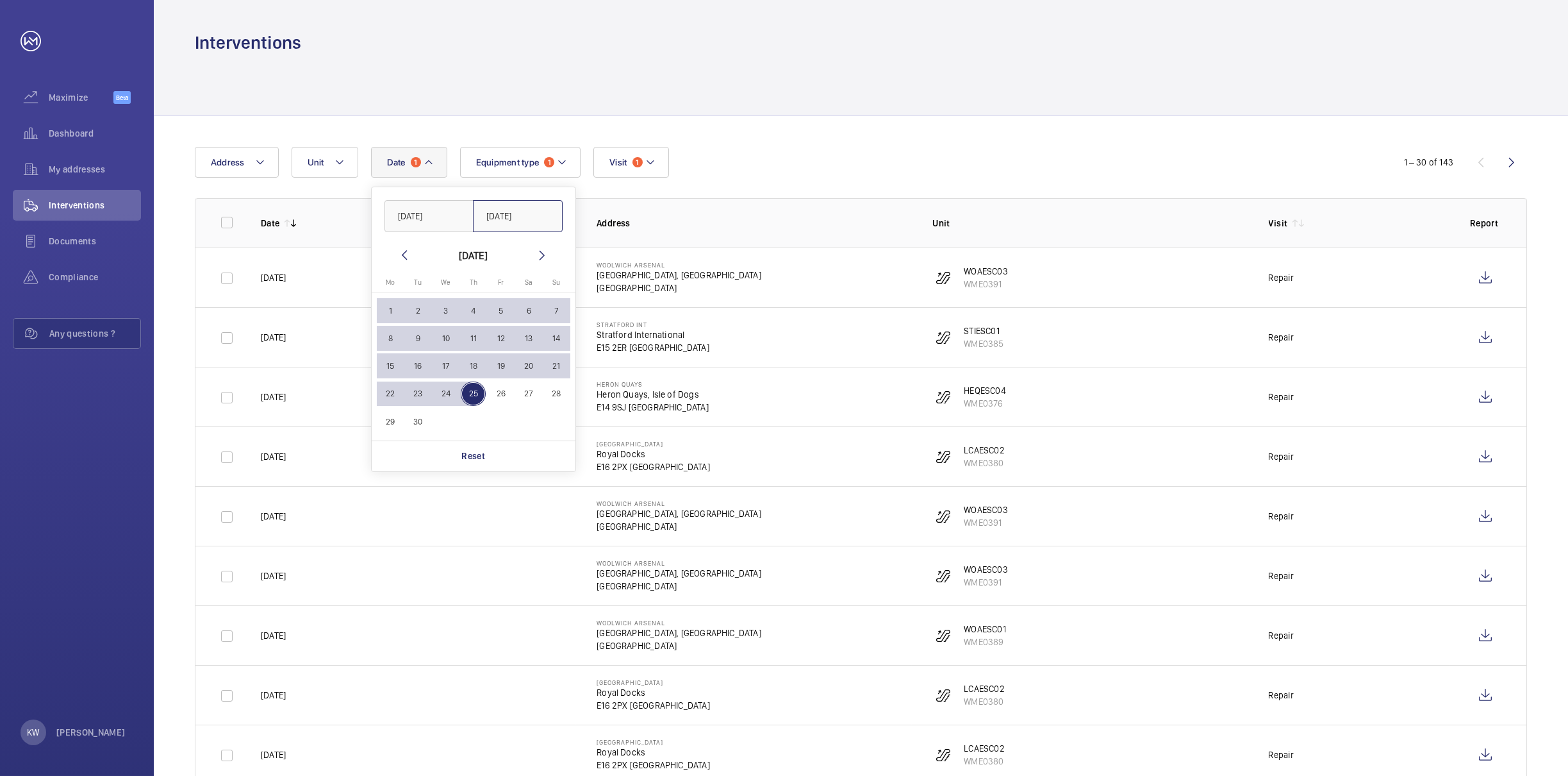
type input "[DATE]"
click at [998, 148] on div "Date 1 [DATE] [DATE] [DATE] [DATE] Mo [DATE] Tu [DATE] We [DATE] Th [DATE] Fr […" at bounding box center [784, 162] width 1178 height 31
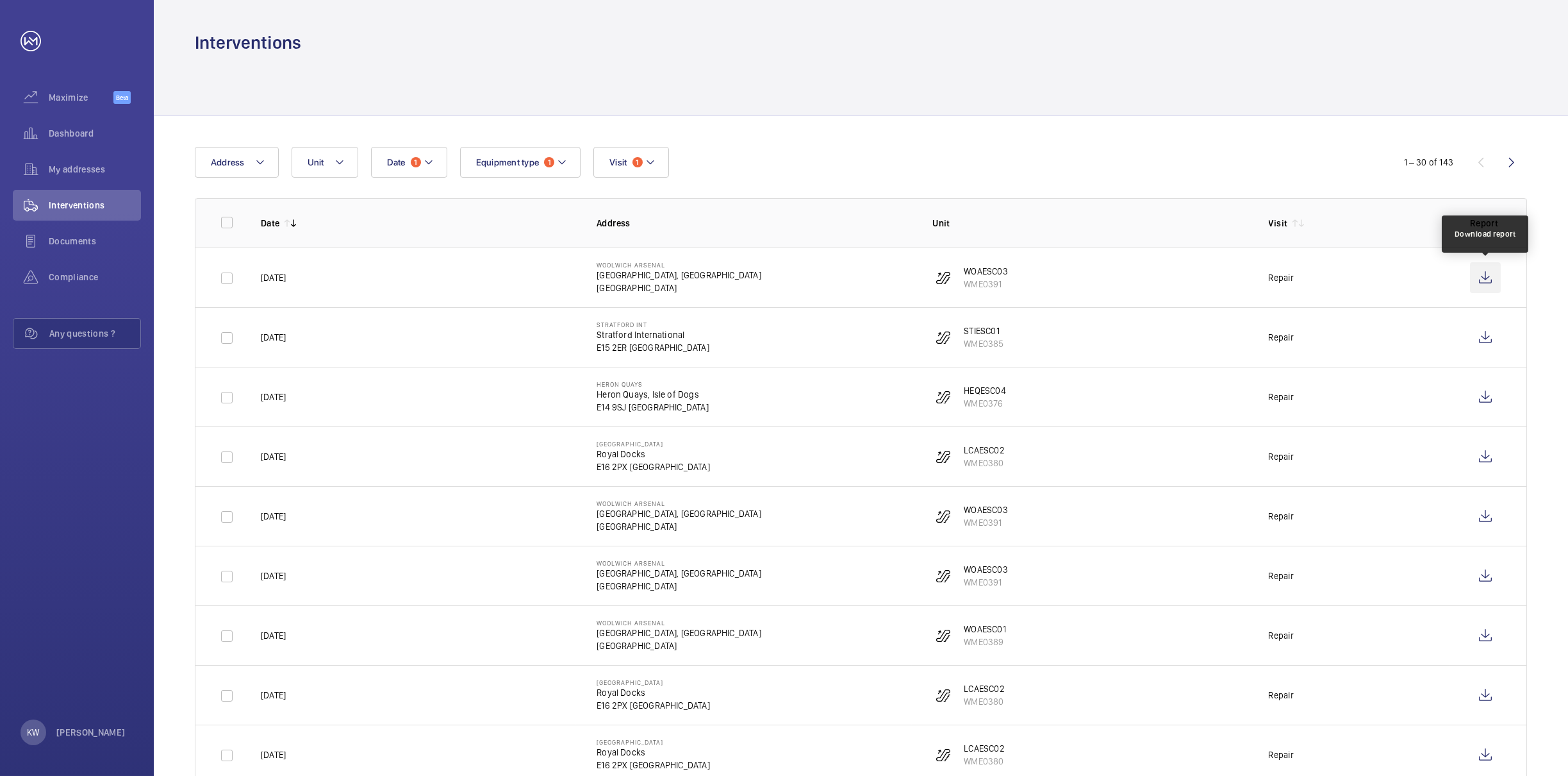
click at [1481, 278] on wm-front-icon-button at bounding box center [1485, 278] width 31 height 31
click at [1483, 336] on wm-front-icon-button at bounding box center [1485, 337] width 31 height 31
click at [1486, 394] on wm-front-icon-button at bounding box center [1485, 397] width 31 height 31
click at [1484, 451] on wm-front-icon-button at bounding box center [1485, 456] width 31 height 31
click at [1488, 514] on wm-front-icon-button at bounding box center [1485, 516] width 31 height 31
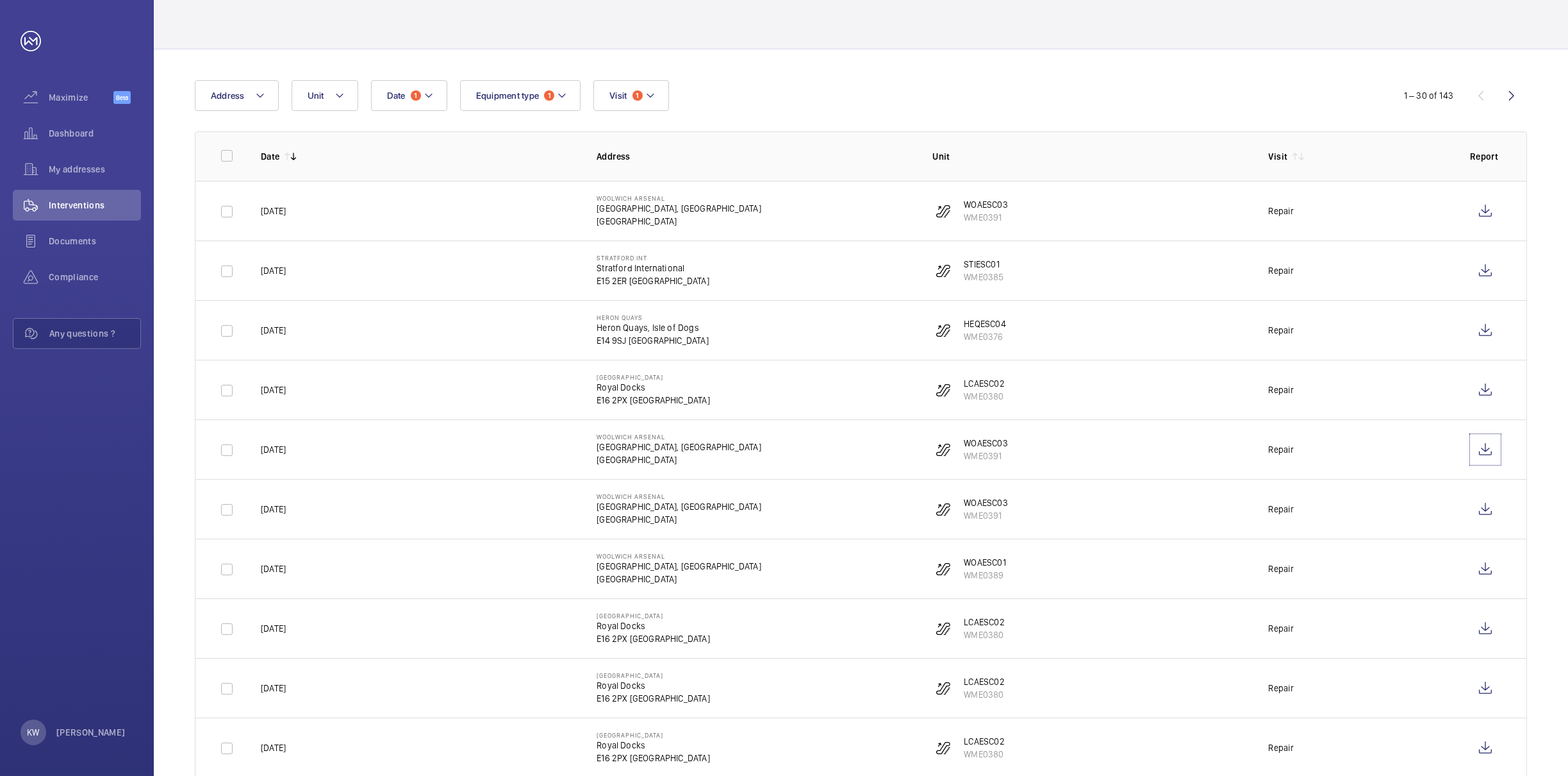
scroll to position [96, 0]
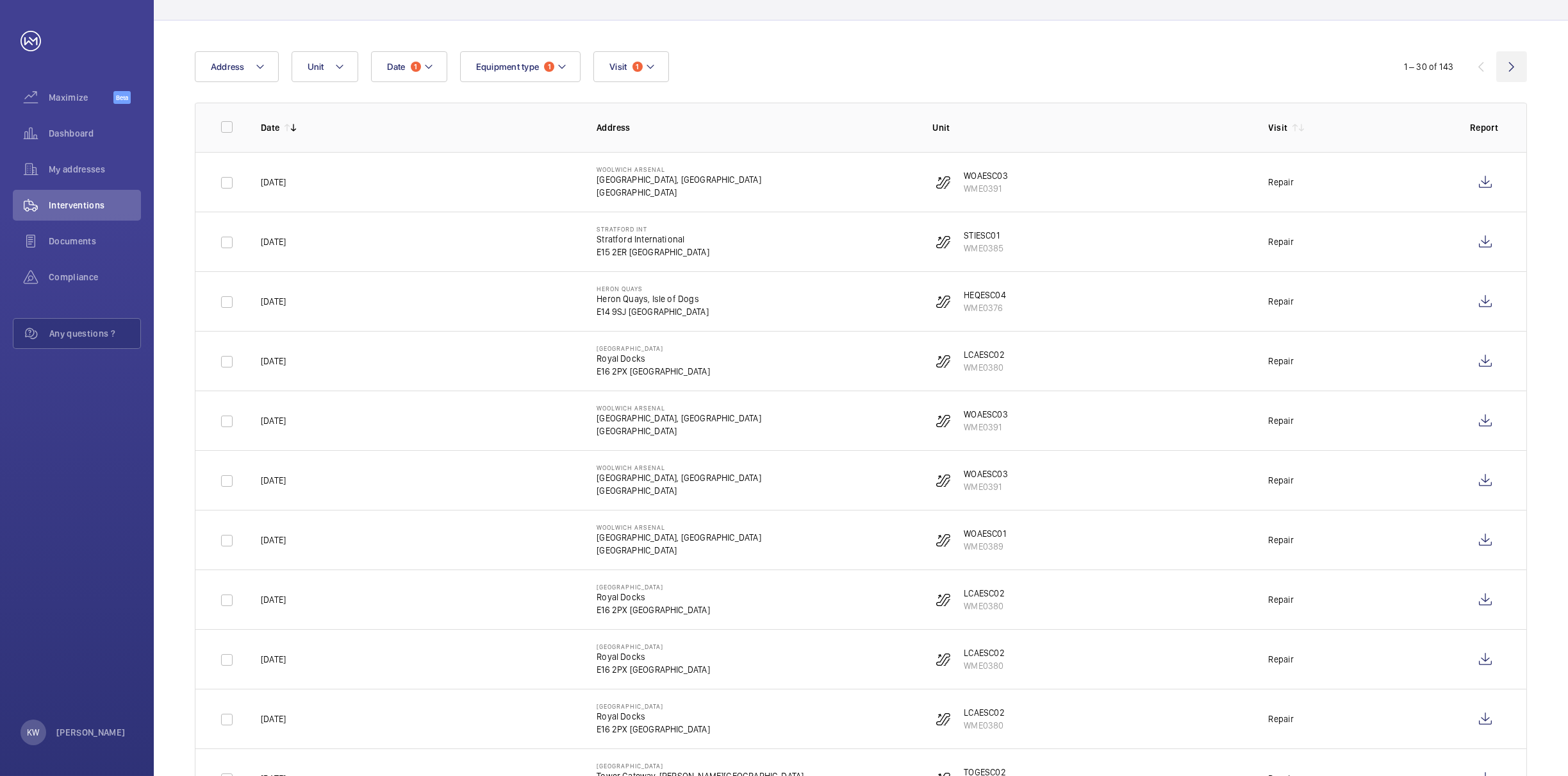
click at [1514, 67] on wm-front-icon-button at bounding box center [1512, 67] width 31 height 31
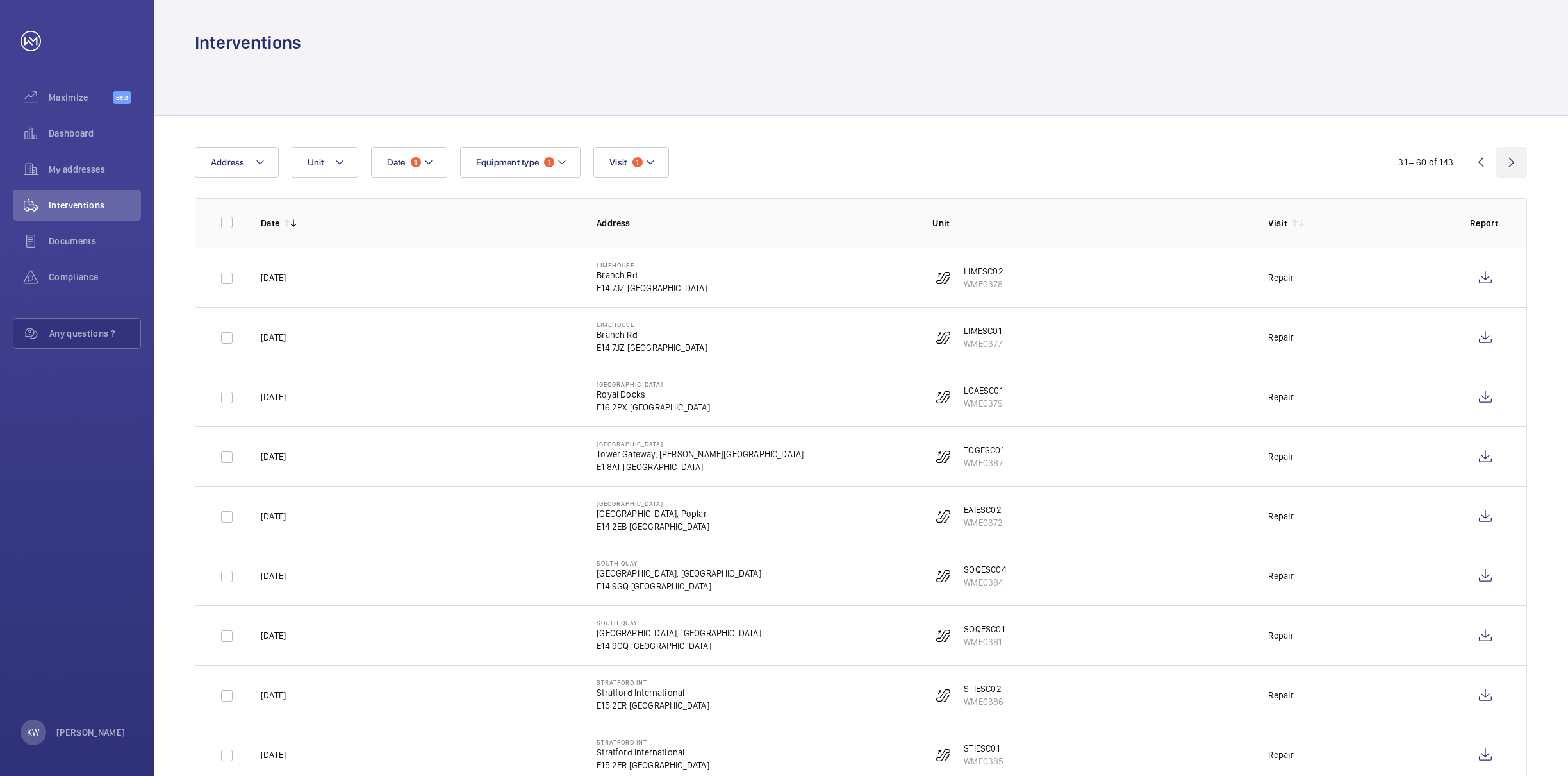
click at [1510, 163] on wm-front-icon-button at bounding box center [1512, 162] width 31 height 31
click at [1510, 163] on div "121 – 143 of 143" at bounding box center [1449, 162] width 156 height 15
click at [312, 164] on span "Unit" at bounding box center [316, 162] width 17 height 10
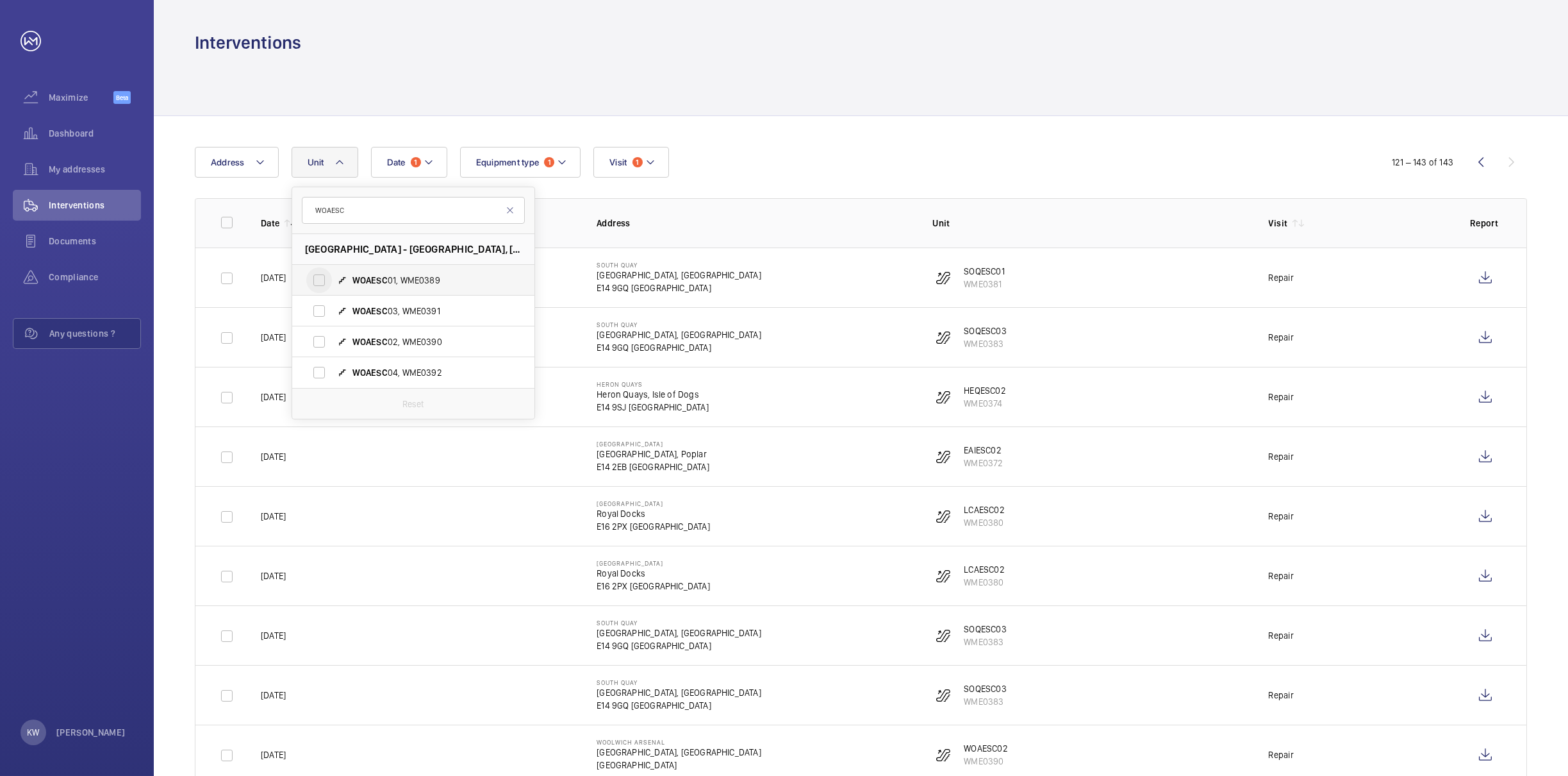
type input "WOAESC"
click at [317, 287] on input "WOAESC 01, WME0389" at bounding box center [319, 280] width 26 height 26
checkbox input "true"
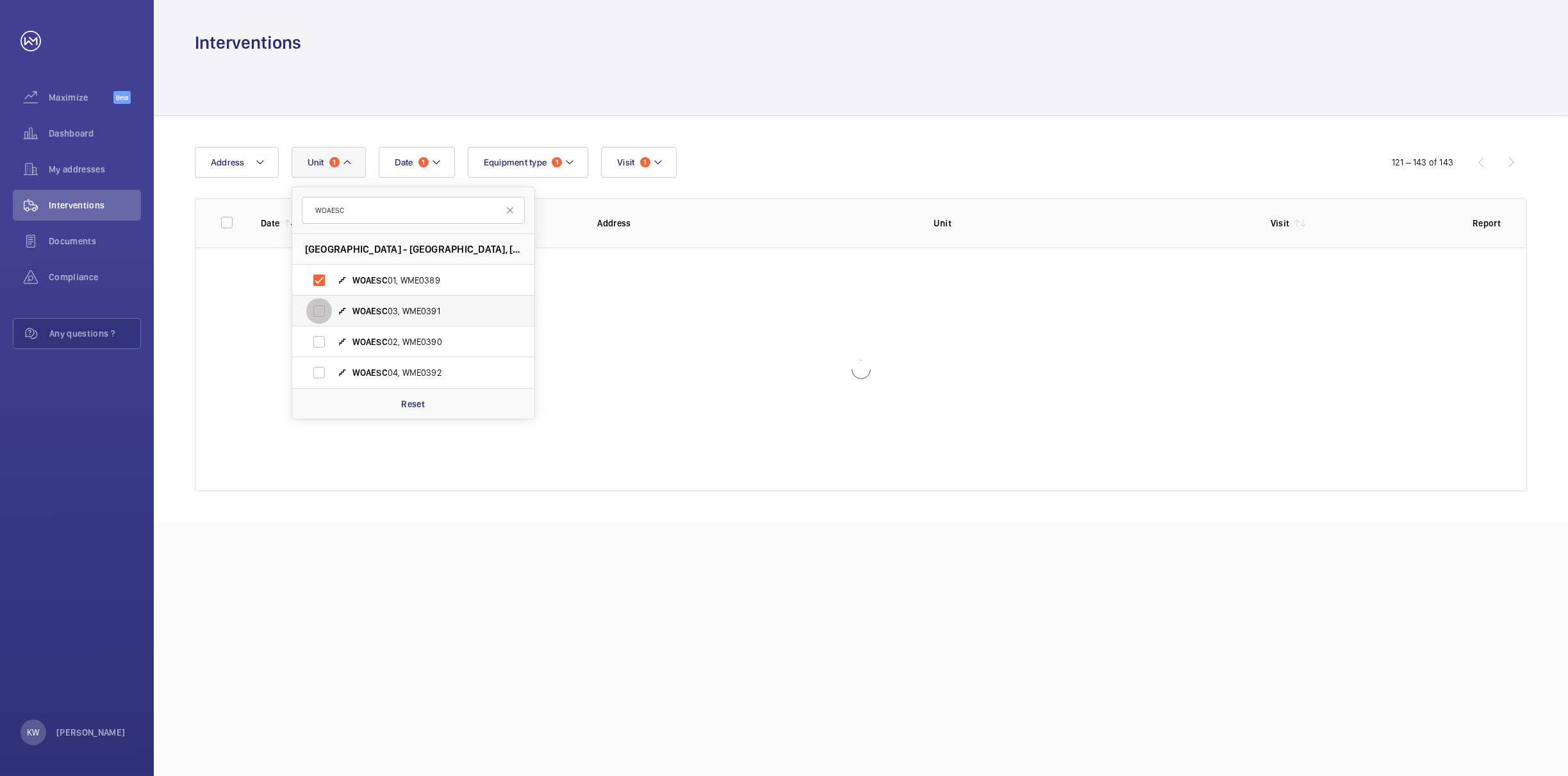
click at [317, 307] on input "WOAESC 03, WME0391" at bounding box center [319, 311] width 26 height 26
checkbox input "true"
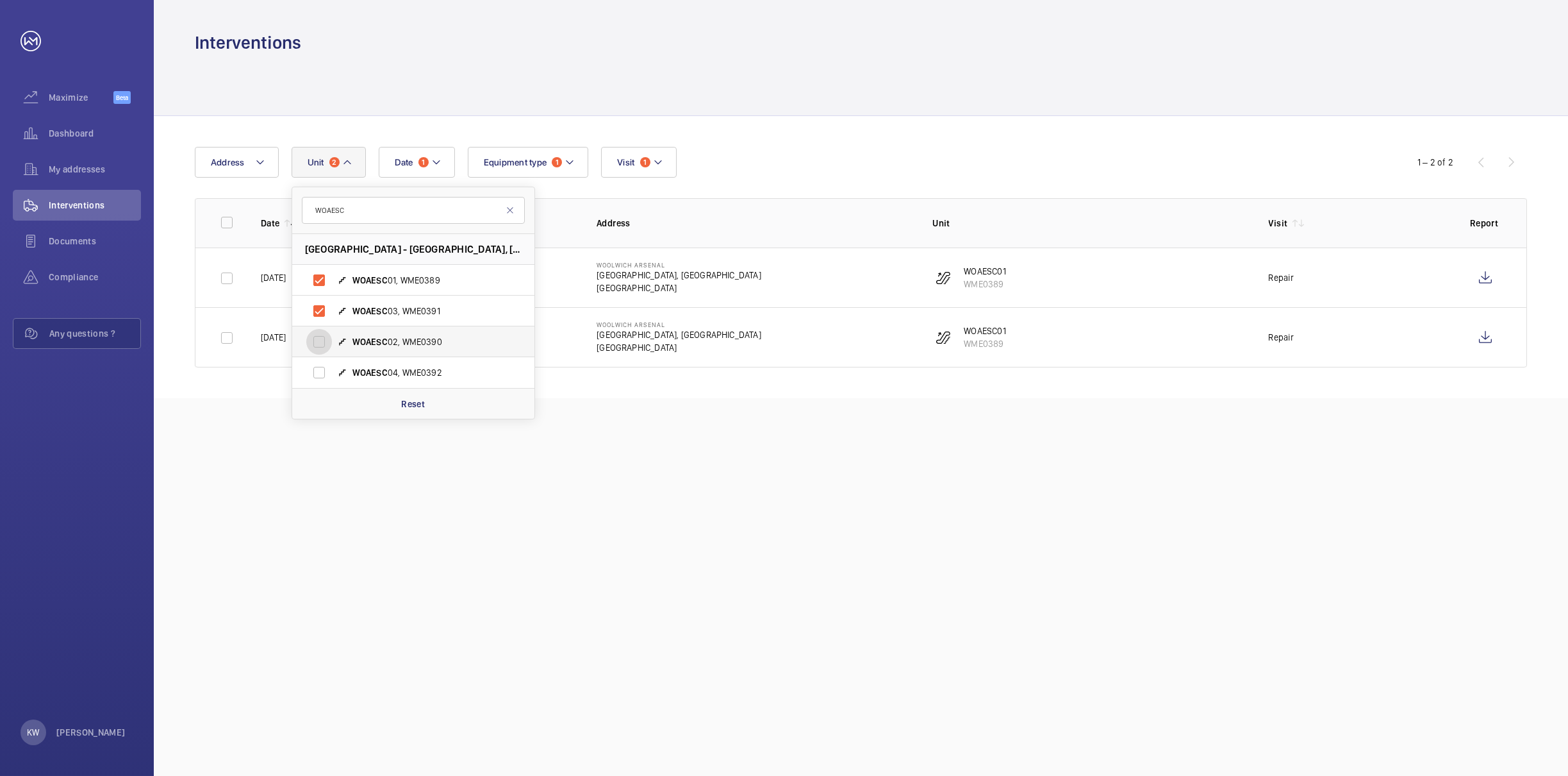
click at [317, 341] on input "WOAESC 02, WME0390" at bounding box center [319, 342] width 26 height 26
checkbox input "true"
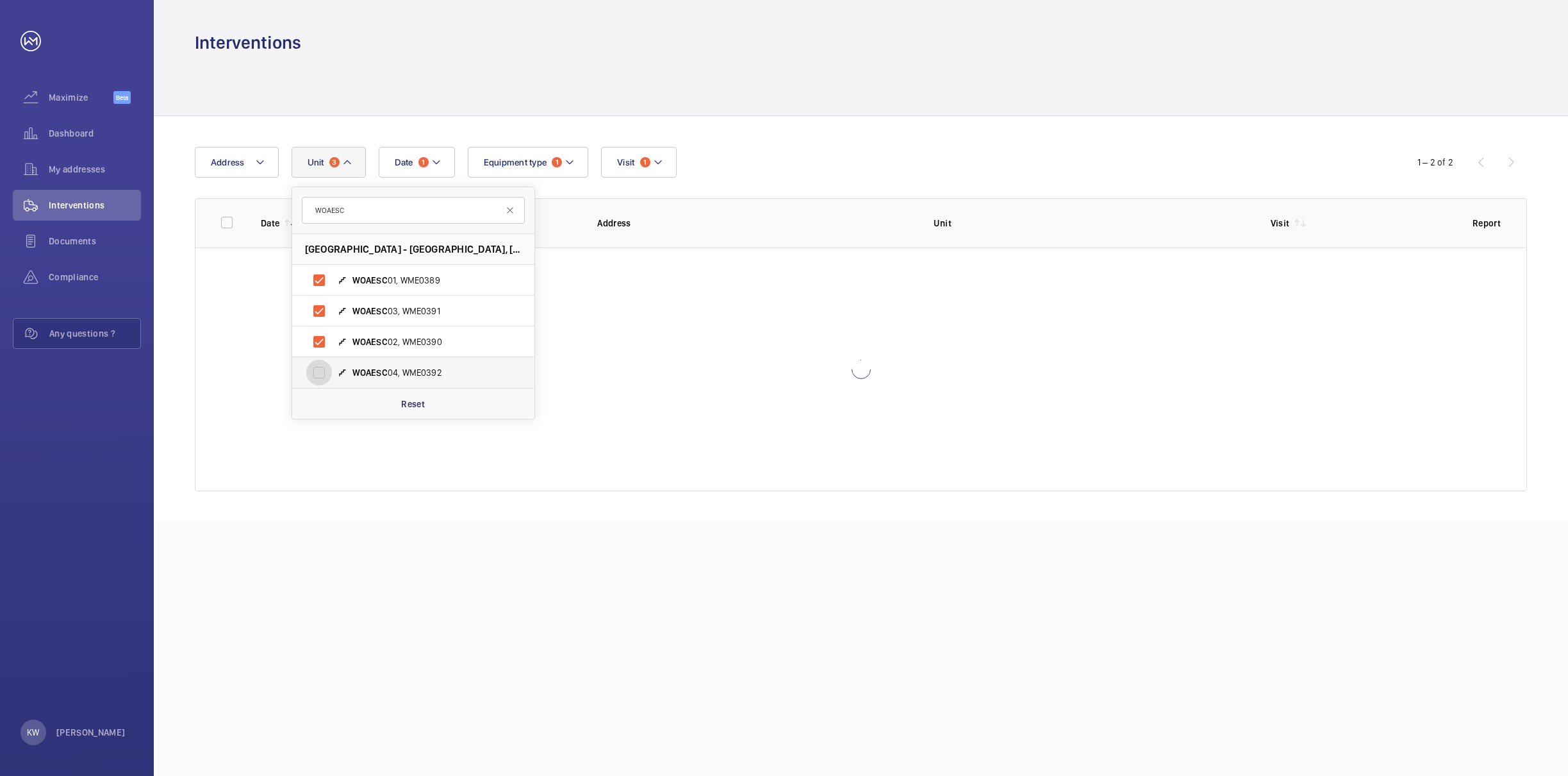
click at [319, 369] on input "WOAESC 04, WME0392" at bounding box center [319, 372] width 26 height 26
checkbox input "true"
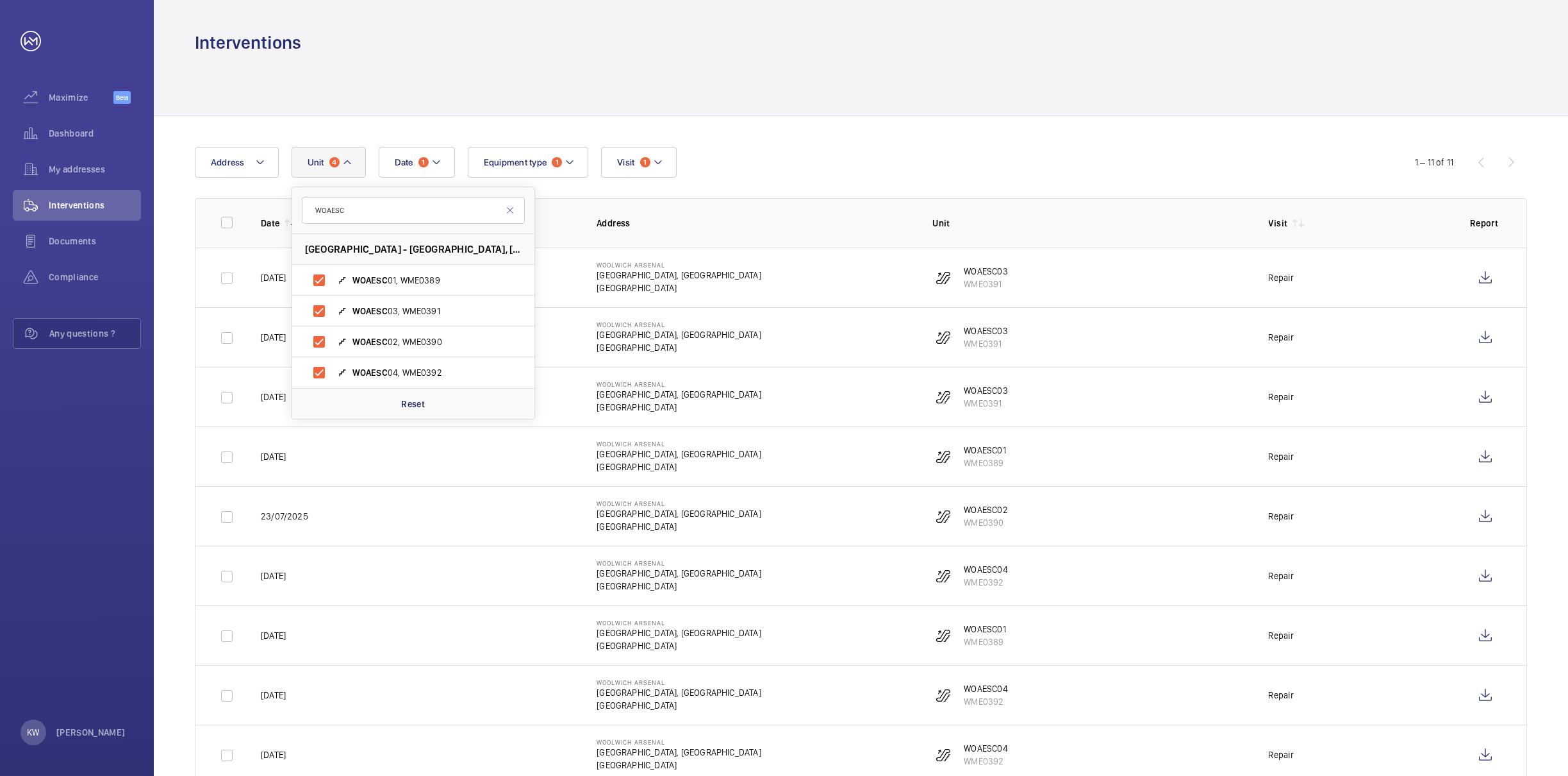
click at [941, 136] on div "Date 1 Address [STREET_ADDRESS] WOAESC 01, WME0389 WOAESC 03, WME0391 WOAESC 02…" at bounding box center [860, 526] width 1414 height 819
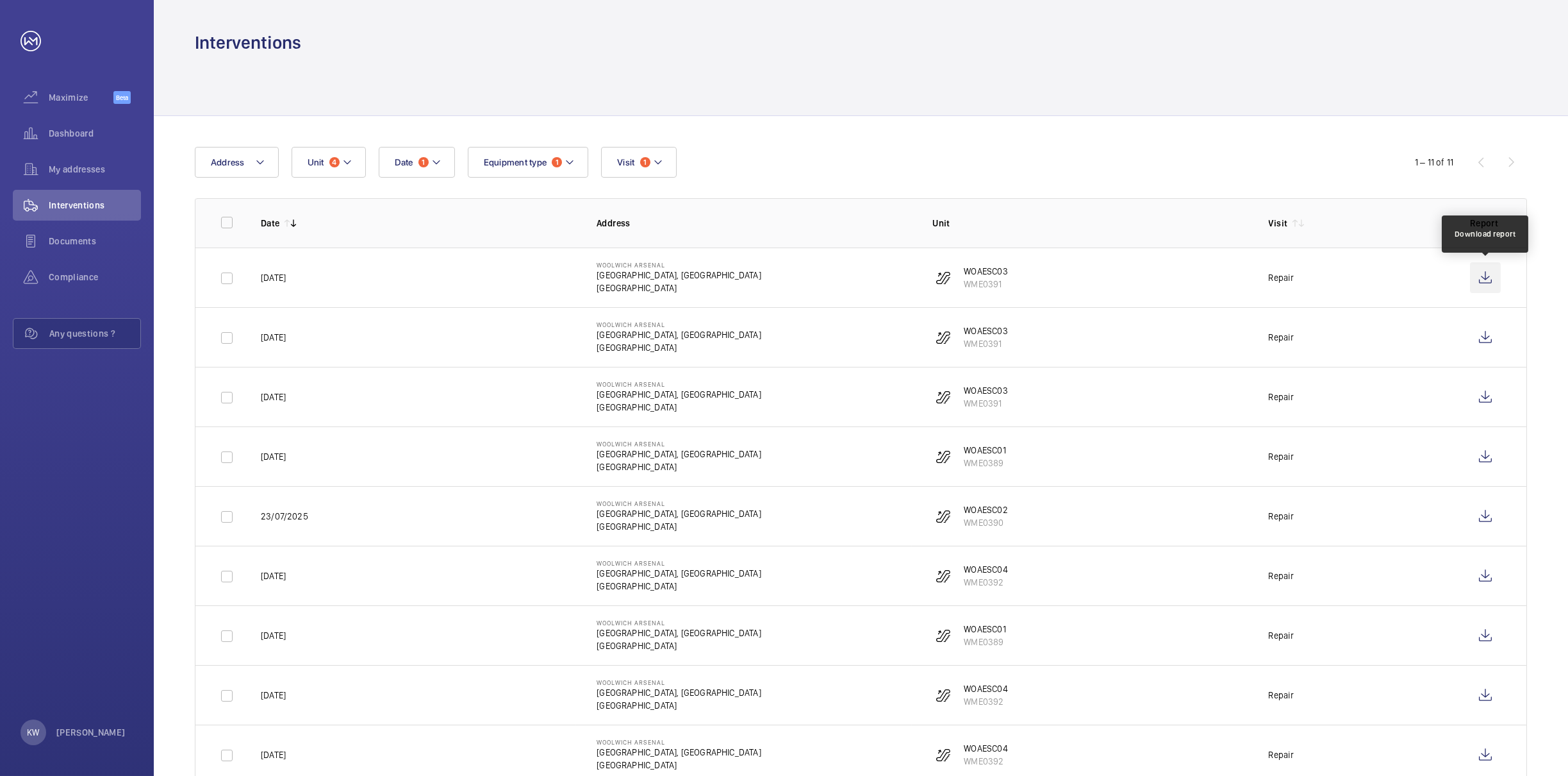
click at [1480, 275] on wm-front-icon-button at bounding box center [1485, 278] width 31 height 31
click at [298, 224] on mat-icon at bounding box center [294, 223] width 10 height 10
click at [1481, 277] on wm-front-icon-button at bounding box center [1485, 278] width 31 height 31
click at [1481, 335] on wm-front-icon-button at bounding box center [1485, 337] width 31 height 31
click at [1489, 396] on wm-front-icon-button at bounding box center [1485, 397] width 31 height 31
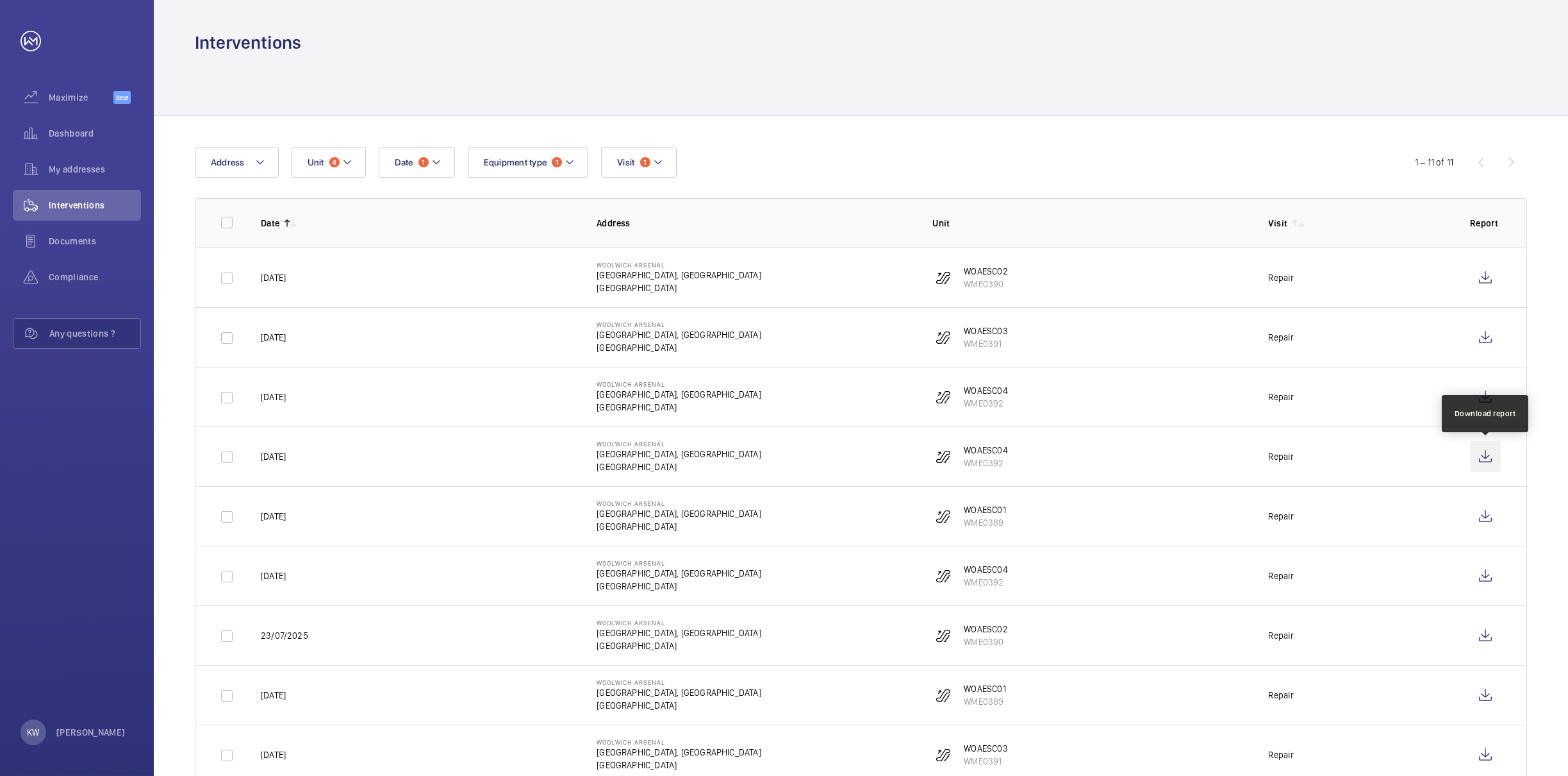
click at [1488, 459] on wm-front-icon-button at bounding box center [1485, 456] width 31 height 31
click at [1488, 521] on wm-front-icon-button at bounding box center [1485, 516] width 31 height 31
click at [1492, 574] on wm-front-icon-button at bounding box center [1485, 576] width 31 height 31
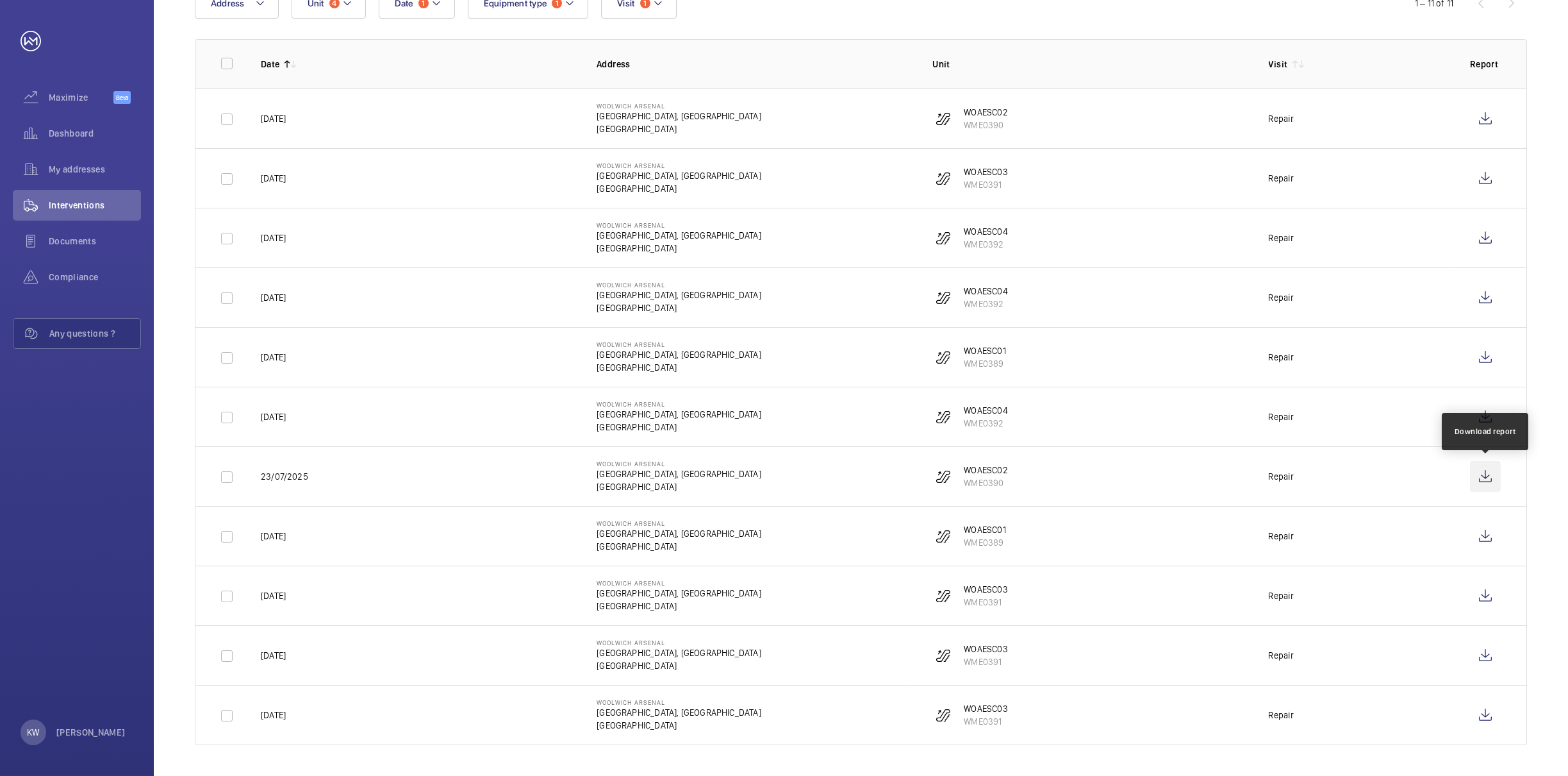
click at [1486, 477] on wm-front-icon-button at bounding box center [1485, 476] width 31 height 31
click at [1488, 530] on wm-front-icon-button at bounding box center [1485, 536] width 31 height 31
click at [1485, 600] on wm-front-icon-button at bounding box center [1485, 595] width 31 height 31
click at [1488, 658] on wm-front-icon-button at bounding box center [1485, 655] width 31 height 31
click at [1487, 724] on wm-front-icon-button at bounding box center [1485, 715] width 31 height 31
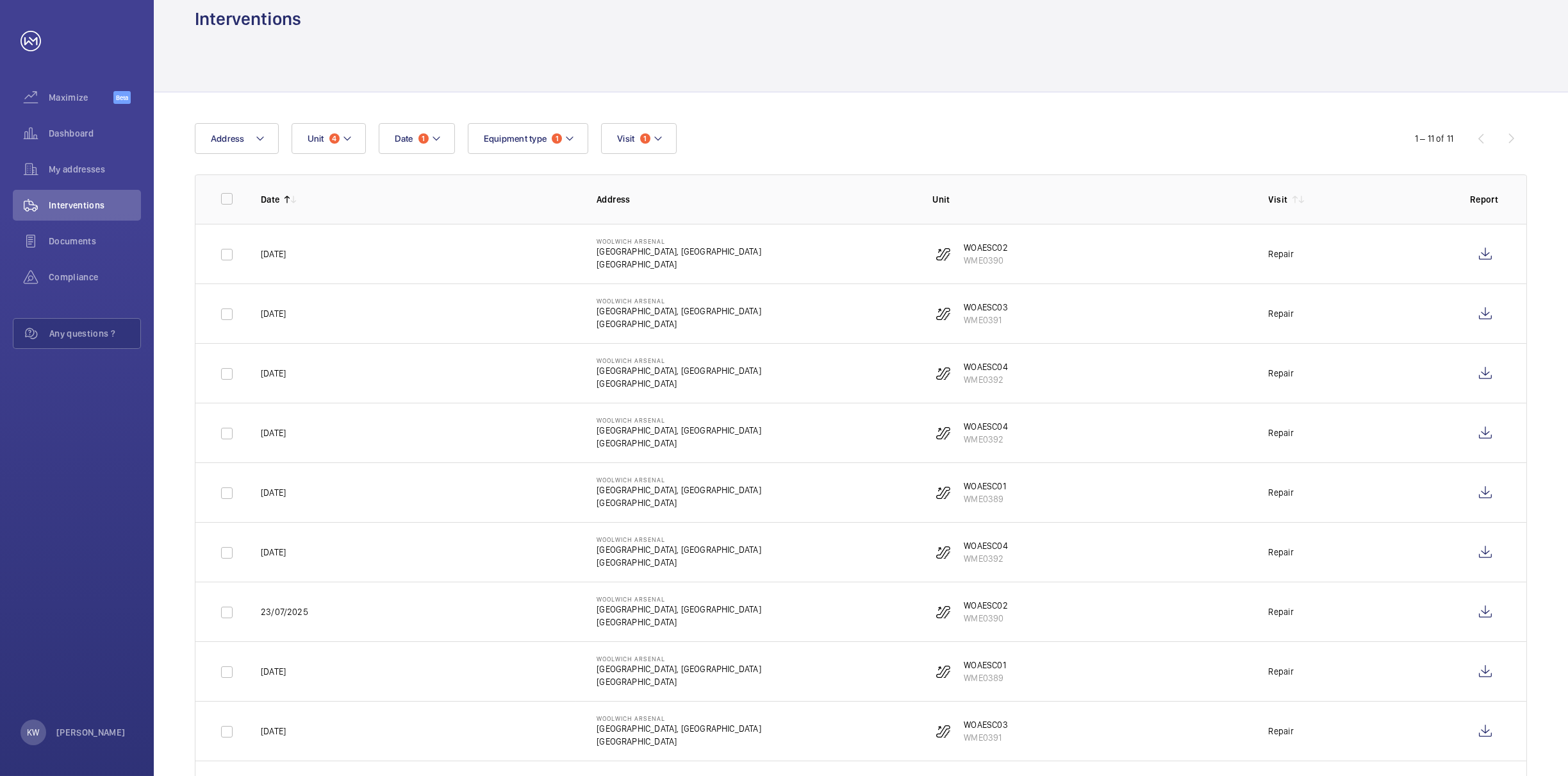
scroll to position [0, 0]
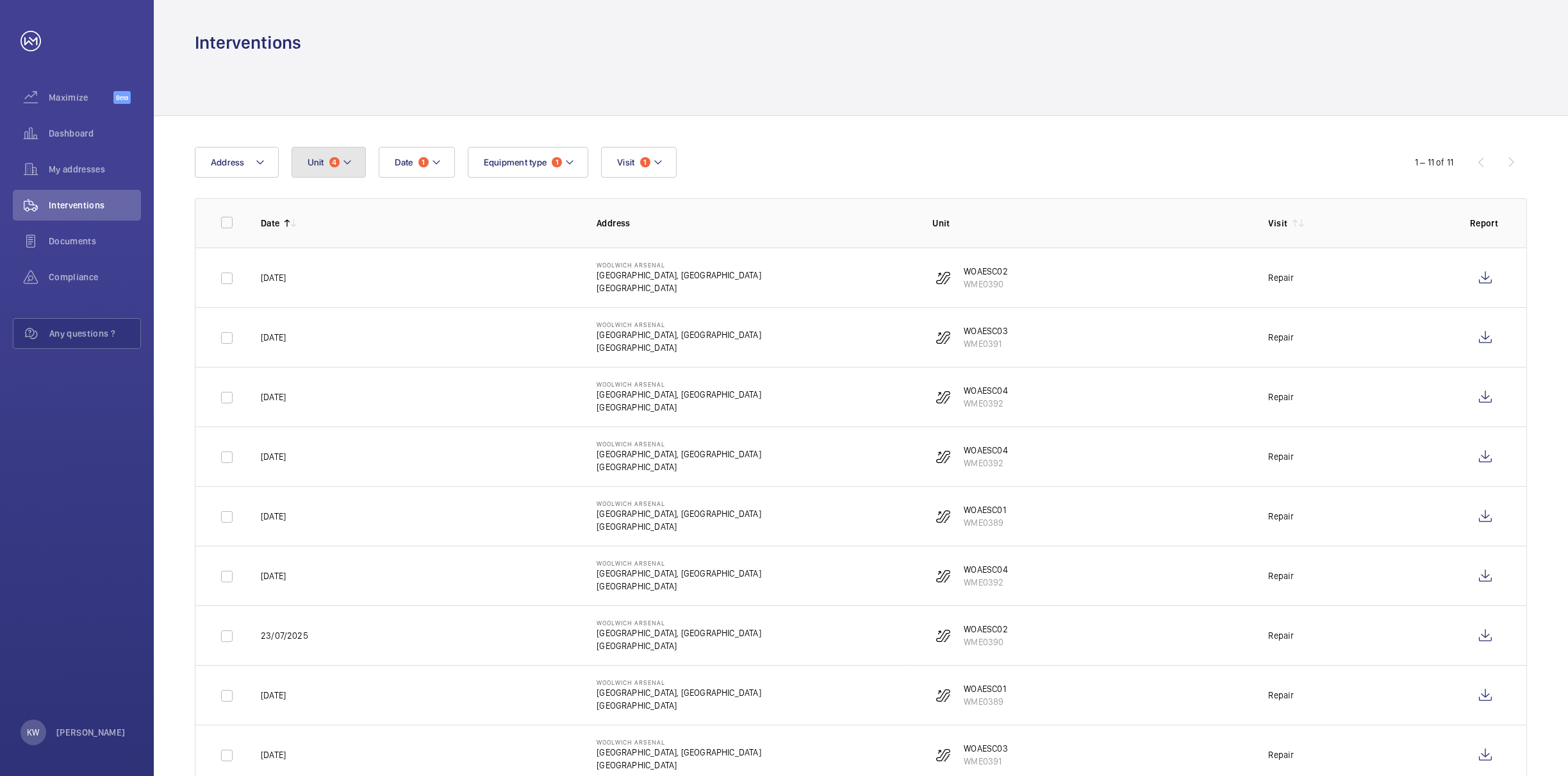
click at [334, 166] on span "4" at bounding box center [335, 162] width 10 height 10
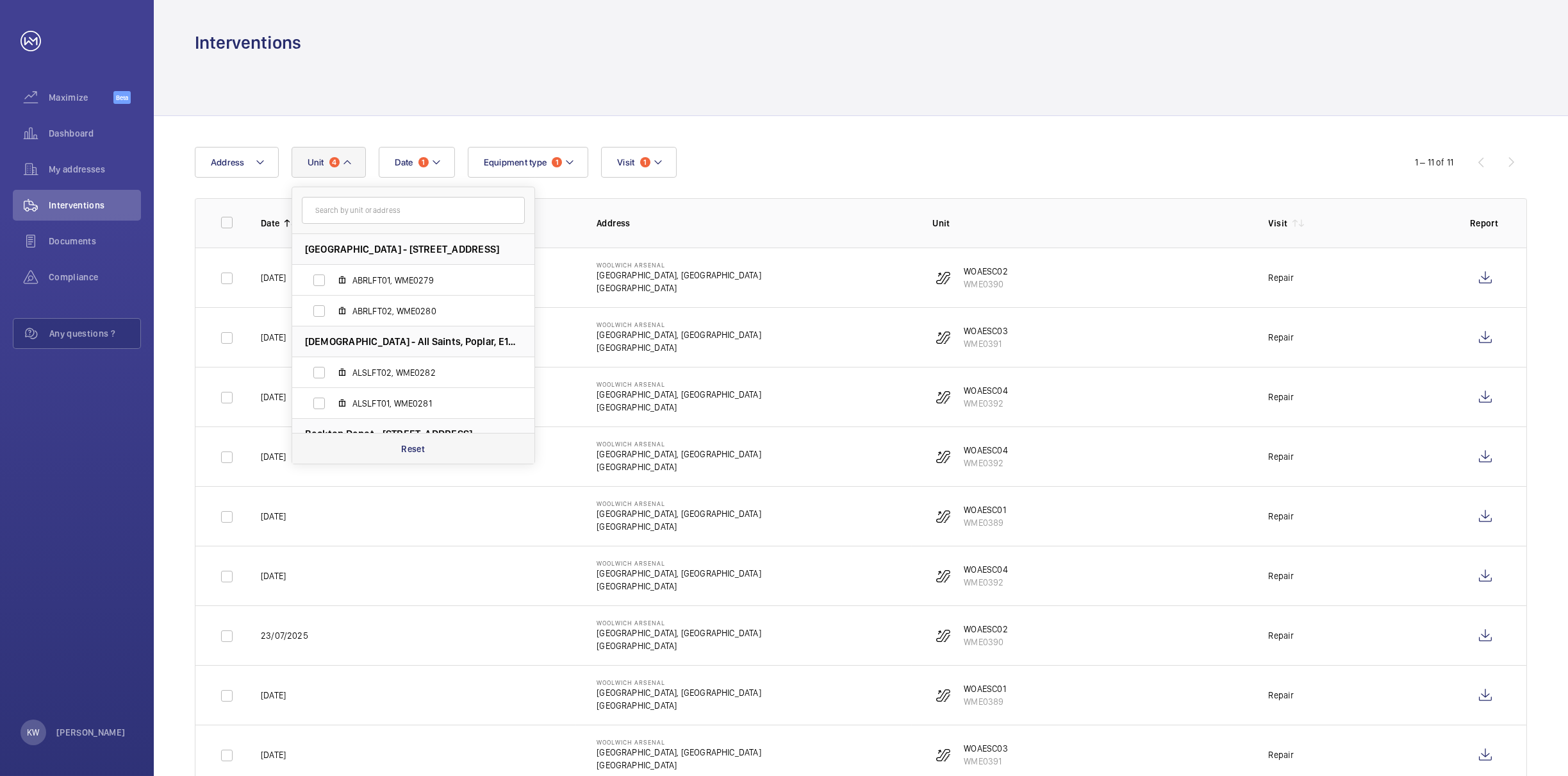
click at [414, 451] on p "Reset" at bounding box center [413, 449] width 23 height 13
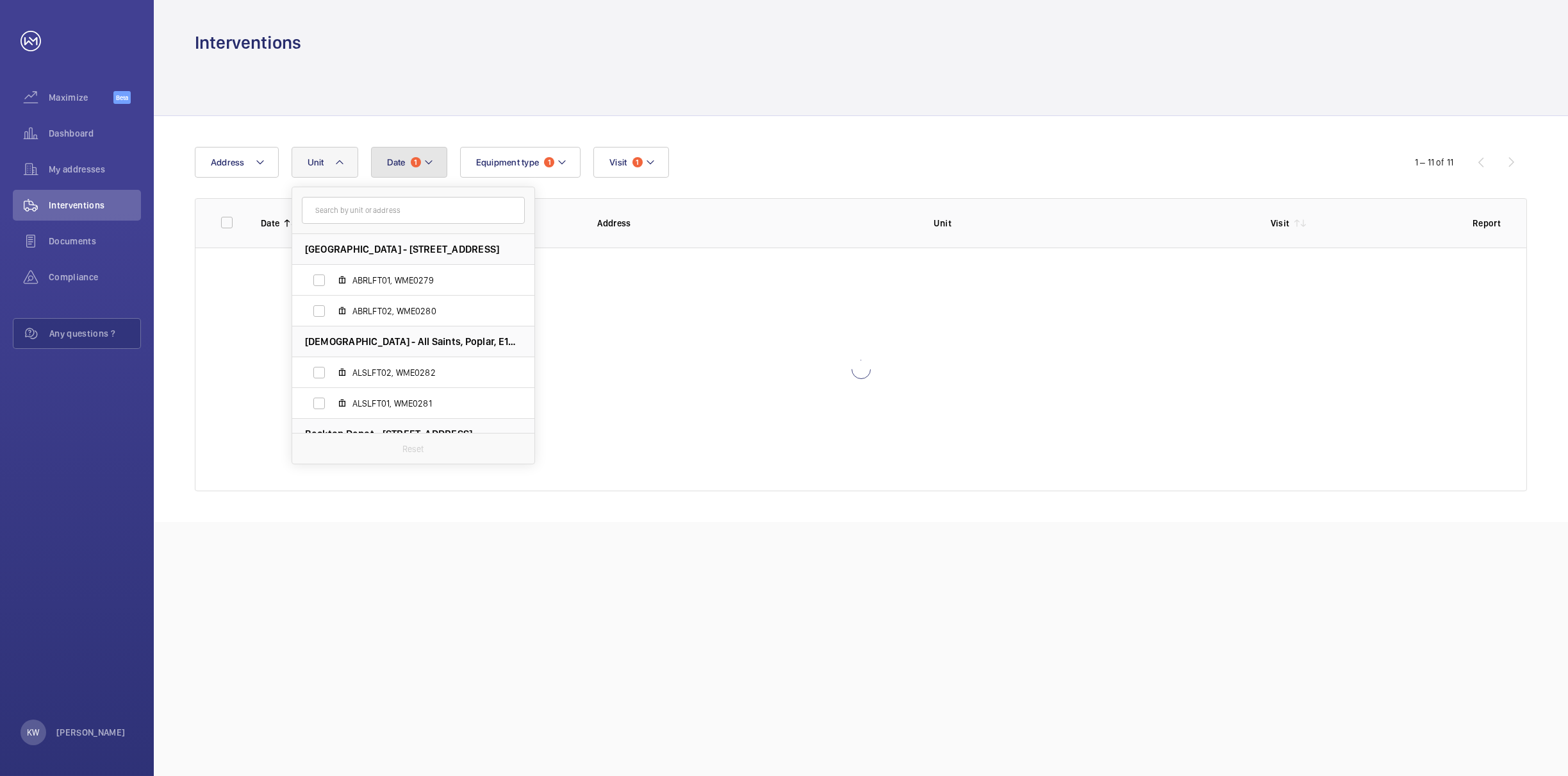
click at [429, 149] on button "Date 1" at bounding box center [409, 162] width 76 height 31
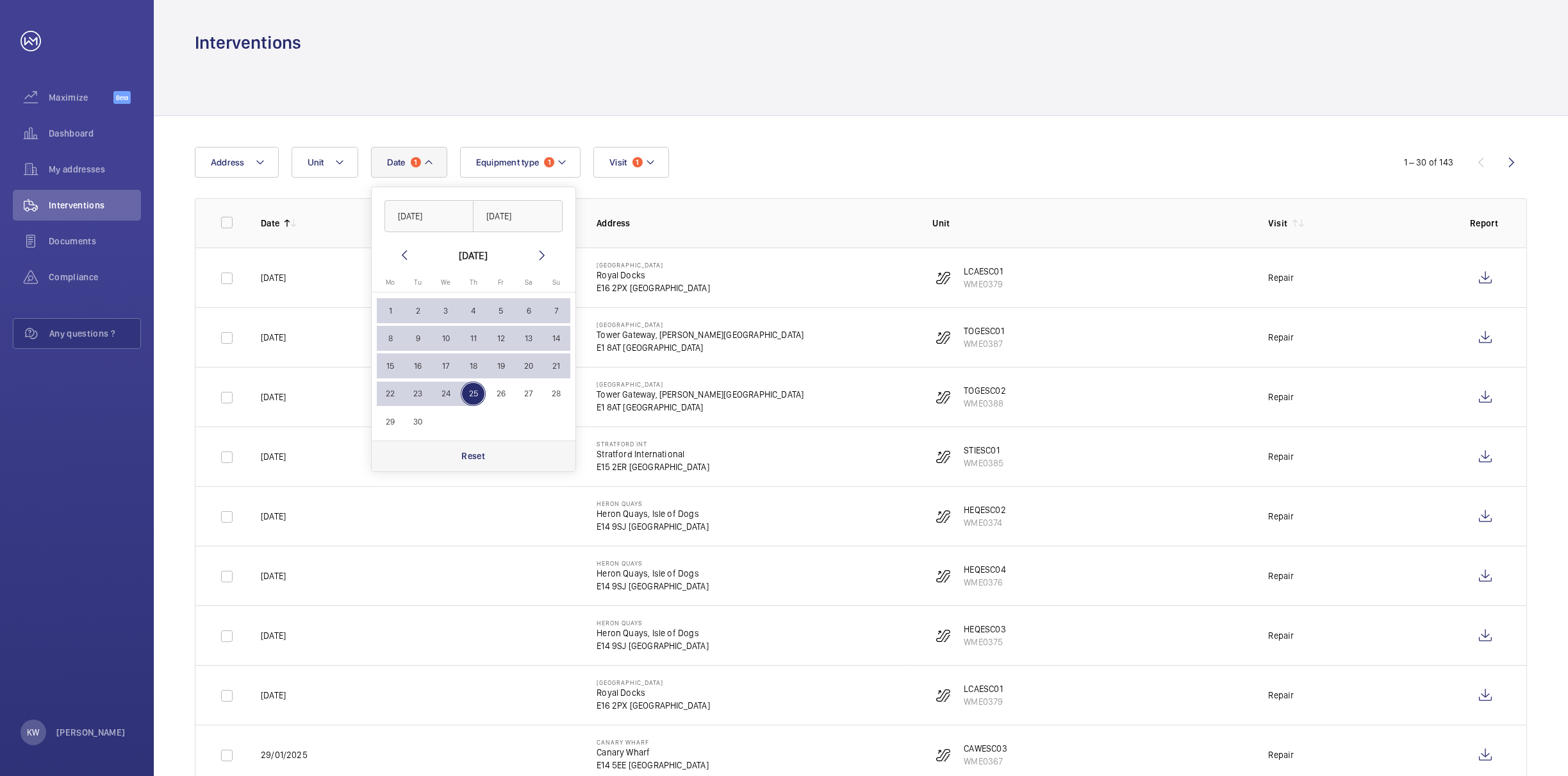
click at [477, 456] on p "Reset" at bounding box center [473, 456] width 23 height 13
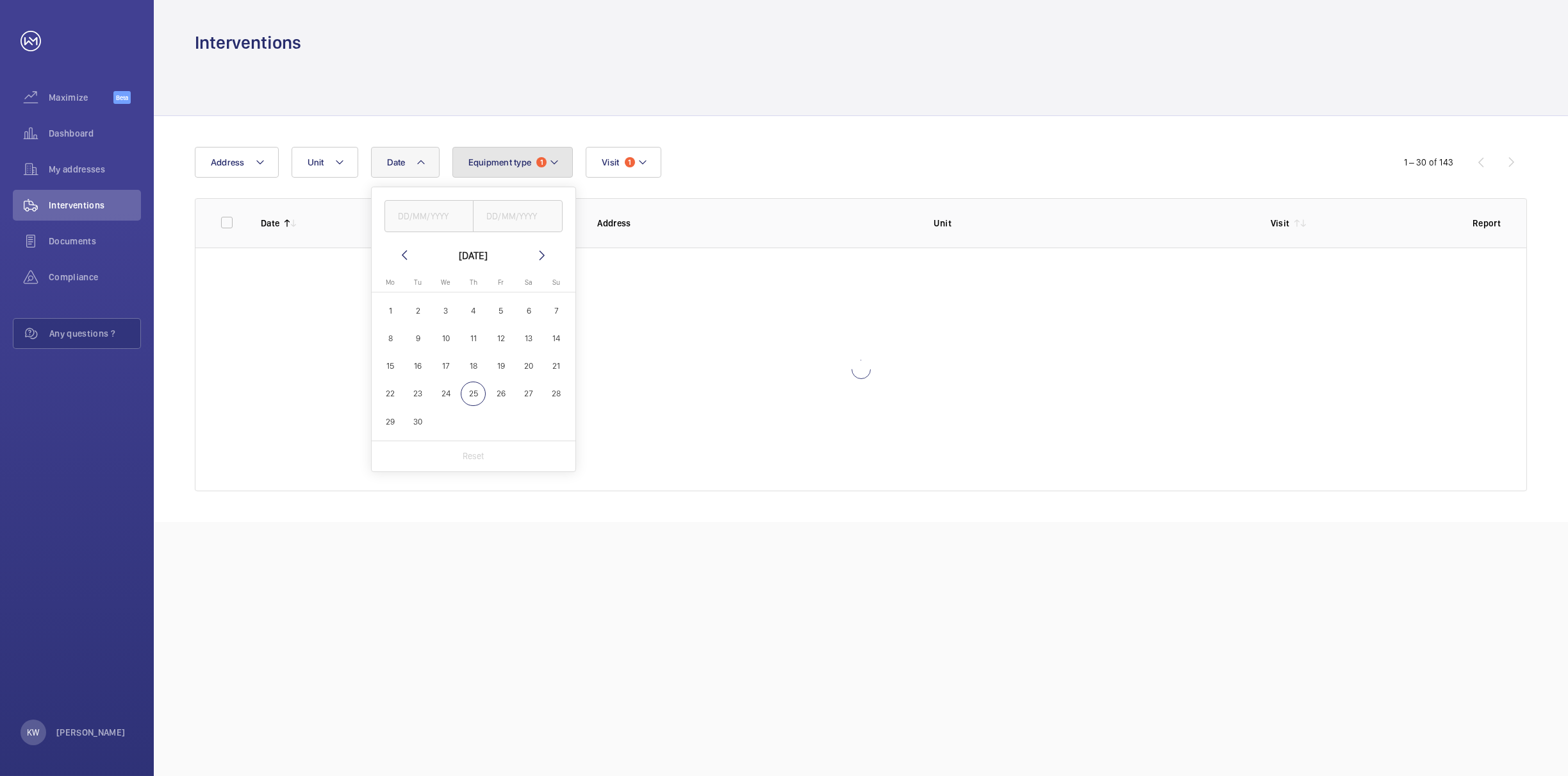
click at [558, 162] on mat-icon at bounding box center [554, 162] width 10 height 15
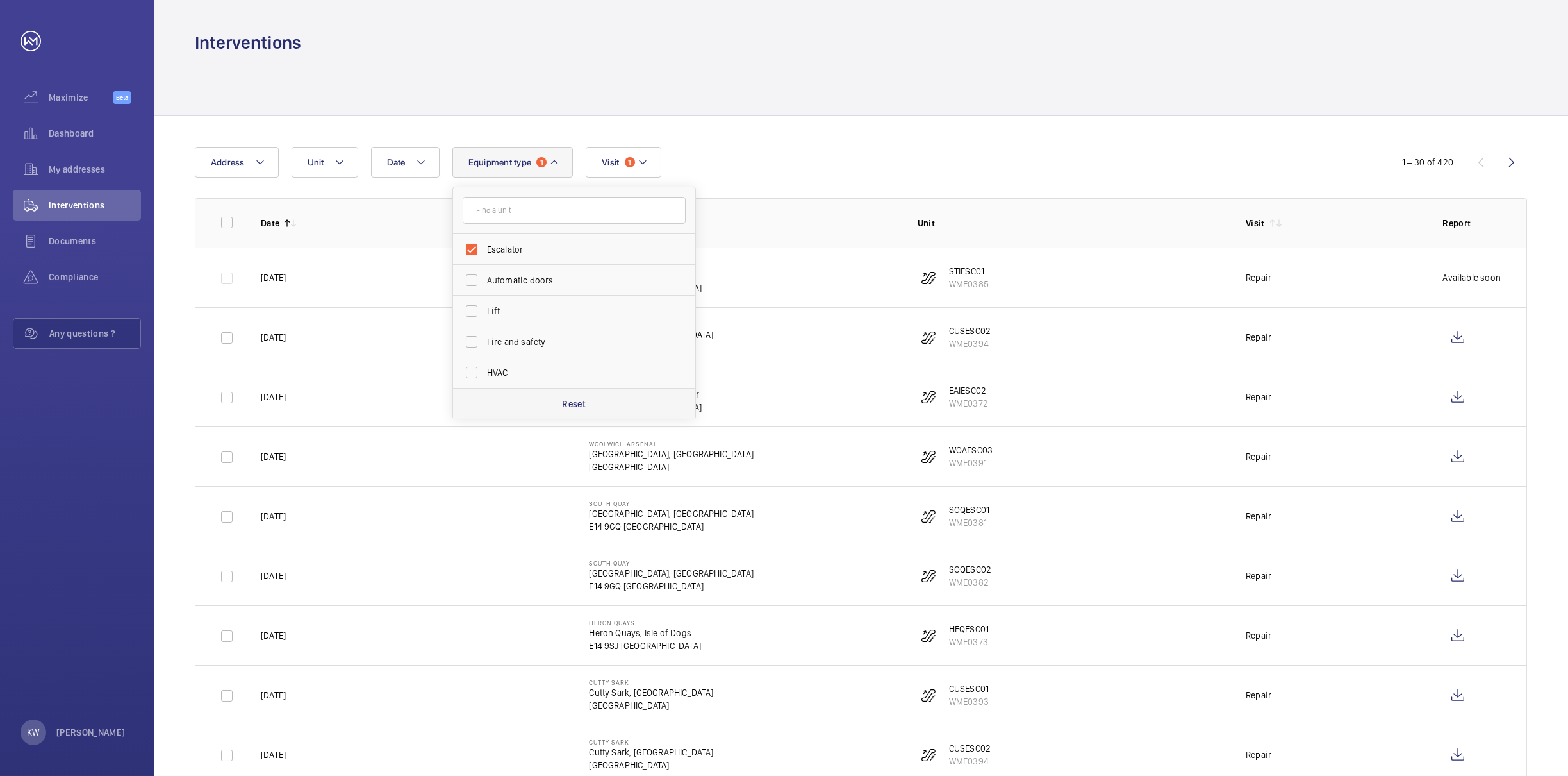
click at [575, 409] on p "Reset" at bounding box center [574, 404] width 23 height 13
checkbox input "false"
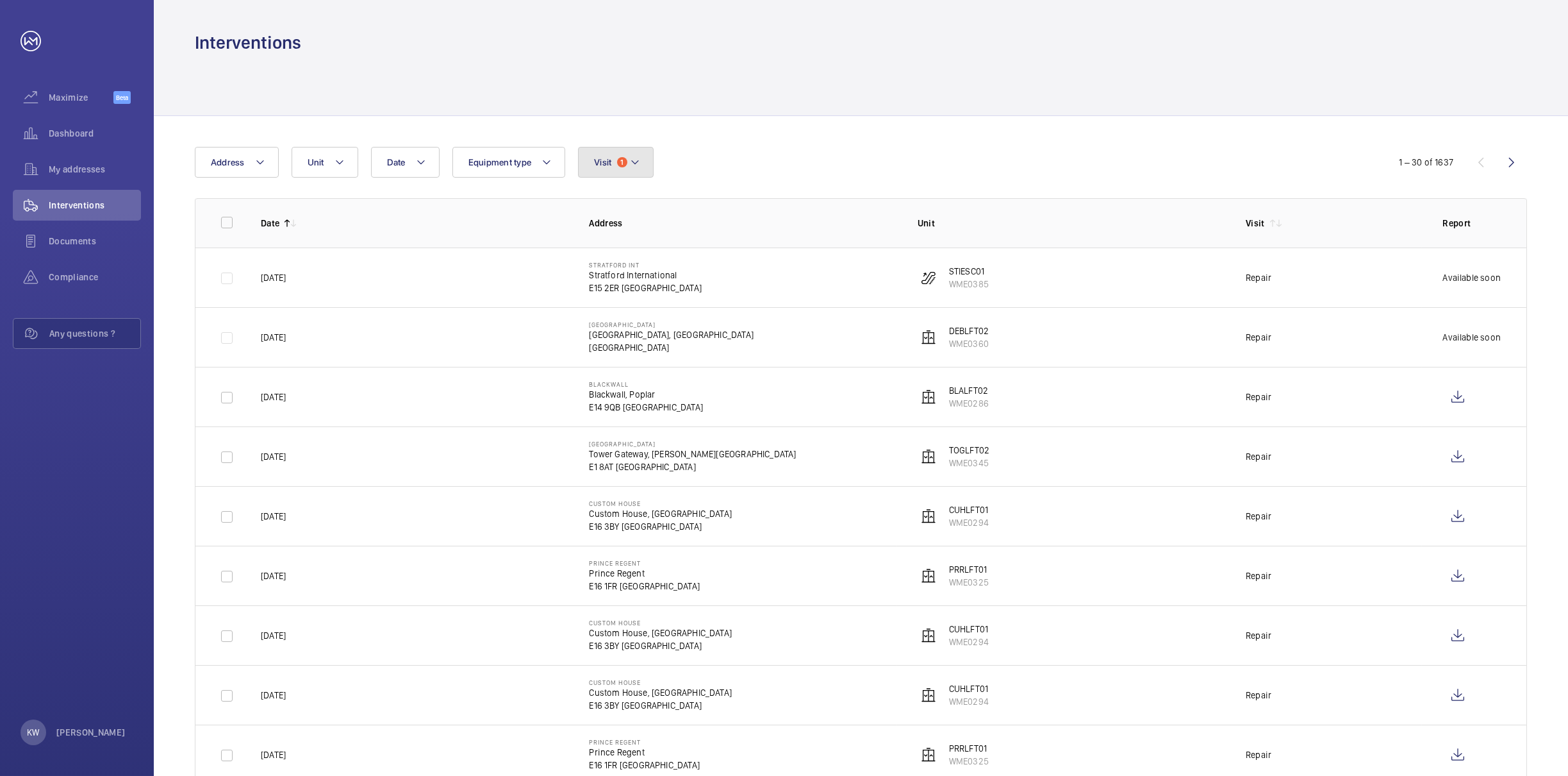
click at [610, 173] on button "Visit 1" at bounding box center [616, 162] width 75 height 31
click at [695, 450] on p "Reset" at bounding box center [700, 449] width 23 height 13
checkbox input "false"
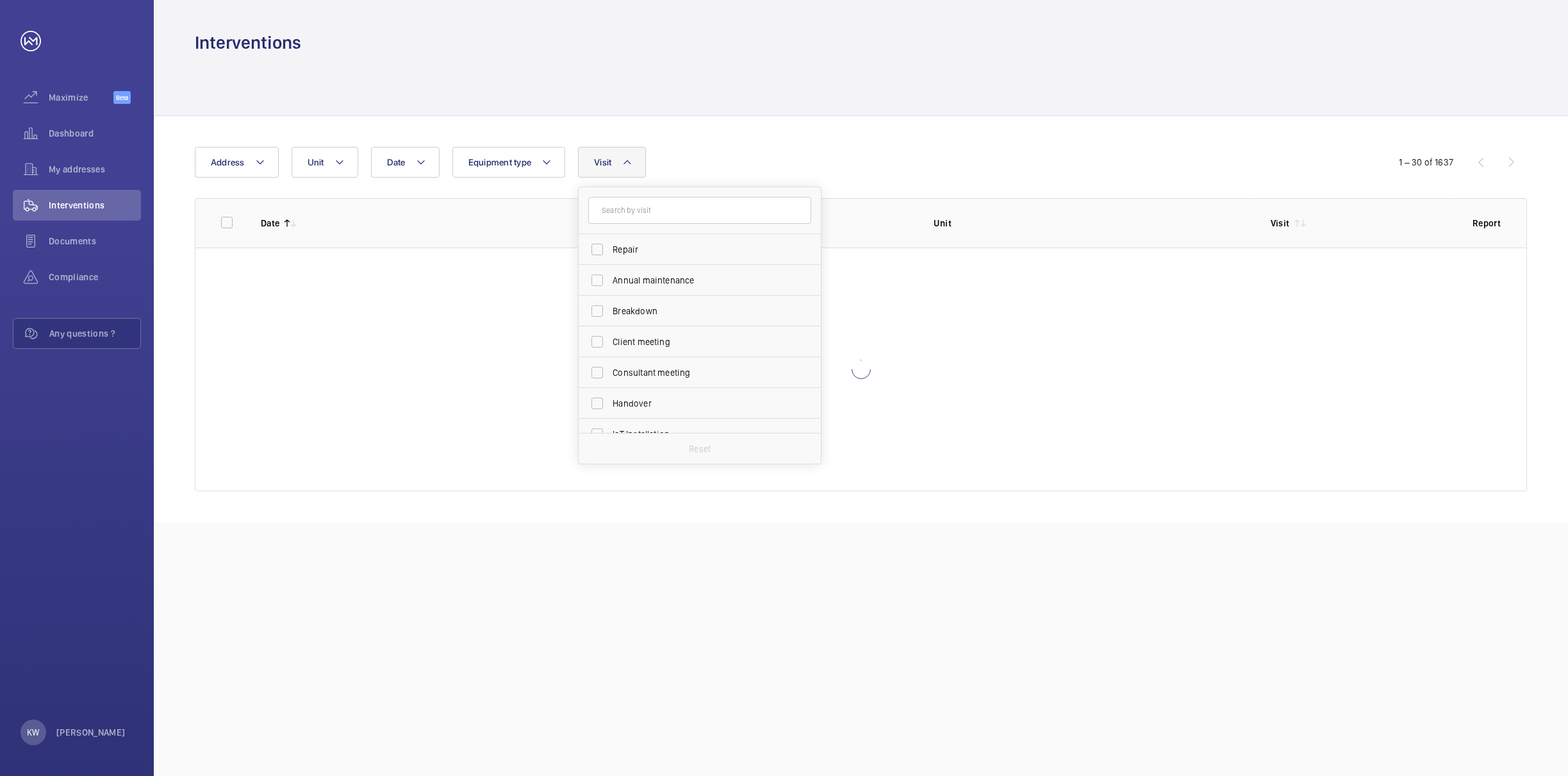
click at [917, 175] on div "Date Address Unit Equipment type Visit Repair Annual maintenance Breakdown Clie…" at bounding box center [784, 162] width 1178 height 31
